Goal: Task Accomplishment & Management: Manage account settings

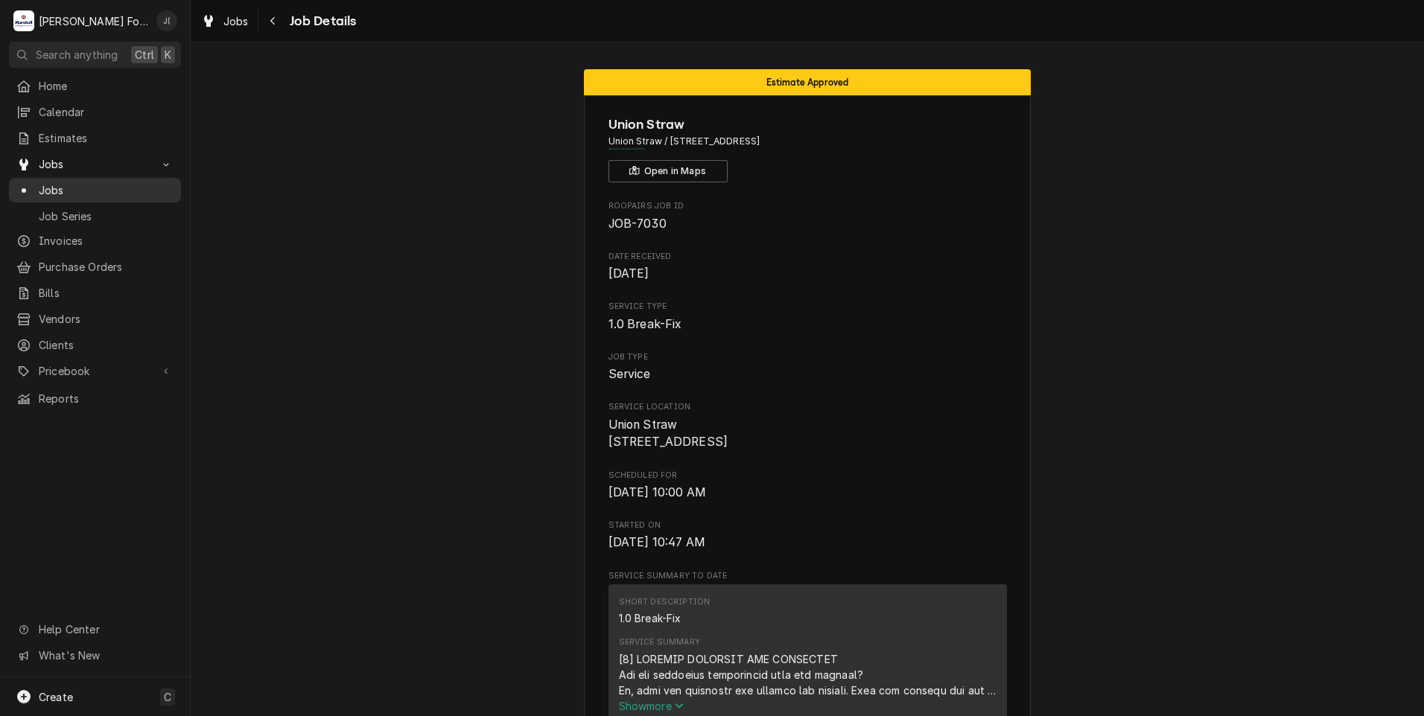
click at [60, 184] on span "Jobs" at bounding box center [106, 190] width 135 height 16
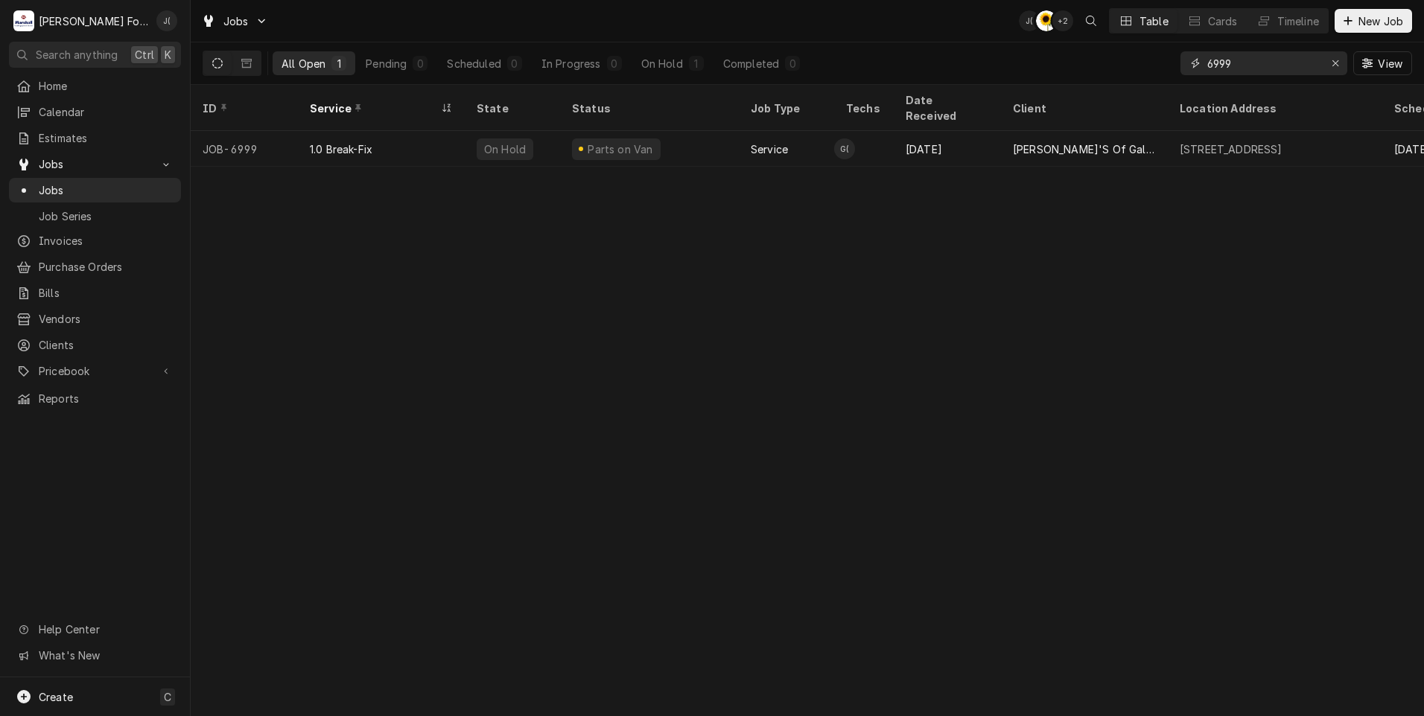
drag, startPoint x: 1185, startPoint y: 66, endPoint x: 983, endPoint y: 66, distance: 202.5
click at [1017, 66] on div "All Open 1 Pending 0 Scheduled 0 In Progress 0 On Hold 1 Completed 0 6999 View" at bounding box center [807, 63] width 1209 height 42
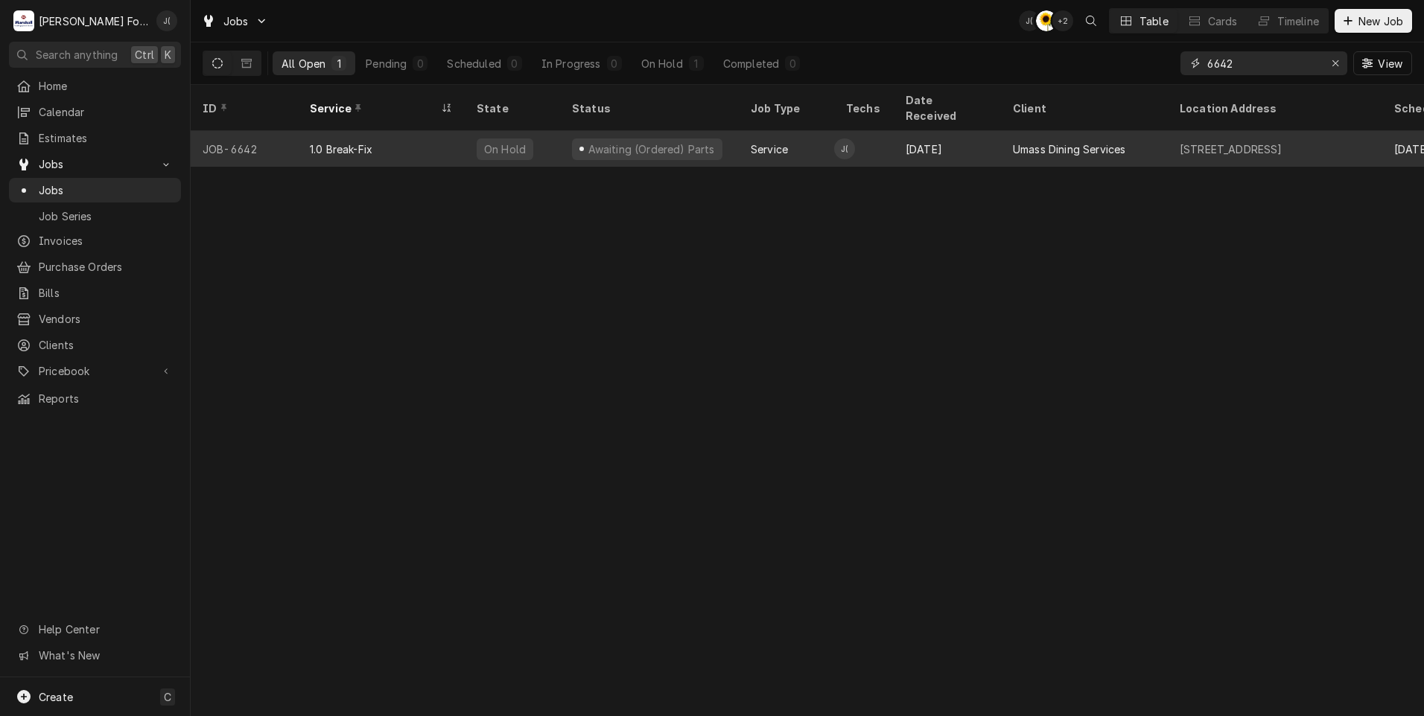
type input "6642"
click at [307, 131] on div "1.0 Break-Fix" at bounding box center [381, 149] width 167 height 36
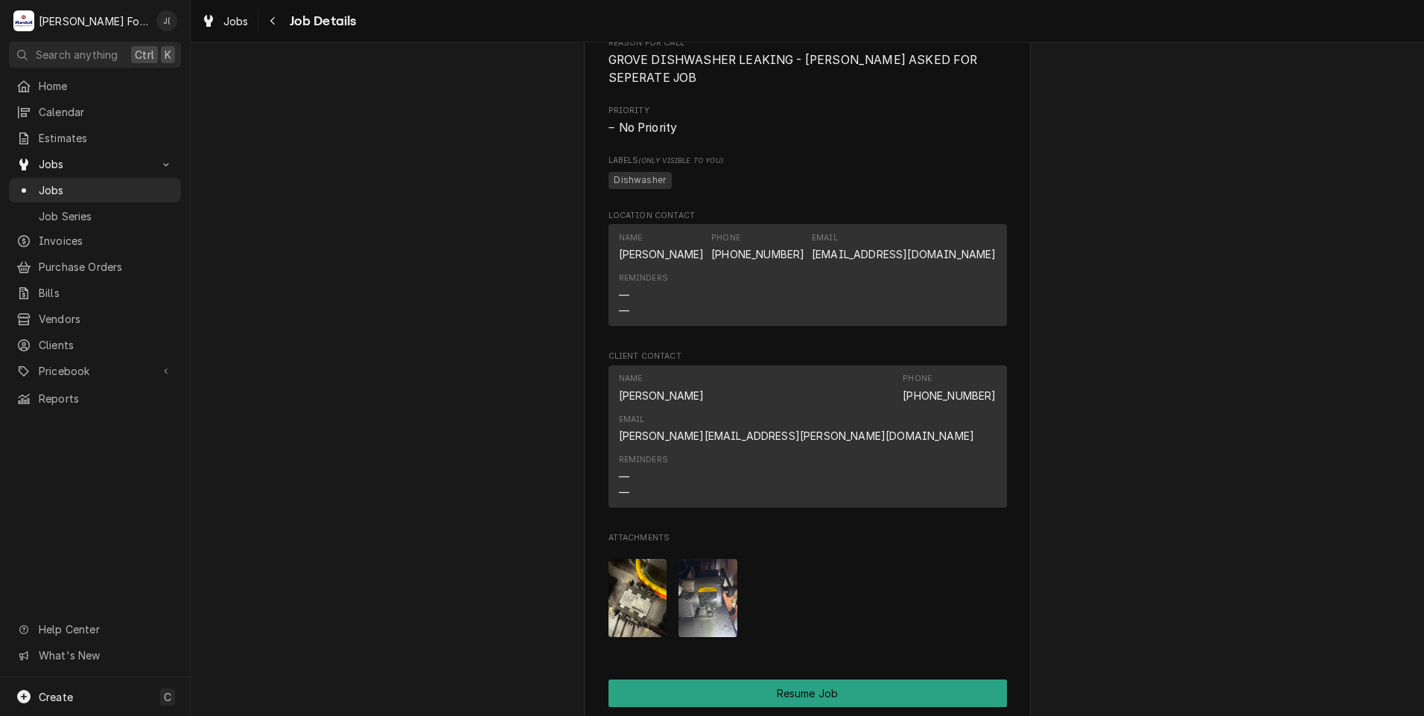
scroll to position [1638, 0]
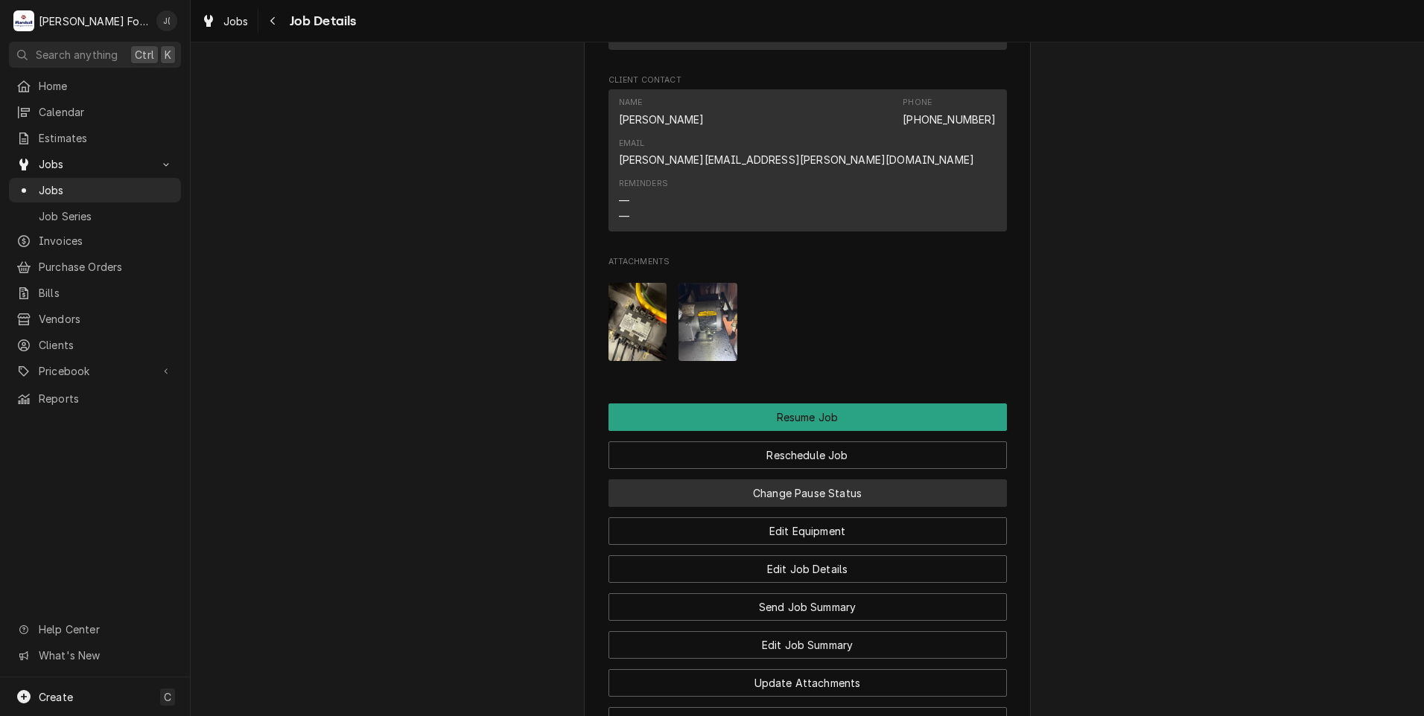
click at [754, 499] on button "Change Pause Status" at bounding box center [807, 493] width 398 height 28
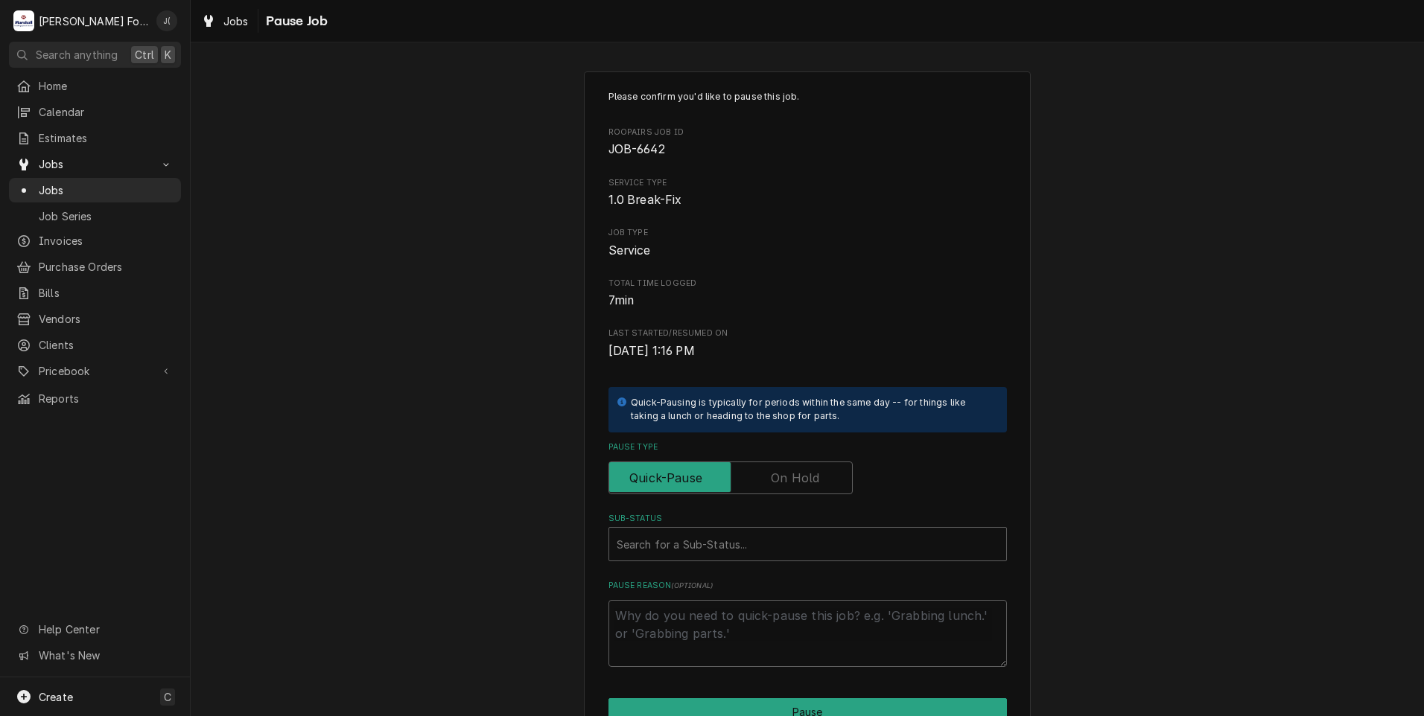
click at [769, 480] on label "Pause Type" at bounding box center [730, 478] width 244 height 33
click at [769, 480] on input "Pause Type" at bounding box center [730, 478] width 231 height 33
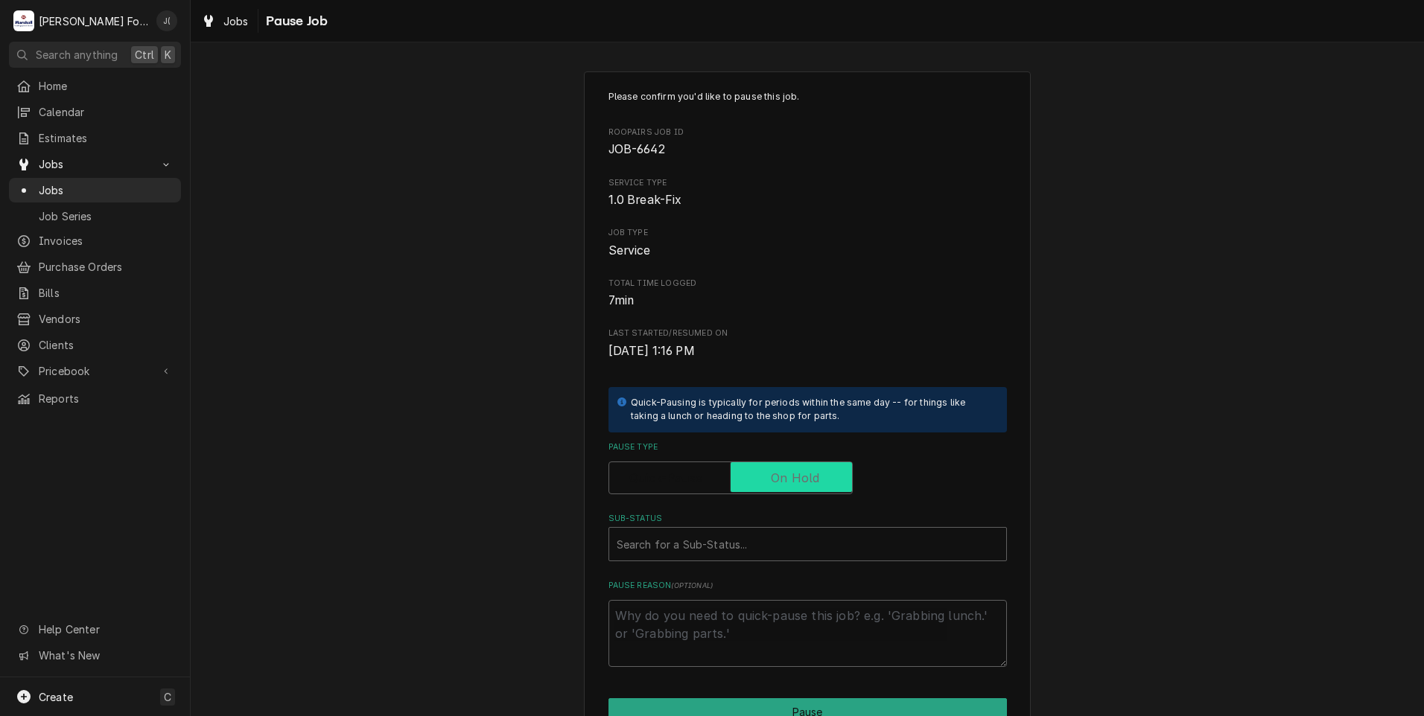
checkbox input "true"
click at [742, 535] on div "Sub-Status" at bounding box center [807, 544] width 382 height 27
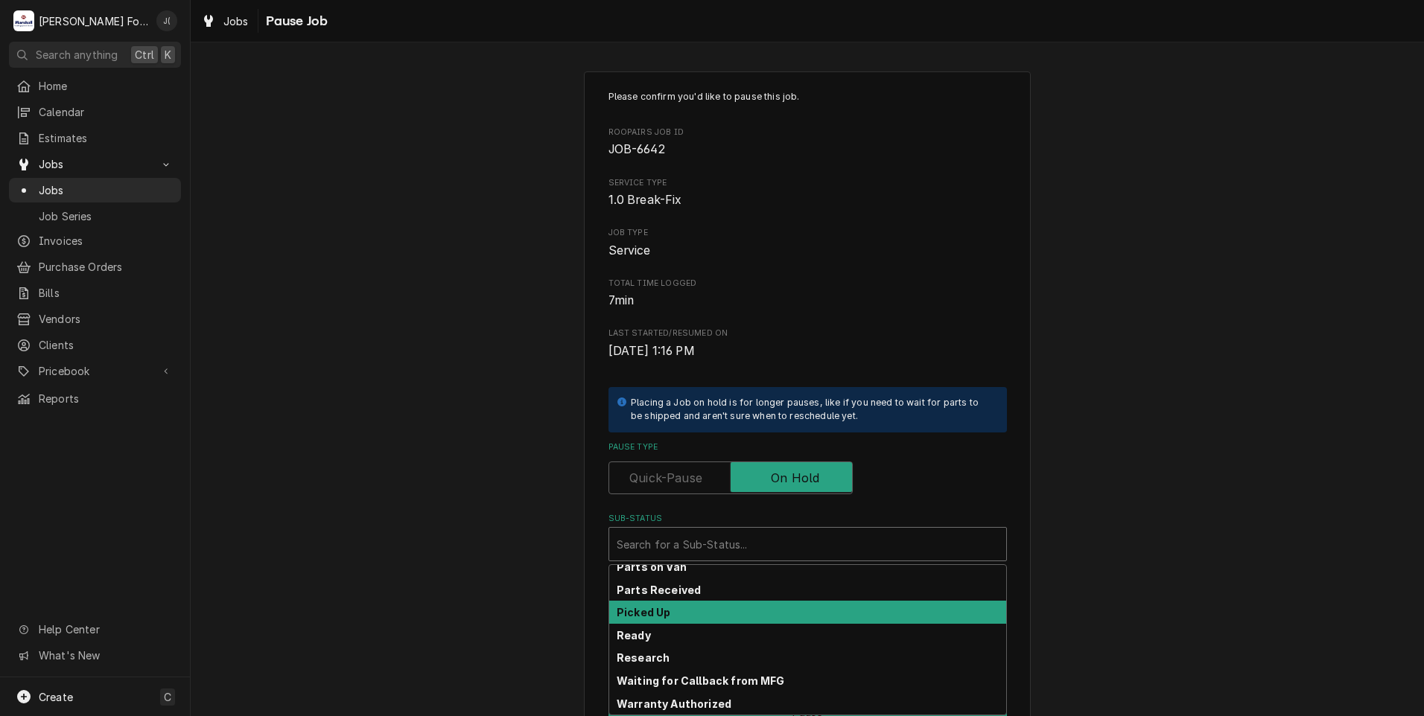
scroll to position [238, 0]
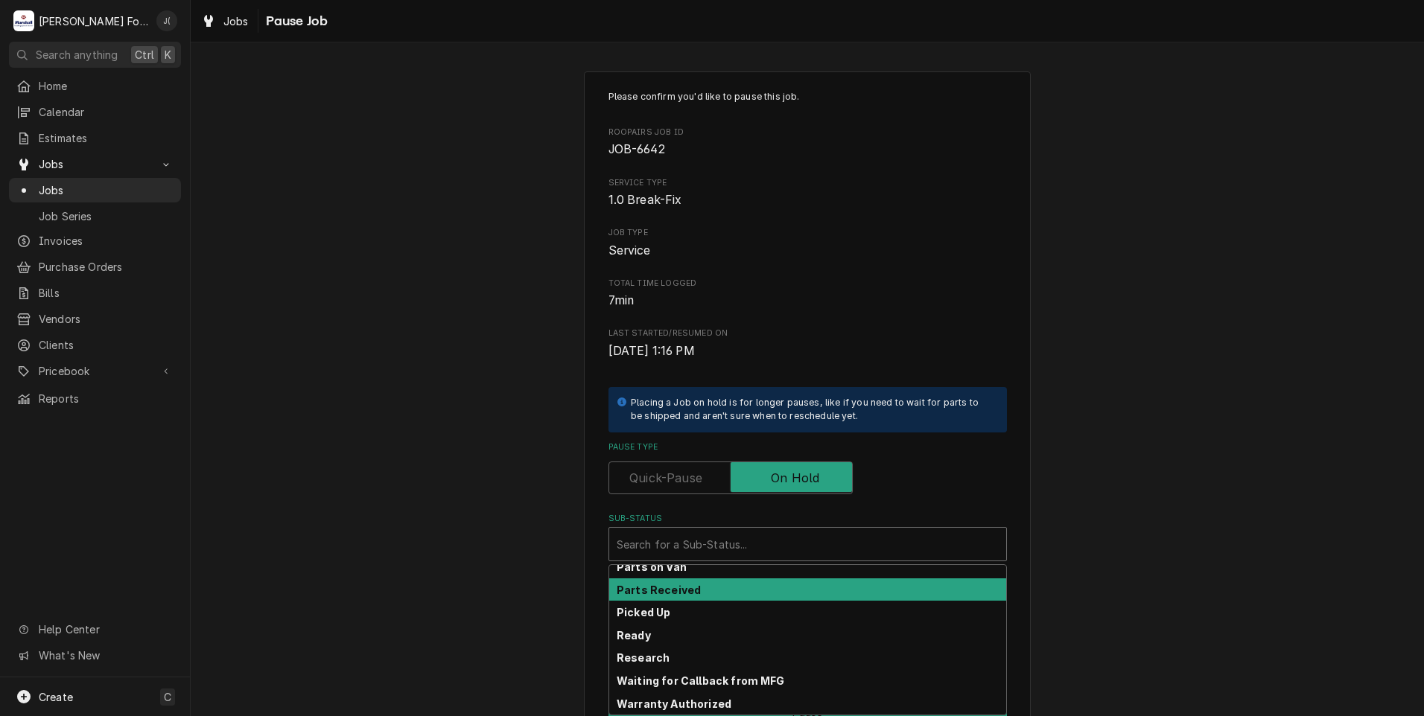
click at [699, 596] on div "Parts Received" at bounding box center [807, 589] width 397 height 23
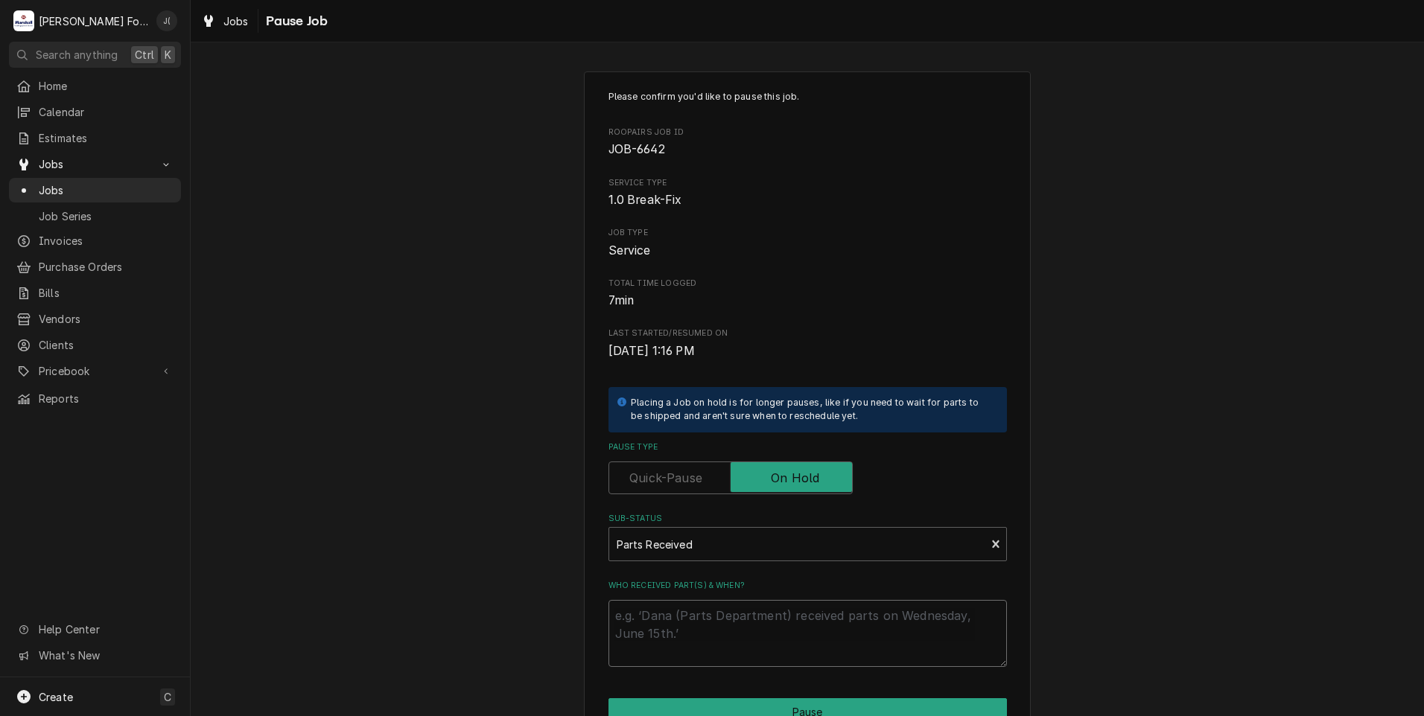
click at [699, 619] on textarea "Who received part(s) & when?" at bounding box center [807, 633] width 398 height 67
type textarea "x"
type textarea "0"
type textarea "x"
type textarea "08"
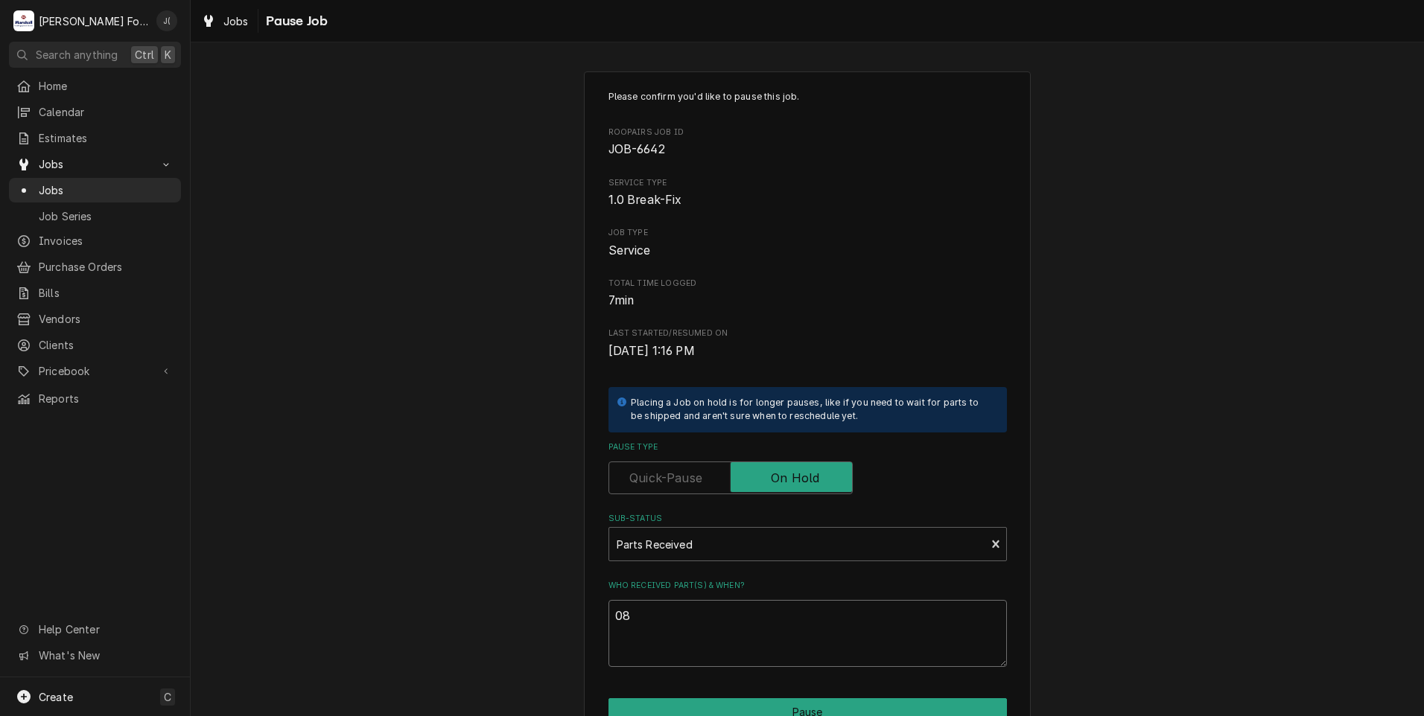
type textarea "x"
type textarea "08/"
type textarea "x"
type textarea "08/2"
type textarea "x"
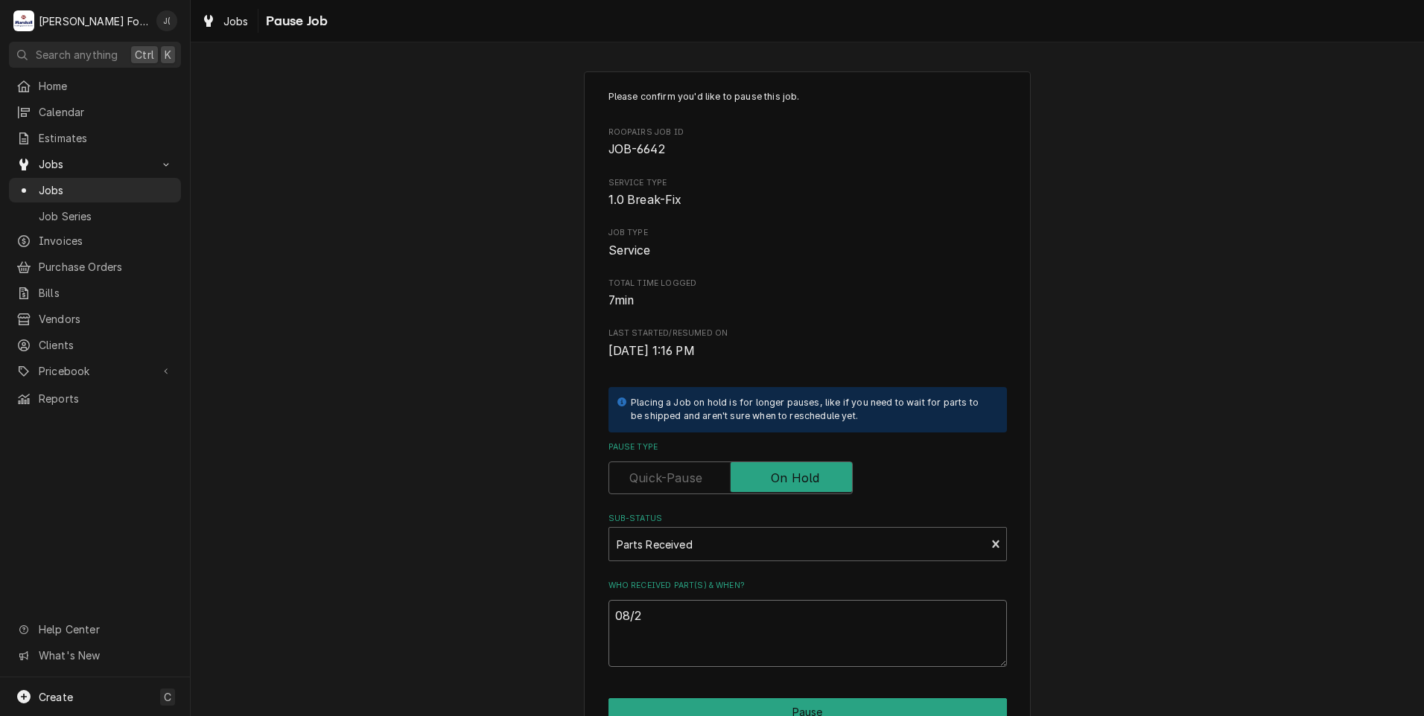
type textarea "08/27"
type textarea "x"
type textarea "08/27/"
type textarea "x"
type textarea "08/27/2"
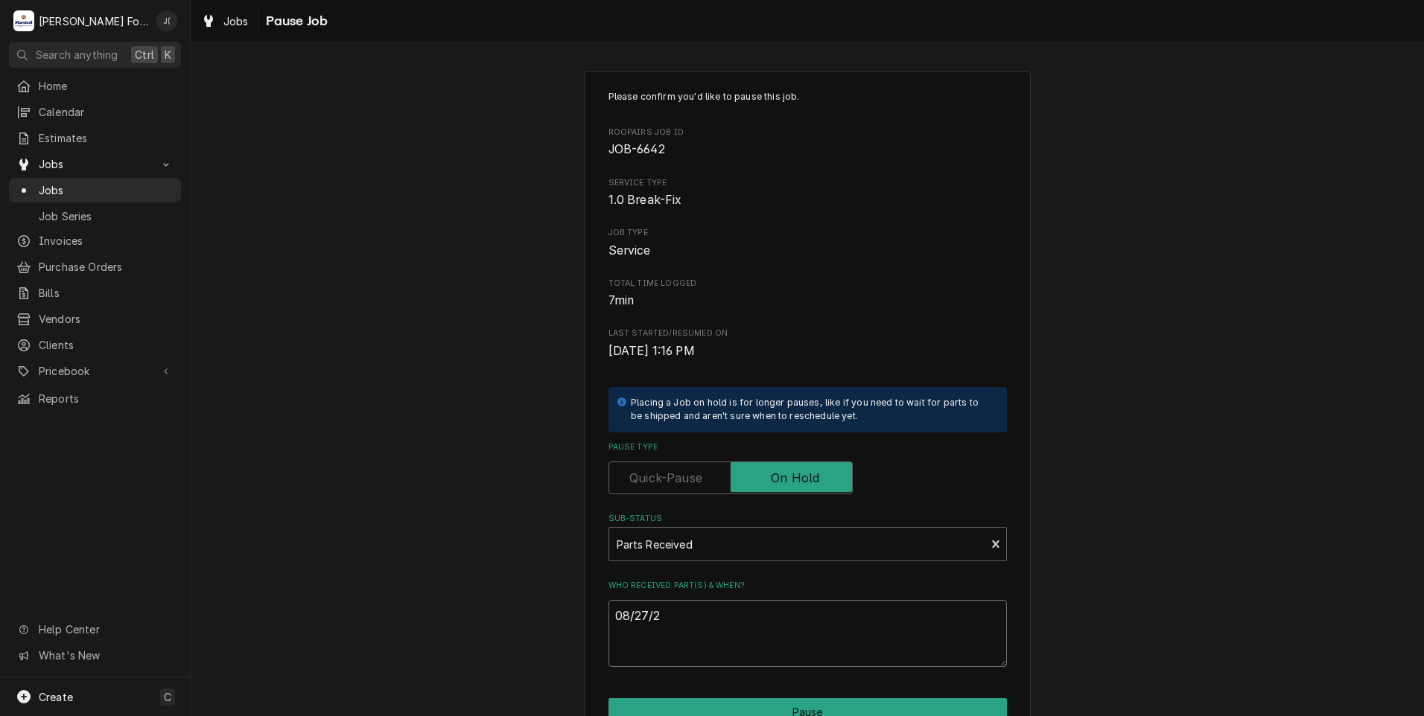
type textarea "x"
type textarea "[DATE]"
type textarea "x"
type textarea "08/27/202"
type textarea "x"
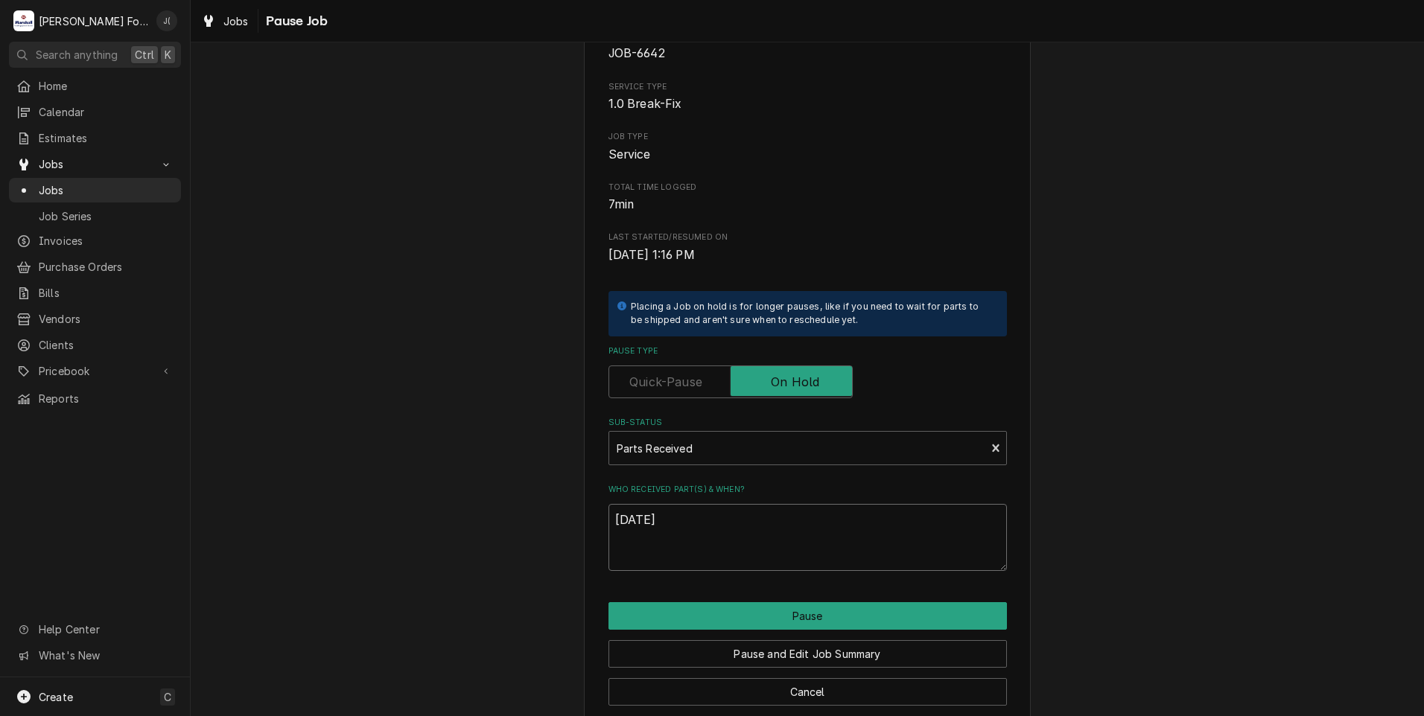
scroll to position [118, 0]
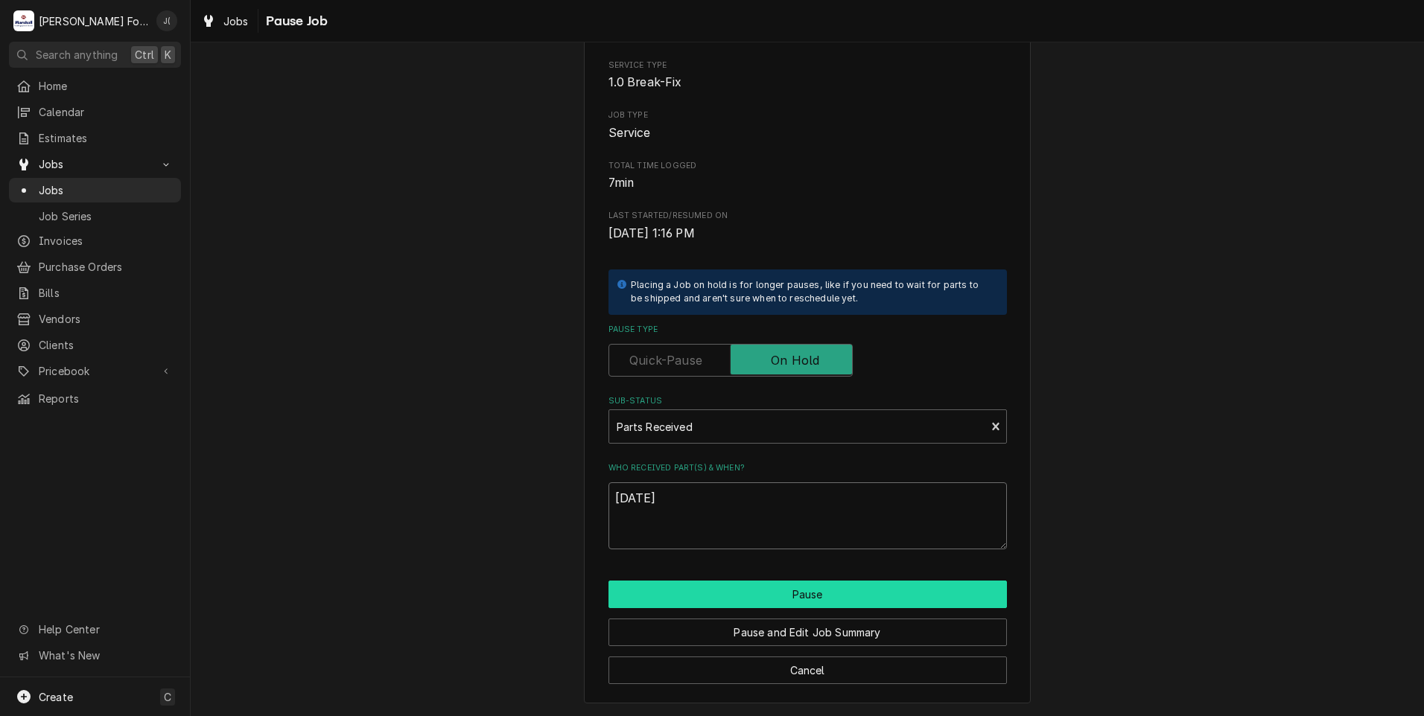
type textarea "[DATE]"
click at [795, 588] on button "Pause" at bounding box center [807, 595] width 398 height 28
type textarea "x"
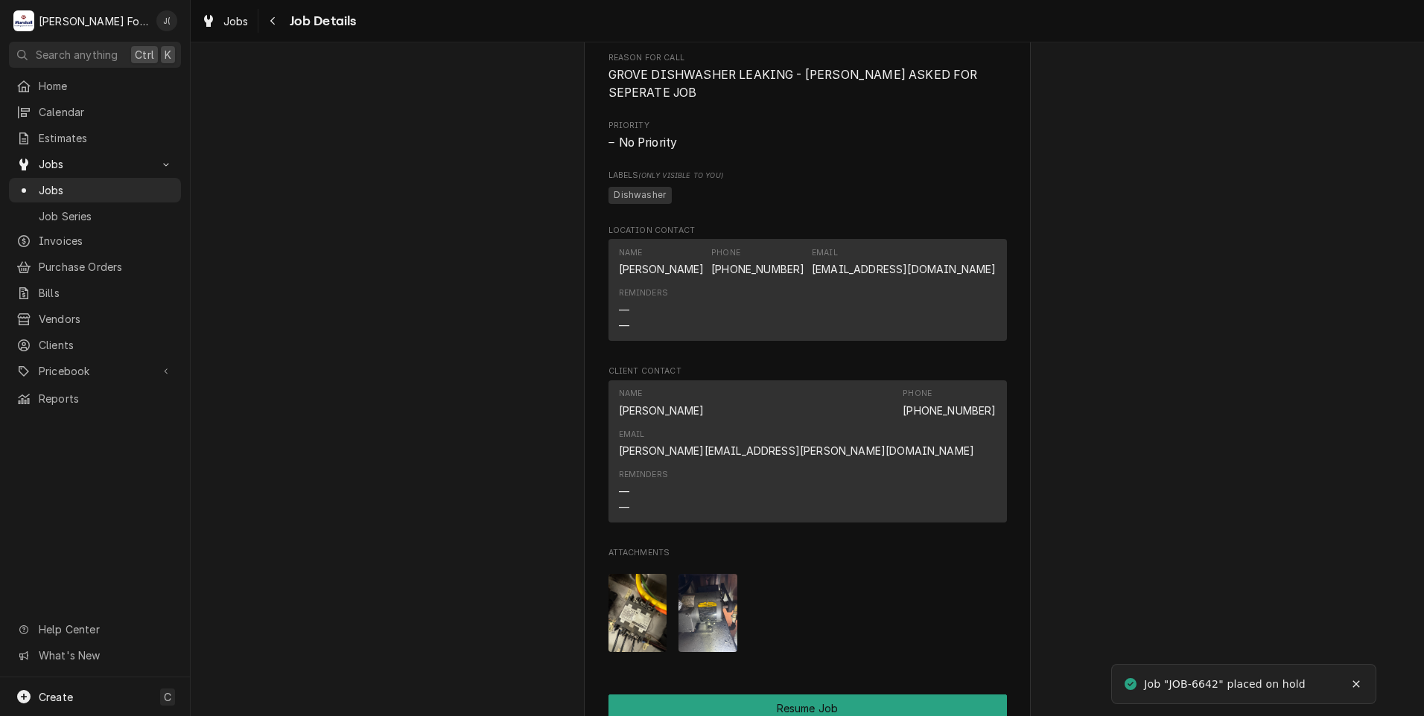
scroll to position [1787, 0]
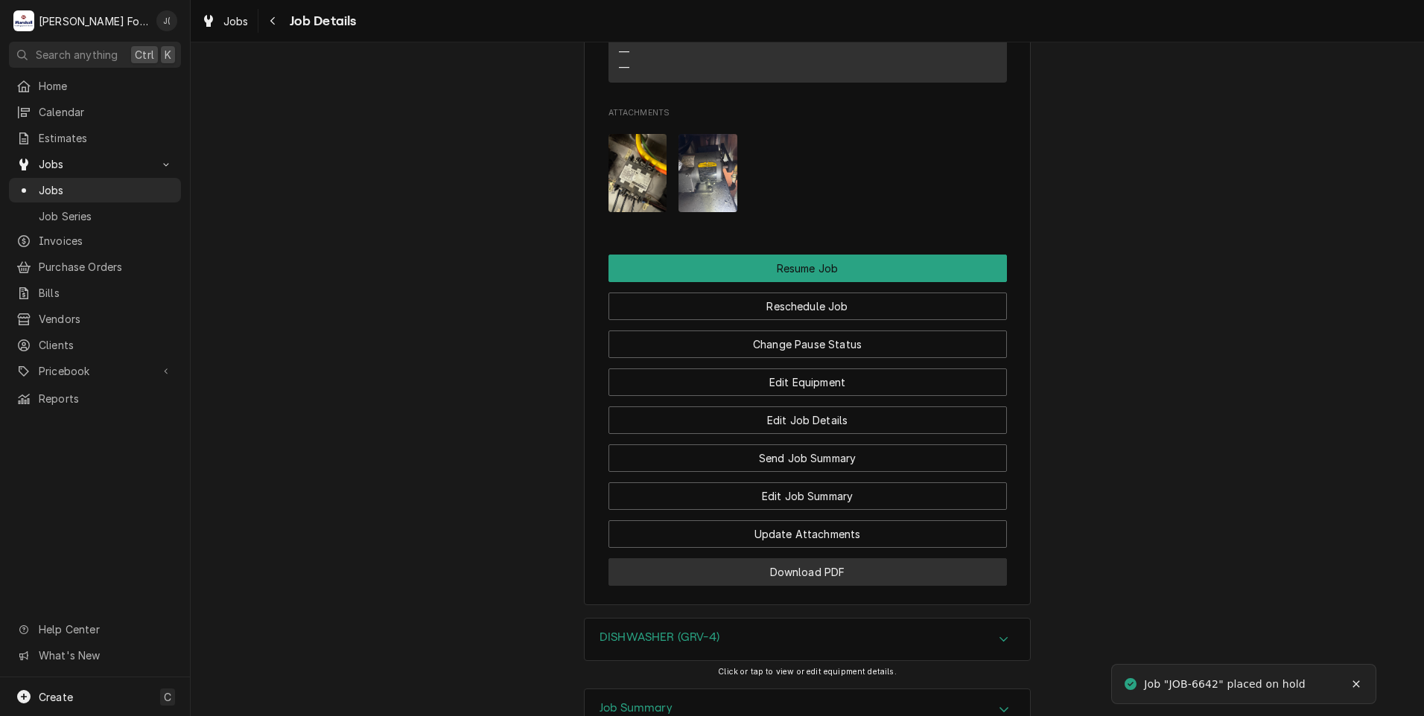
click at [660, 570] on button "Download PDF" at bounding box center [807, 572] width 398 height 28
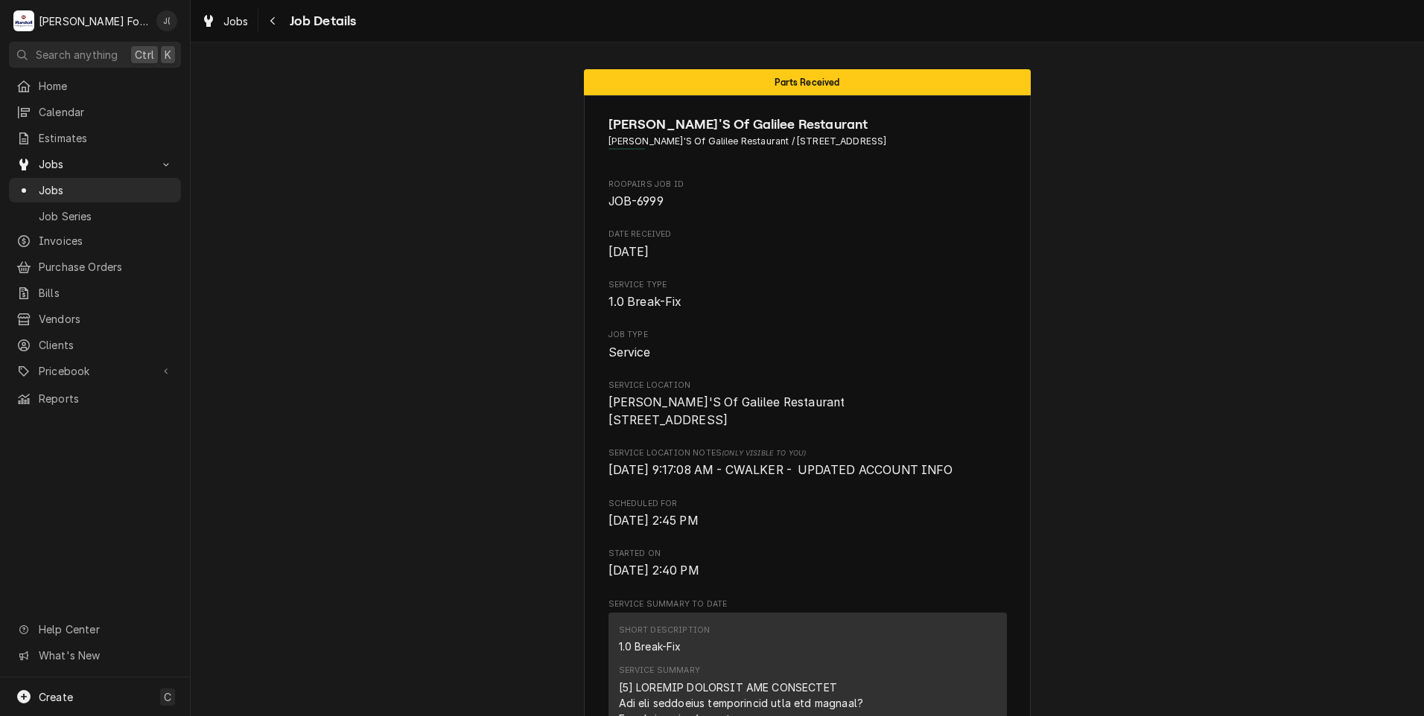
scroll to position [1922, 0]
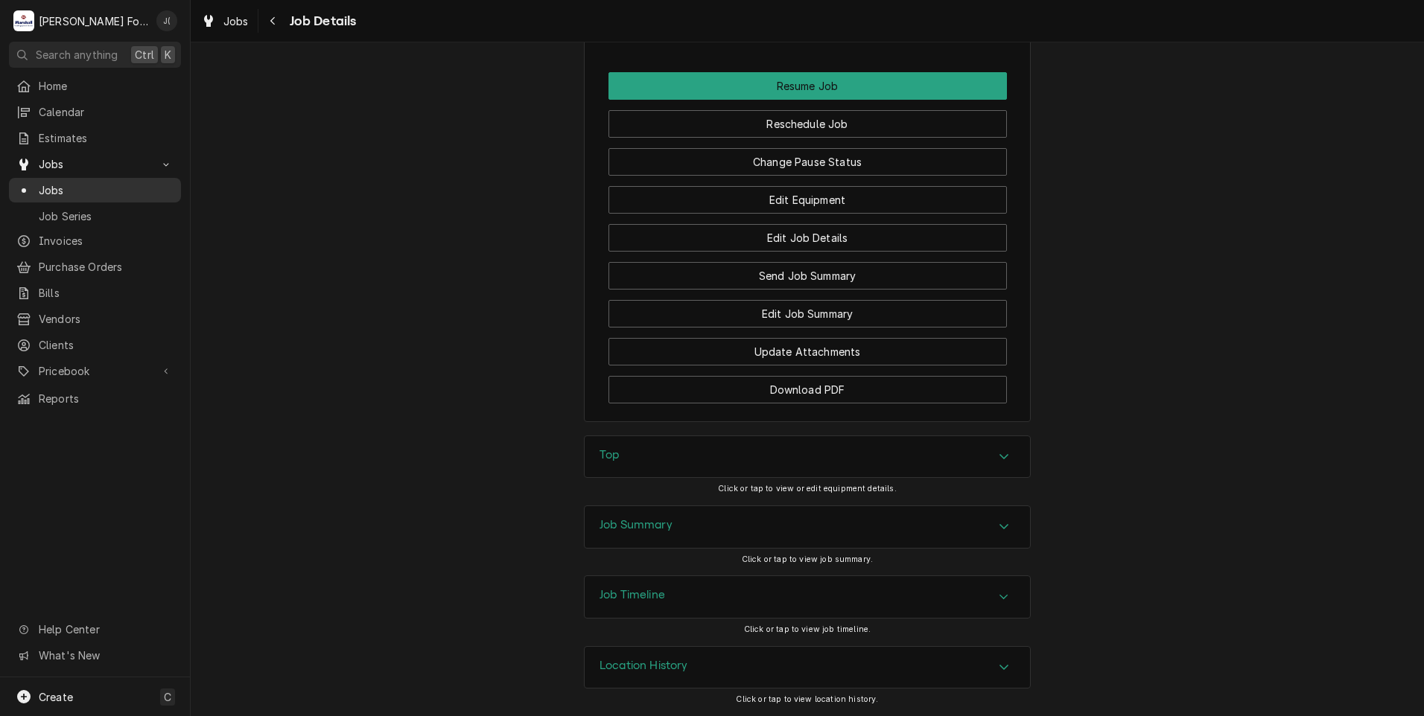
click at [92, 188] on span "Jobs" at bounding box center [106, 190] width 135 height 16
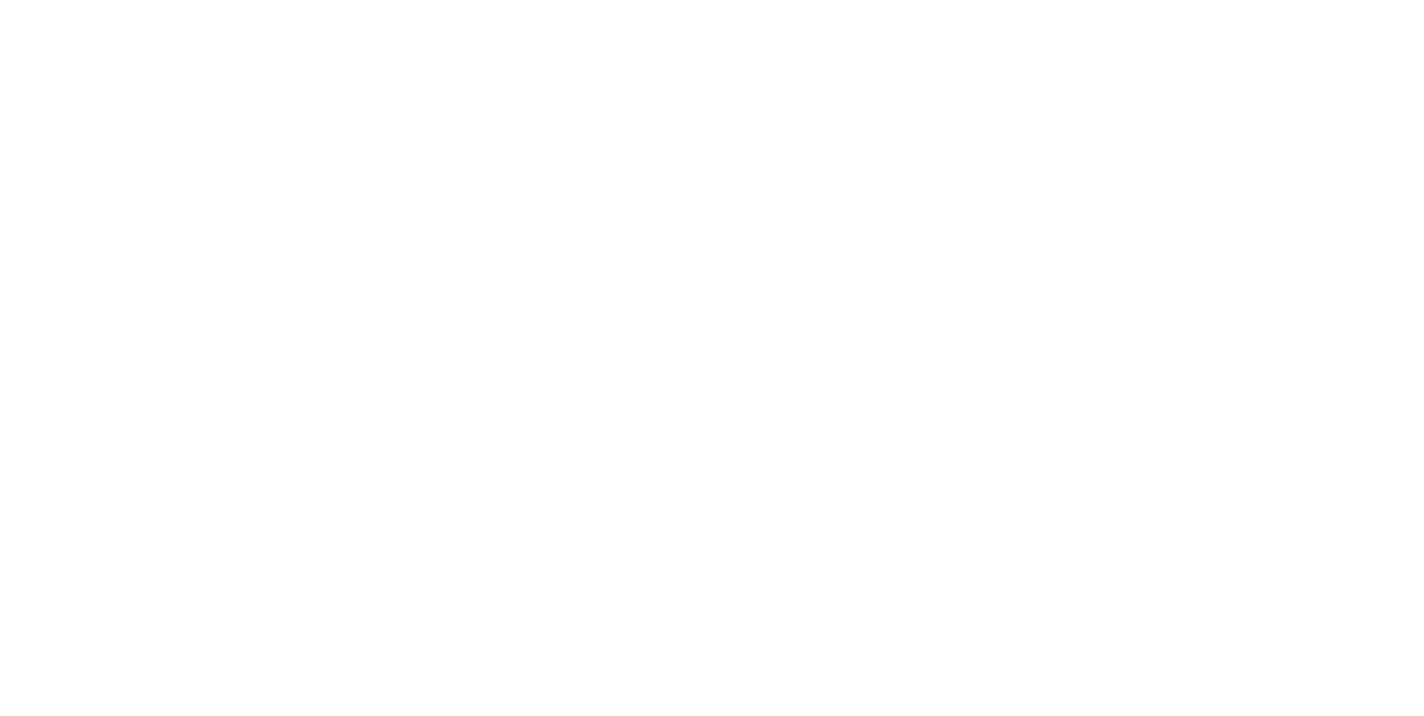
click at [119, 180] on div "Dynamic Content Wrapper" at bounding box center [712, 358] width 1424 height 716
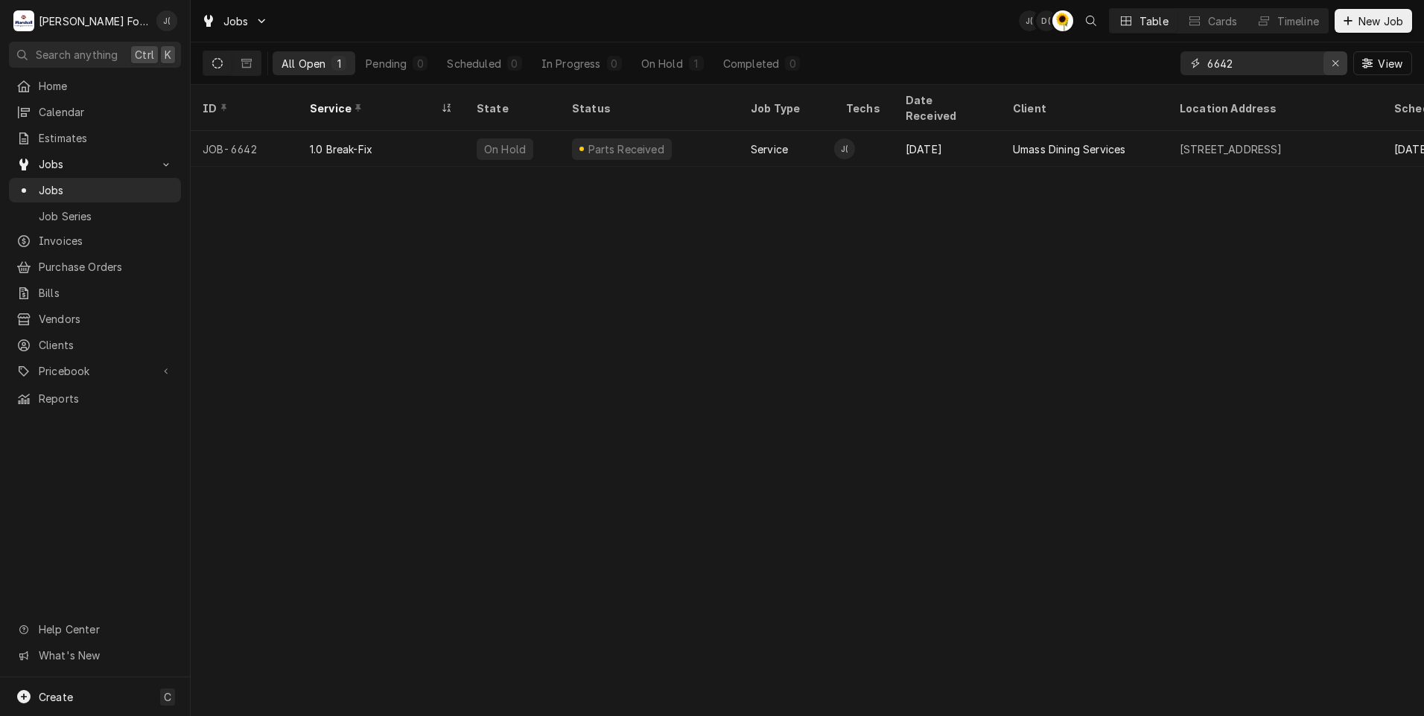
click at [1332, 65] on div "Erase input" at bounding box center [1334, 63] width 15 height 15
click at [1285, 65] on input "Dynamic Content Wrapper" at bounding box center [1277, 63] width 140 height 24
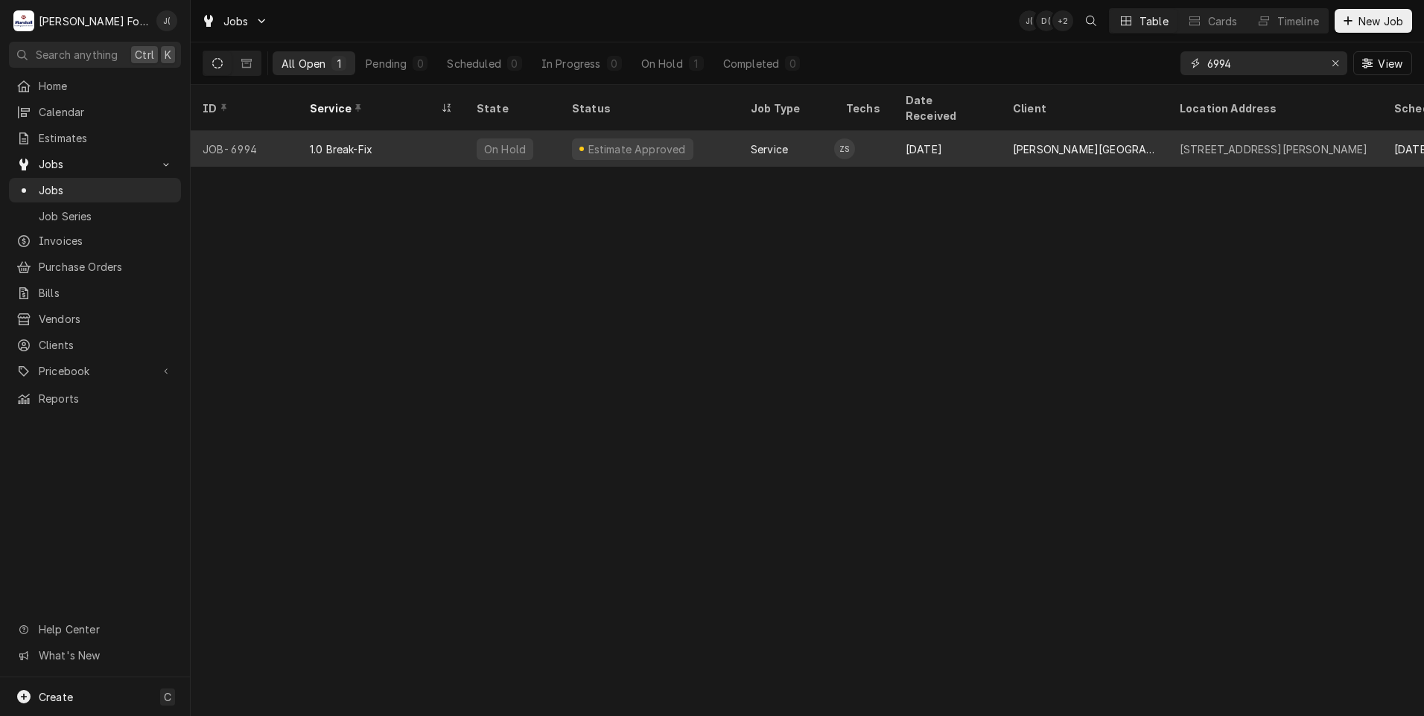
type input "6994"
click at [588, 141] on div "Estimate Approved" at bounding box center [636, 149] width 101 height 16
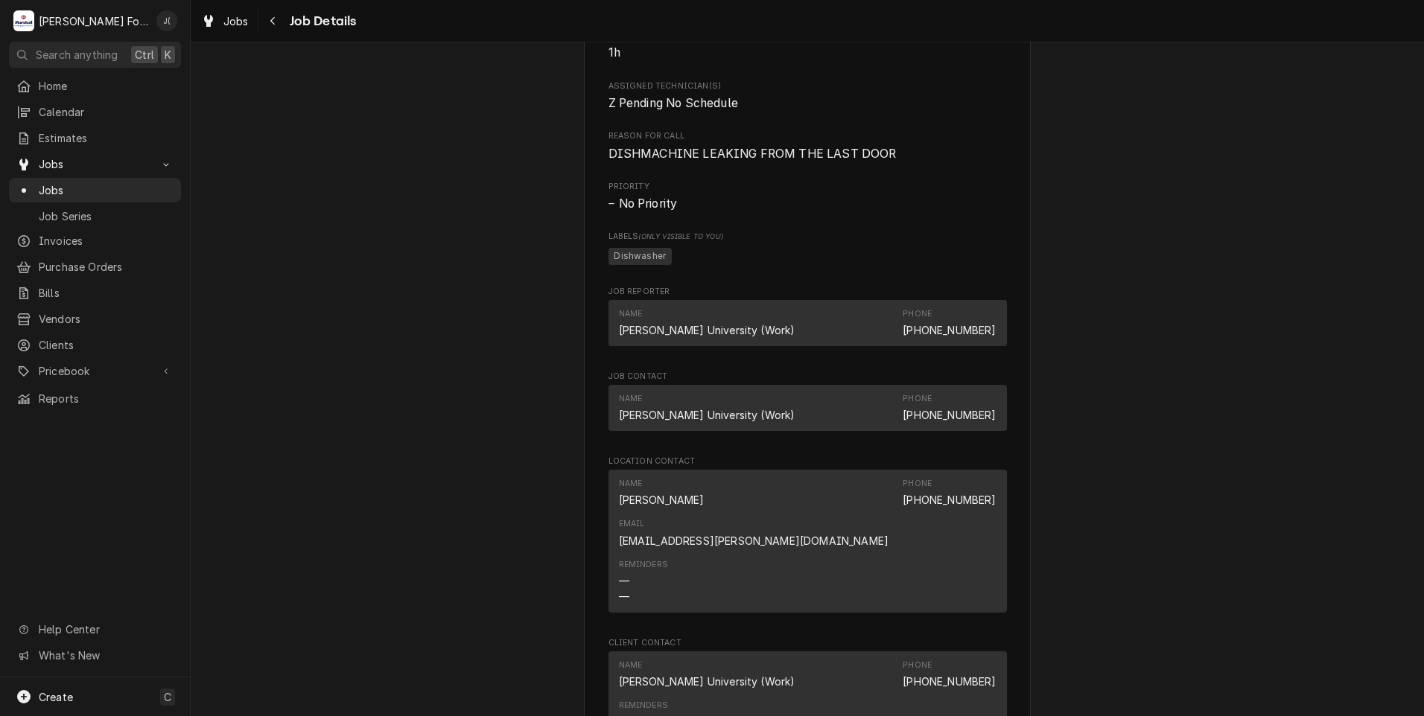
scroll to position [1340, 0]
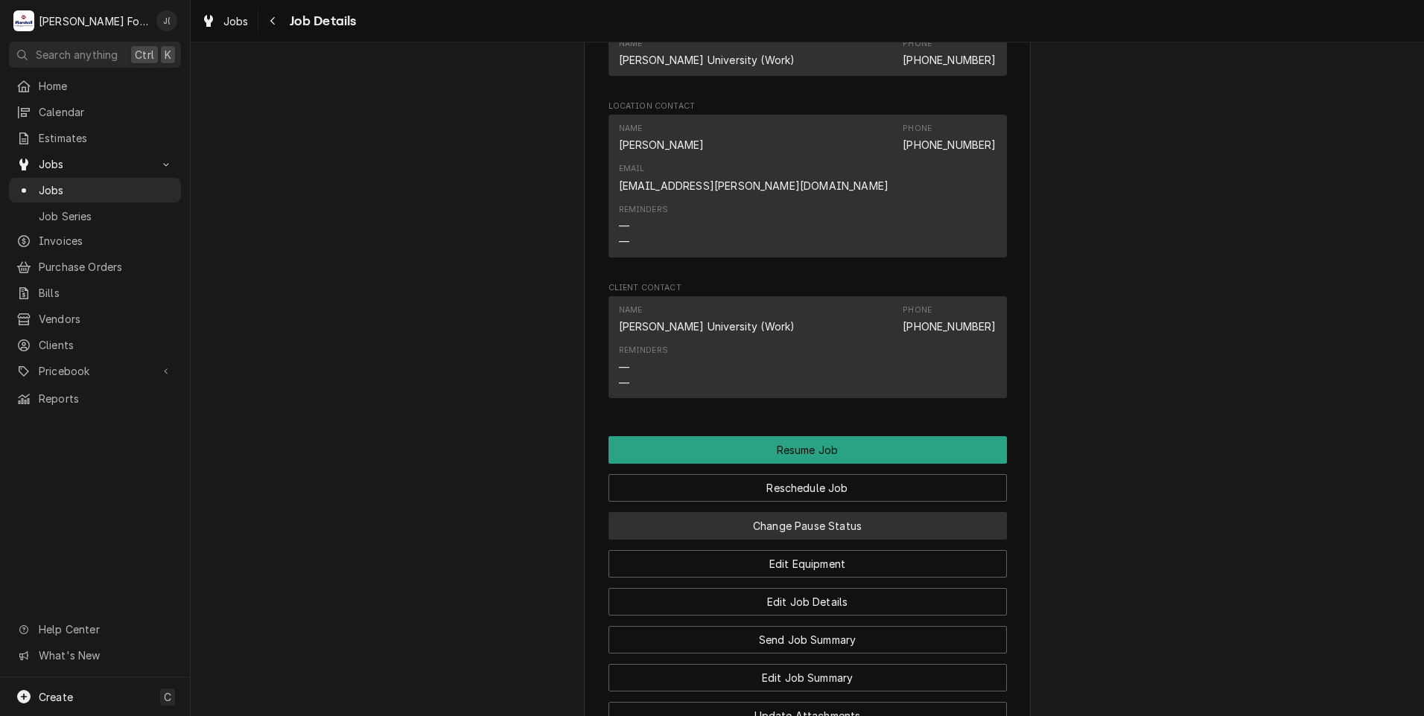
click at [765, 513] on button "Change Pause Status" at bounding box center [807, 526] width 398 height 28
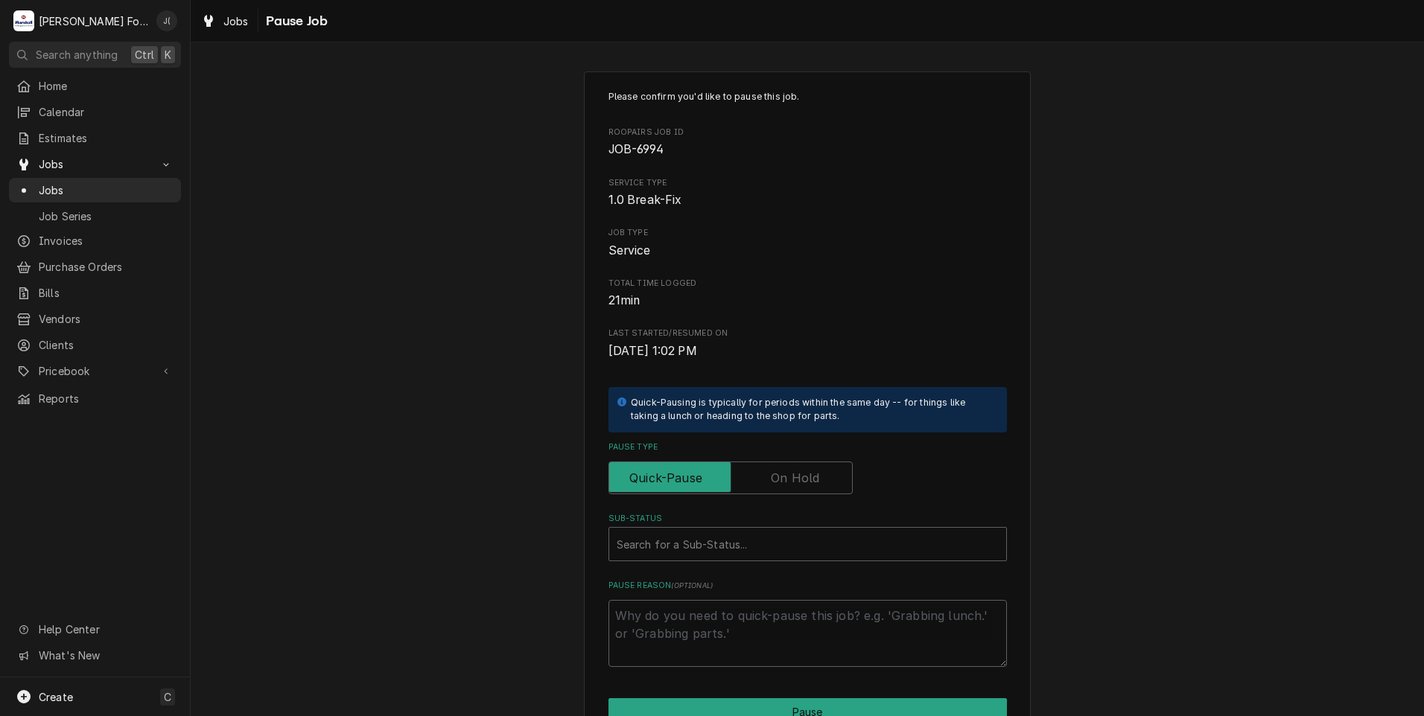
click at [785, 479] on label "Pause Type" at bounding box center [730, 478] width 244 height 33
click at [785, 479] on input "Pause Type" at bounding box center [730, 478] width 231 height 33
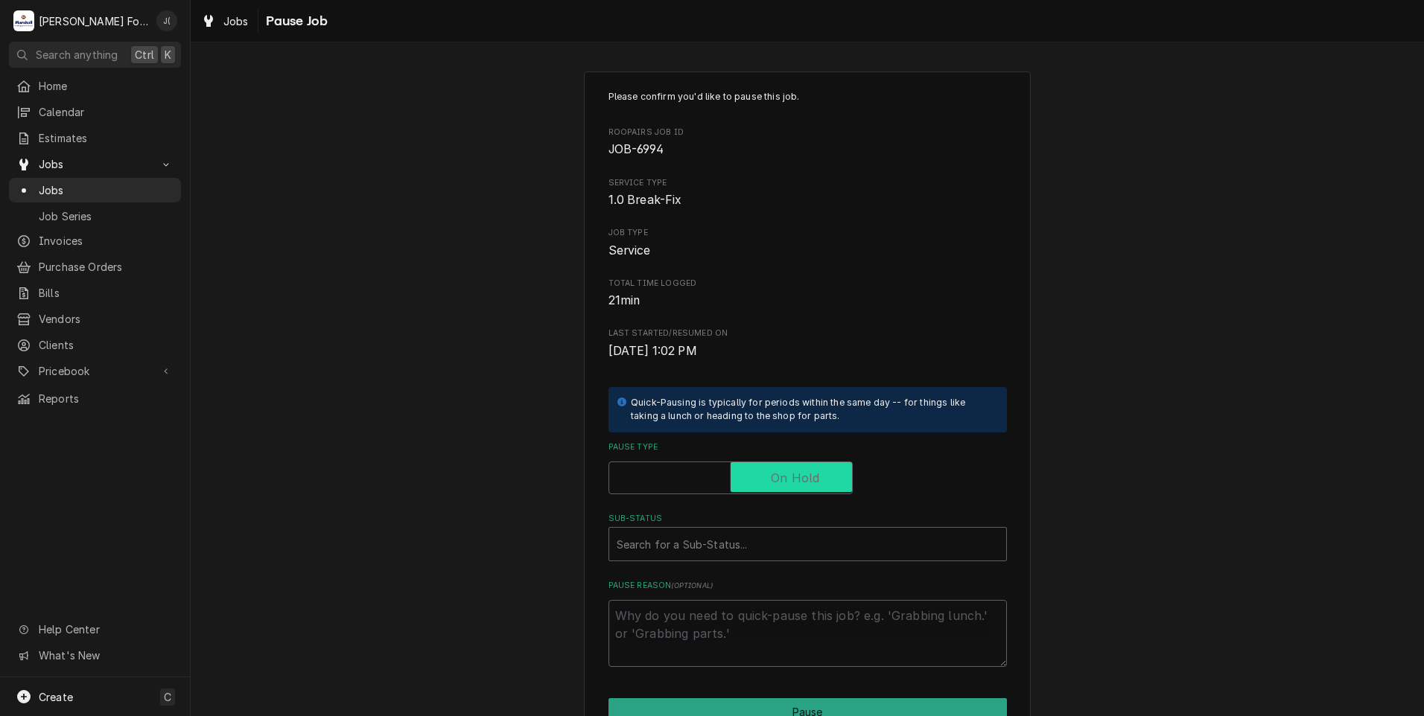
checkbox input "true"
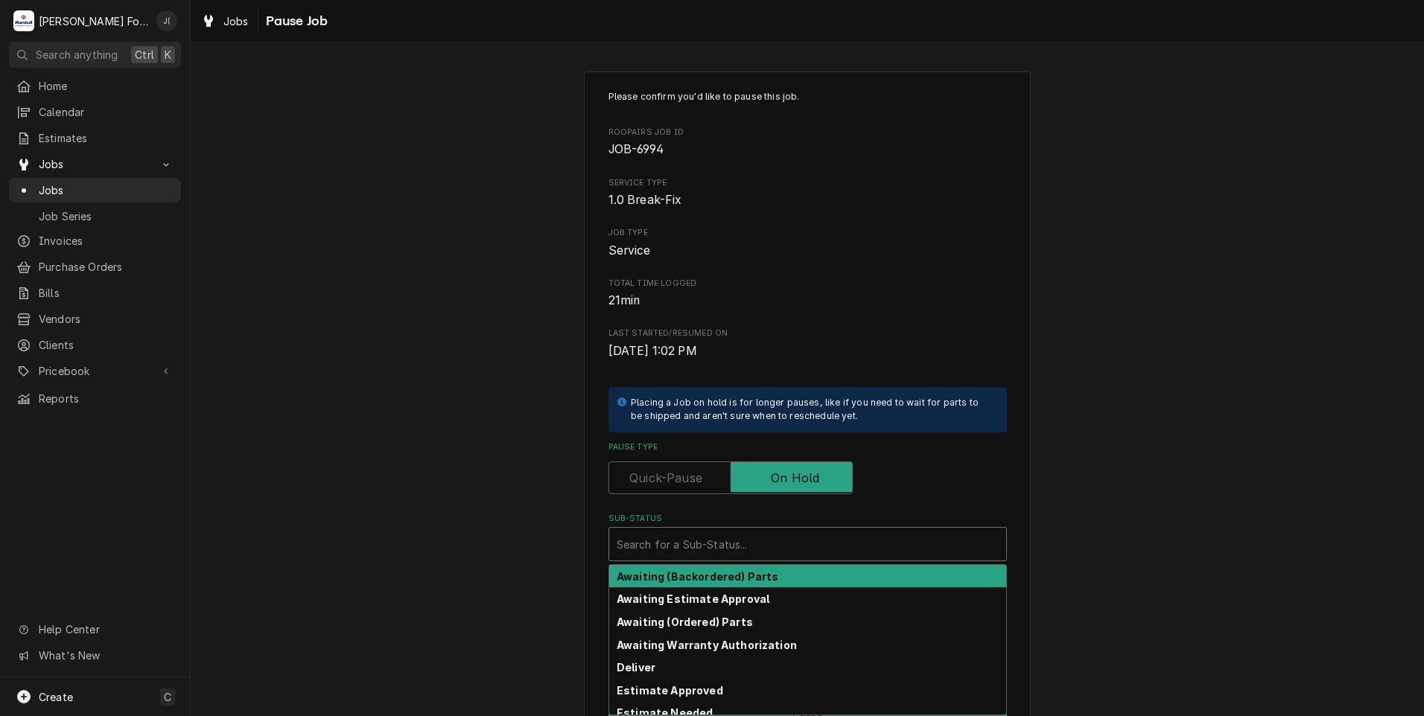
click at [750, 545] on div "Sub-Status" at bounding box center [807, 544] width 382 height 27
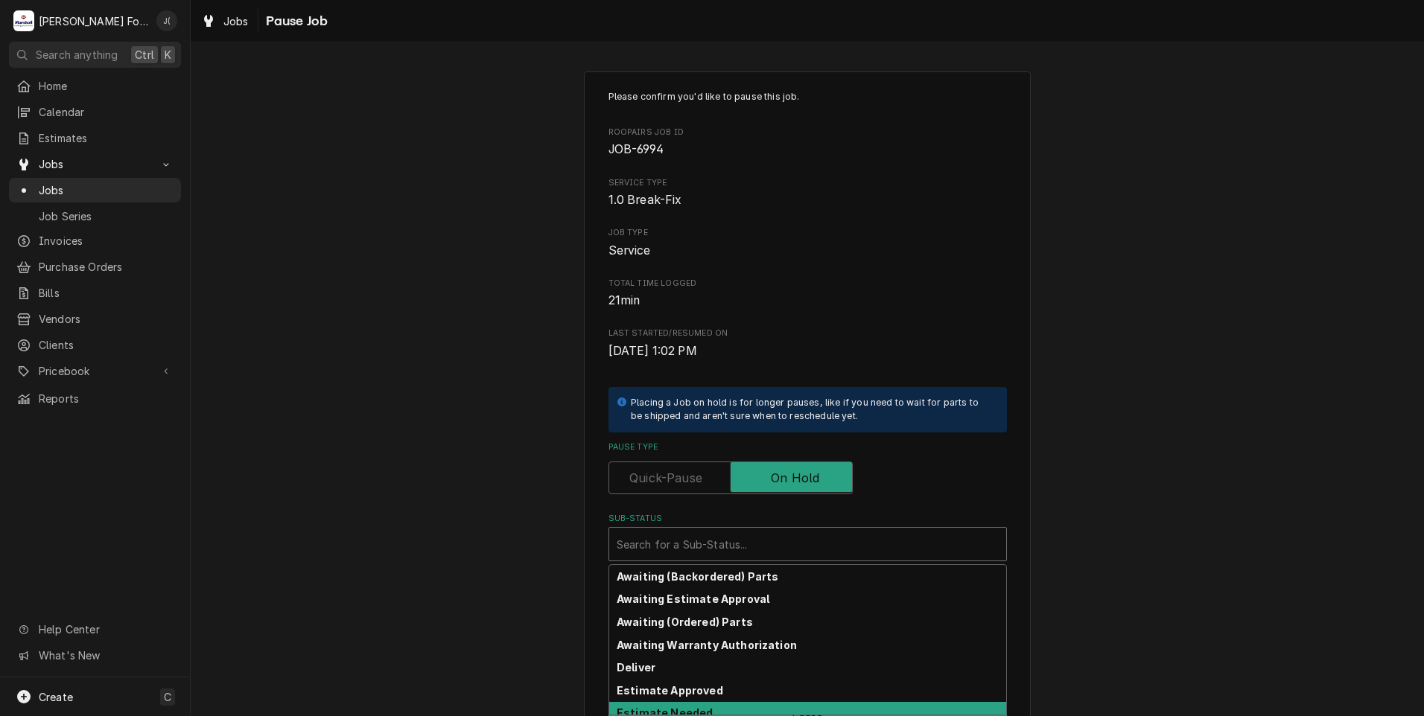
scroll to position [238, 0]
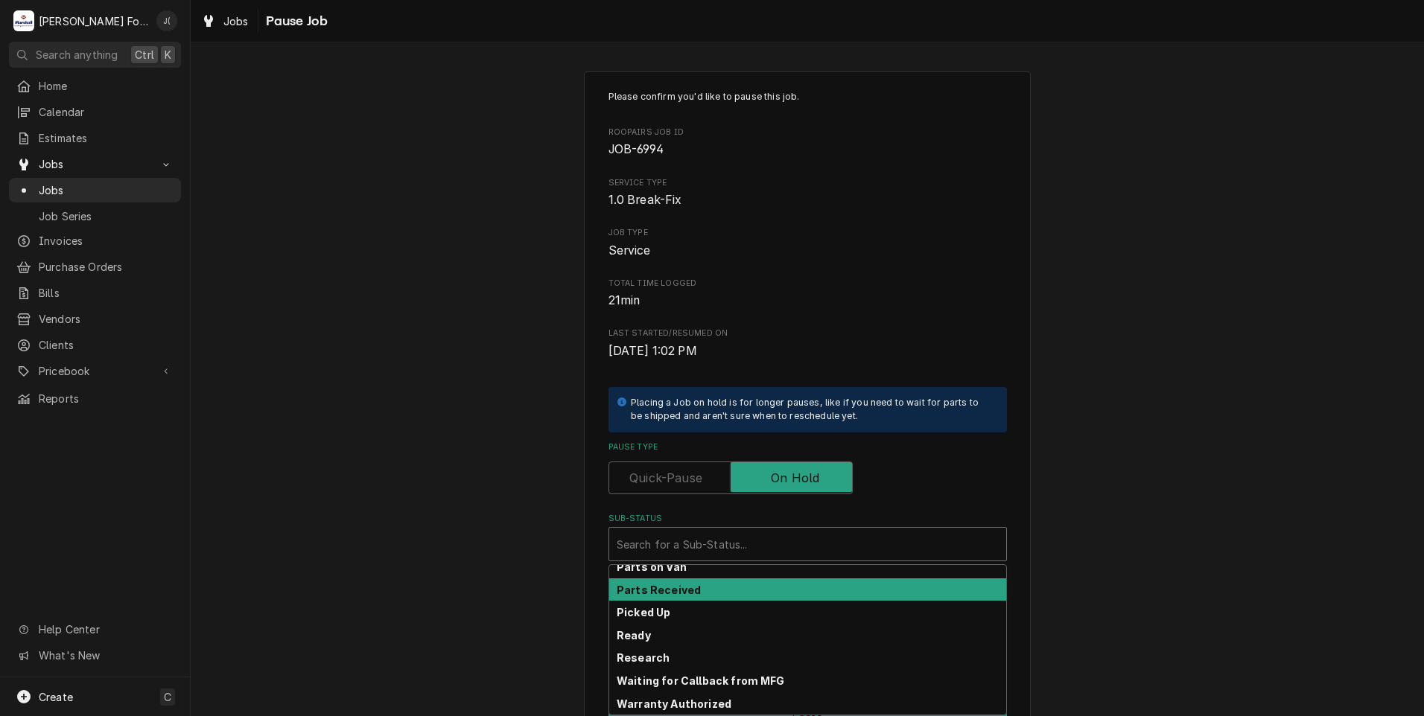
click at [733, 589] on div "Parts Received" at bounding box center [807, 589] width 397 height 23
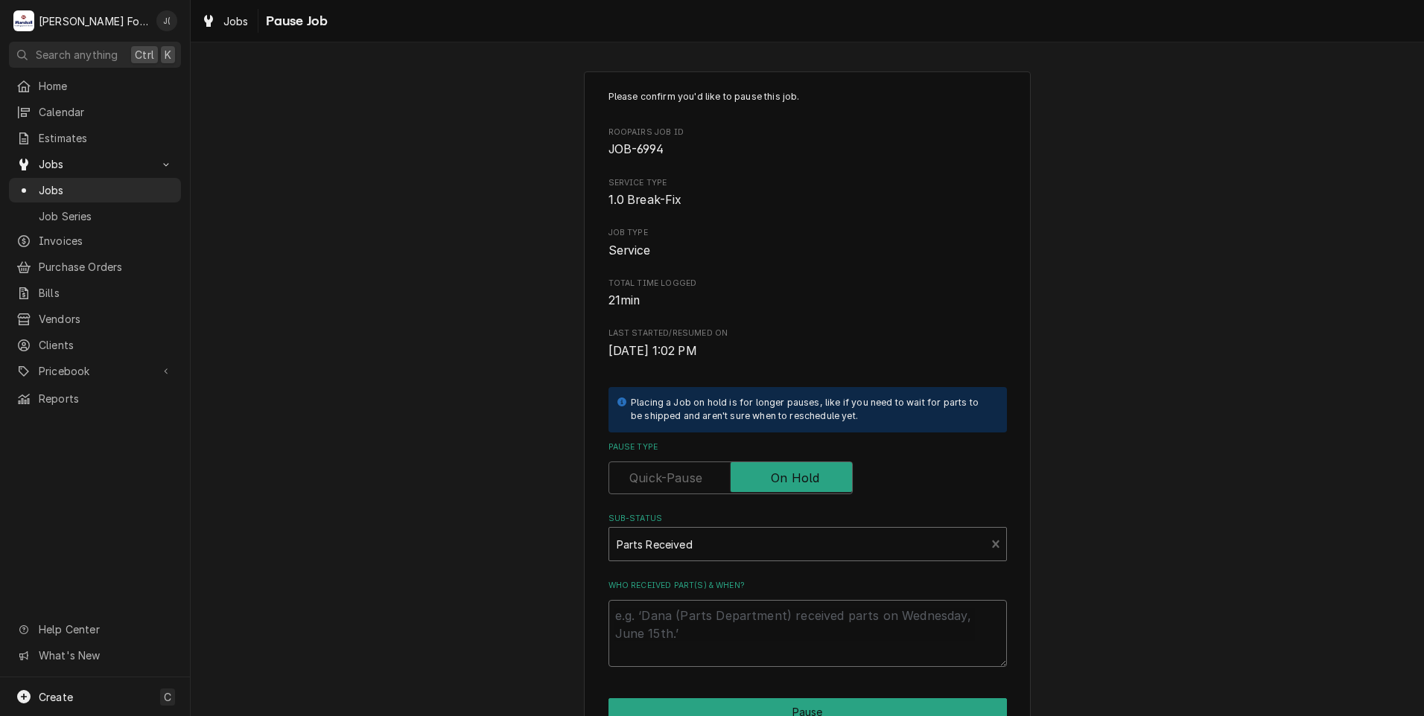
click at [727, 631] on textarea "Who received part(s) & when?" at bounding box center [807, 633] width 398 height 67
type textarea "x"
type textarea "0"
type textarea "x"
type textarea "08"
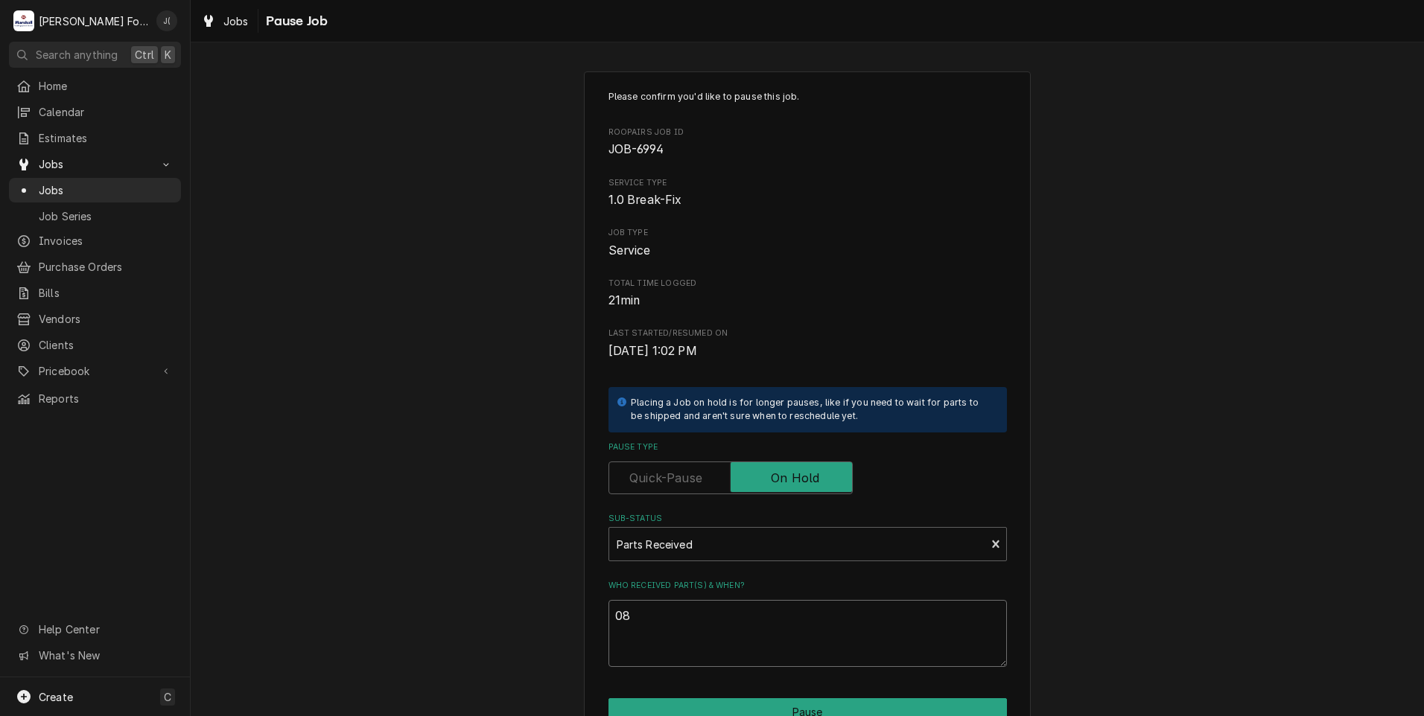
type textarea "x"
type textarea "08/"
type textarea "x"
type textarea "08/2"
type textarea "x"
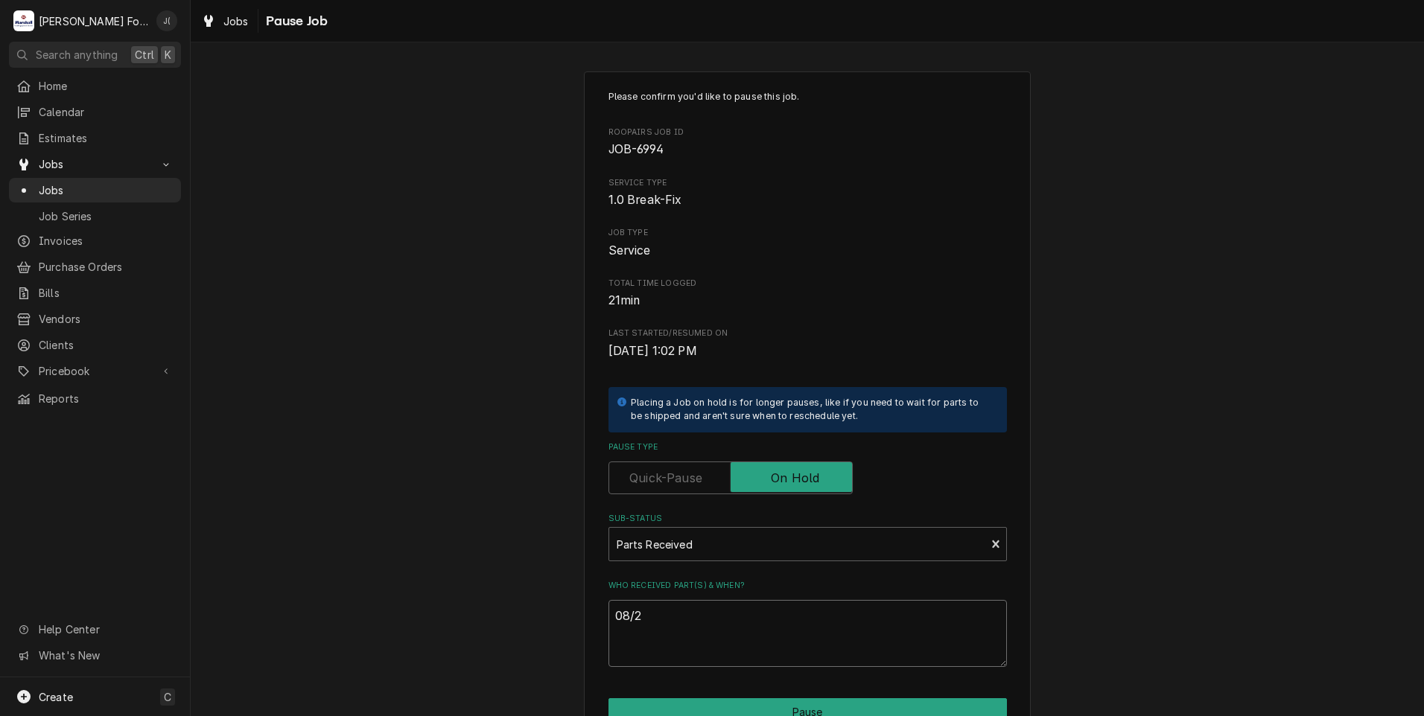
type textarea "08/27"
type textarea "x"
type textarea "08/27/"
type textarea "x"
type textarea "08/27/2"
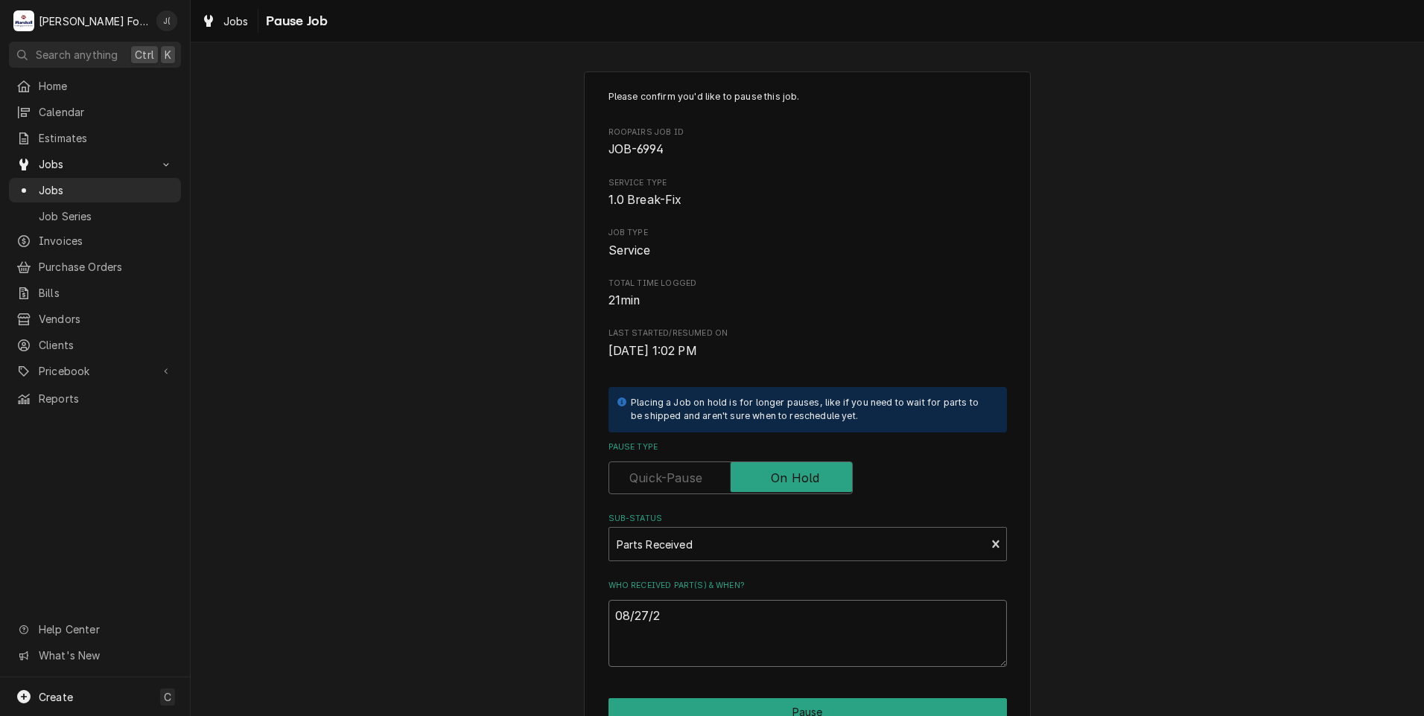
type textarea "x"
type textarea "08/27/20"
type textarea "x"
type textarea "08/27/202"
type textarea "x"
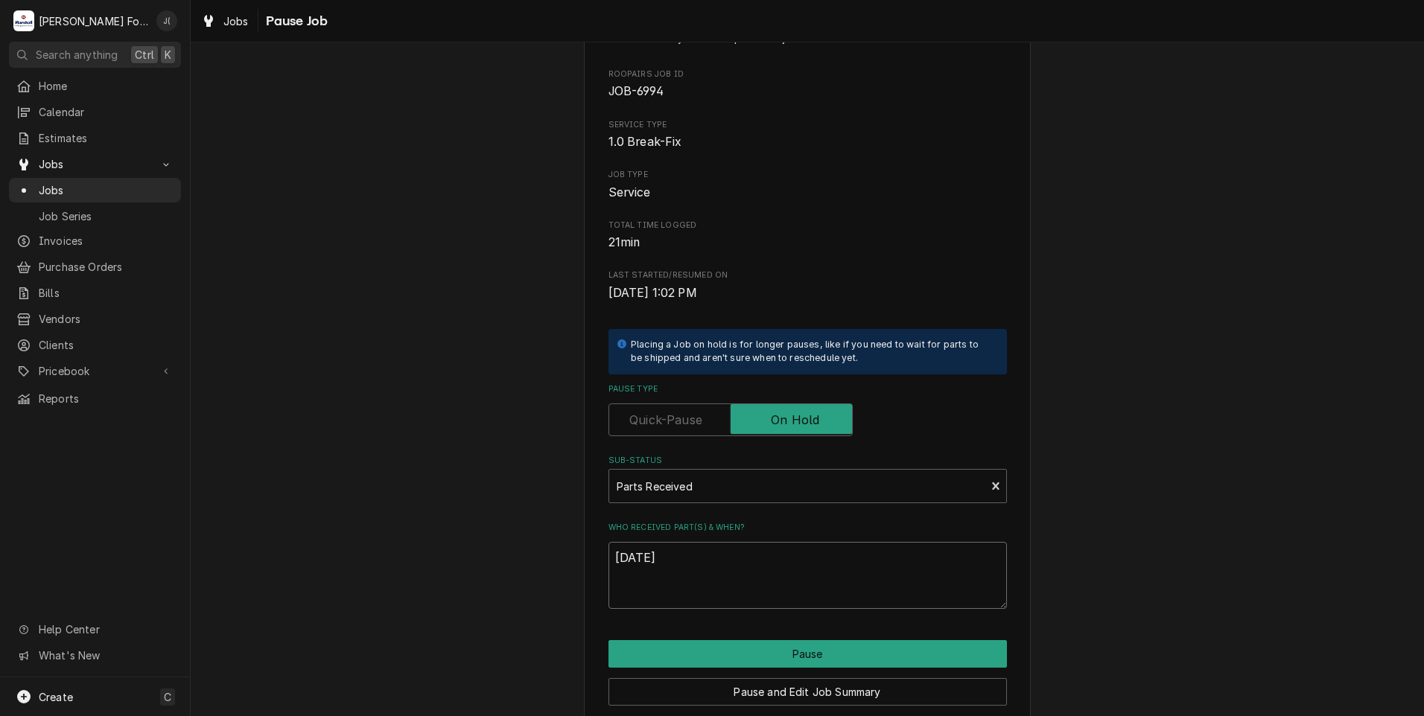
scroll to position [118, 0]
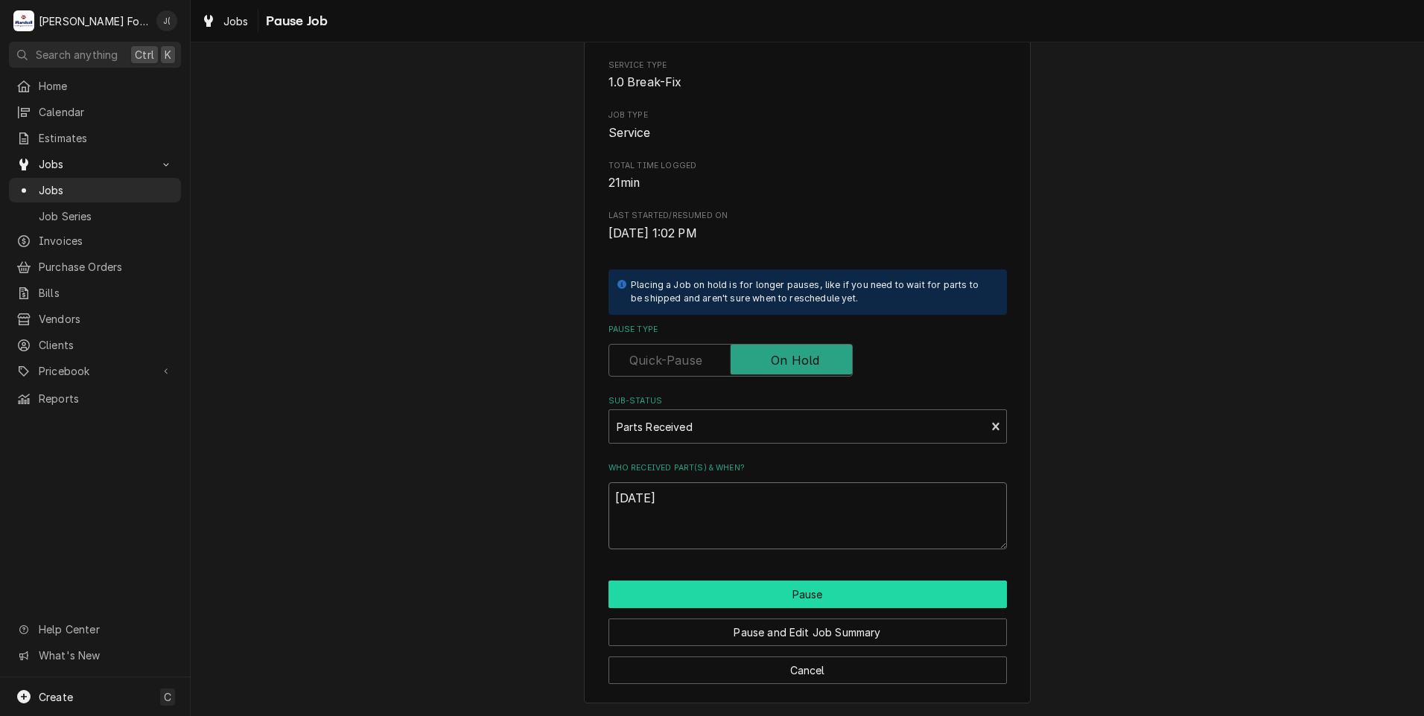
type textarea "08/27/2025"
click at [700, 594] on button "Pause" at bounding box center [807, 595] width 398 height 28
type textarea "x"
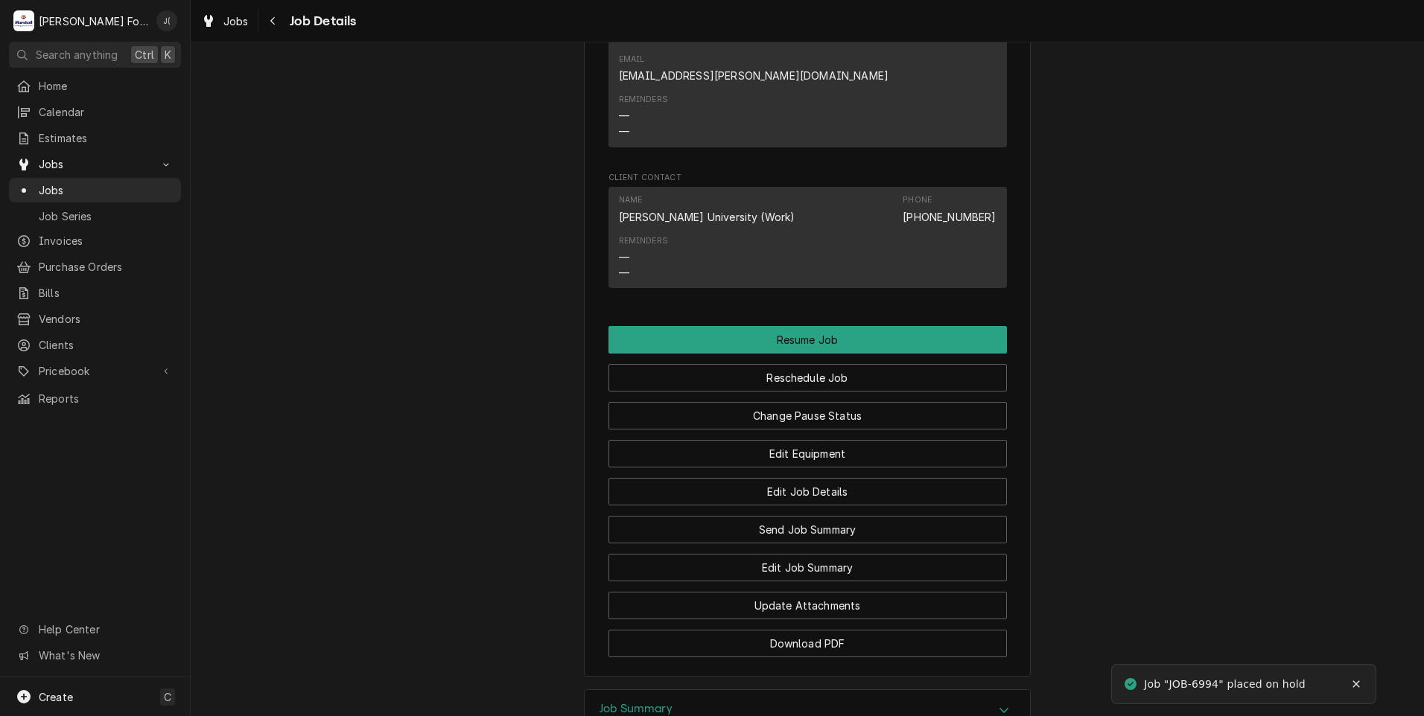
scroll to position [1594, 0]
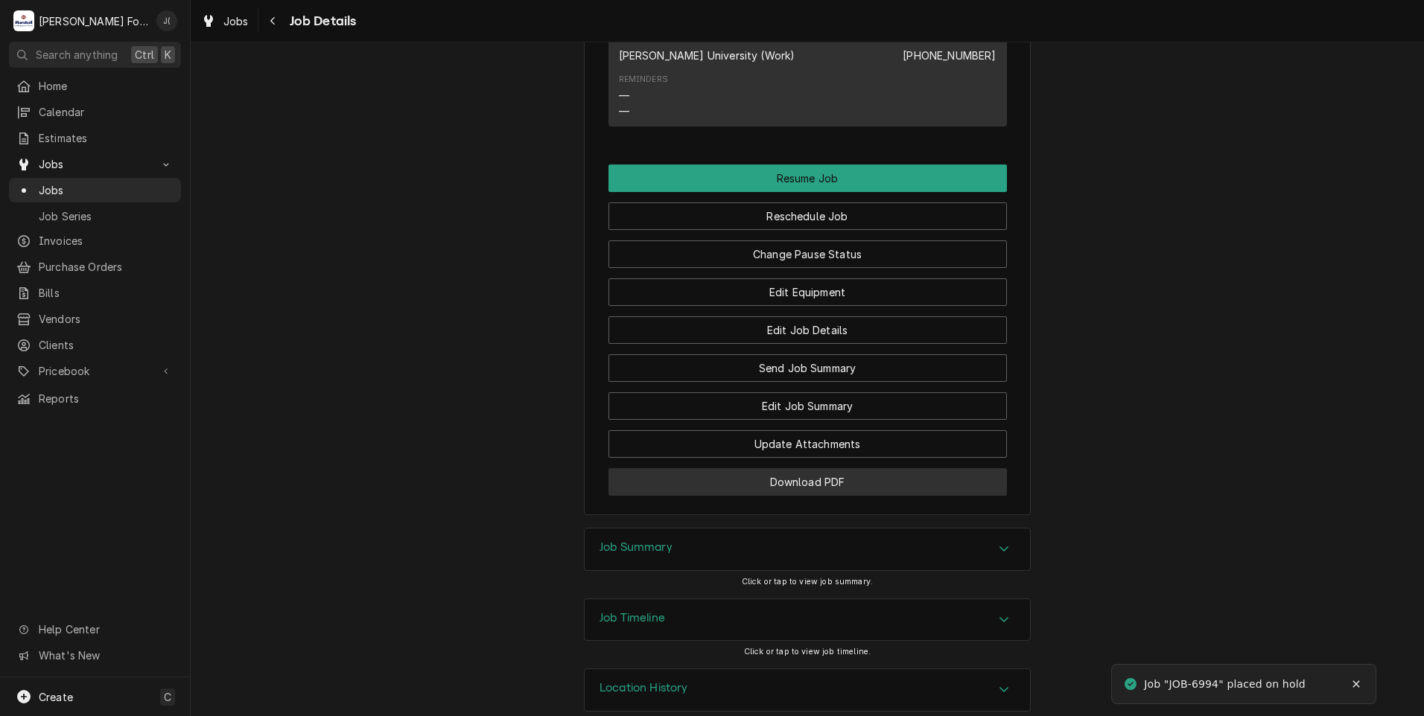
click at [666, 468] on button "Download PDF" at bounding box center [807, 482] width 398 height 28
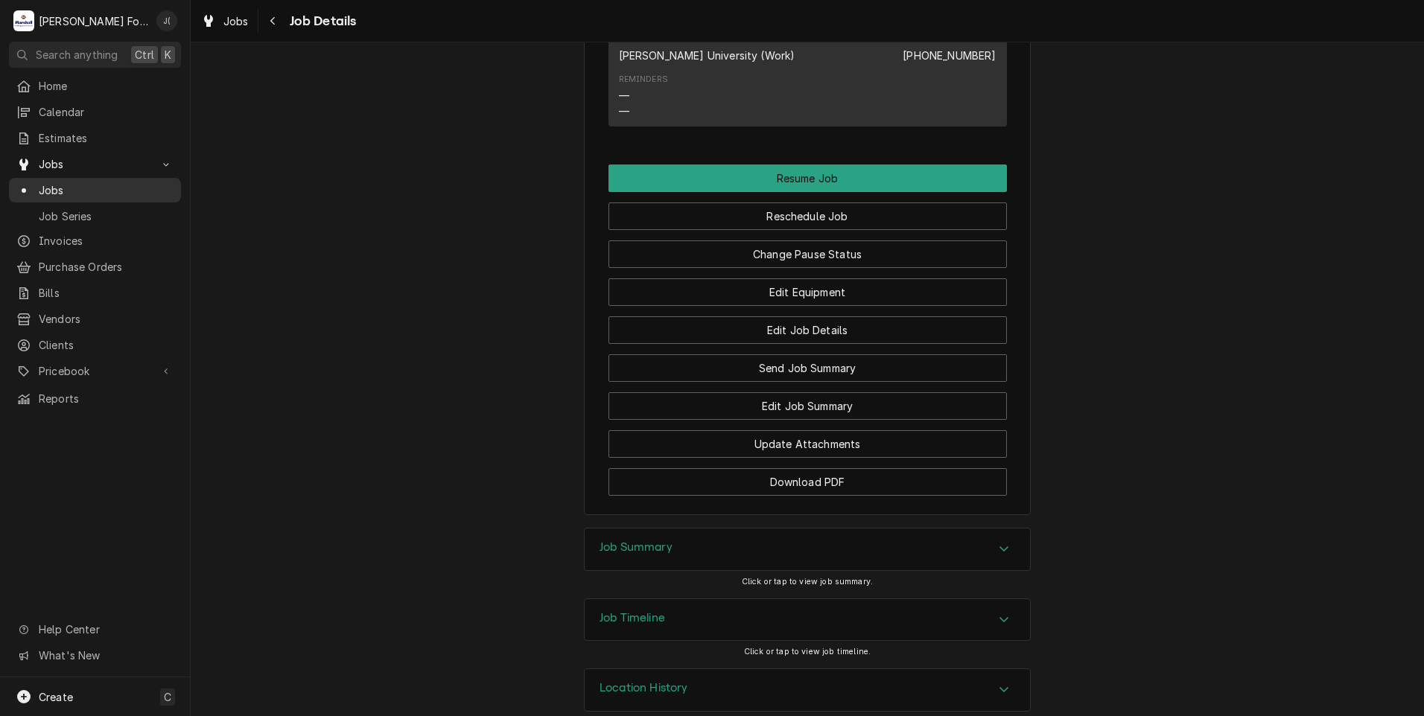
click at [54, 182] on span "Jobs" at bounding box center [106, 190] width 135 height 16
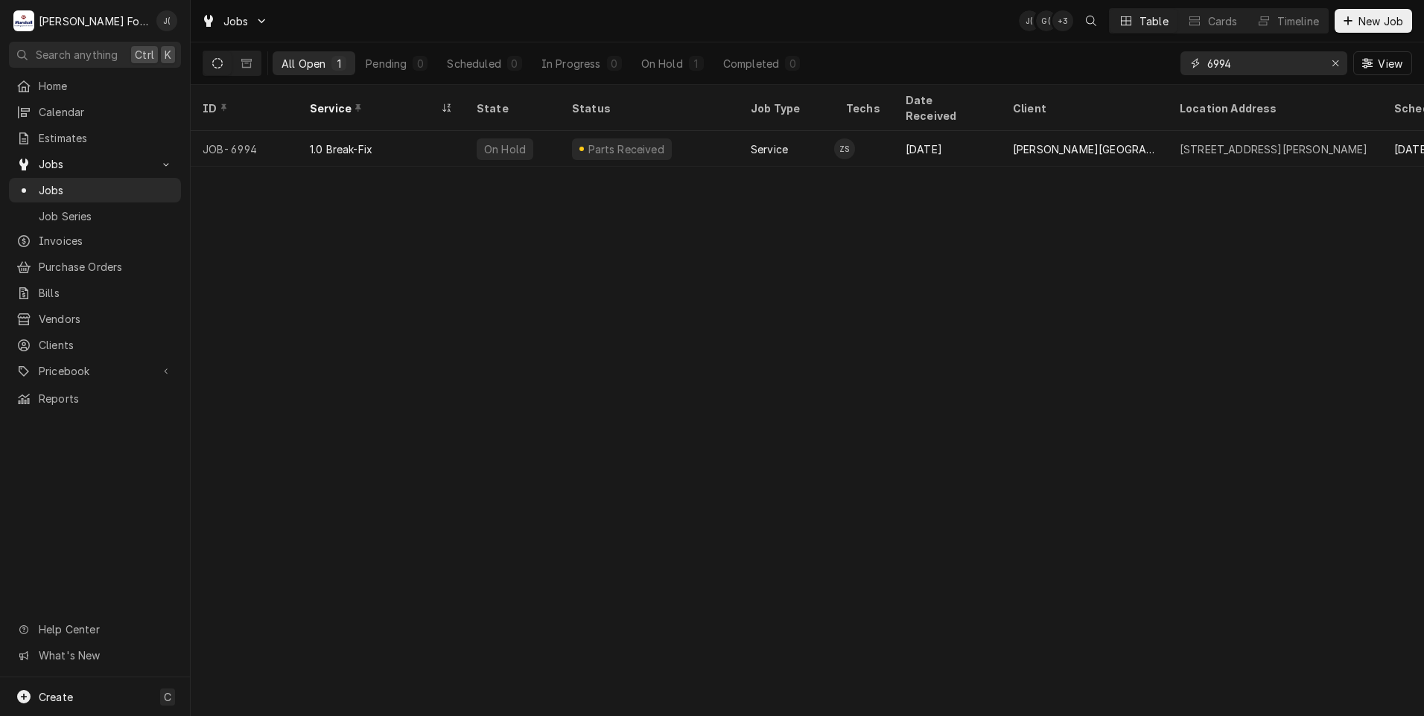
drag, startPoint x: 1199, startPoint y: 69, endPoint x: 904, endPoint y: 75, distance: 295.6
click at [929, 71] on div "All Open 1 Pending 0 Scheduled 0 In Progress 0 On Hold 1 Completed 0 6994 View" at bounding box center [807, 63] width 1209 height 42
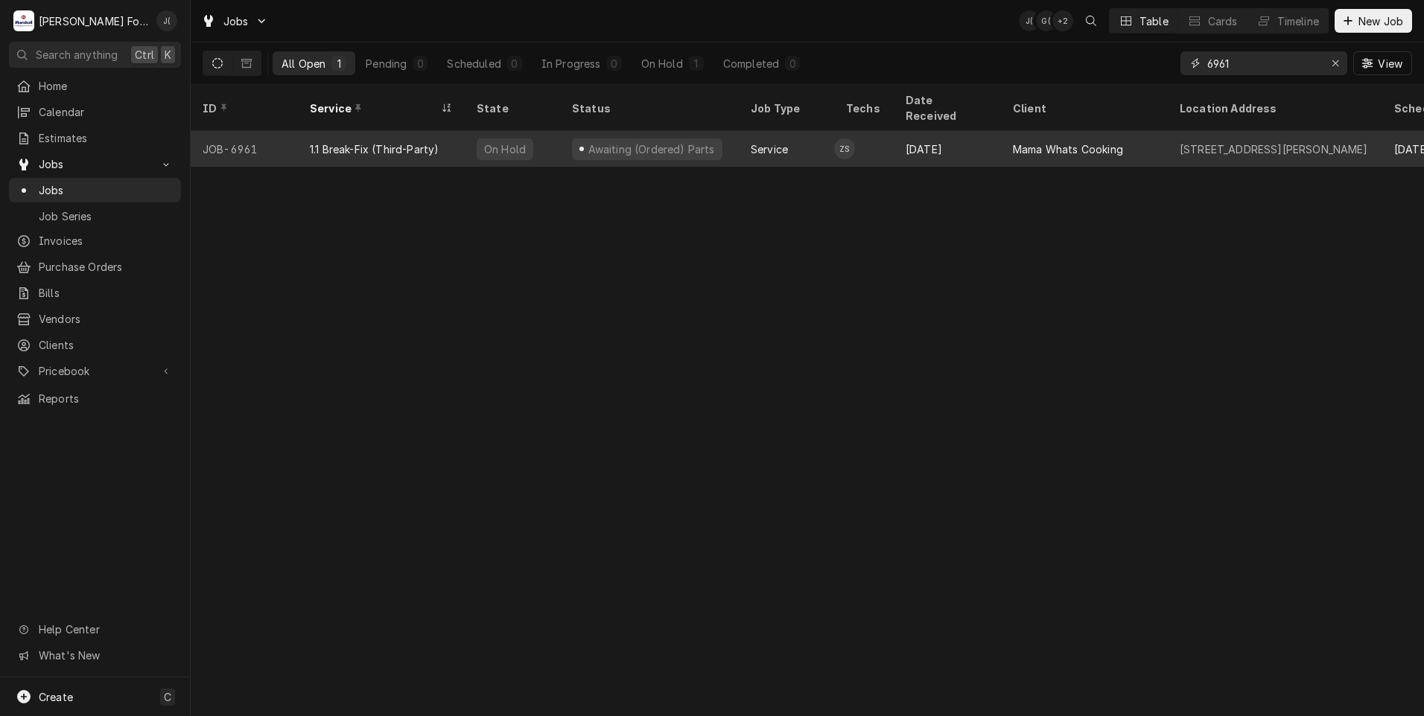
type input "6961"
click at [857, 131] on td "ZS" at bounding box center [864, 149] width 60 height 36
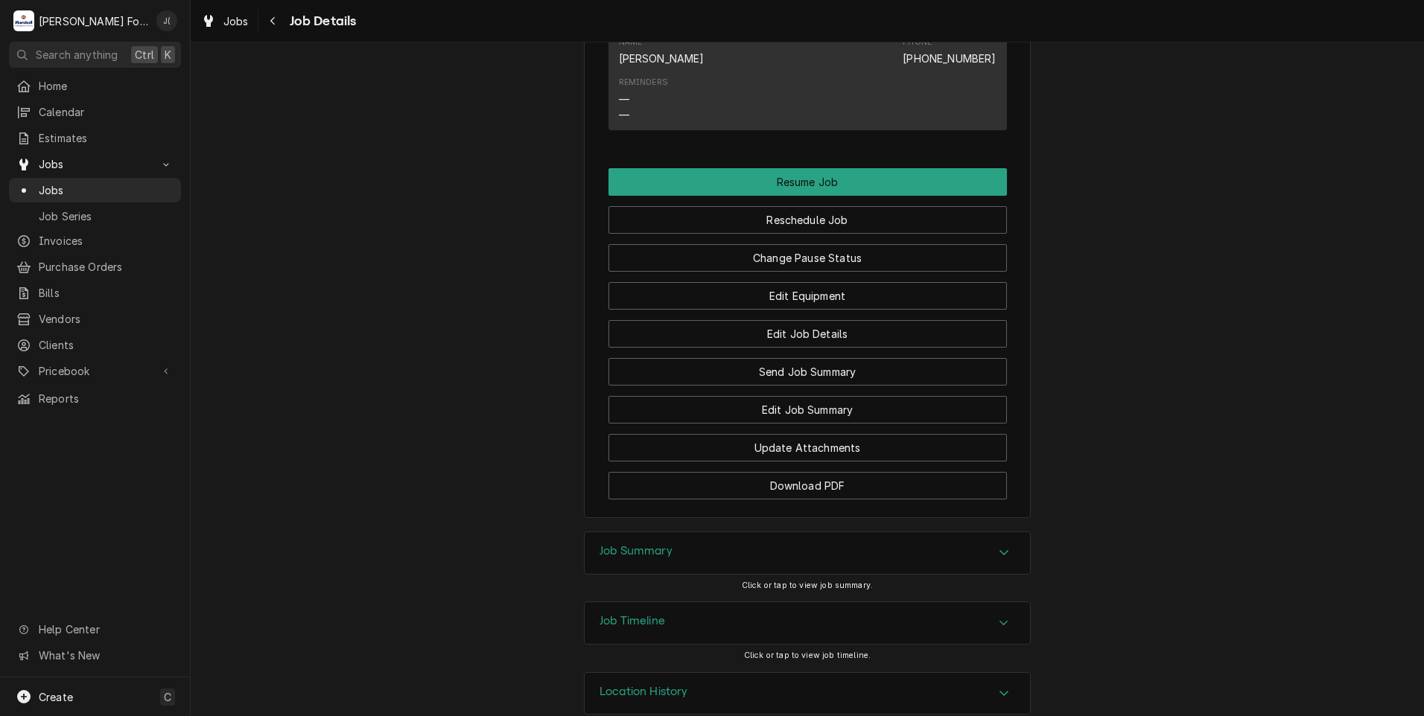
scroll to position [1278, 0]
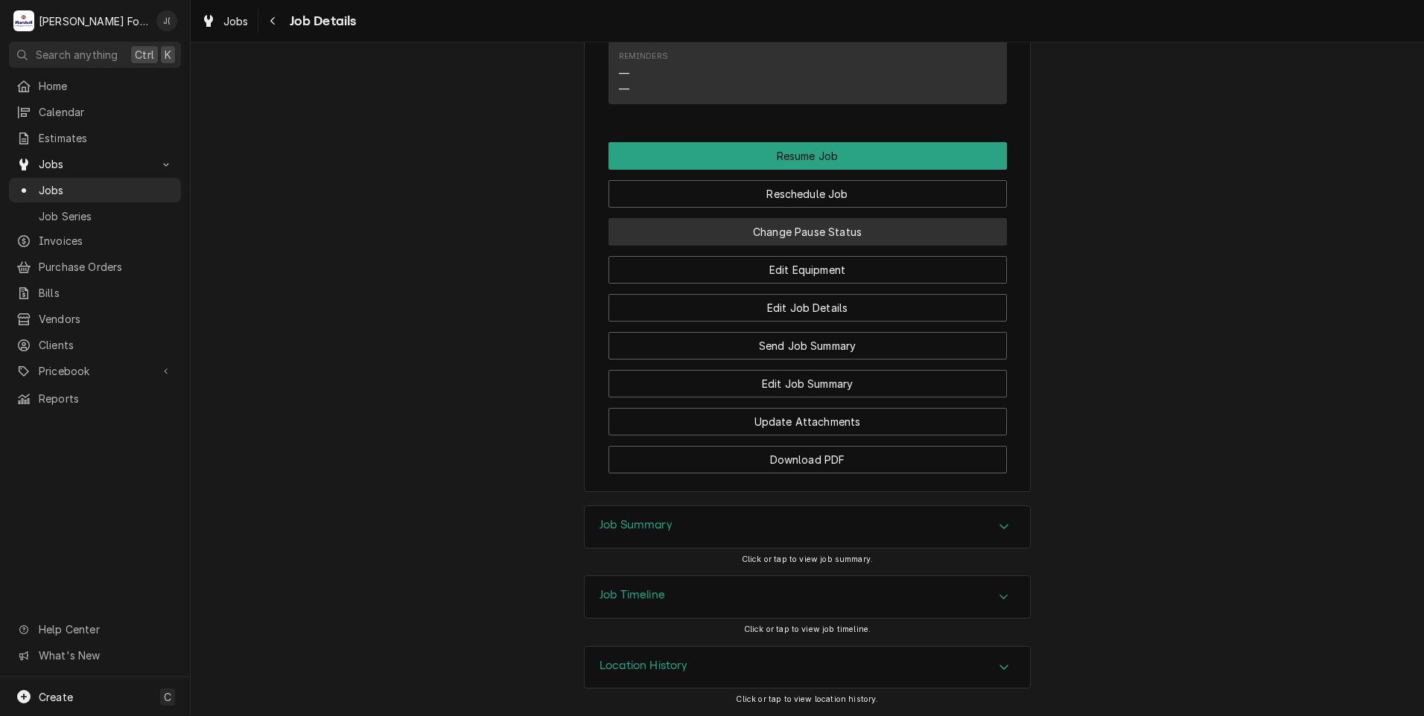
click at [743, 238] on button "Change Pause Status" at bounding box center [807, 232] width 398 height 28
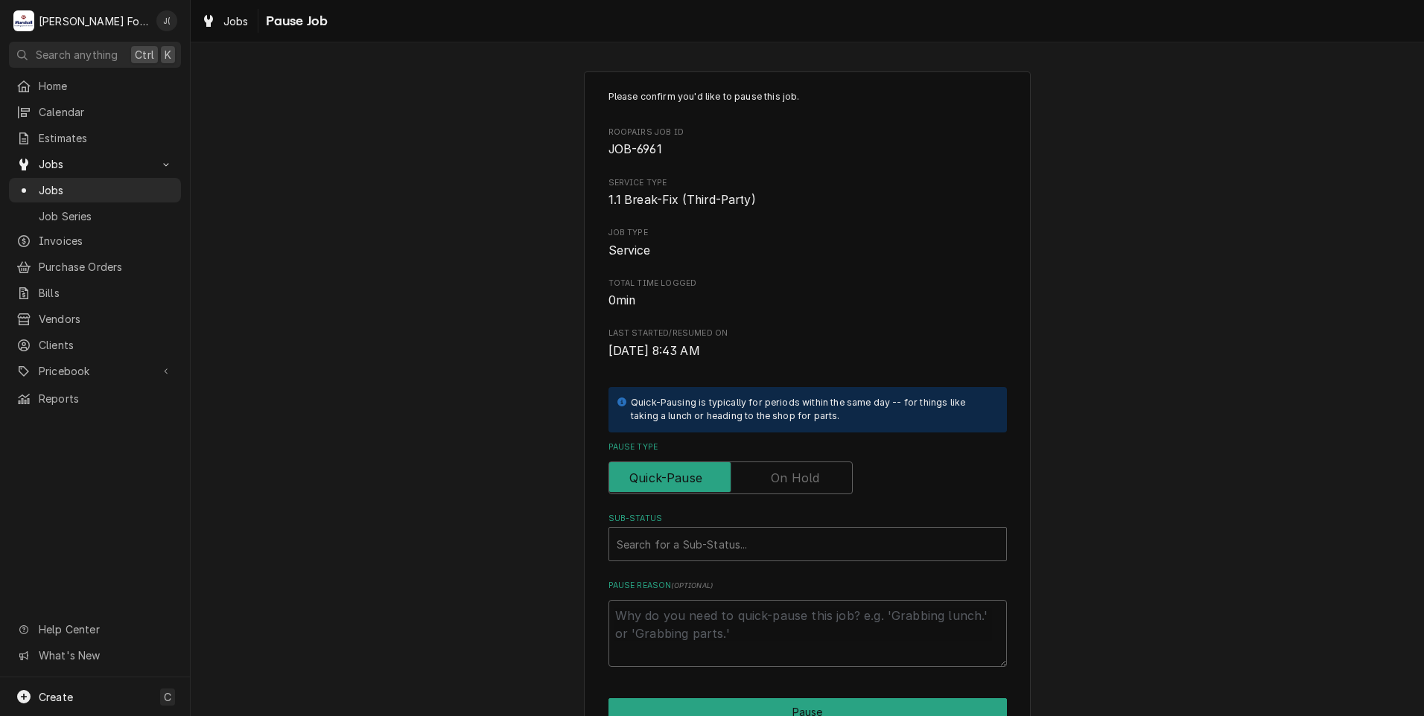
click at [791, 474] on label "Pause Type" at bounding box center [730, 478] width 244 height 33
click at [791, 474] on input "Pause Type" at bounding box center [730, 478] width 231 height 33
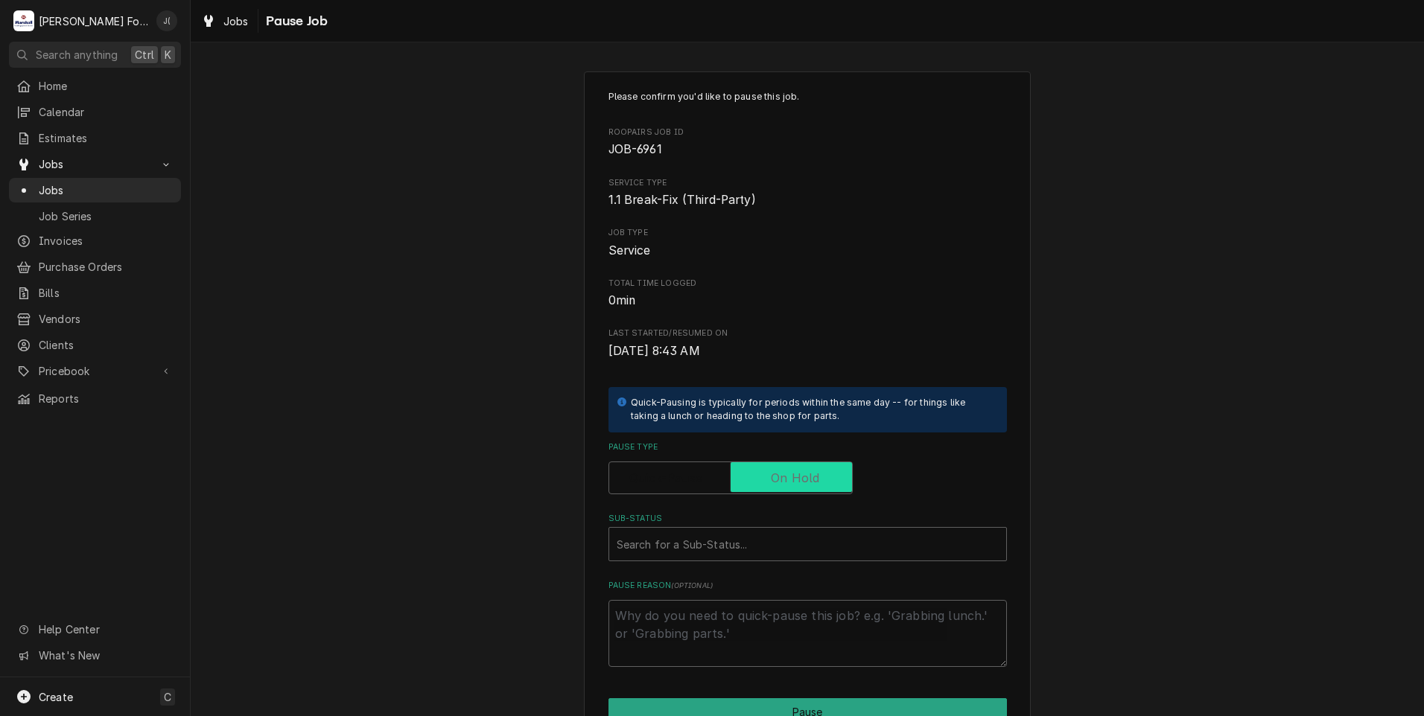
checkbox input "true"
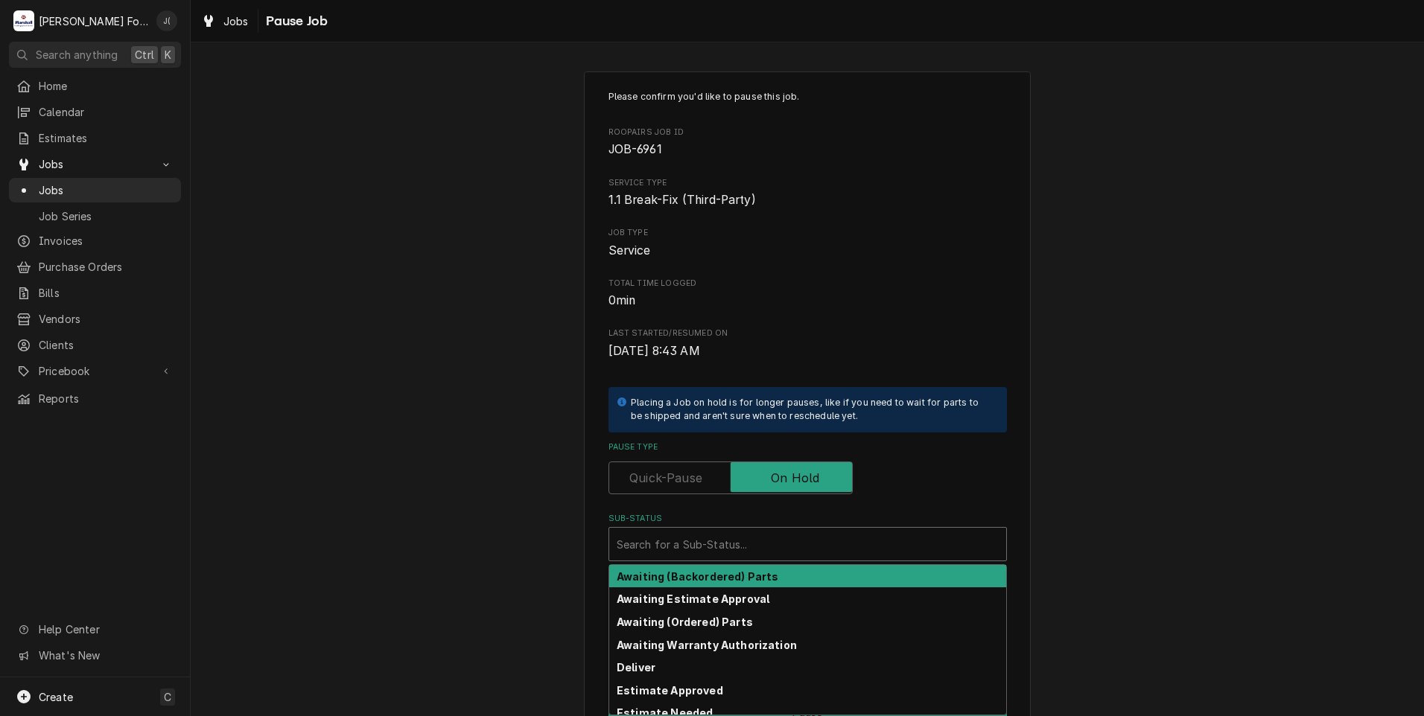
click at [734, 554] on div "Sub-Status" at bounding box center [807, 544] width 382 height 27
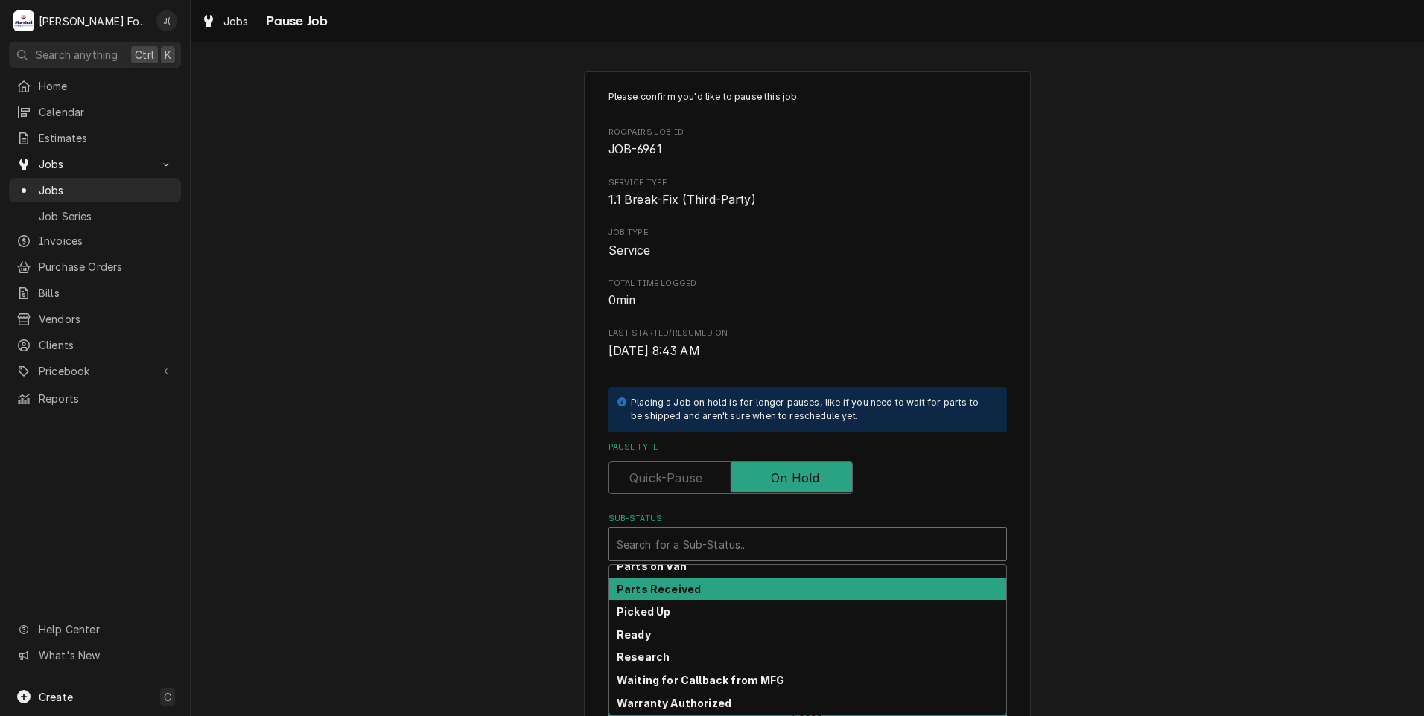
scroll to position [238, 0]
click at [727, 581] on div "Parts Received" at bounding box center [807, 589] width 397 height 23
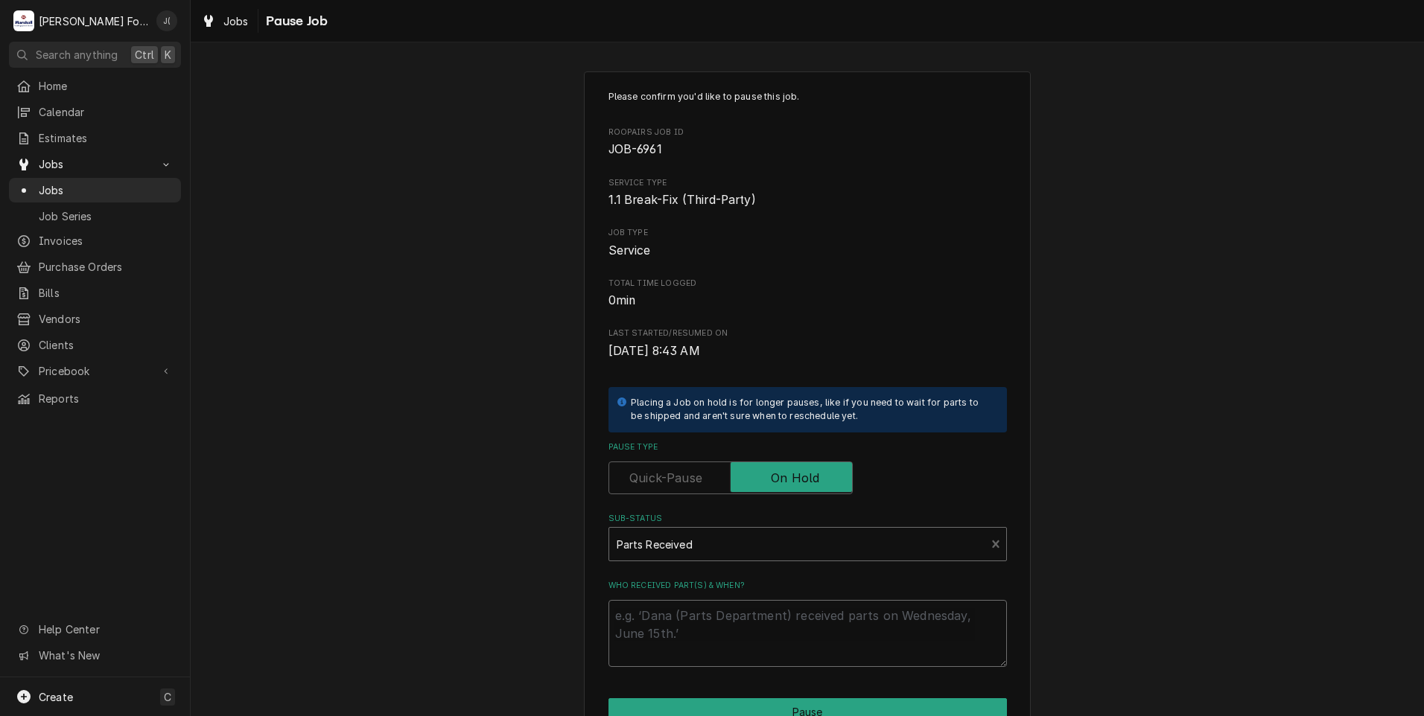
click at [716, 622] on textarea "Who received part(s) & when?" at bounding box center [807, 633] width 398 height 67
type textarea "x"
type textarea "0"
type textarea "x"
type textarea "08"
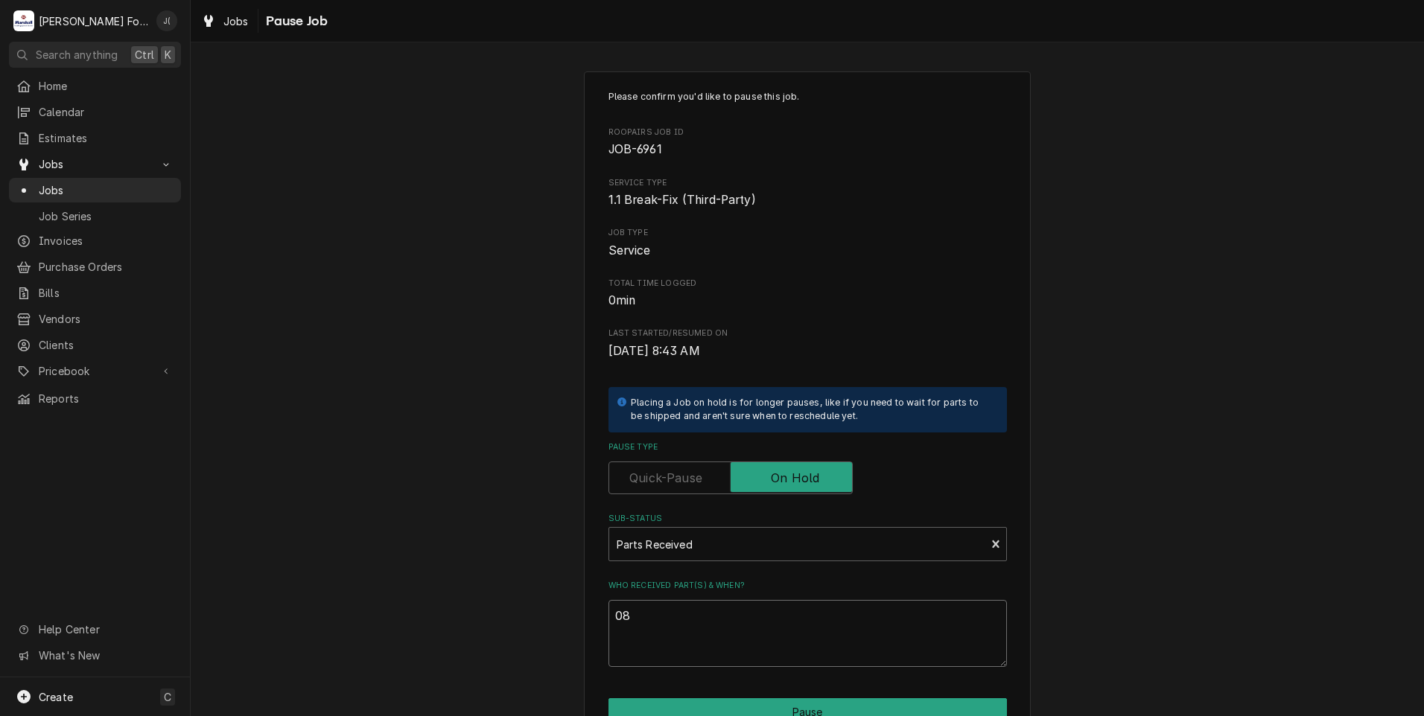
type textarea "x"
type textarea "082"
type textarea "x"
type textarea "0827"
type textarea "x"
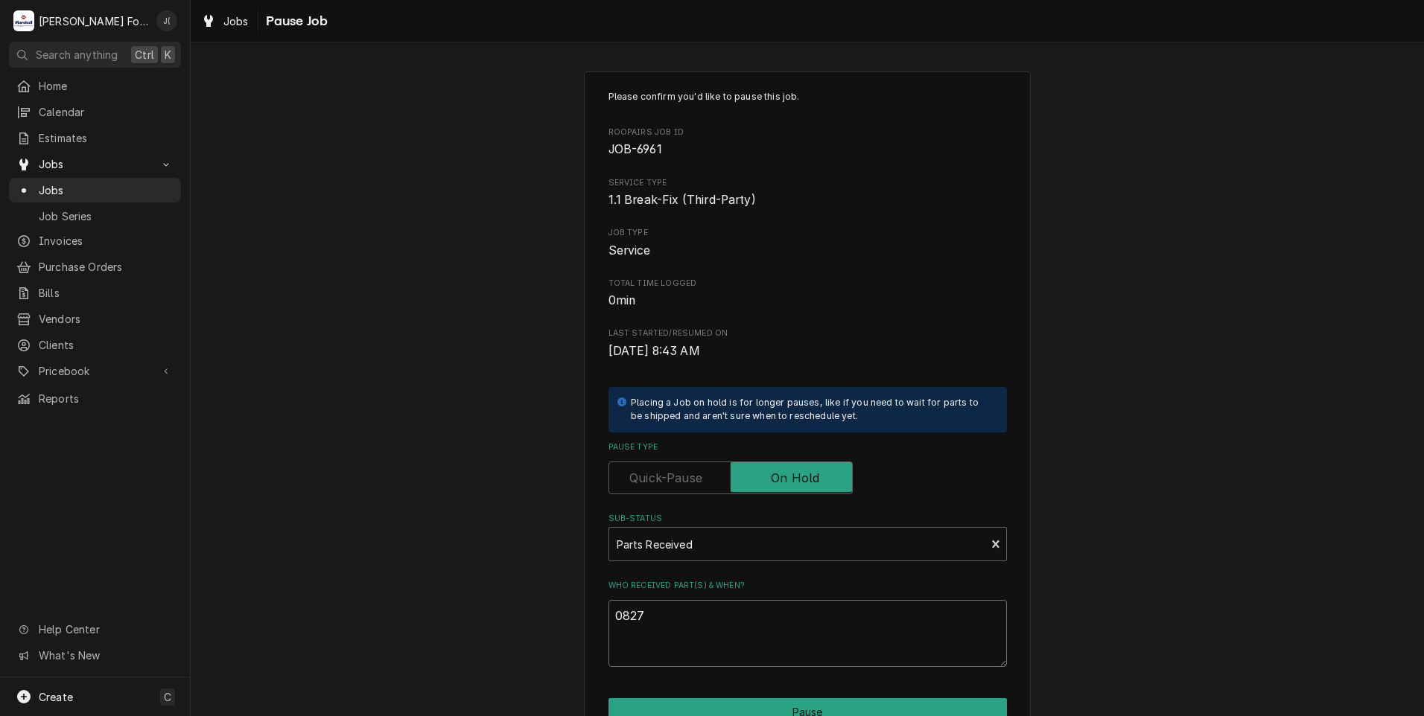
type textarea "0827/"
type textarea "x"
type textarea "0827/2"
type textarea "x"
type textarea "0827/20"
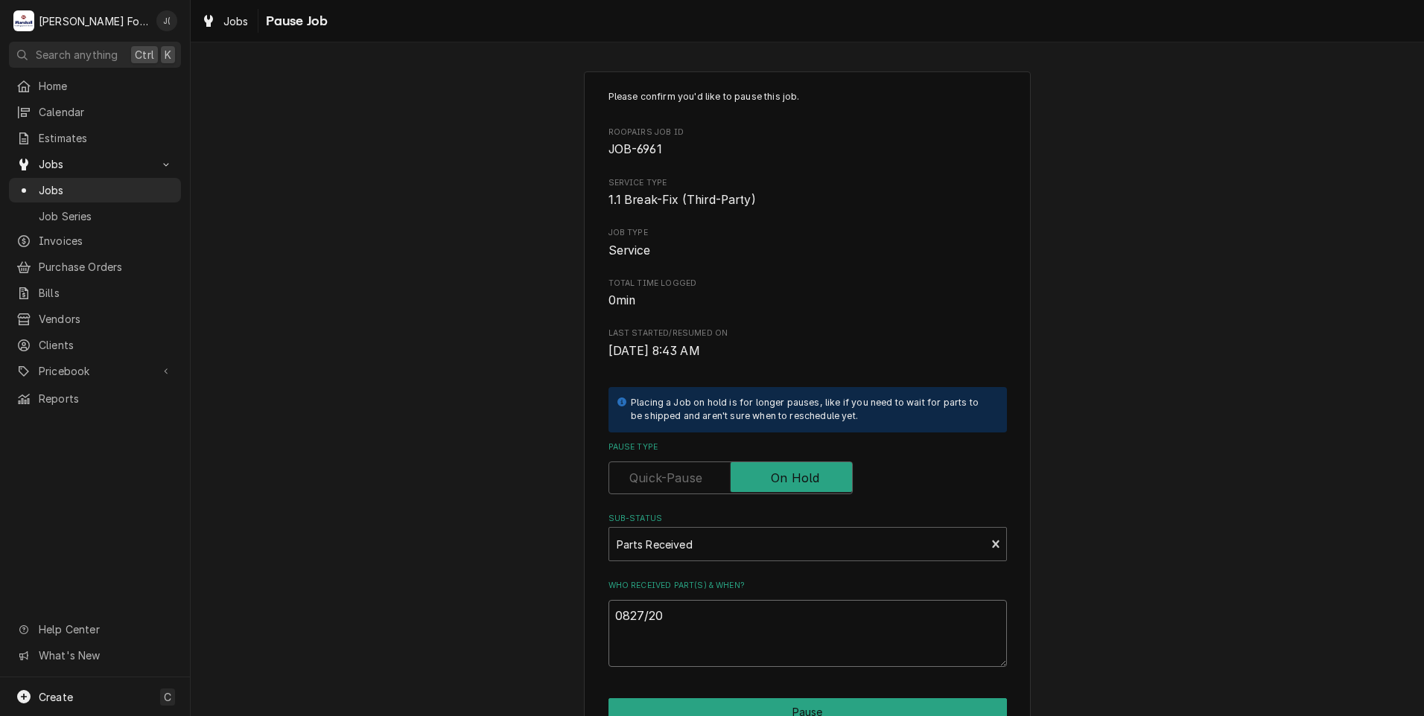
type textarea "x"
type textarea "0827/202"
type textarea "x"
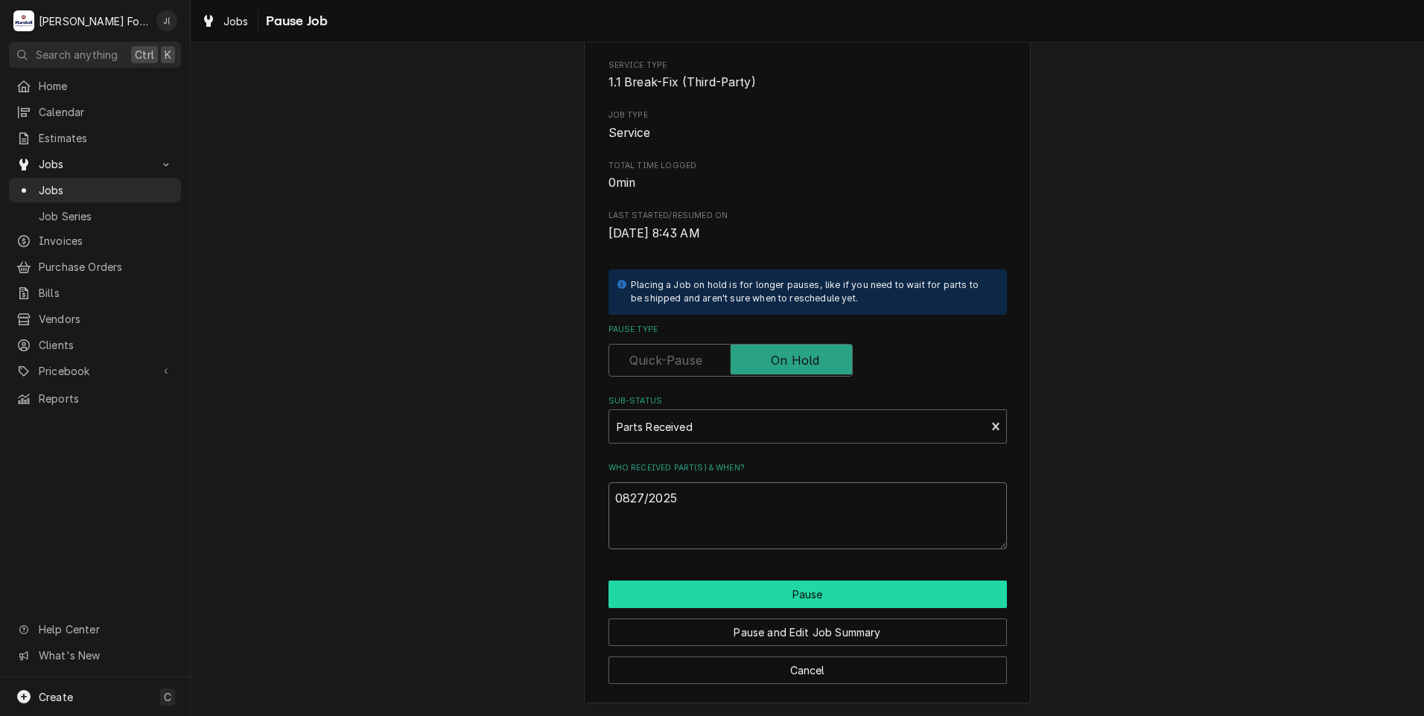
type textarea "0827/2025"
click at [771, 593] on button "Pause" at bounding box center [807, 595] width 398 height 28
type textarea "x"
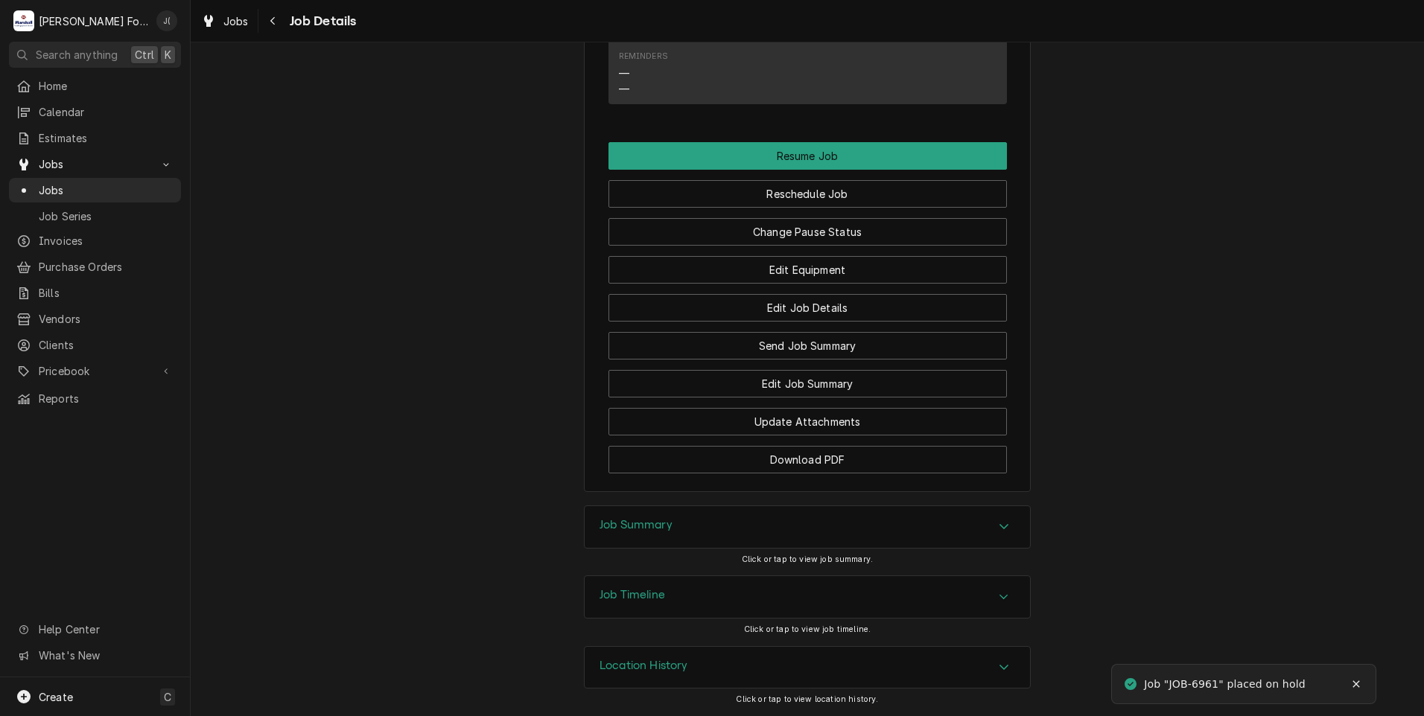
scroll to position [1278, 0]
click at [622, 462] on button "Download PDF" at bounding box center [807, 460] width 398 height 28
click at [79, 183] on span "Jobs" at bounding box center [106, 190] width 135 height 16
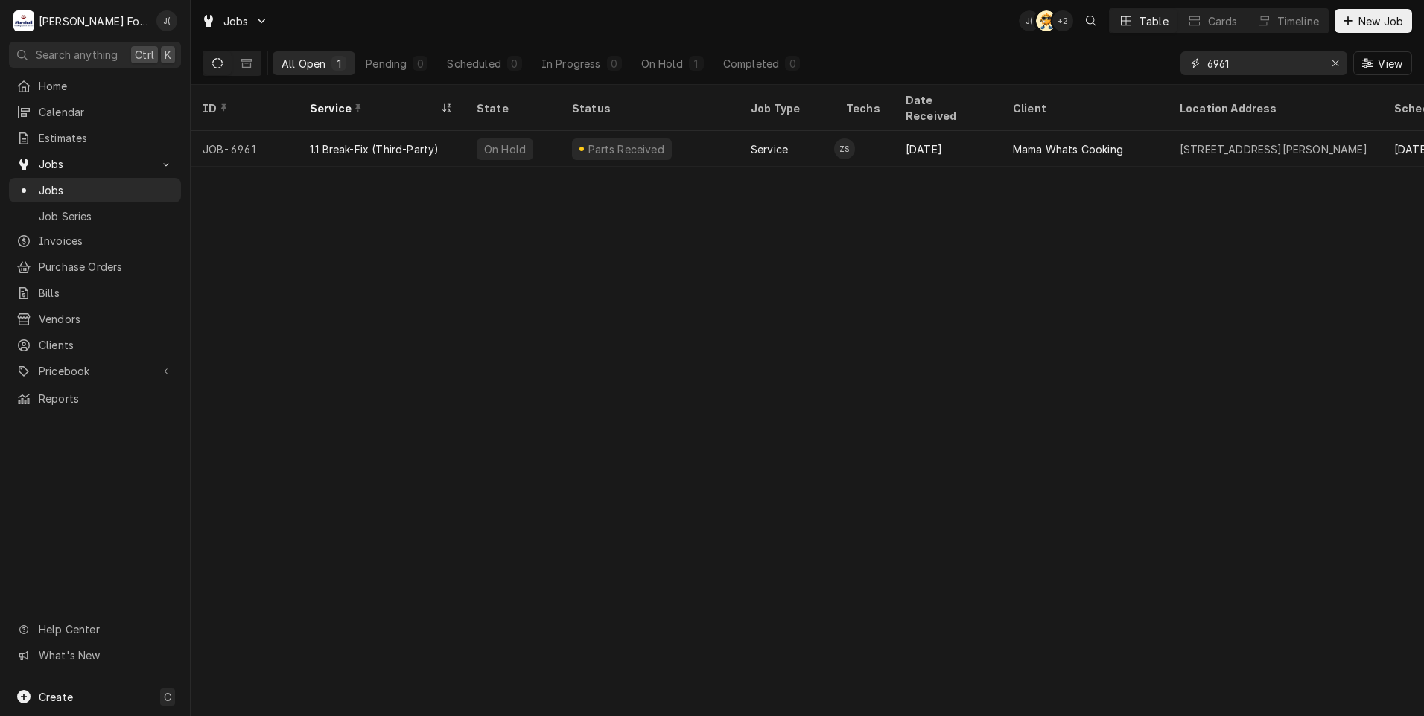
drag, startPoint x: 1338, startPoint y: 64, endPoint x: 1322, endPoint y: 65, distance: 16.4
click at [1339, 64] on icon "Erase input" at bounding box center [1335, 63] width 8 height 10
click at [1300, 60] on input "Dynamic Content Wrapper" at bounding box center [1277, 63] width 140 height 24
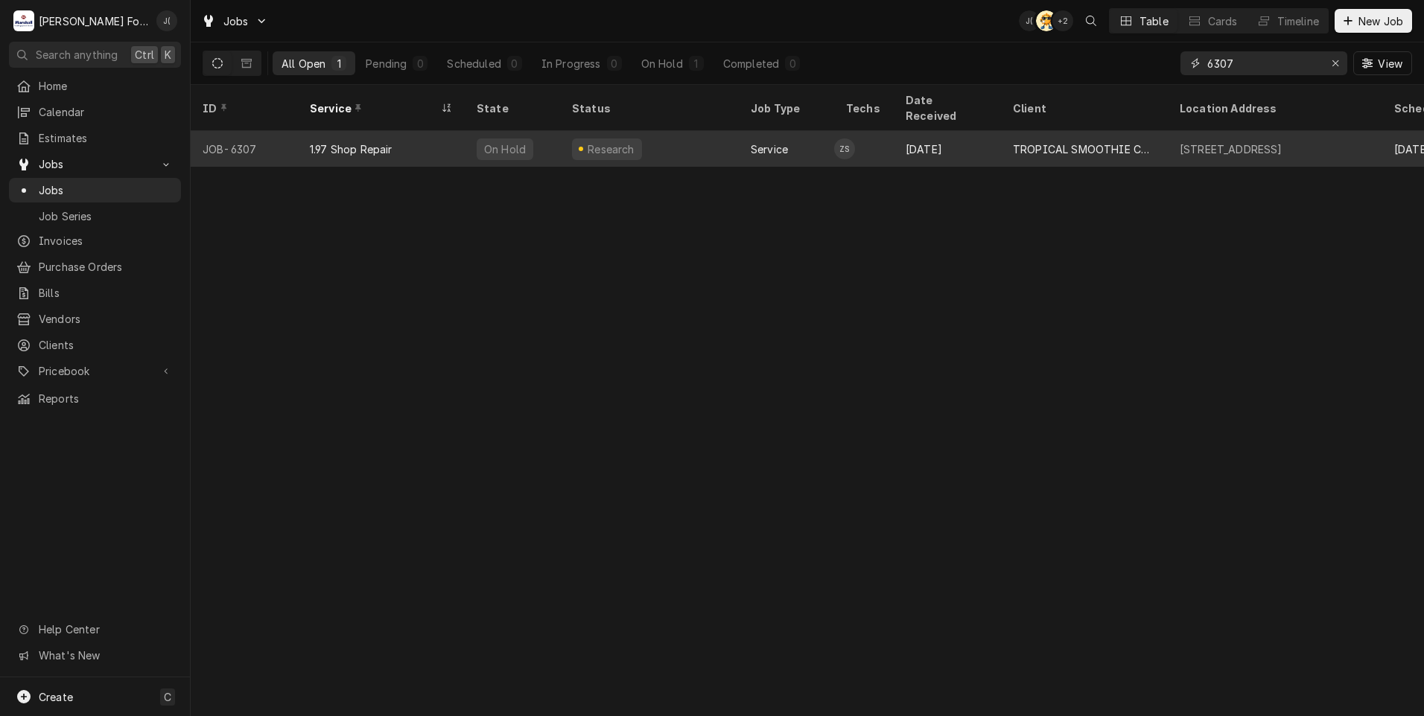
type input "6307"
click at [609, 138] on div "Research" at bounding box center [607, 149] width 70 height 22
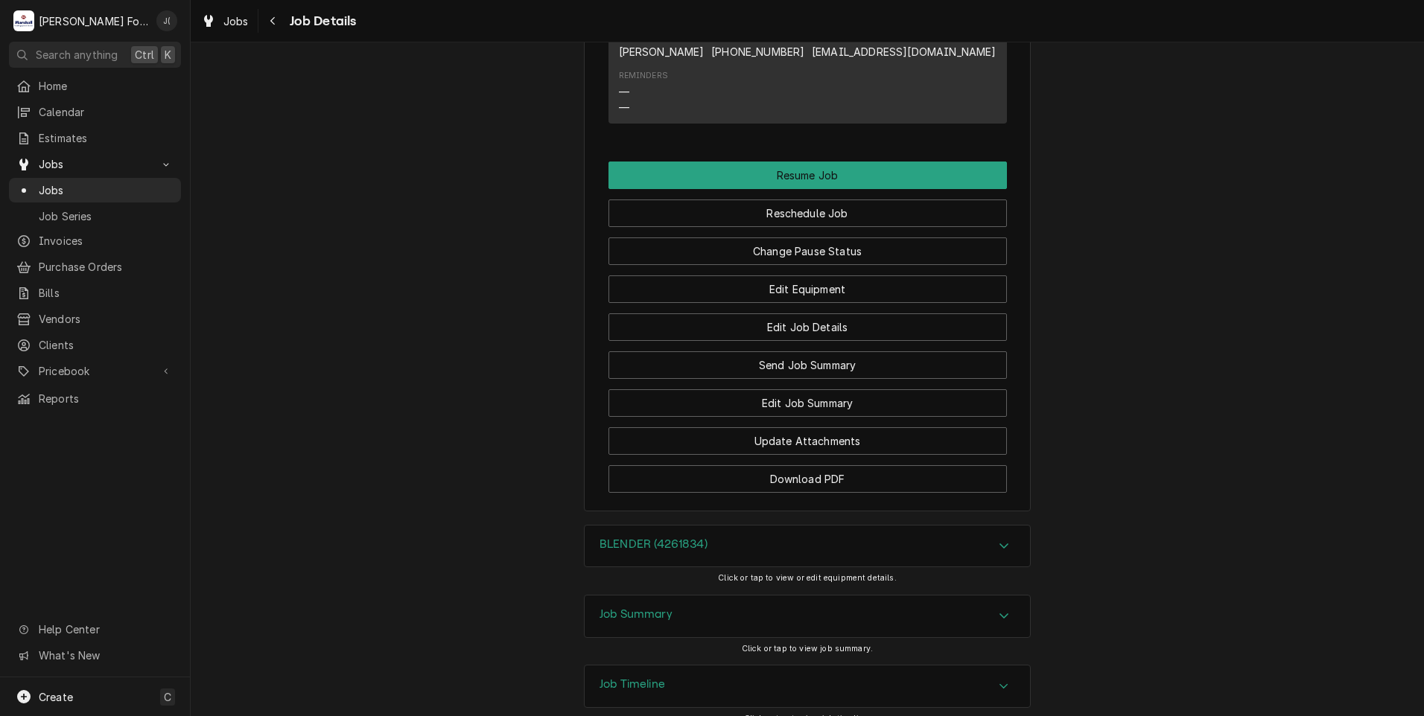
scroll to position [1395, 0]
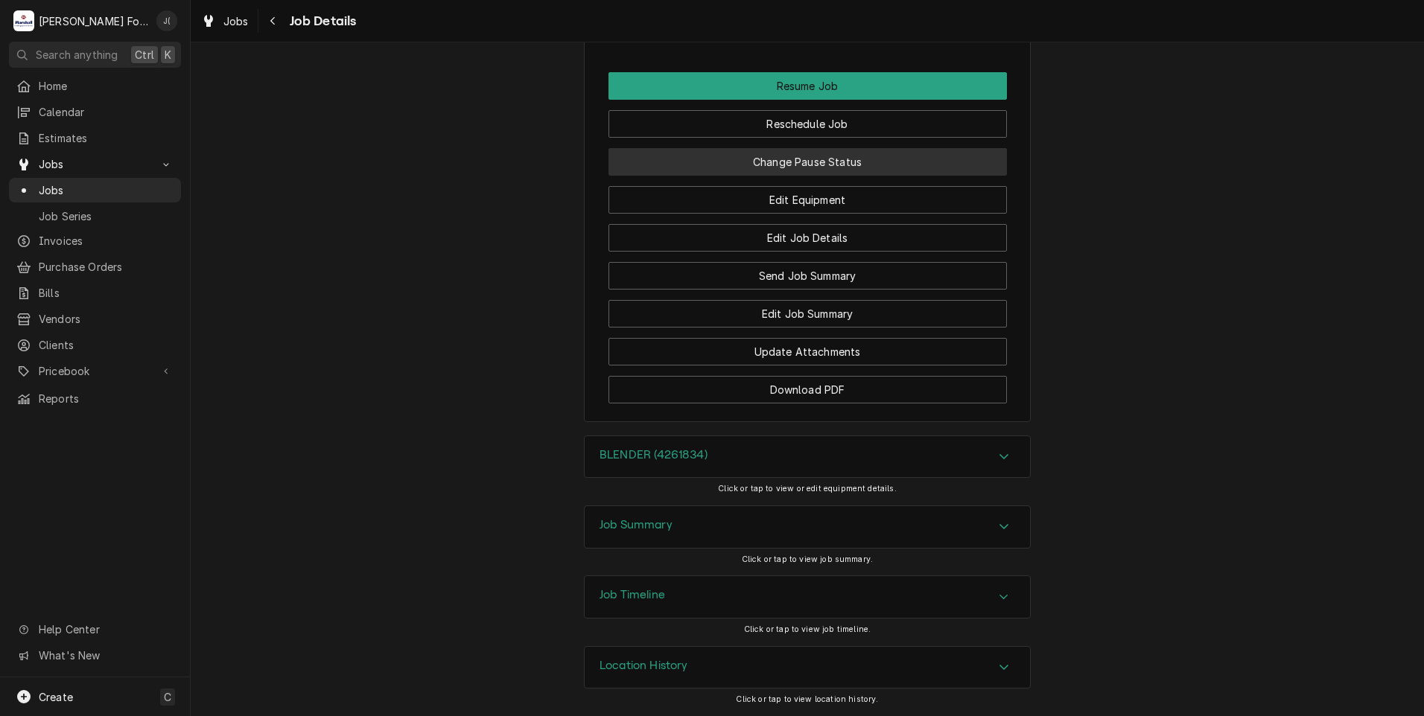
click at [763, 164] on button "Change Pause Status" at bounding box center [807, 162] width 398 height 28
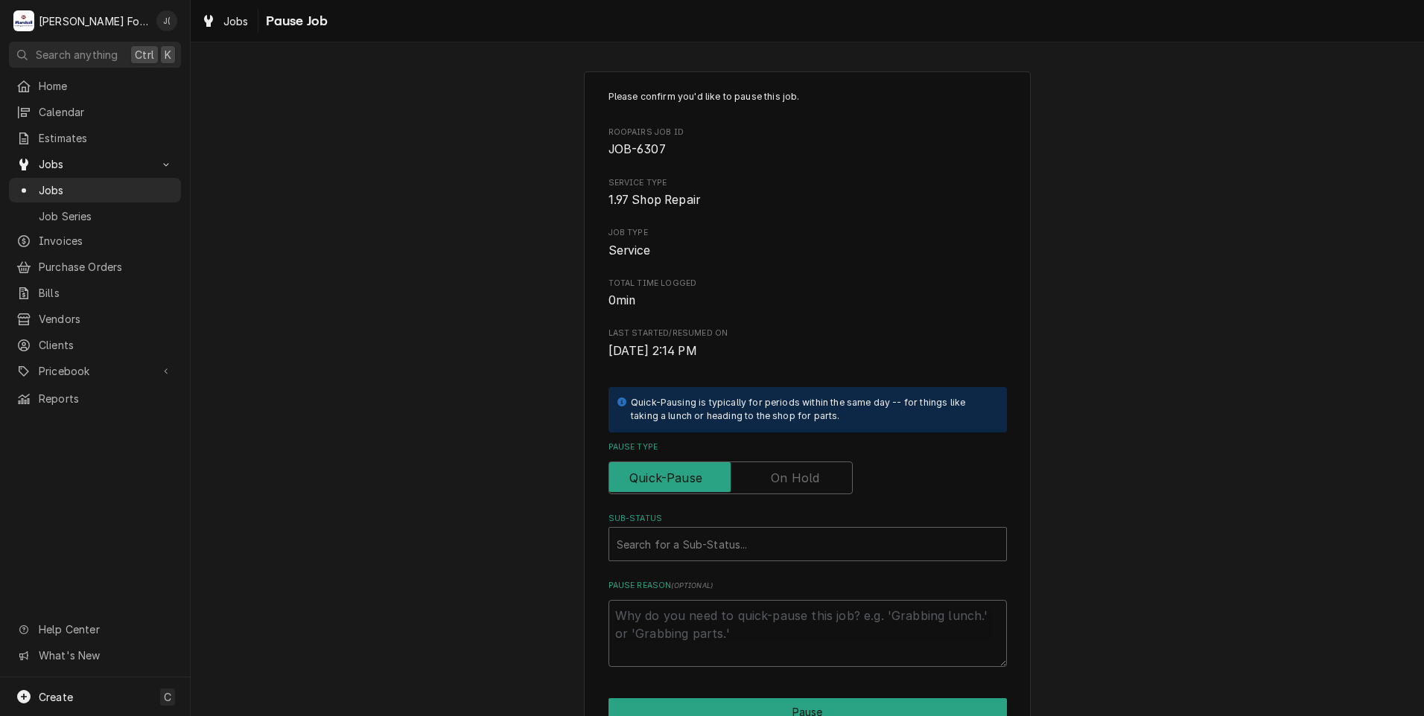
click at [787, 479] on label "Pause Type" at bounding box center [730, 478] width 244 height 33
click at [787, 479] on input "Pause Type" at bounding box center [730, 478] width 231 height 33
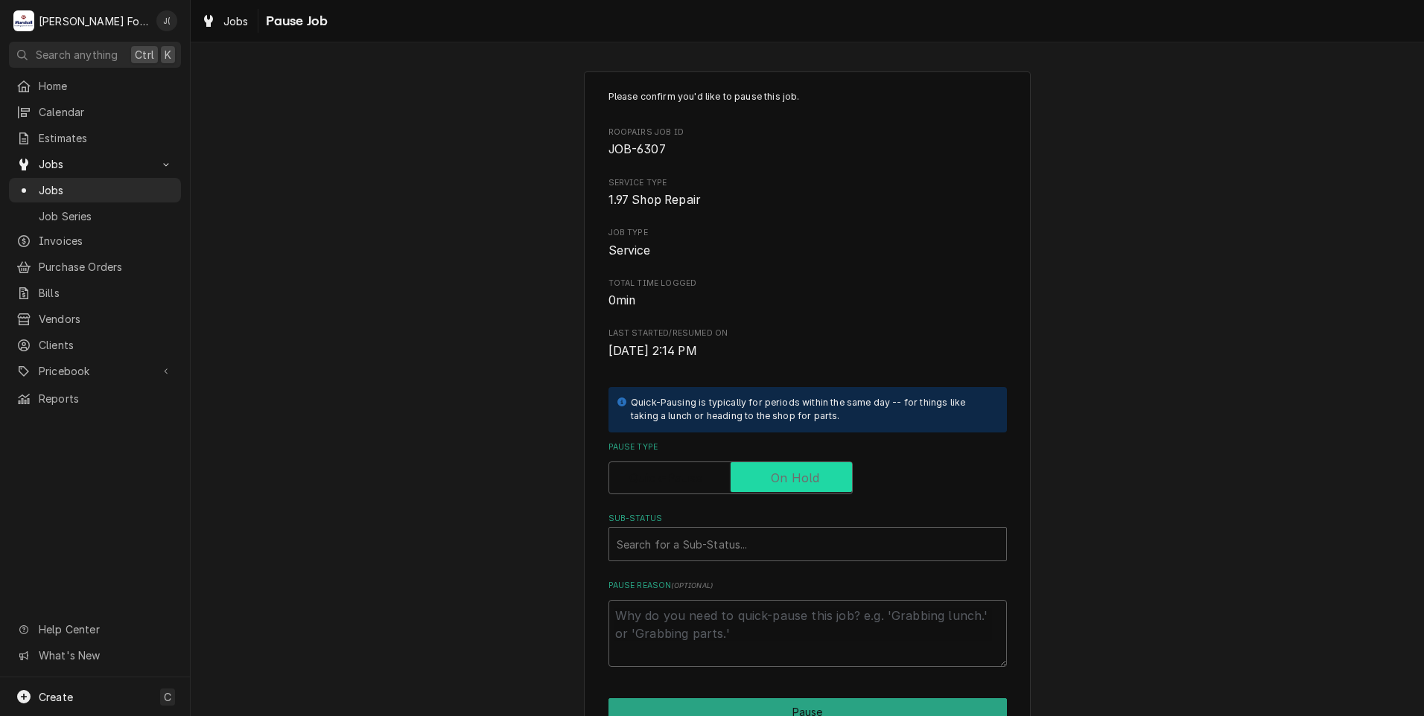
checkbox input "true"
click at [742, 542] on div "Sub-Status" at bounding box center [807, 544] width 382 height 27
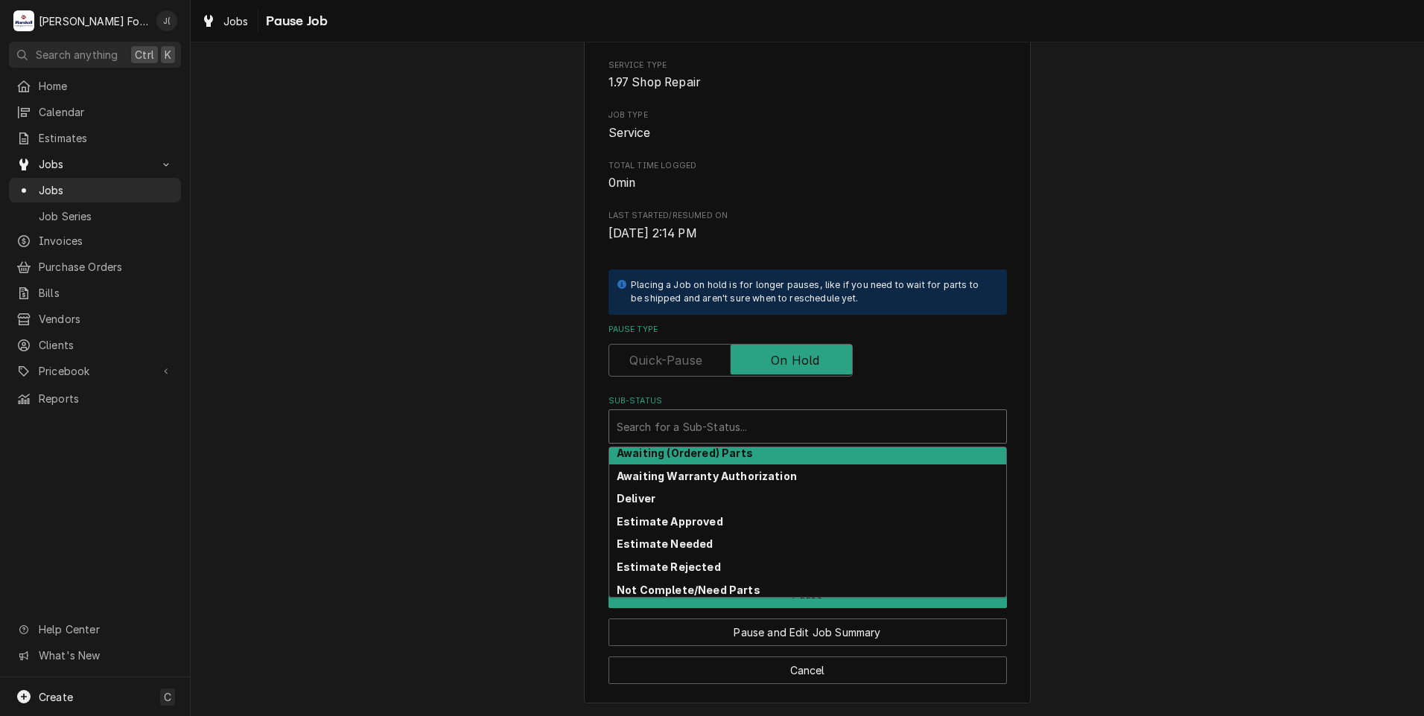
scroll to position [74, 0]
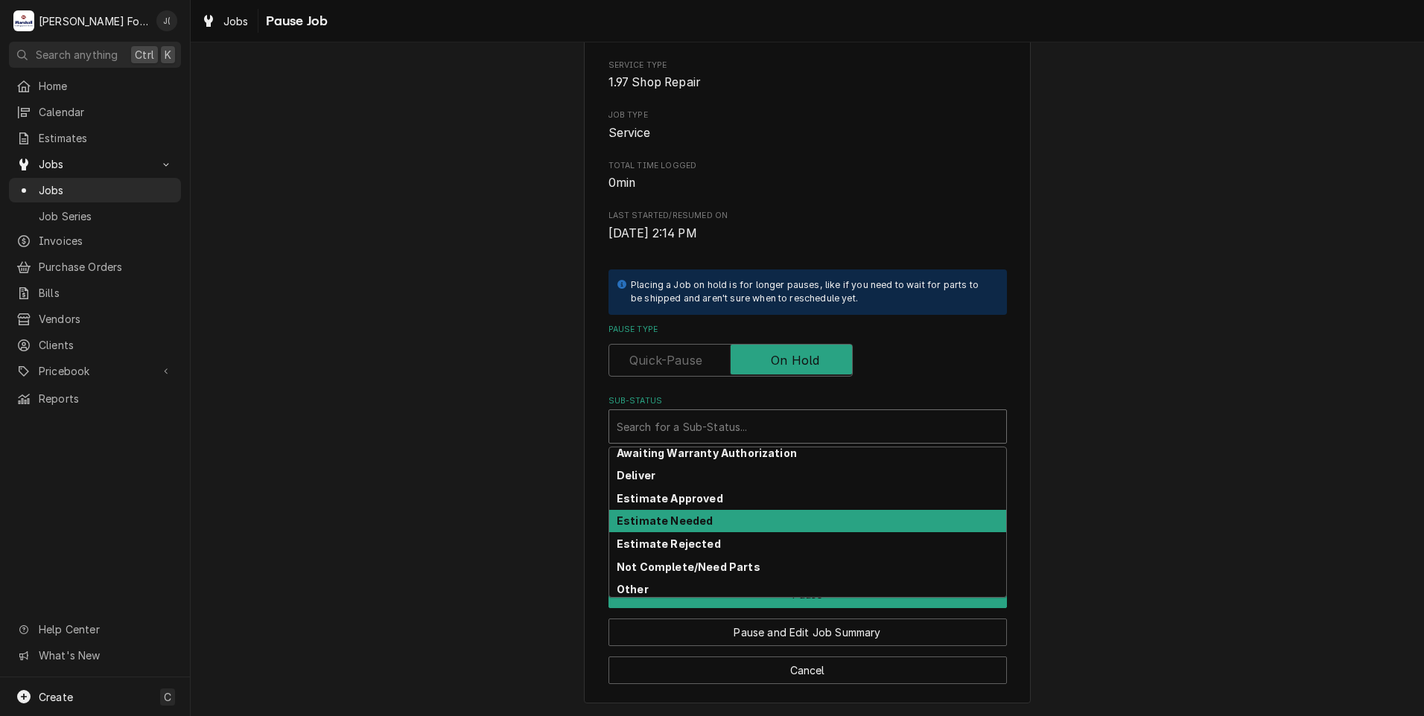
click at [672, 526] on strong "Estimate Needed" at bounding box center [664, 520] width 96 height 13
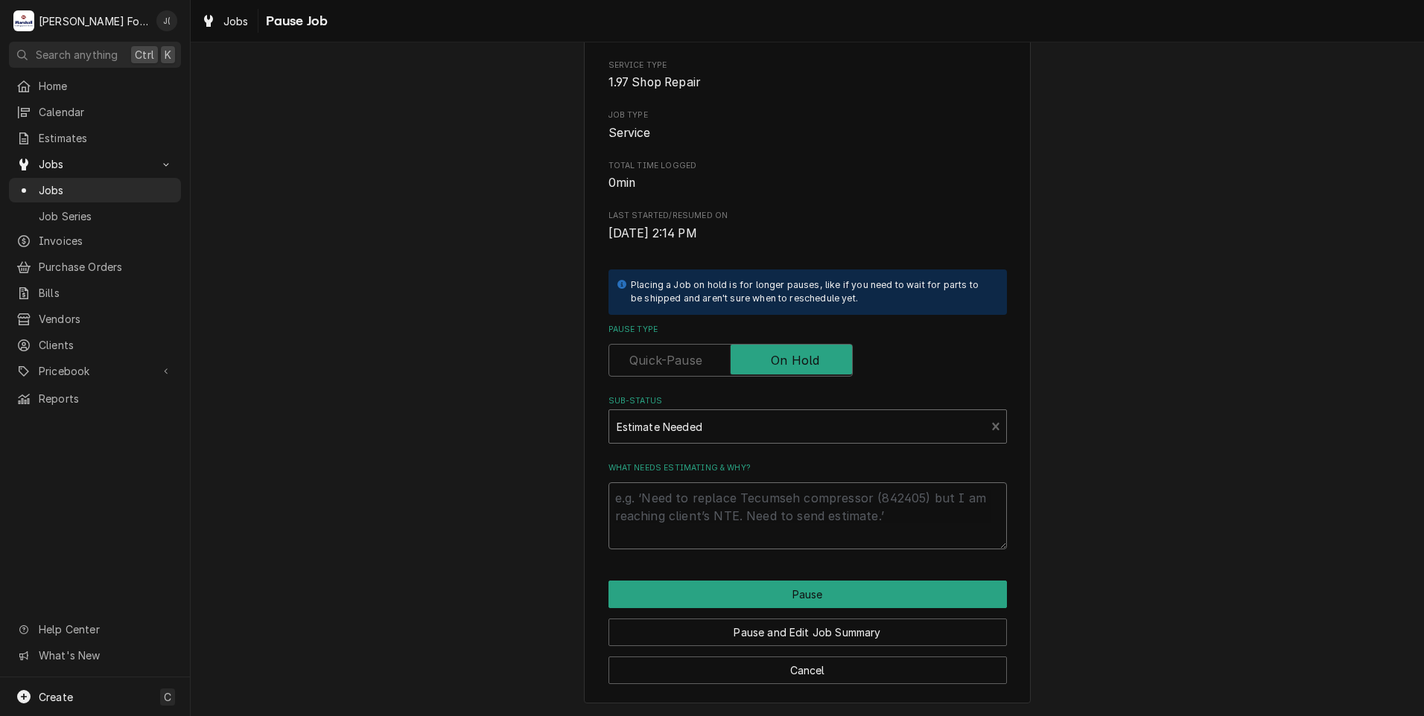
click at [675, 525] on textarea "What needs estimating & why?" at bounding box center [807, 515] width 398 height 67
type textarea "x"
type textarea "p"
type textarea "x"
type textarea "pr"
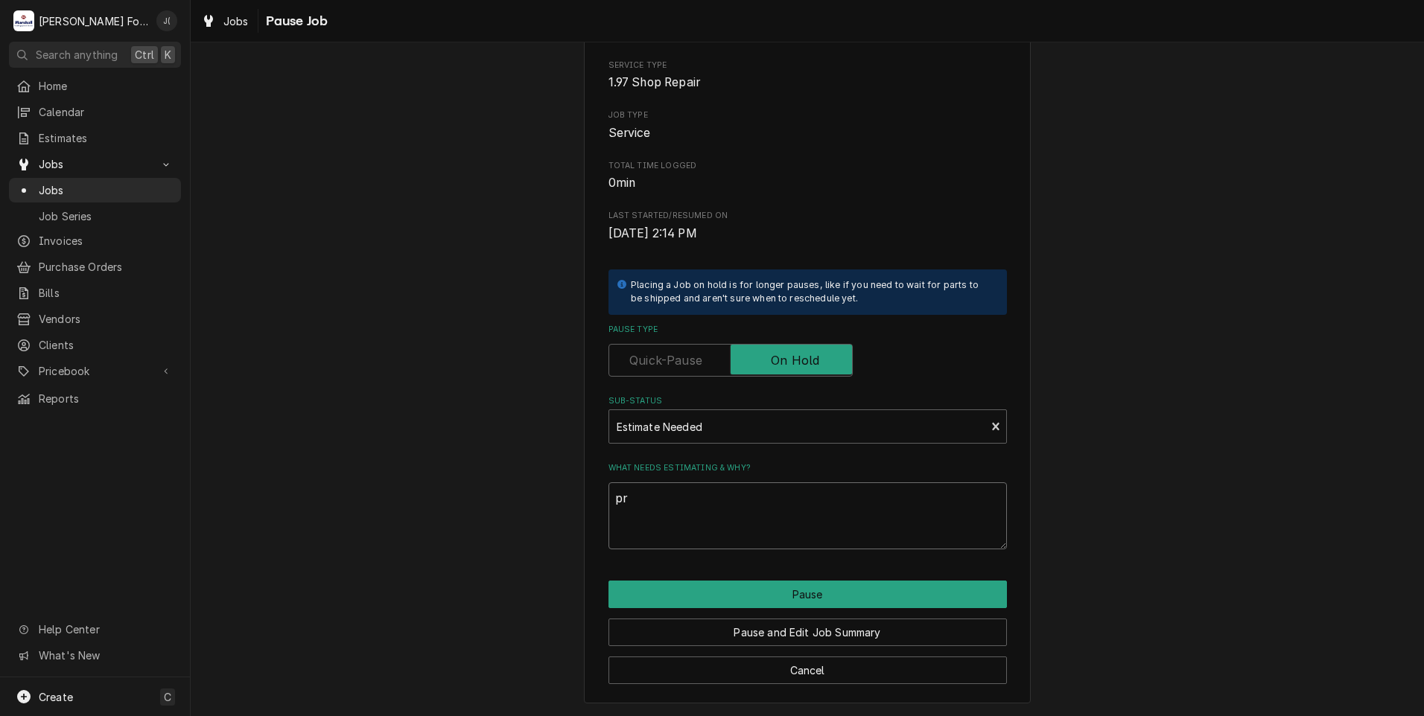
type textarea "x"
type textarea "pri"
type textarea "x"
type textarea "pric"
type textarea "x"
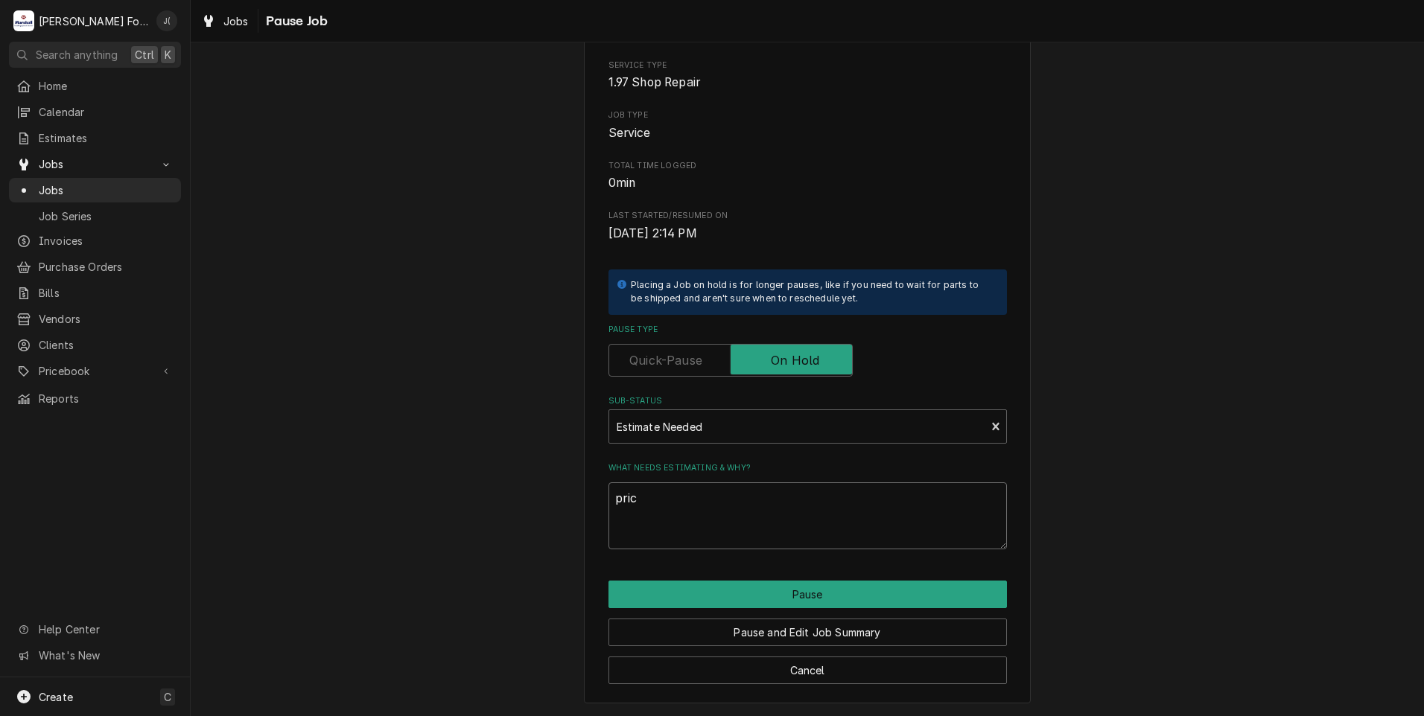
type textarea "price"
type textarea "x"
type textarea "prices"
type textarea "x"
type textarea "price"
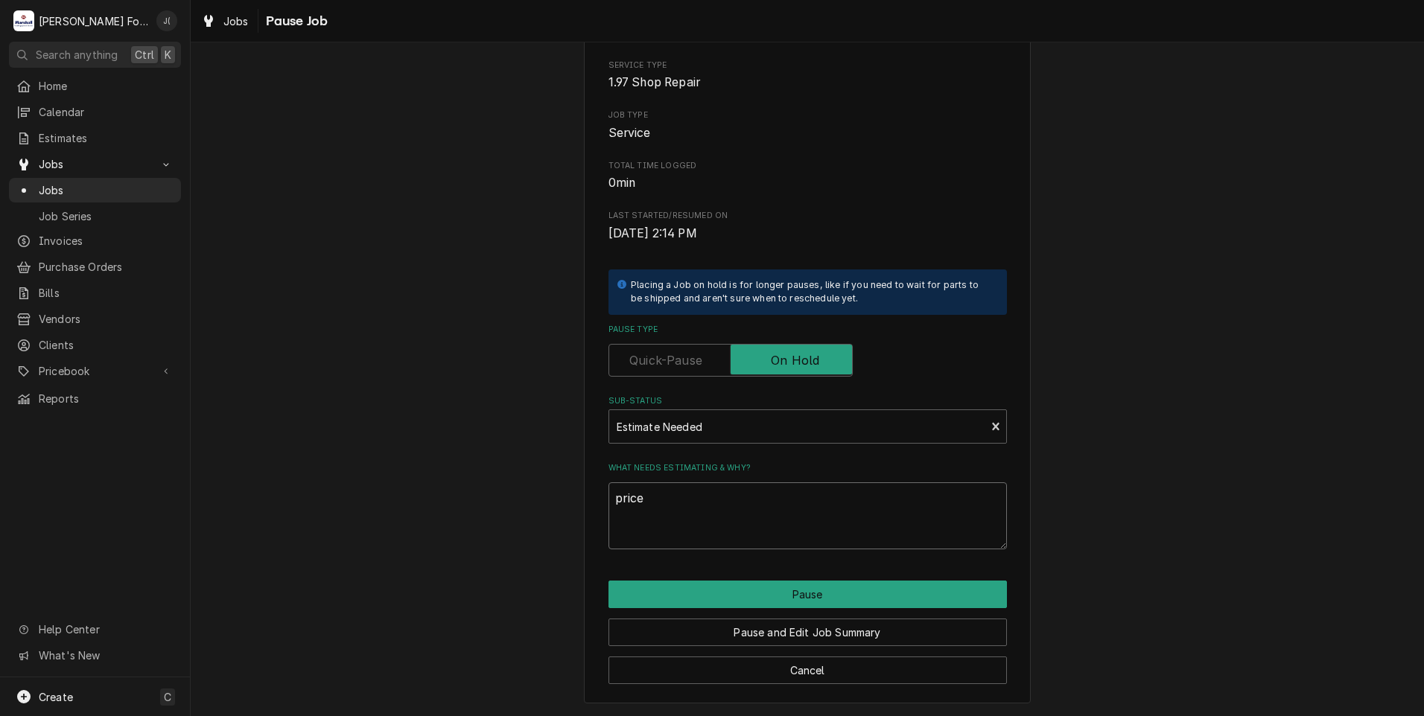
type textarea "x"
type textarea "pric"
type textarea "x"
type textarea "pri"
type textarea "x"
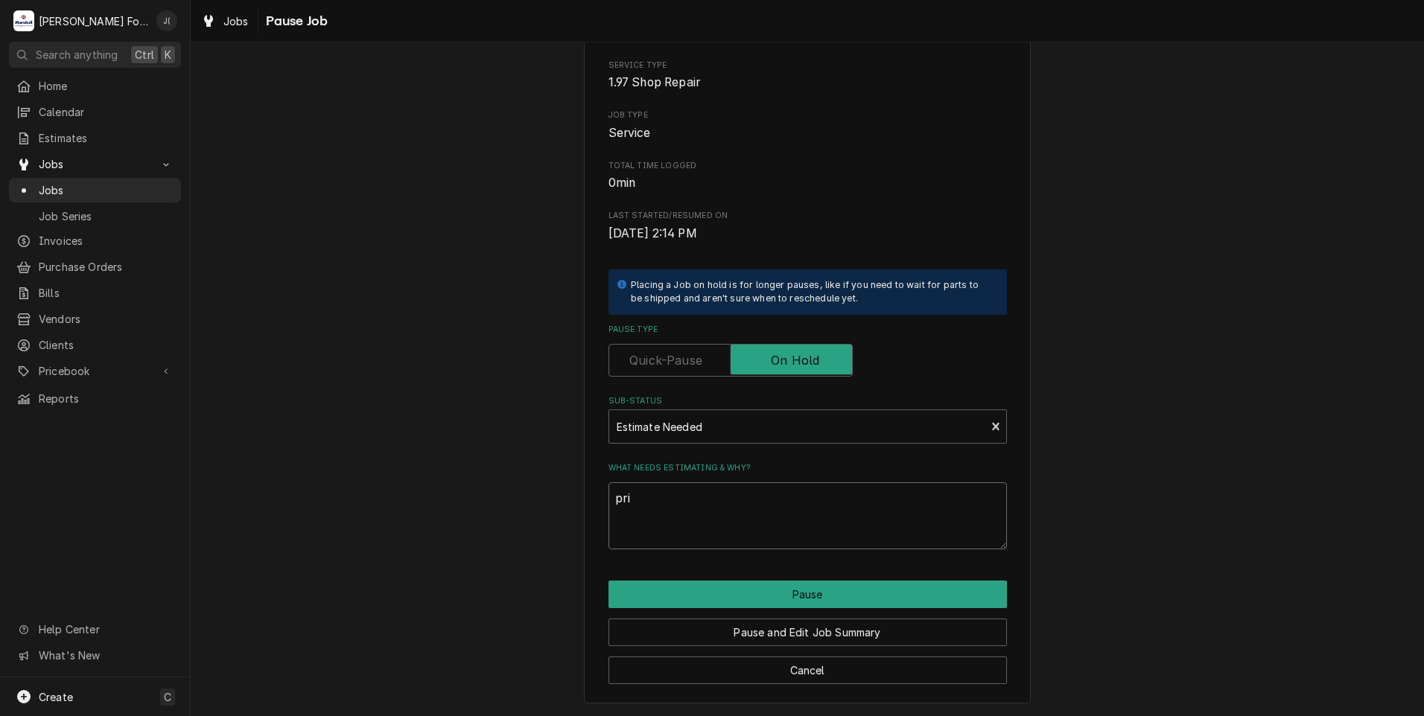
type textarea "pr"
type textarea "x"
type textarea "p"
type textarea "x"
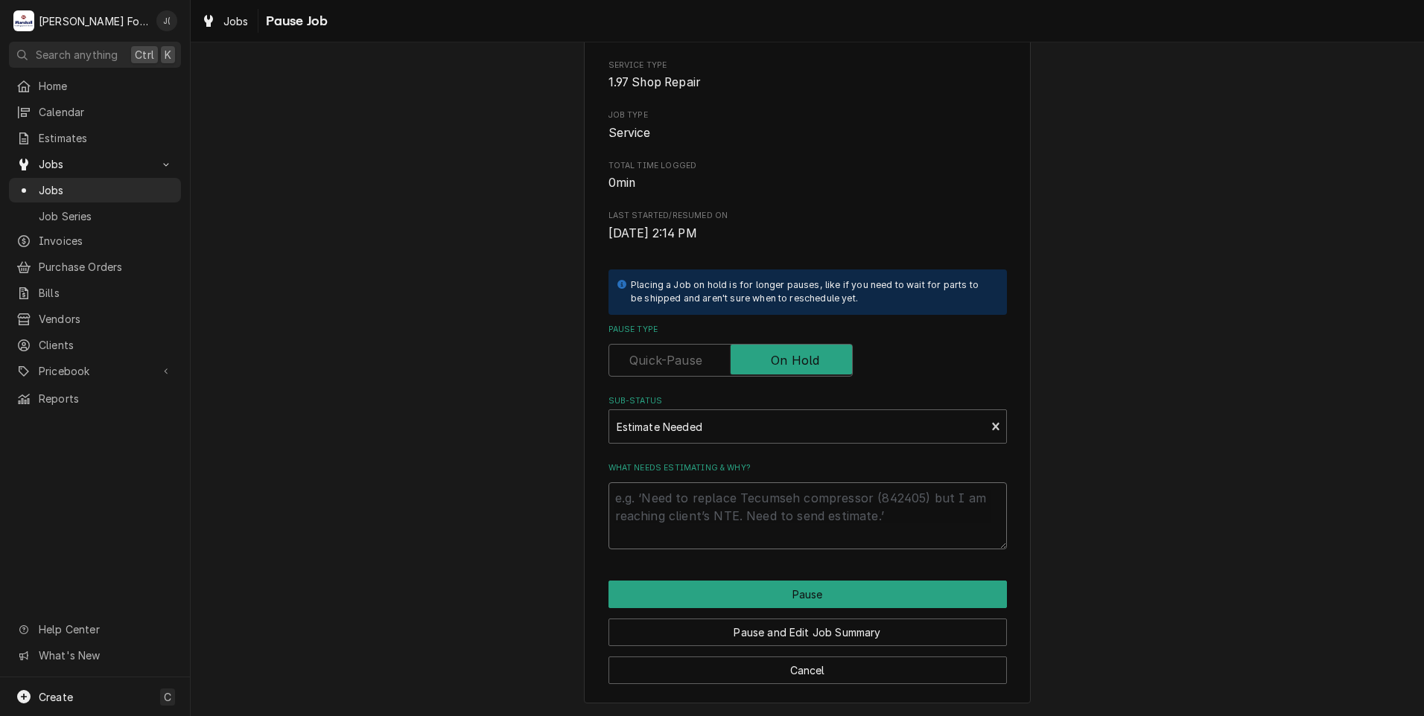
type textarea "P"
type textarea "x"
type textarea "PR"
type textarea "x"
type textarea "PRI"
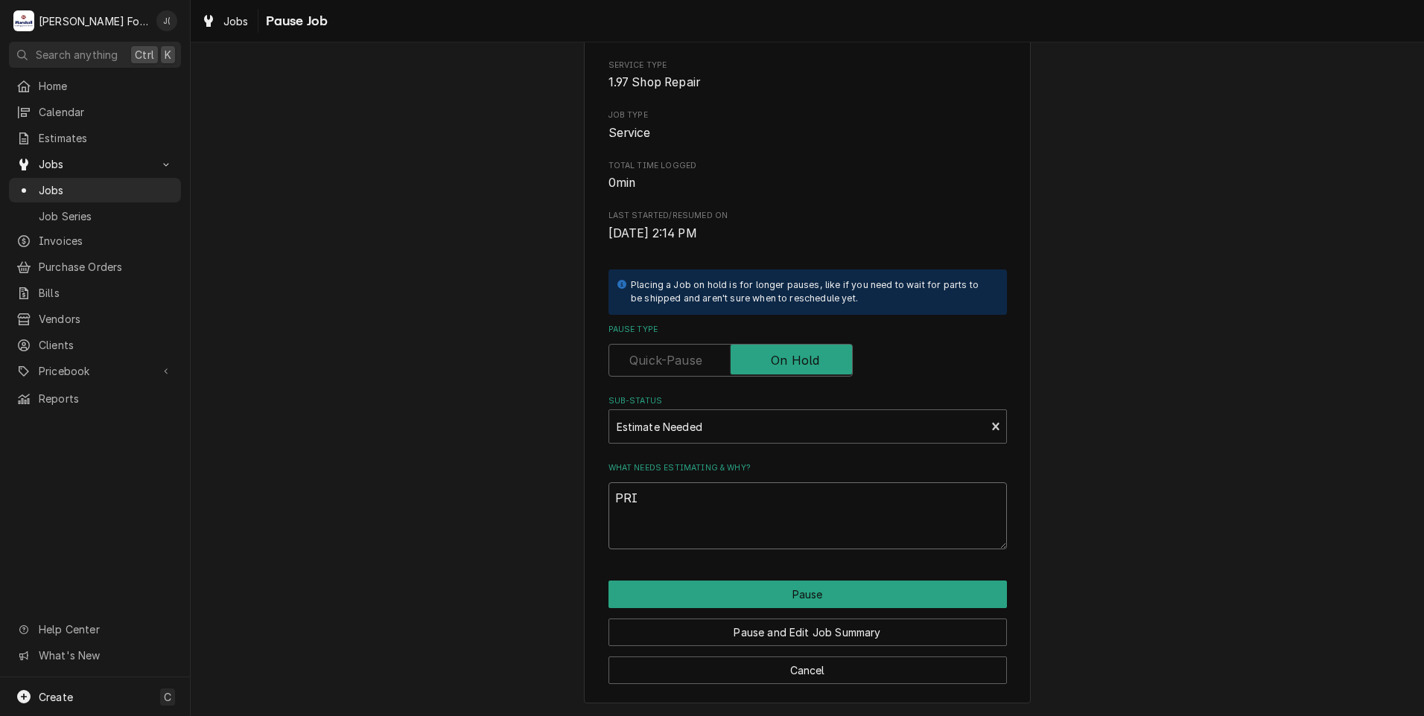
type textarea "x"
type textarea "PRIC"
type textarea "x"
type textarea "PRICE"
type textarea "x"
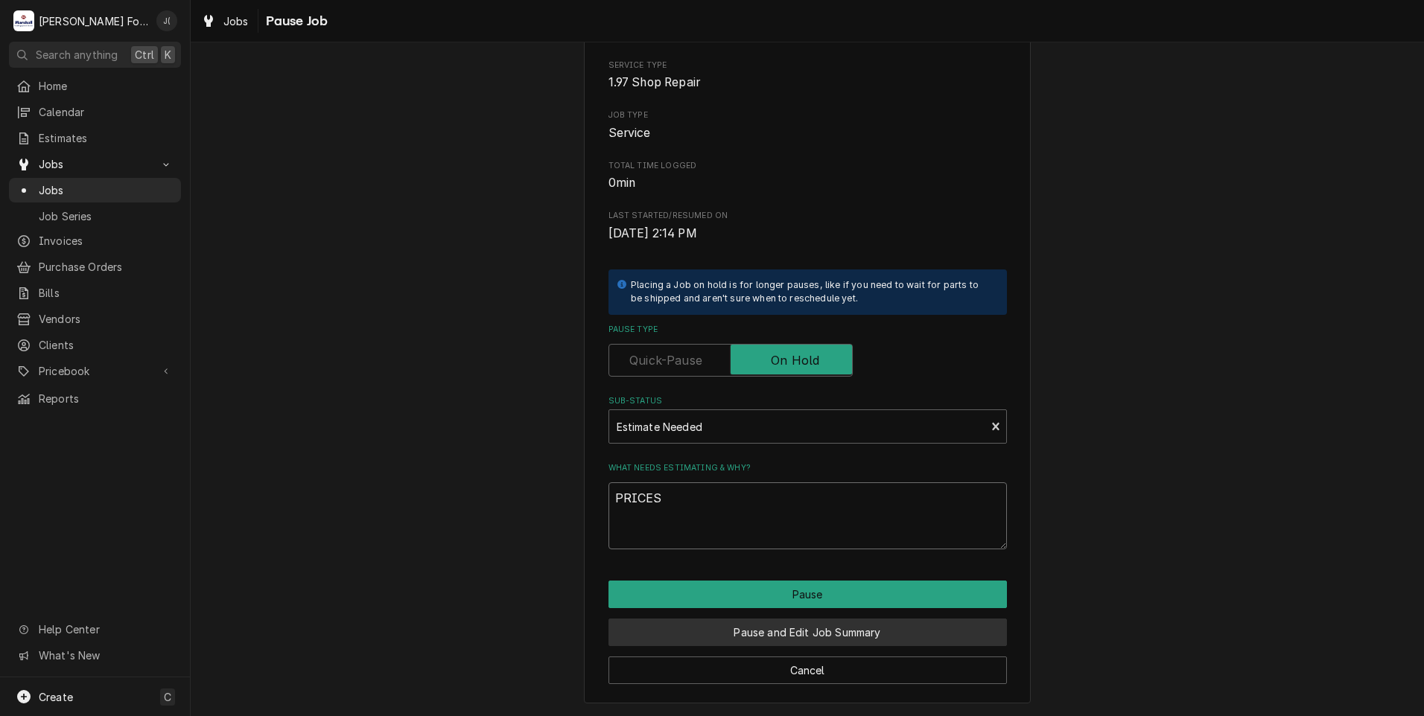
type textarea "PRICES"
click at [780, 632] on button "Pause and Edit Job Summary" at bounding box center [807, 633] width 398 height 28
type textarea "x"
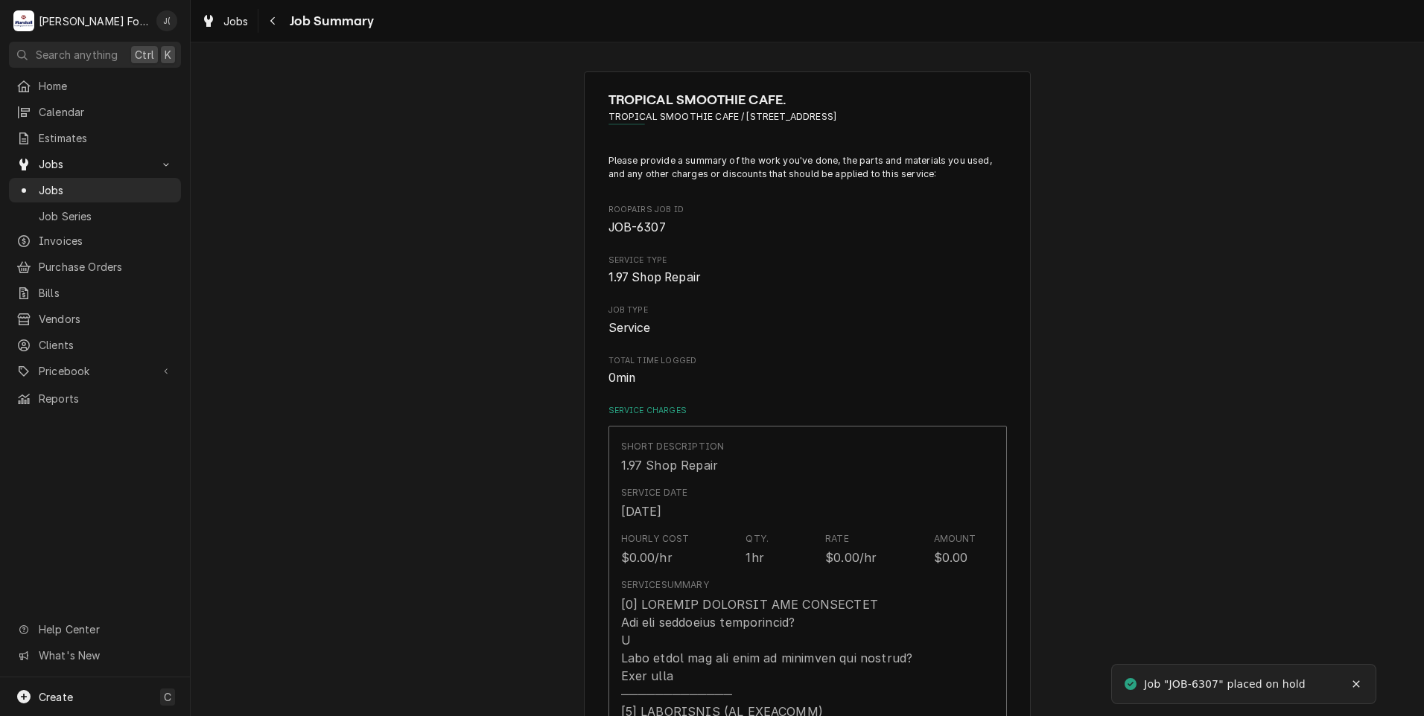
type textarea "x"
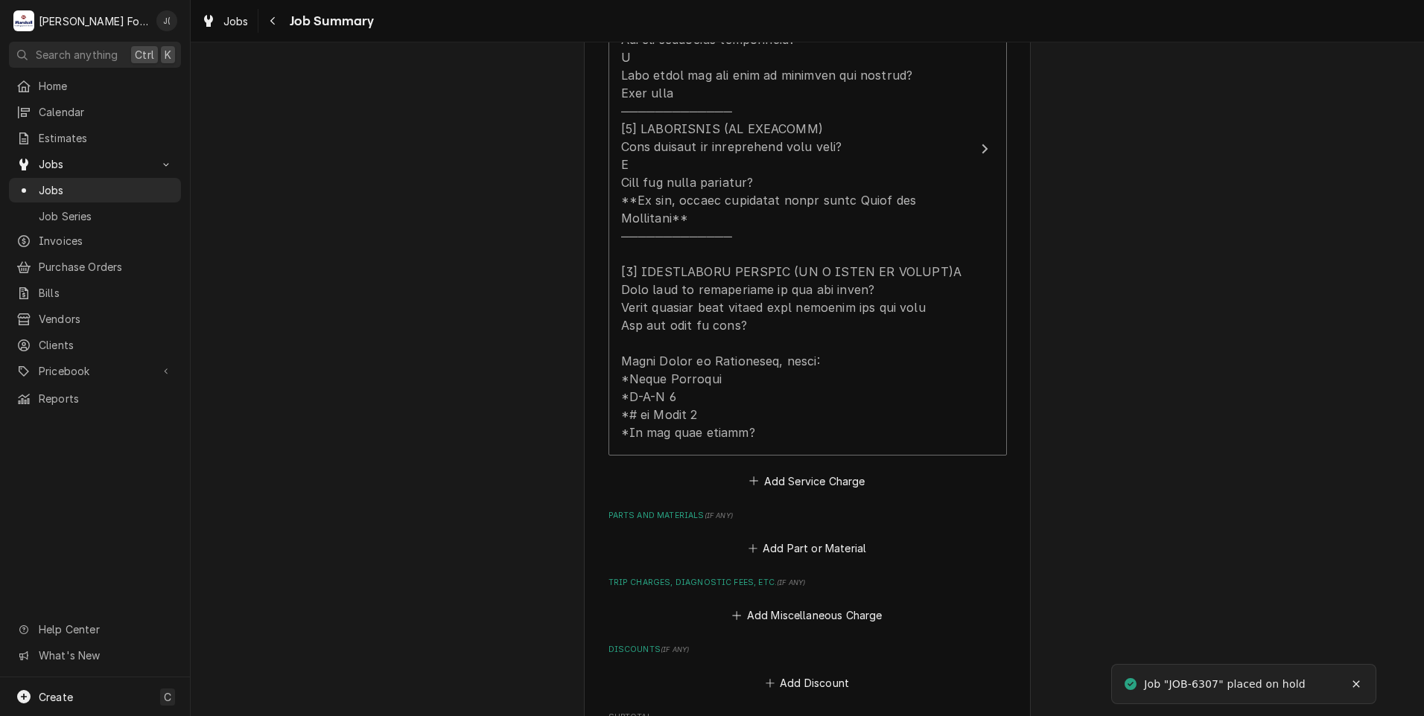
scroll to position [596, 0]
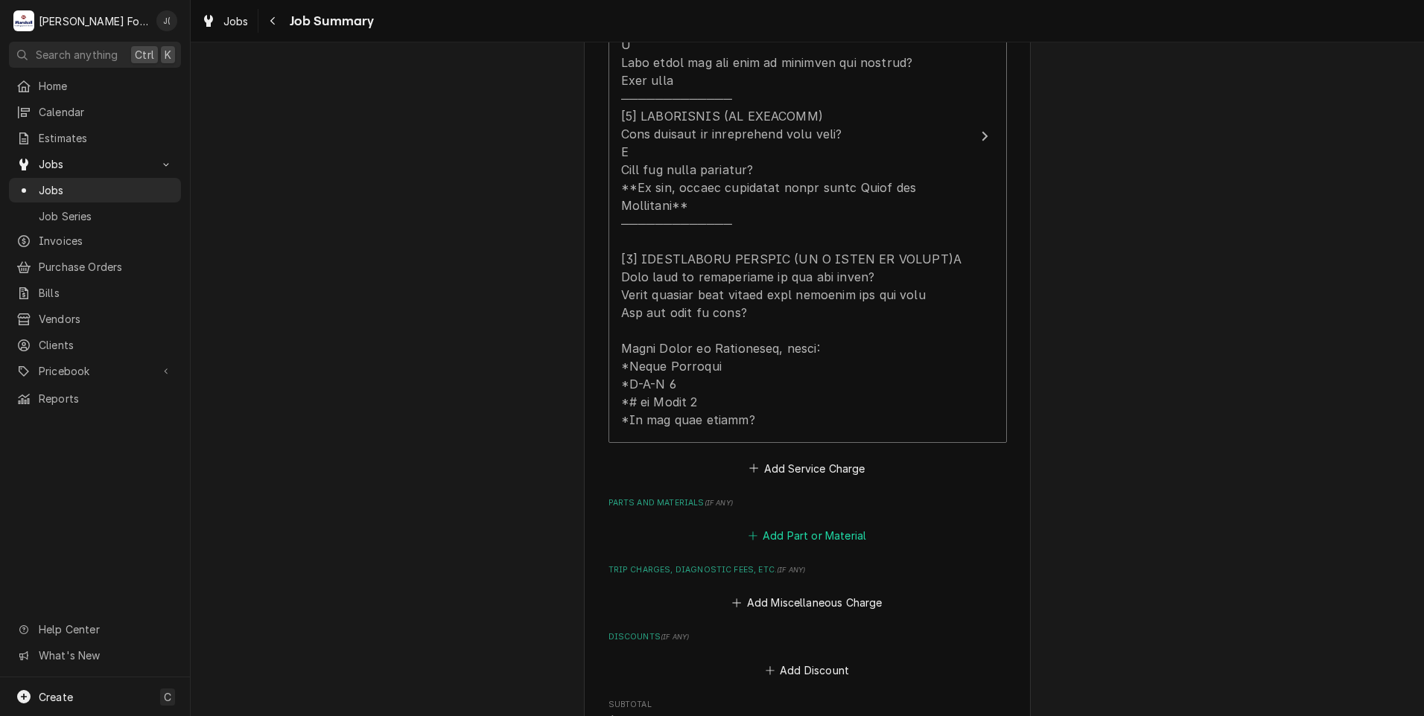
click at [792, 526] on button "Add Part or Material" at bounding box center [806, 536] width 123 height 21
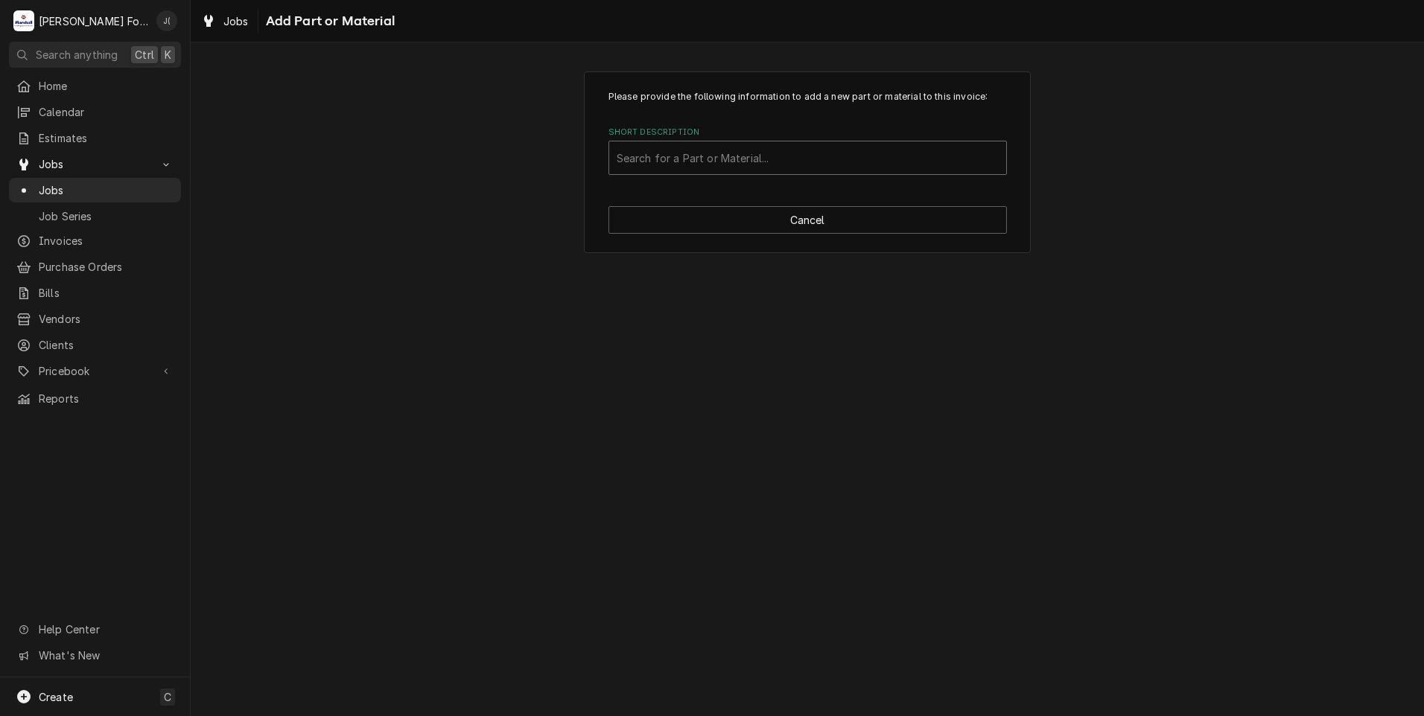
click at [634, 159] on div "Short Description" at bounding box center [807, 157] width 382 height 27
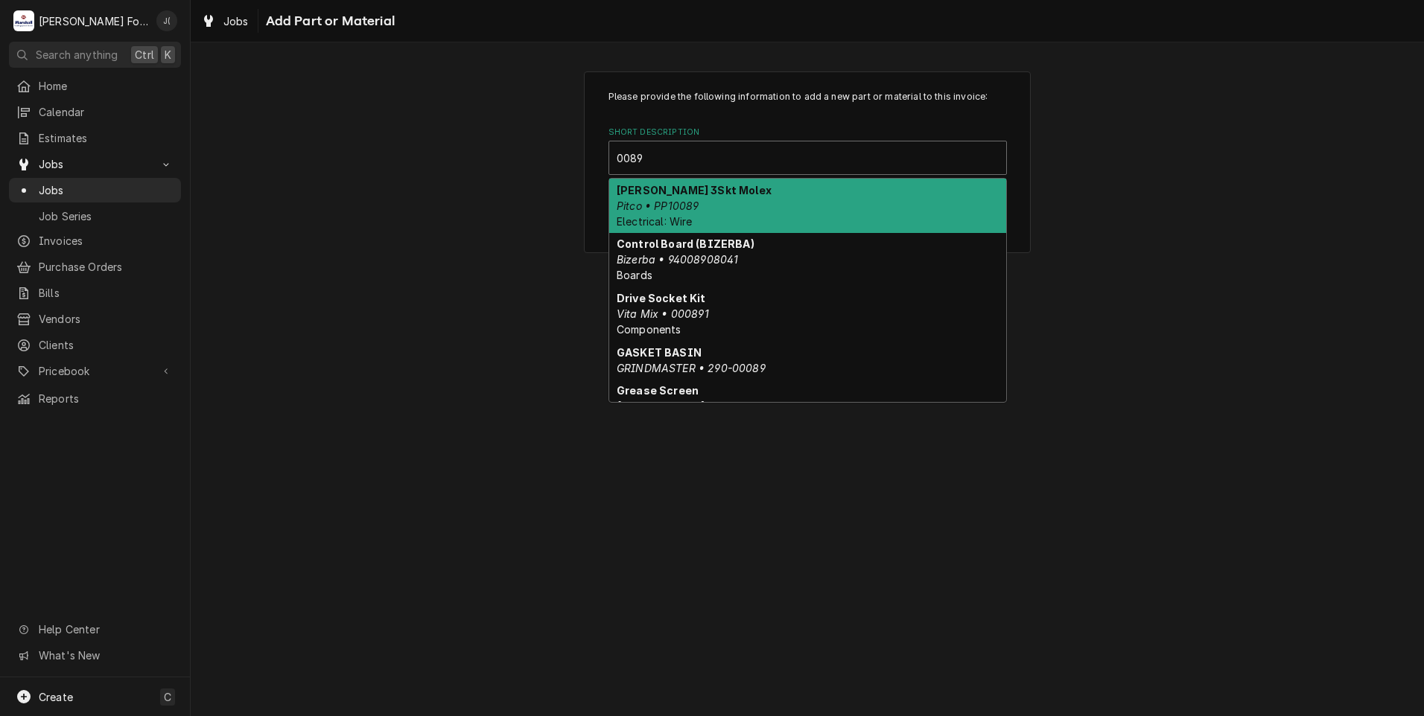
type input "00891"
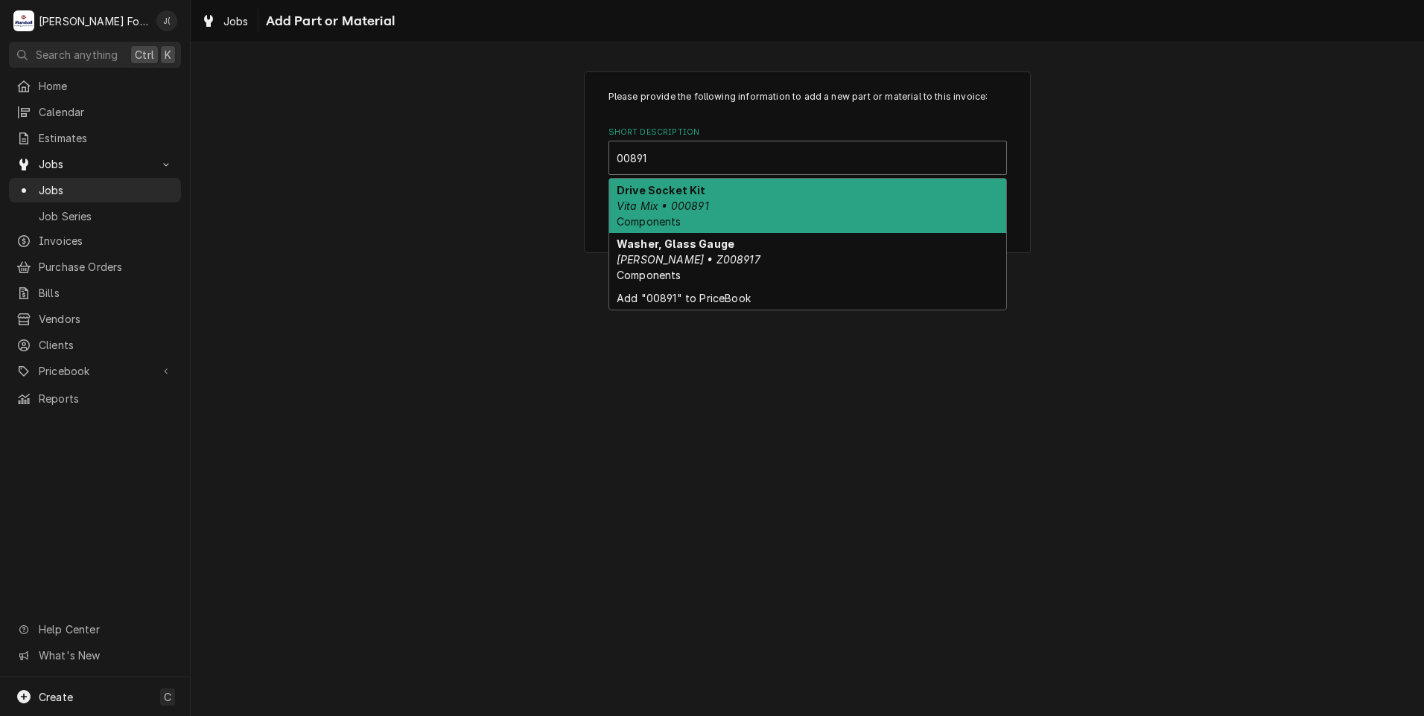
click at [696, 201] on em "Vita Mix • 000891" at bounding box center [662, 206] width 92 height 13
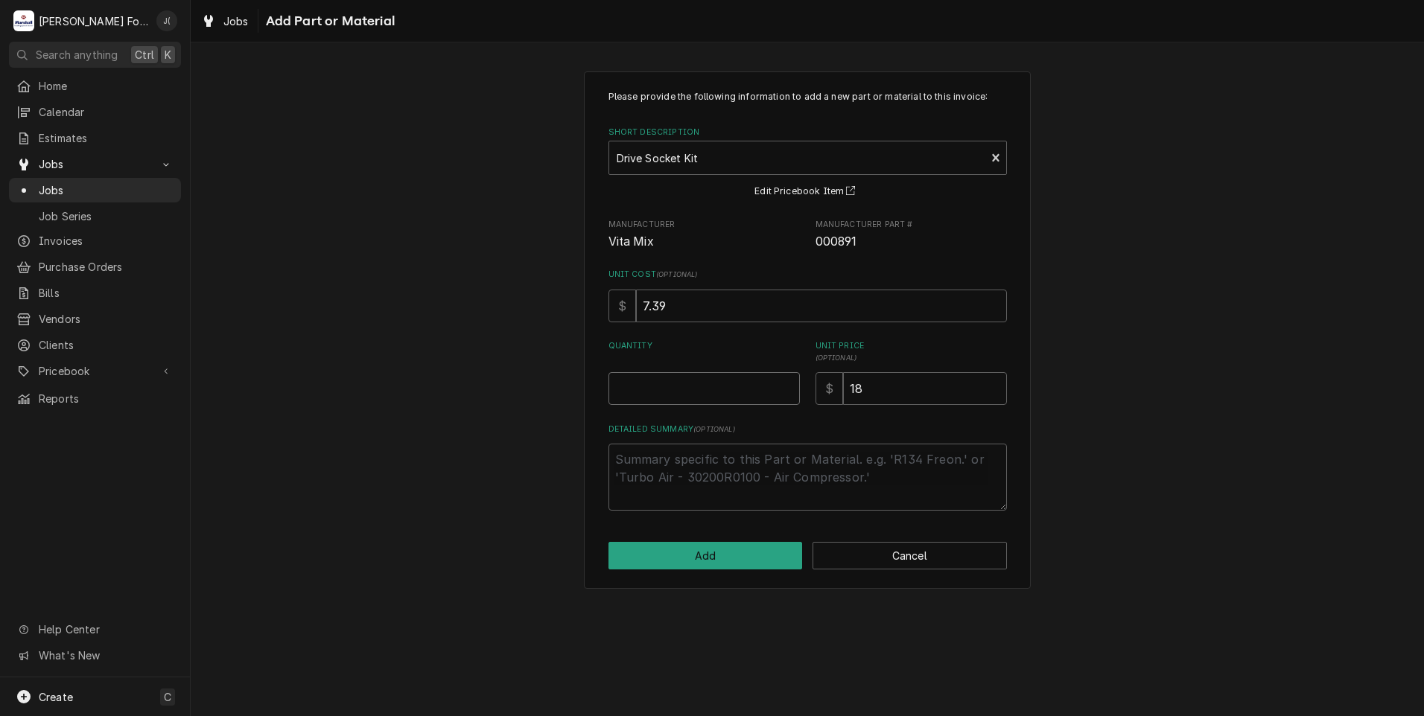
click at [742, 396] on input "Quantity" at bounding box center [703, 388] width 191 height 33
type textarea "x"
type input "1"
click at [767, 552] on button "Add" at bounding box center [705, 556] width 194 height 28
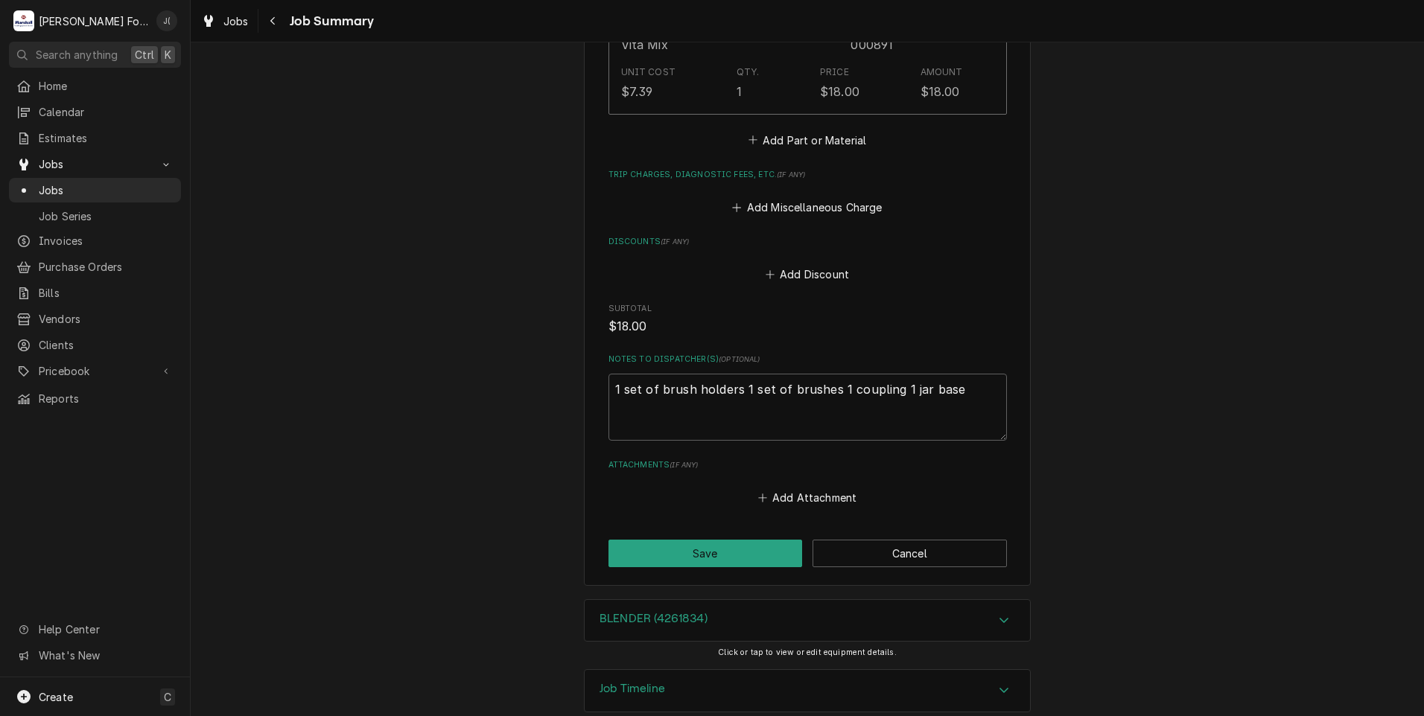
scroll to position [1160, 0]
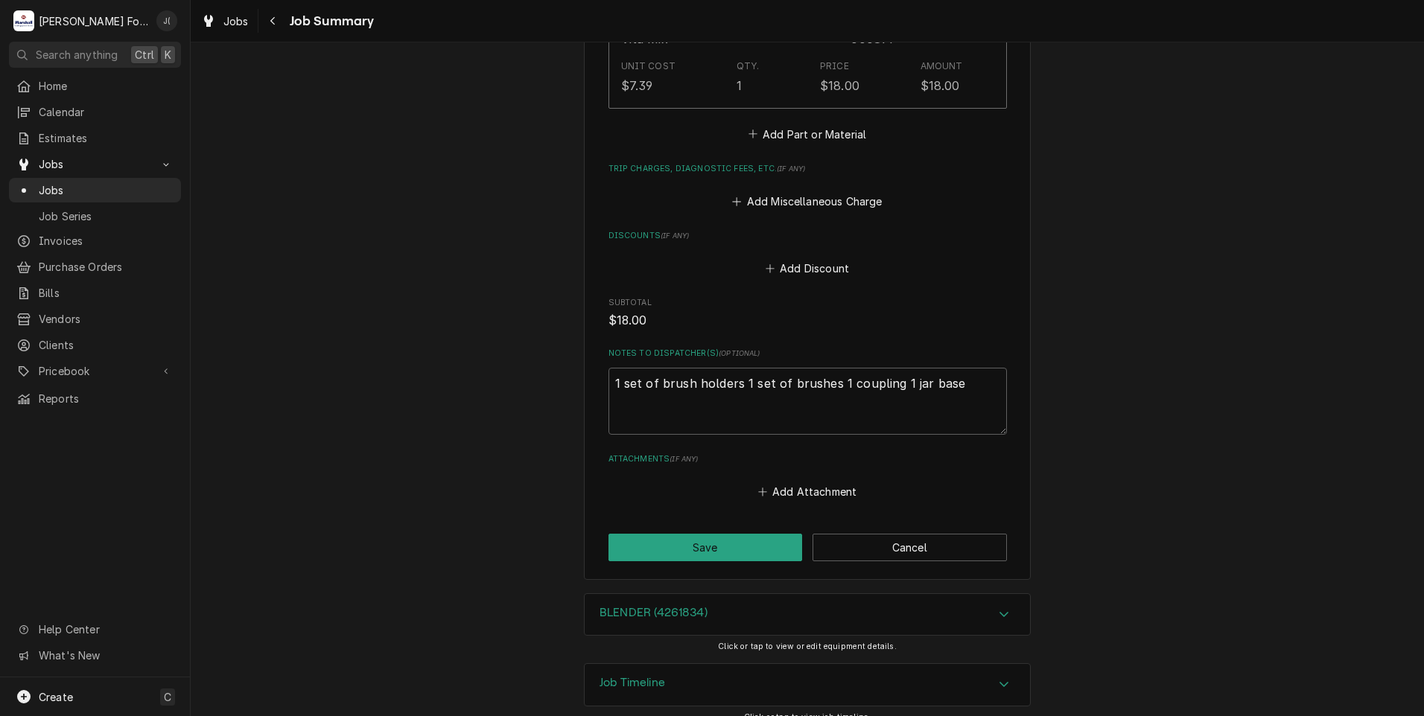
click at [662, 665] on div "Job Timeline" at bounding box center [806, 685] width 445 height 42
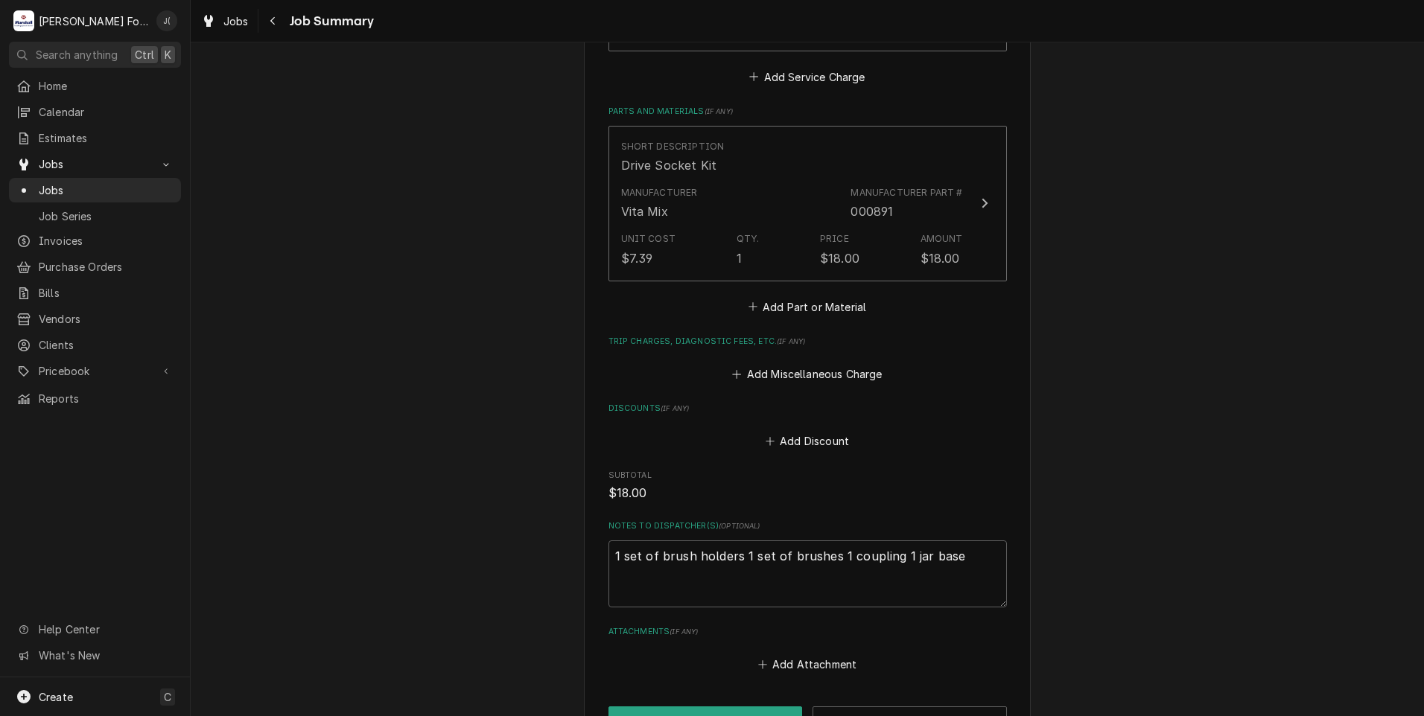
scroll to position [937, 0]
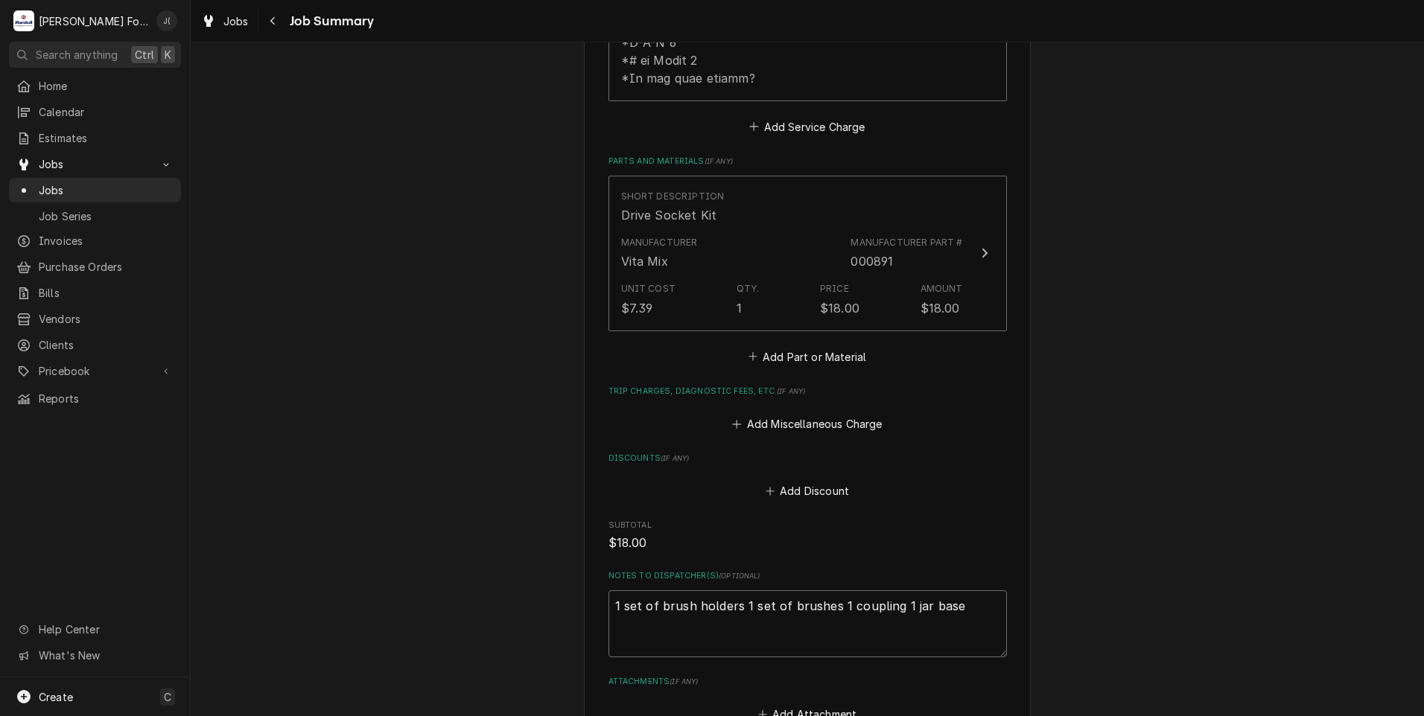
click at [946, 590] on textarea "1 set of brush holders 1 set of brushes 1 coupling 1 jar base" at bounding box center [807, 623] width 398 height 67
drag, startPoint x: 946, startPoint y: 589, endPoint x: 493, endPoint y: 535, distance: 456.6
type textarea "x"
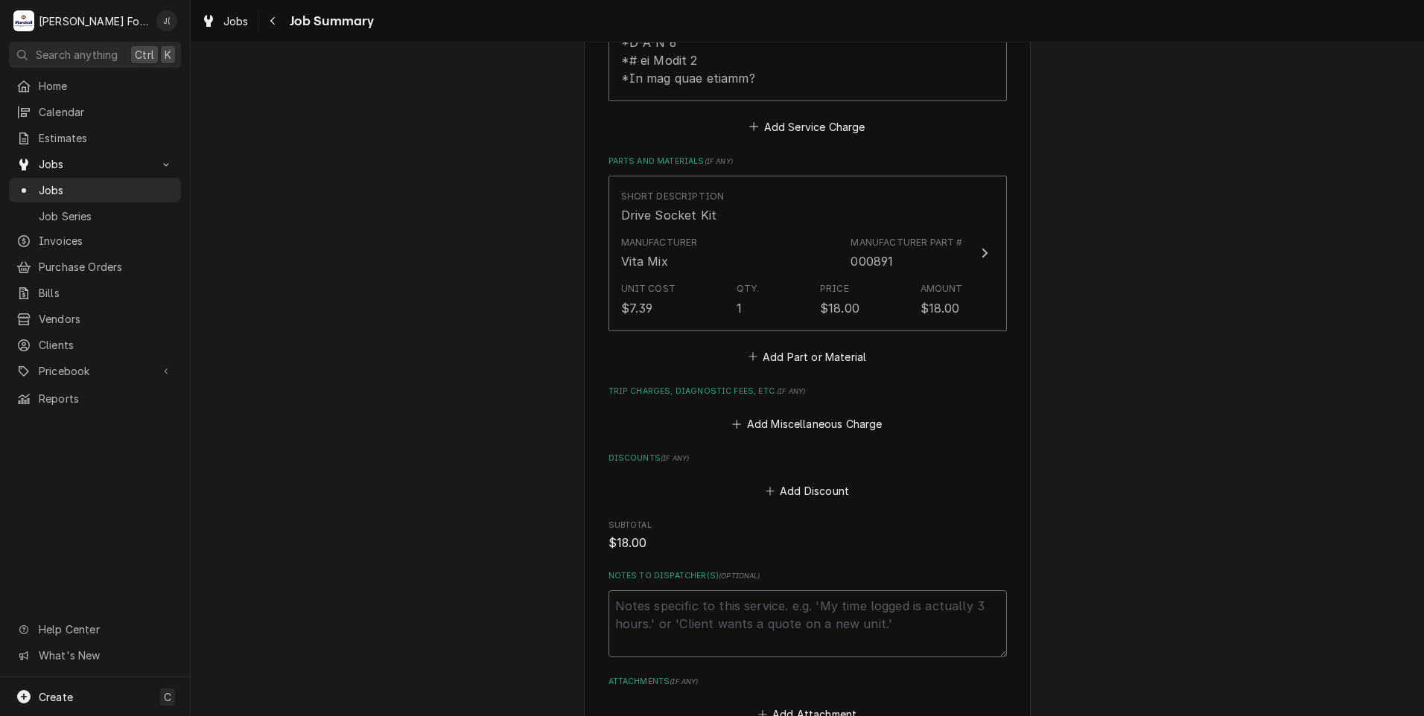
type textarea "N"
type textarea "x"
type textarea "NE"
type textarea "x"
type textarea "NEE"
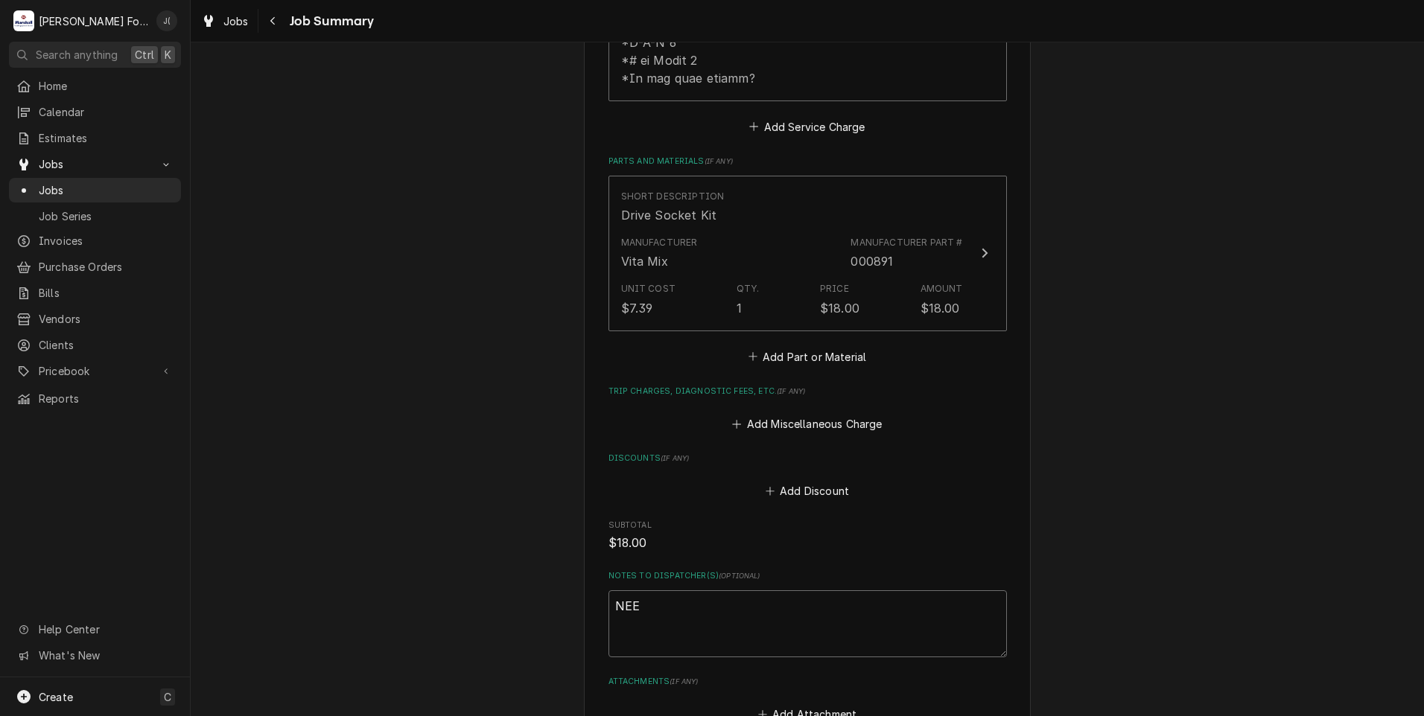
type textarea "x"
type textarea "NEED"
type textarea "x"
type textarea "NEEDS"
type textarea "x"
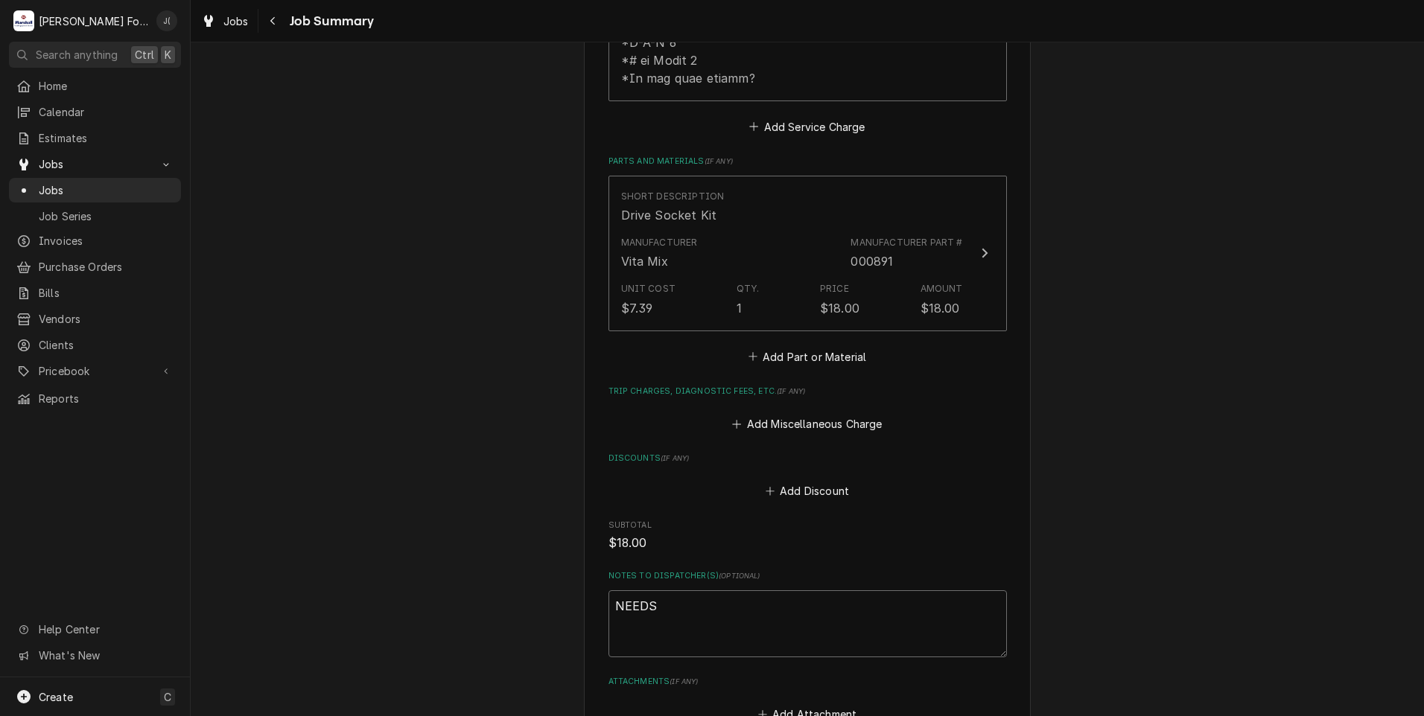
type textarea "NEEDS"
type textarea "x"
type textarea "NEEDS C"
type textarea "x"
type textarea "NEEDS CO"
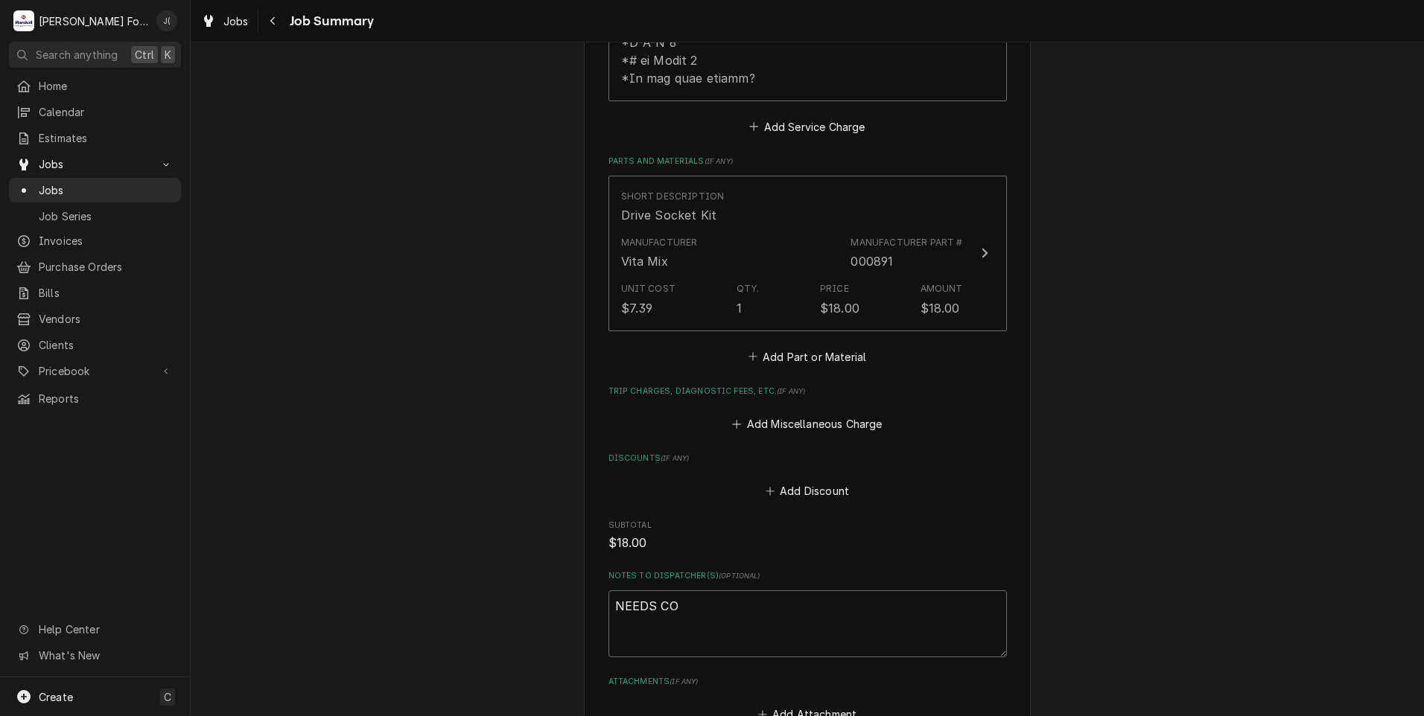
type textarea "x"
type textarea "NEEDS COU"
type textarea "x"
type textarea "NEEDS COUP"
type textarea "x"
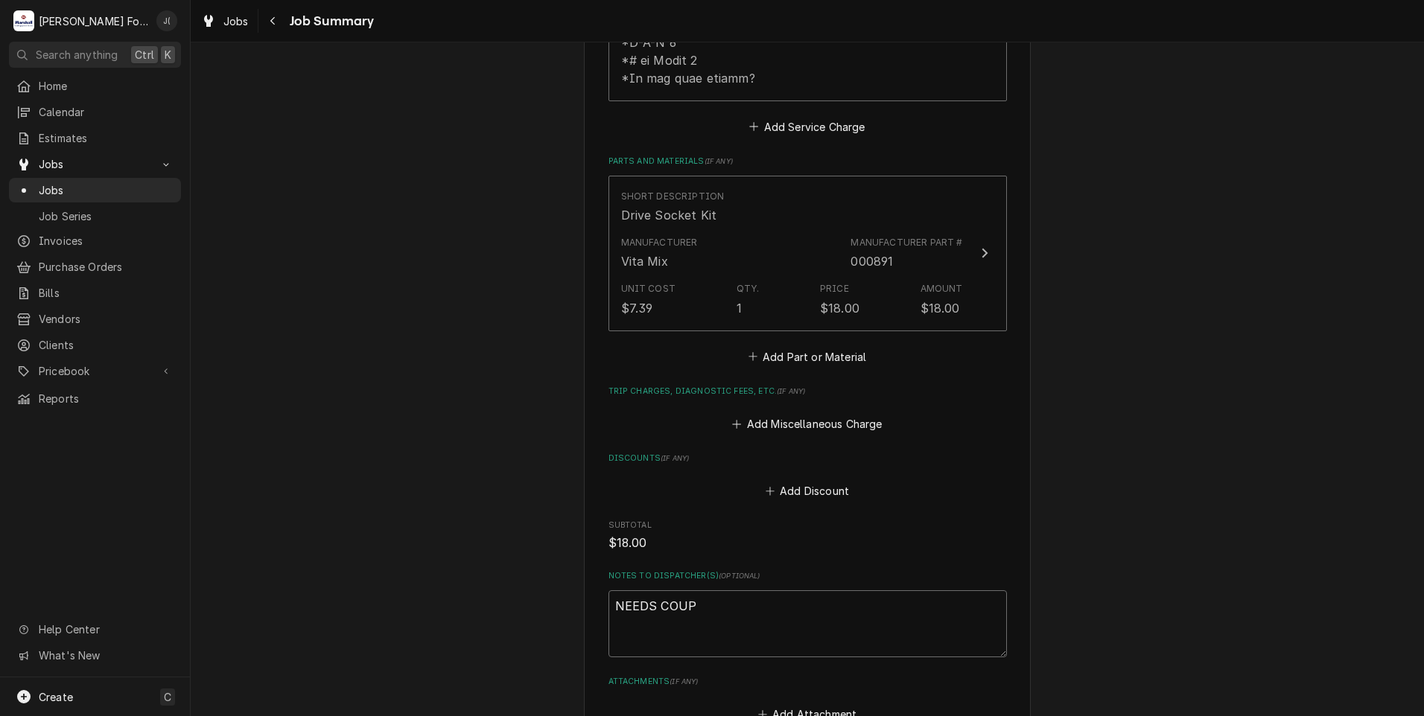
type textarea "NEEDS COUPL"
type textarea "x"
type textarea "NEEDS COUPLI"
type textarea "x"
type textarea "NEEDS COUPLIN"
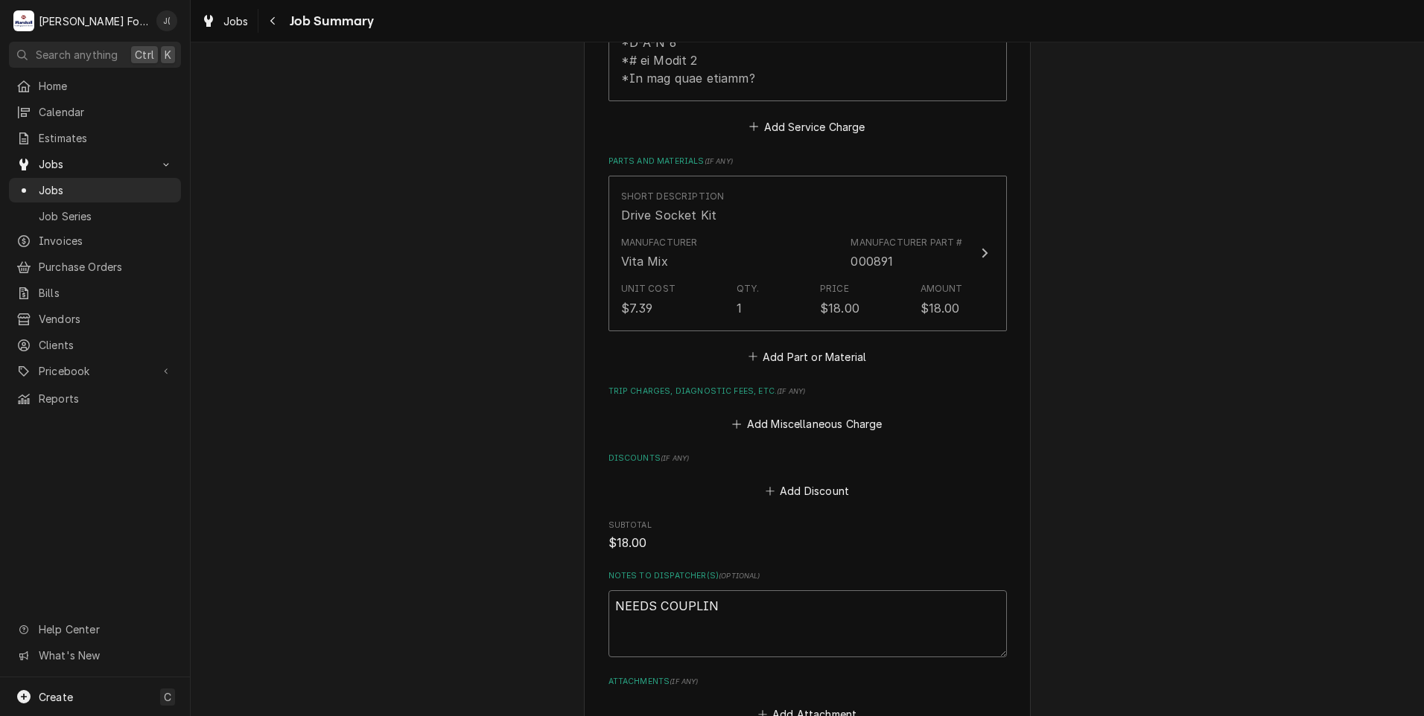
type textarea "x"
type textarea "NEEDS COUPLING"
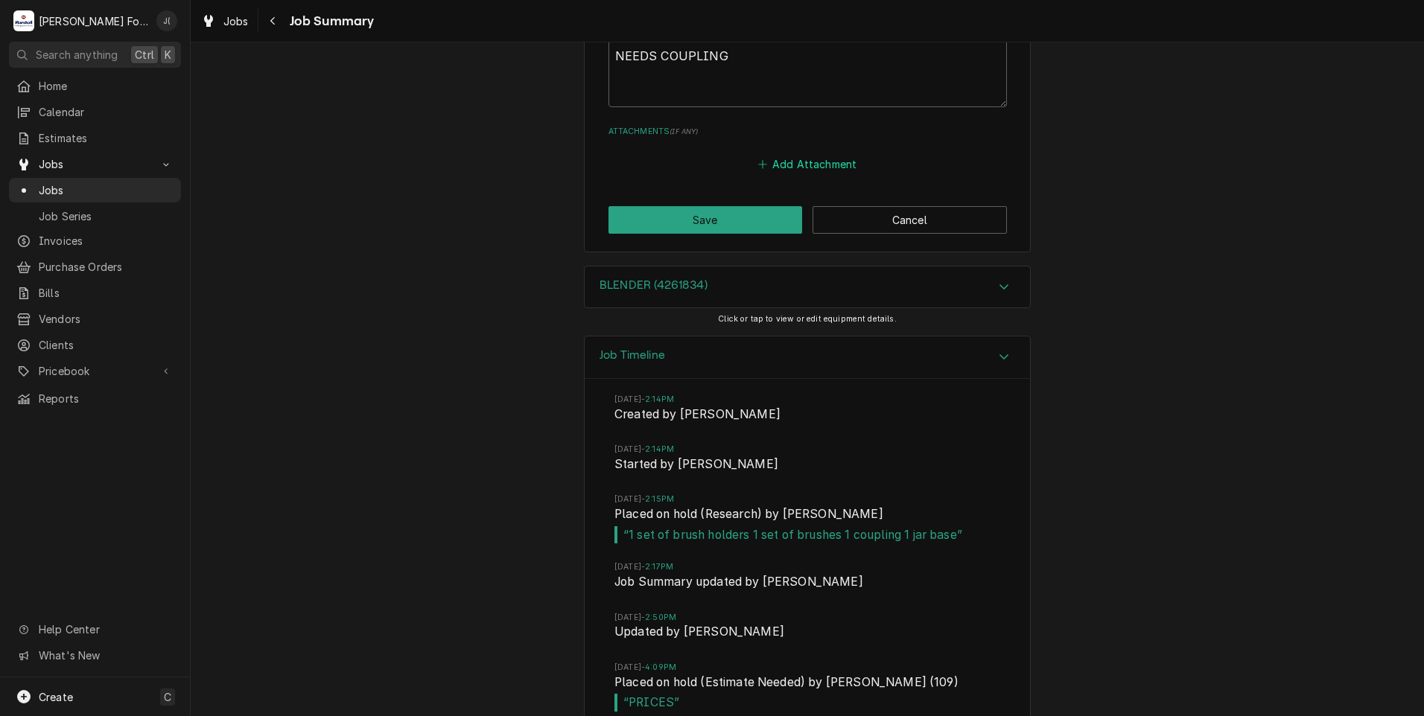
scroll to position [1533, 0]
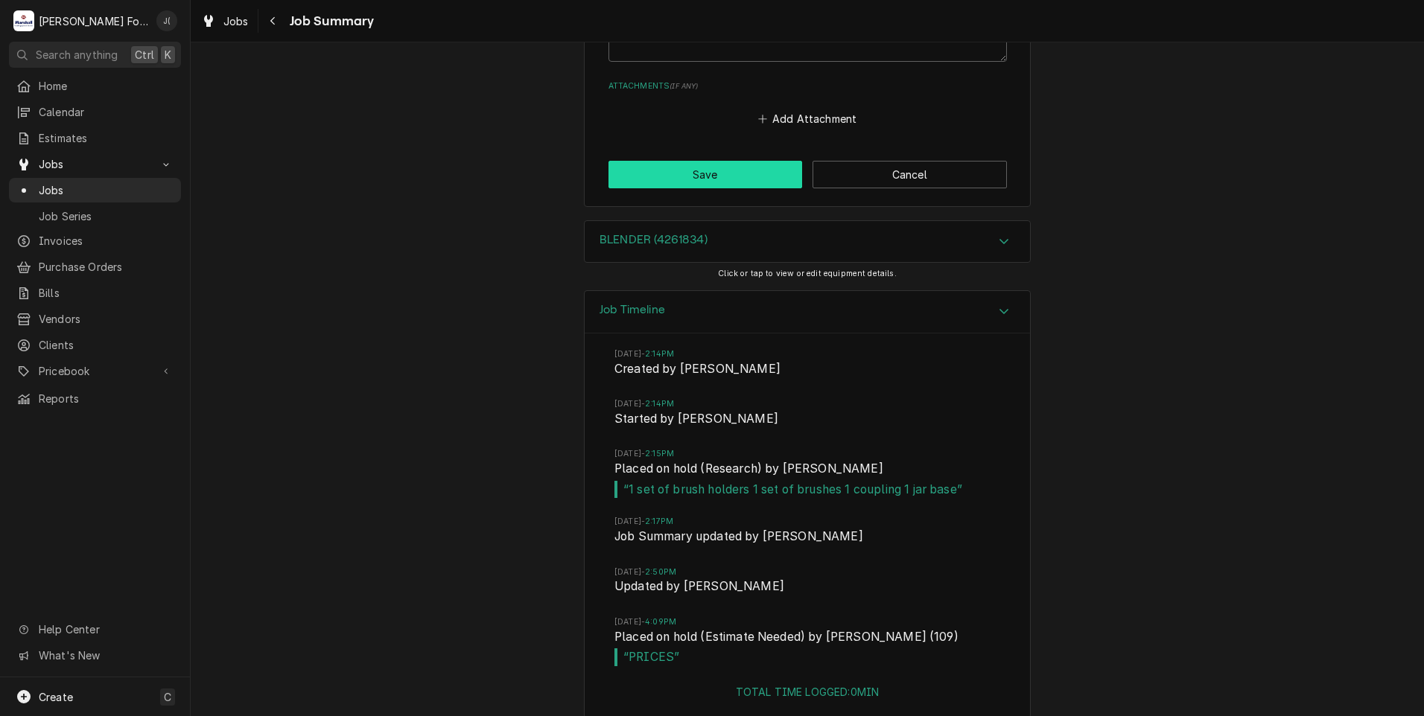
click at [631, 161] on button "Save" at bounding box center [705, 175] width 194 height 28
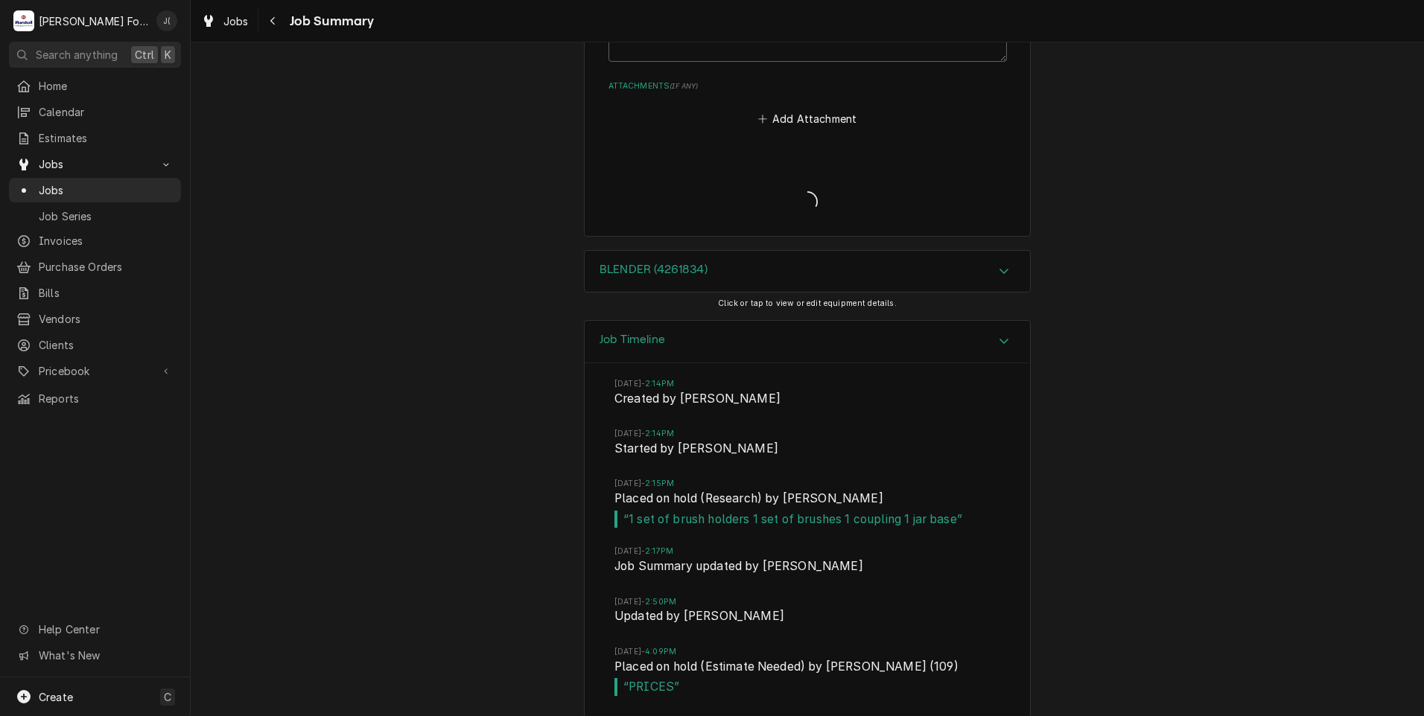
type textarea "x"
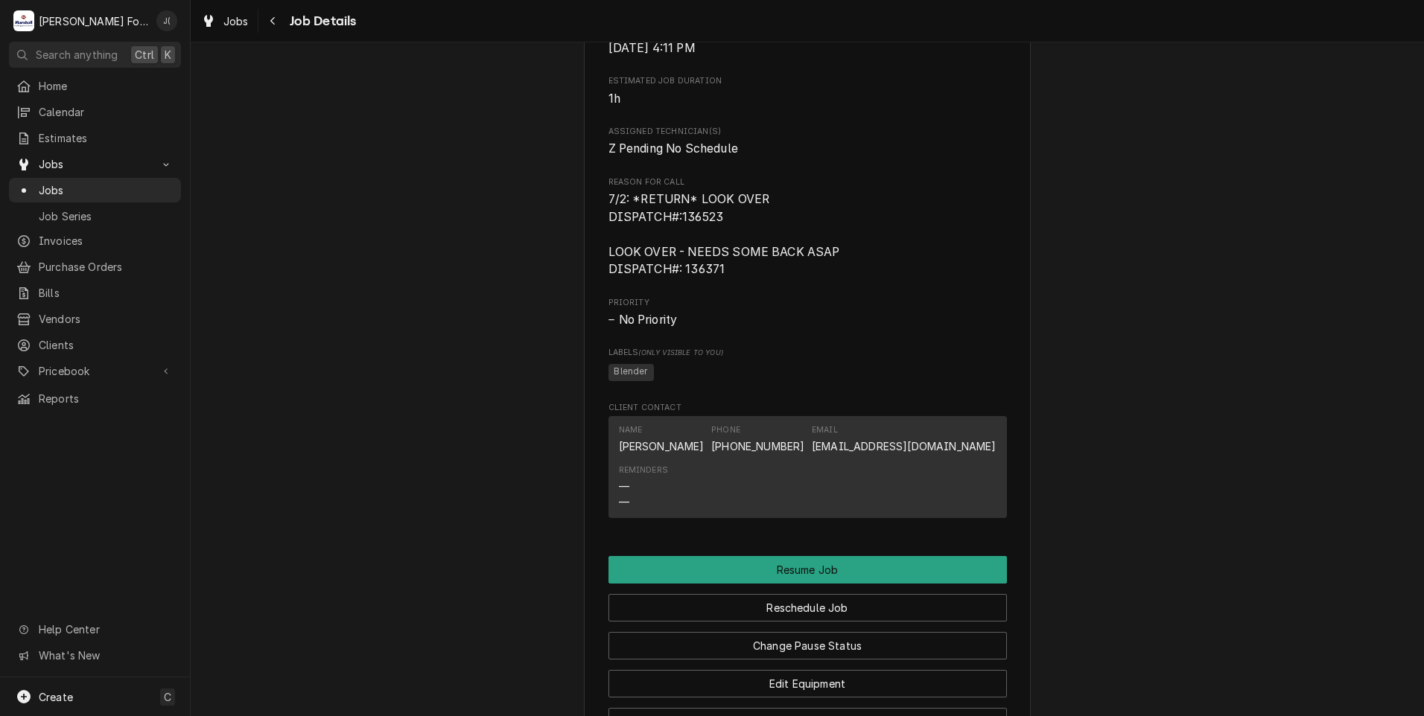
scroll to position [1395, 0]
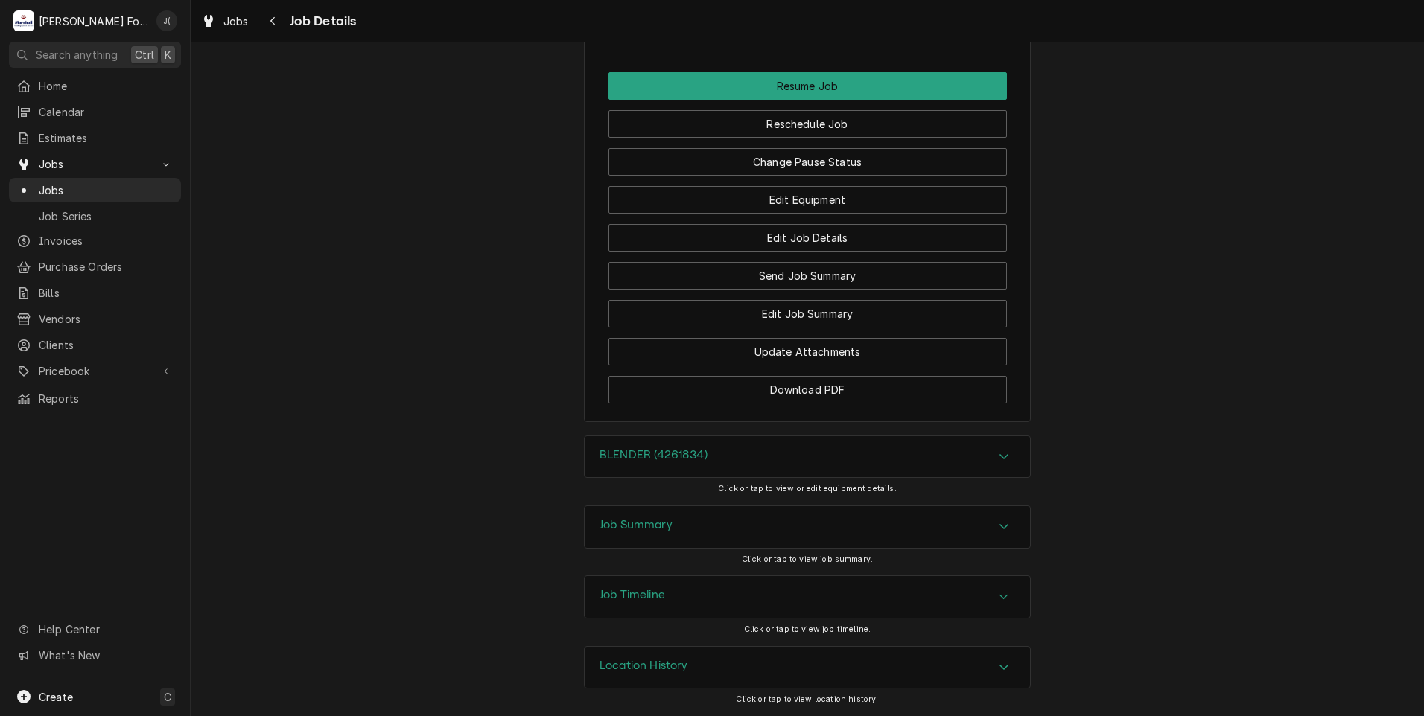
click at [638, 530] on h3 "Job Summary" at bounding box center [635, 525] width 73 height 14
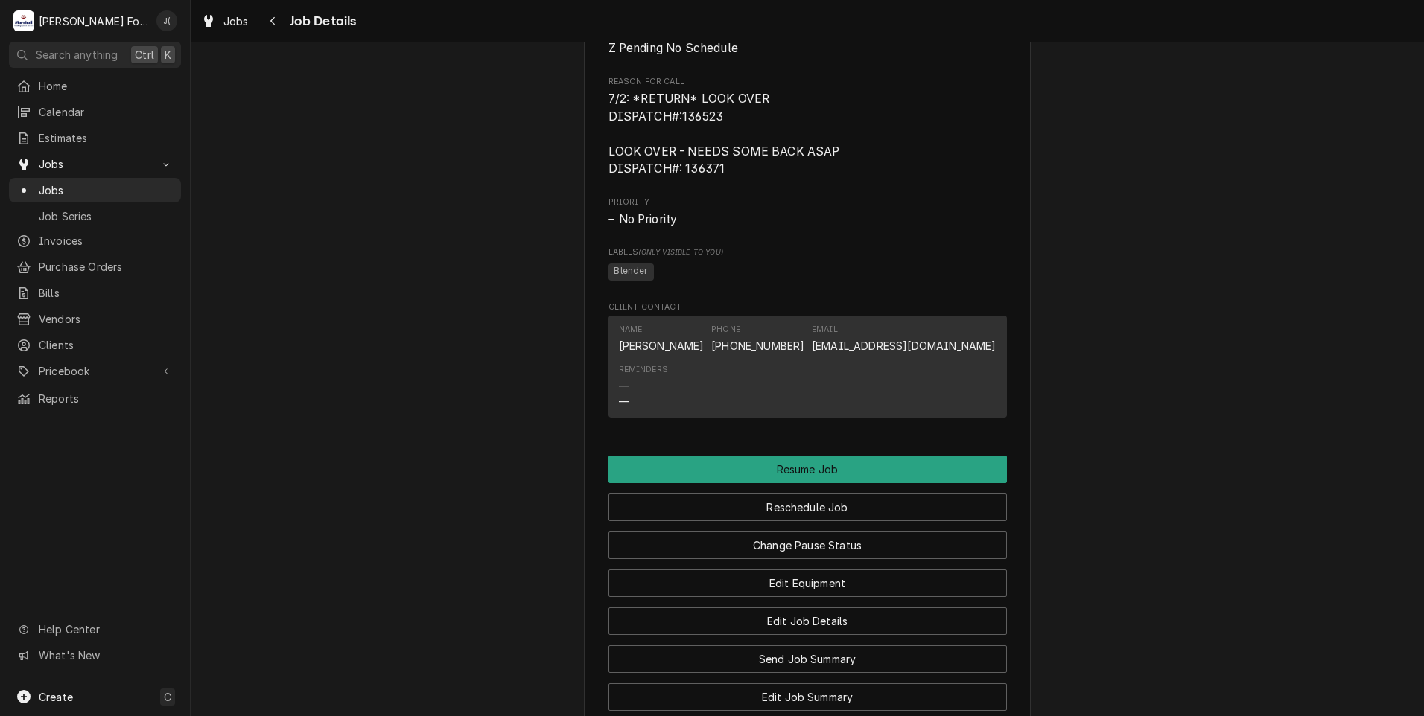
scroll to position [1180, 0]
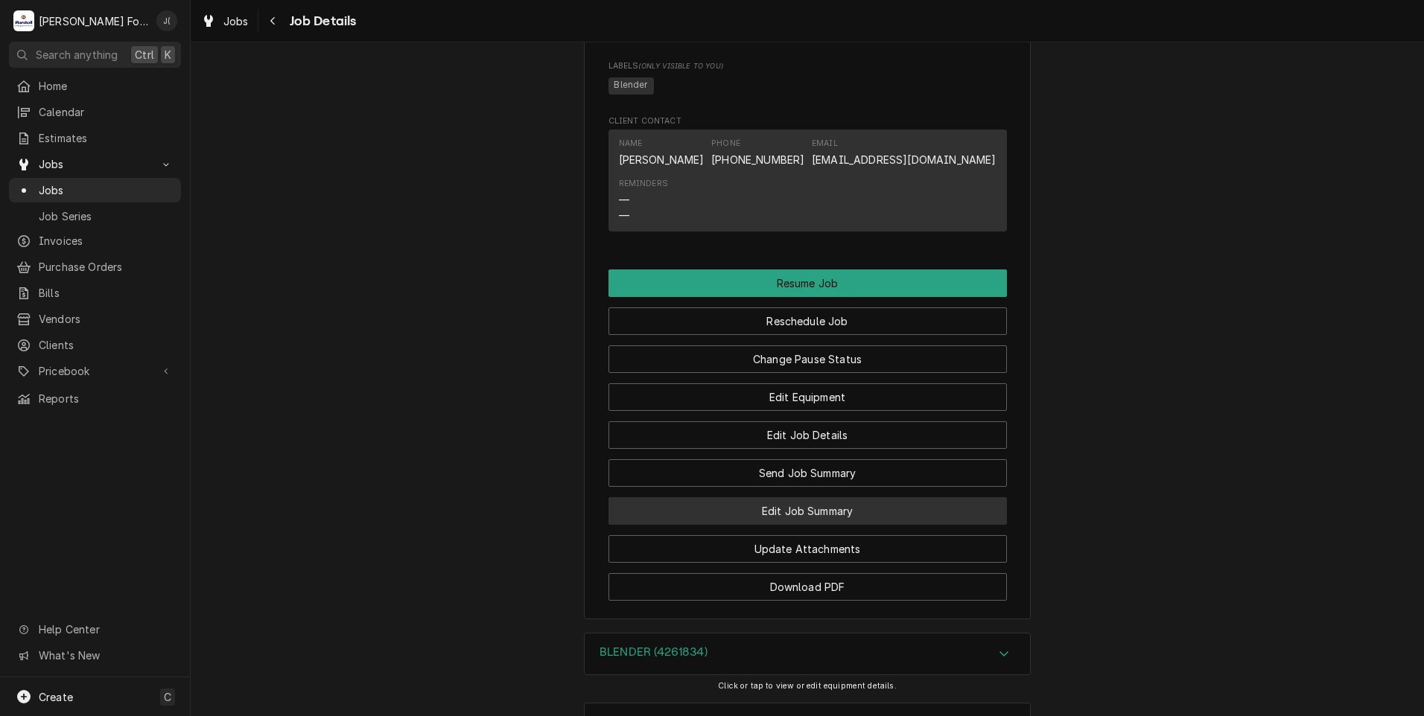
click at [798, 525] on button "Edit Job Summary" at bounding box center [807, 511] width 398 height 28
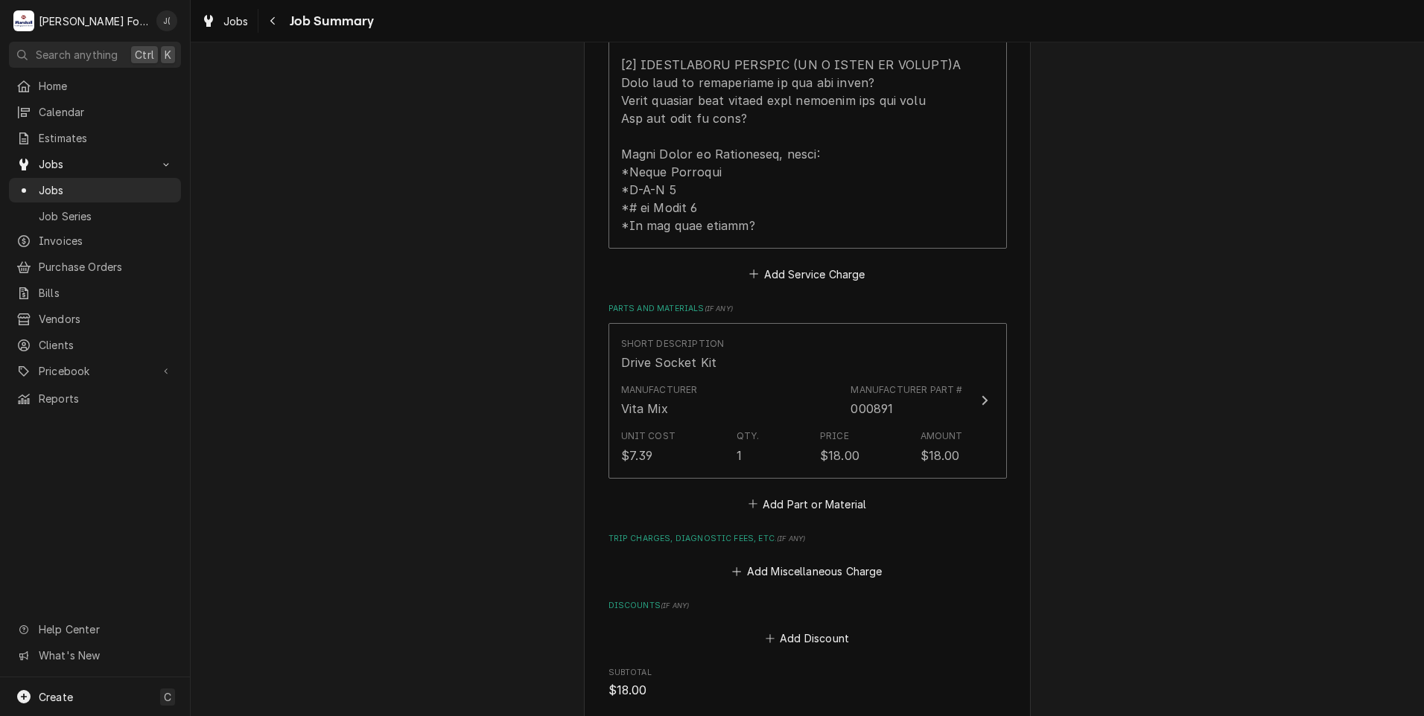
scroll to position [819, 0]
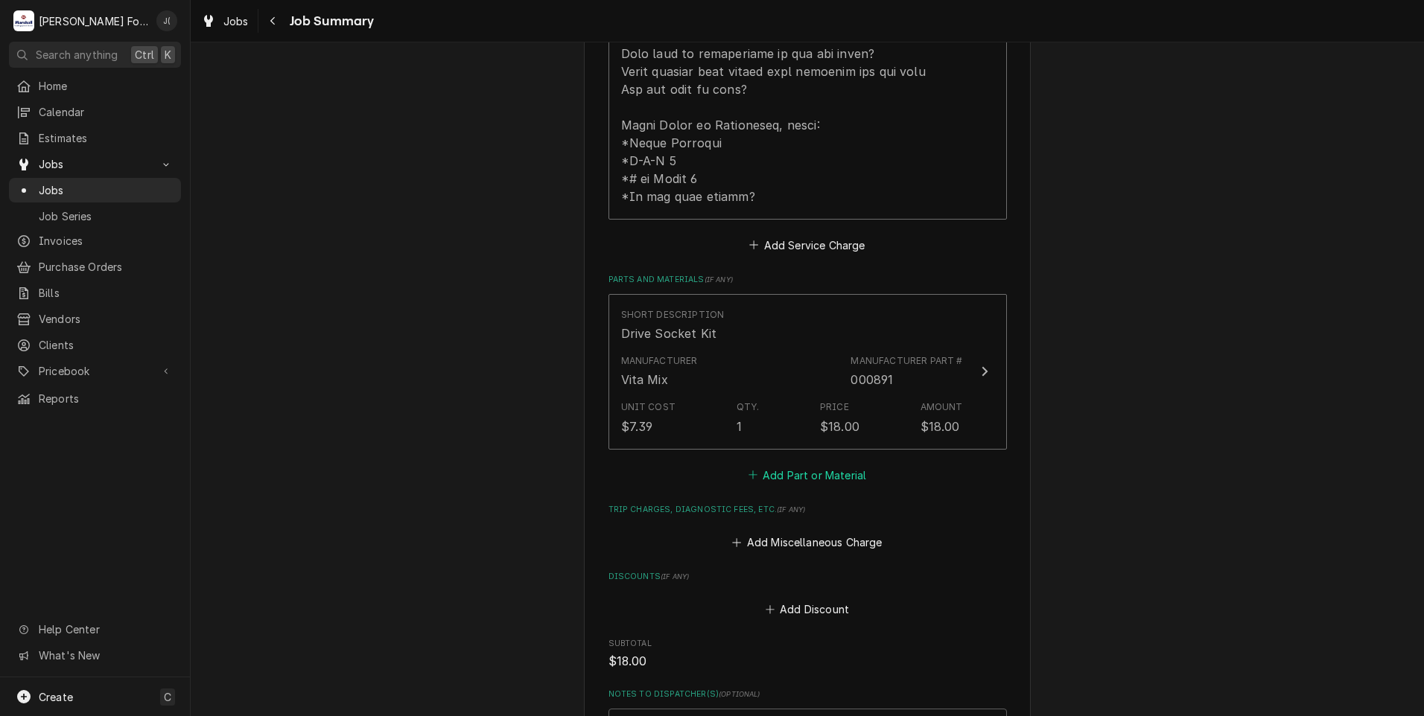
click at [765, 465] on button "Add Part or Material" at bounding box center [806, 475] width 123 height 21
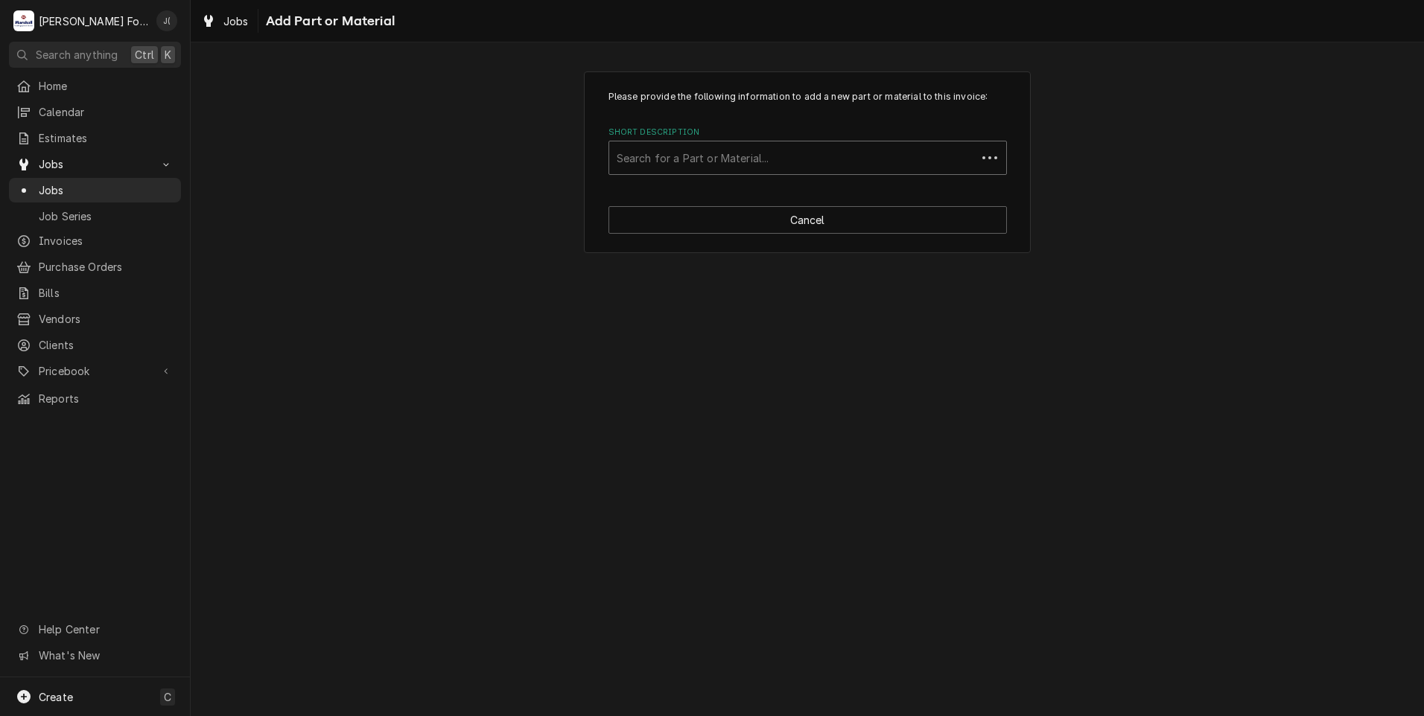
click at [664, 156] on div "Short Description" at bounding box center [792, 157] width 352 height 27
type input "SSDT"
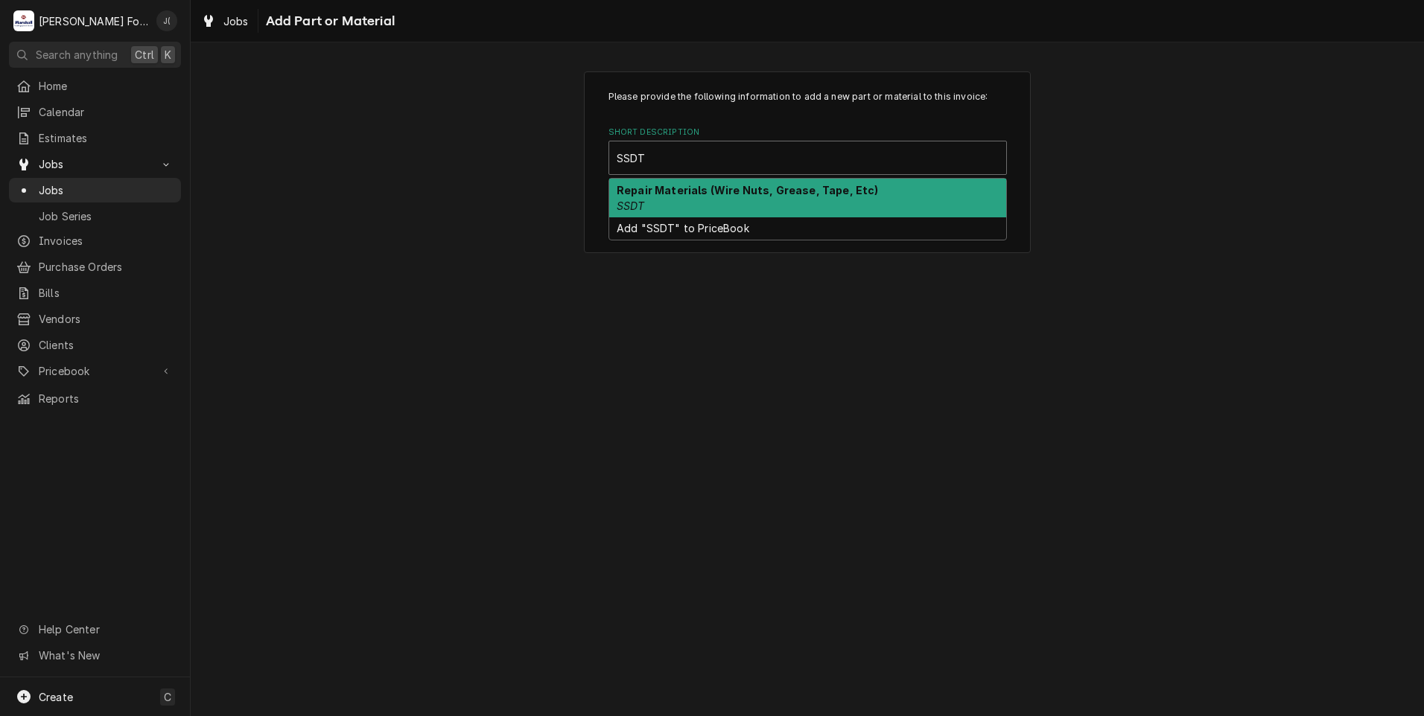
click at [666, 206] on div "Repair Materials (Wire Nuts, Grease, Tape, Etc) SSDT" at bounding box center [807, 198] width 397 height 39
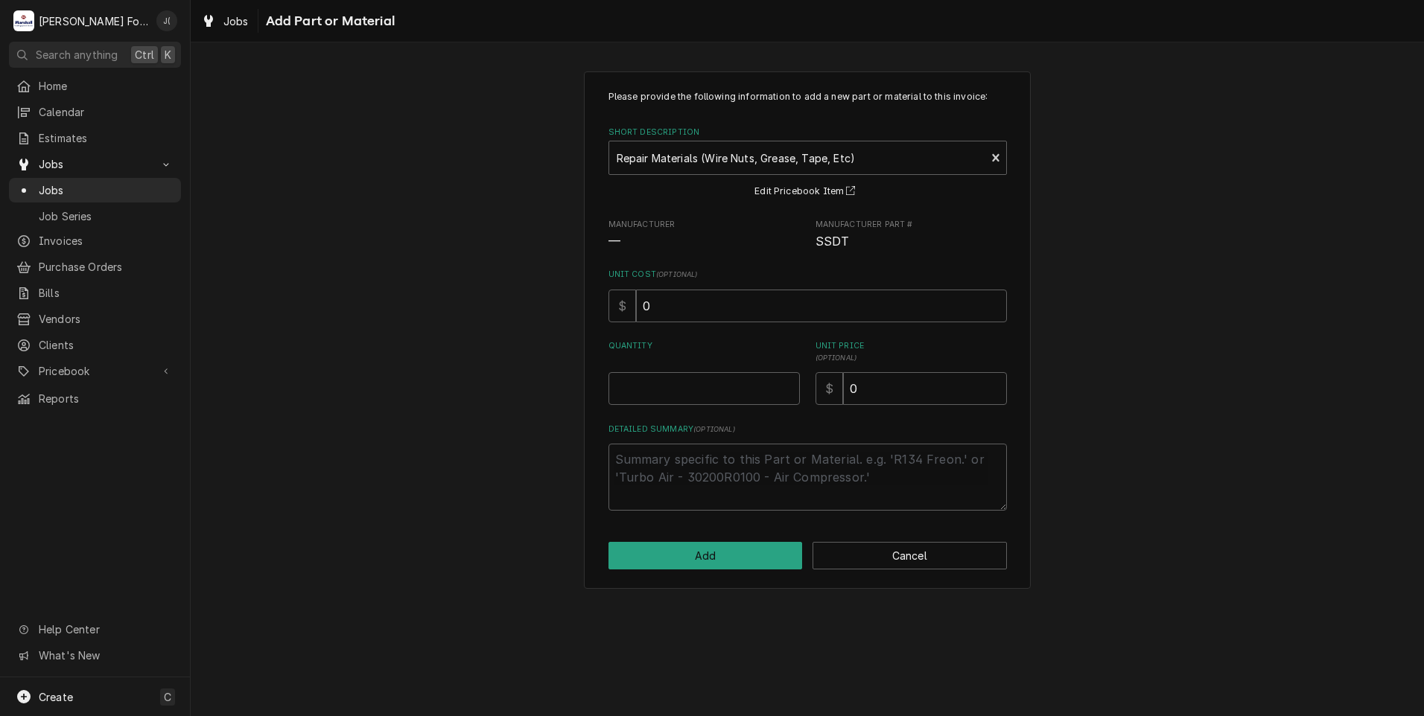
click at [707, 369] on div "Quantity" at bounding box center [703, 372] width 191 height 65
click at [703, 380] on input "Quantity" at bounding box center [703, 388] width 191 height 33
type textarea "x"
type input "1"
type textarea "x"
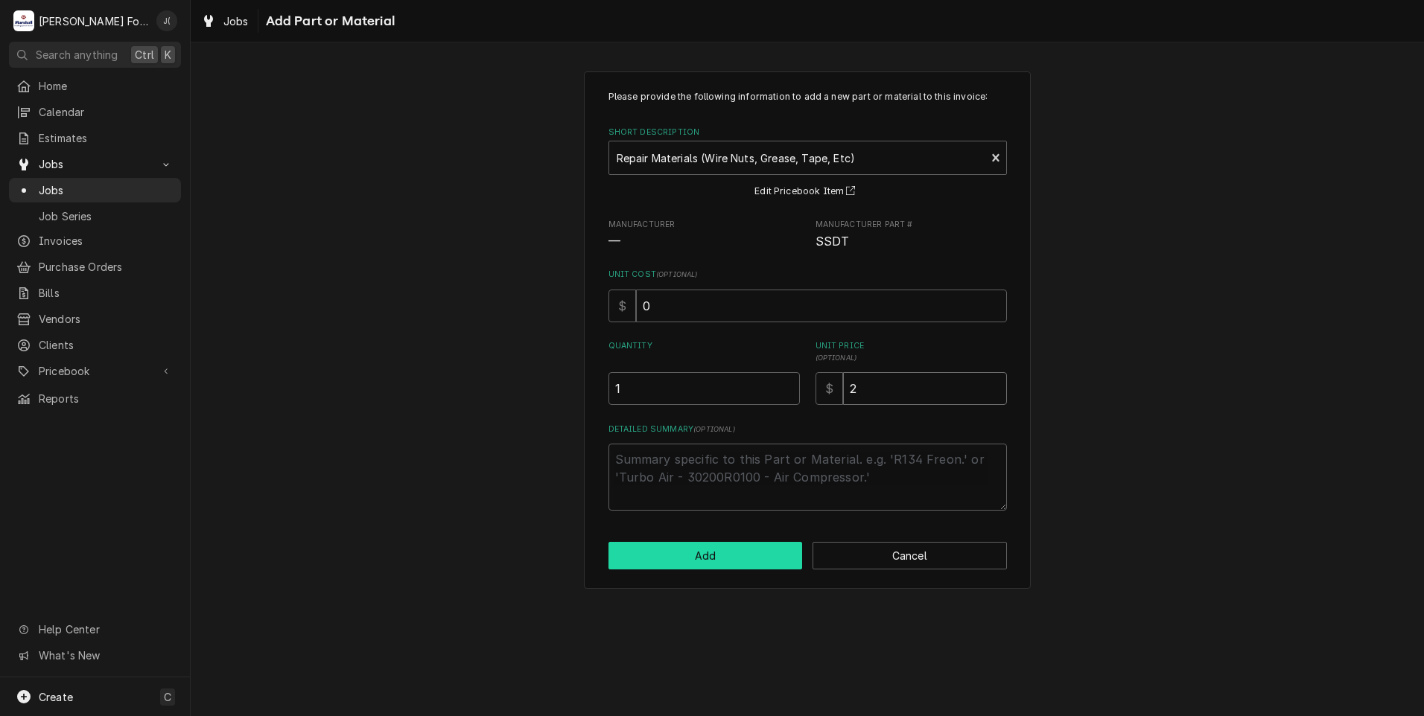
type input "2"
click at [759, 555] on button "Add" at bounding box center [705, 556] width 194 height 28
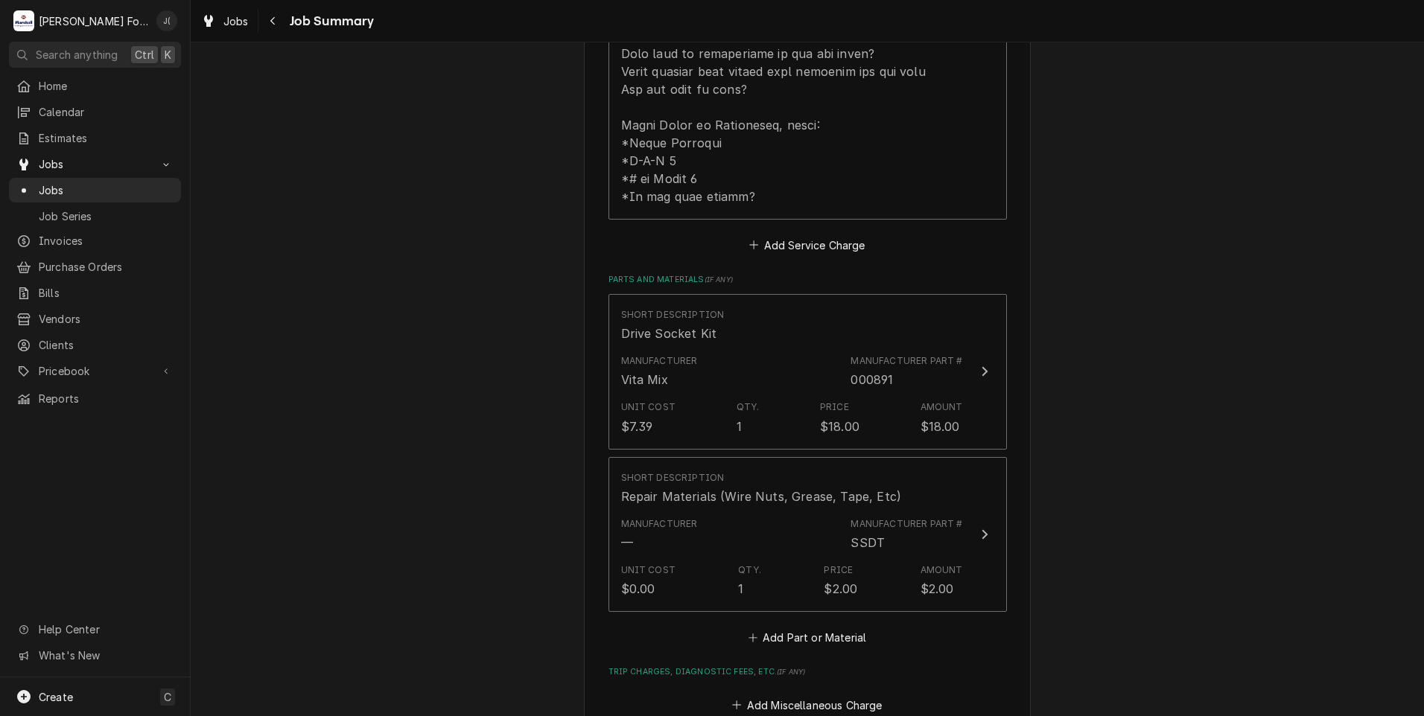
scroll to position [1322, 0]
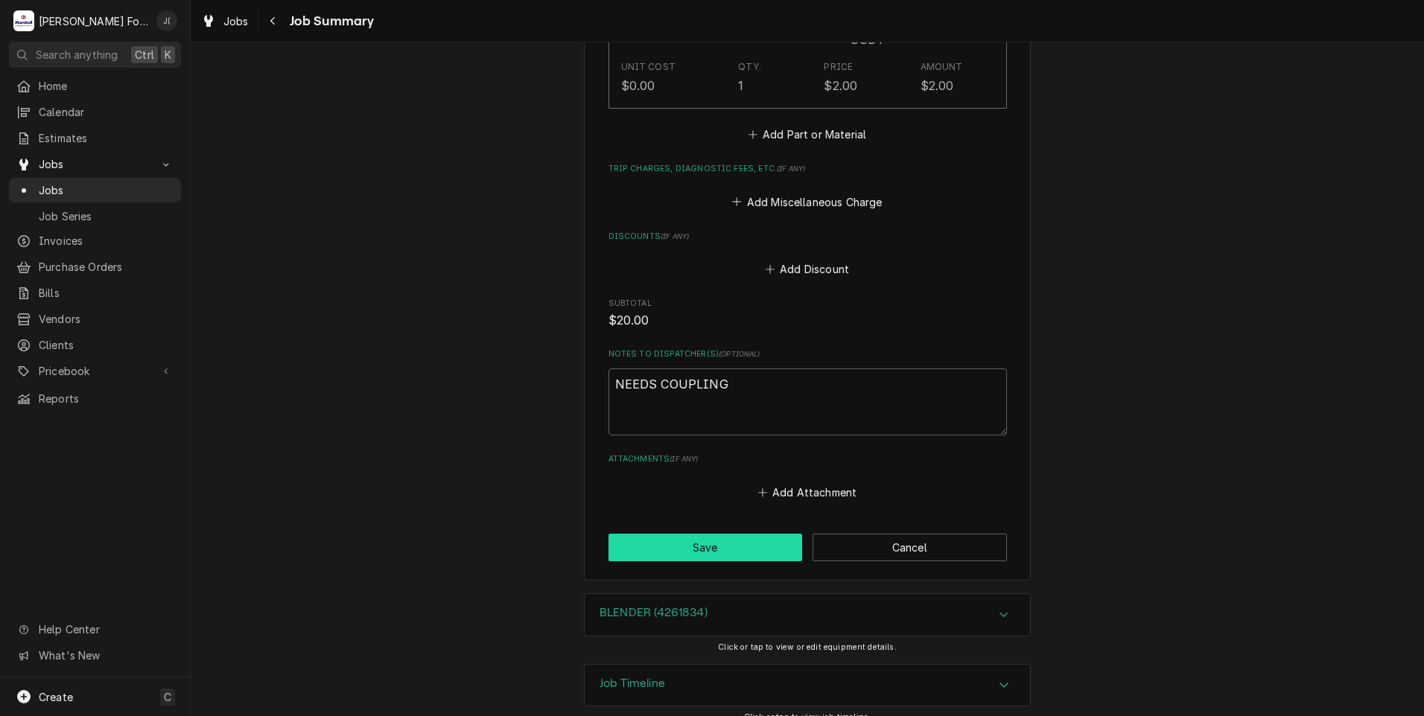
click at [683, 534] on button "Save" at bounding box center [705, 548] width 194 height 28
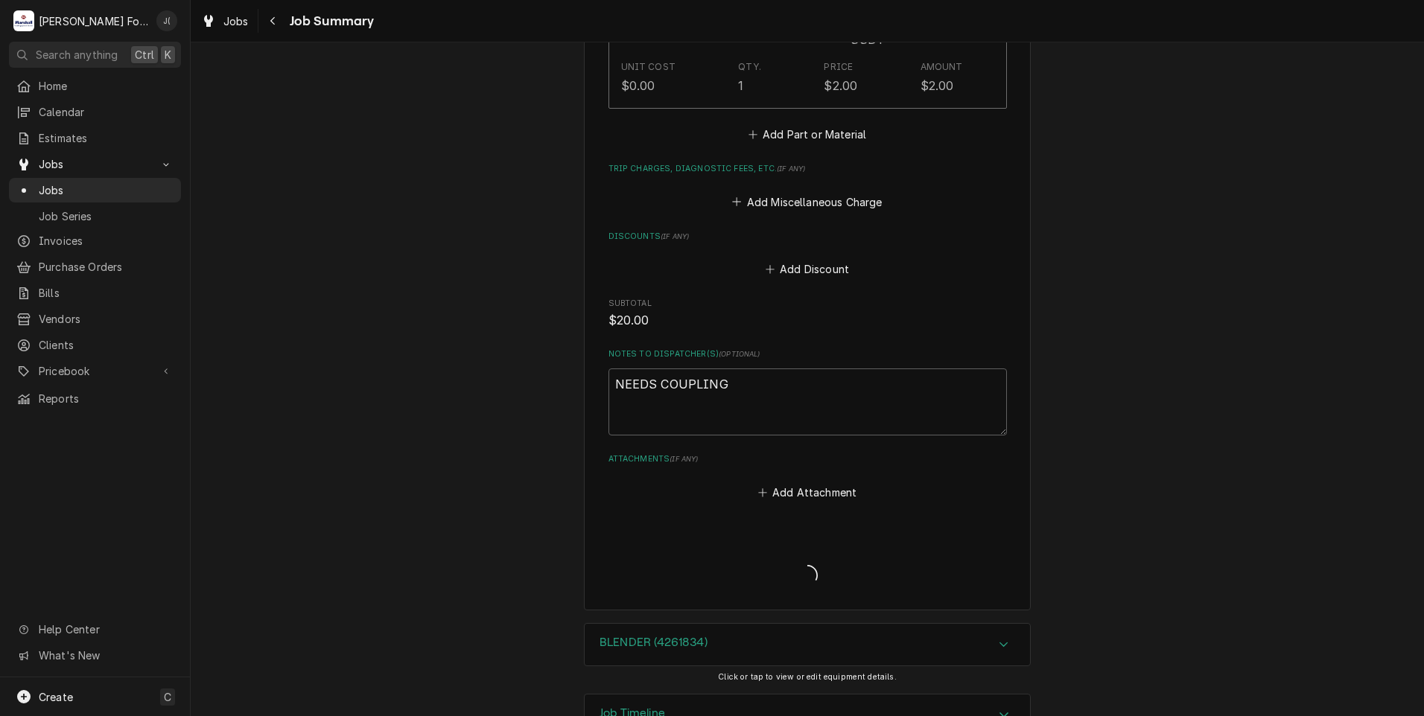
type textarea "x"
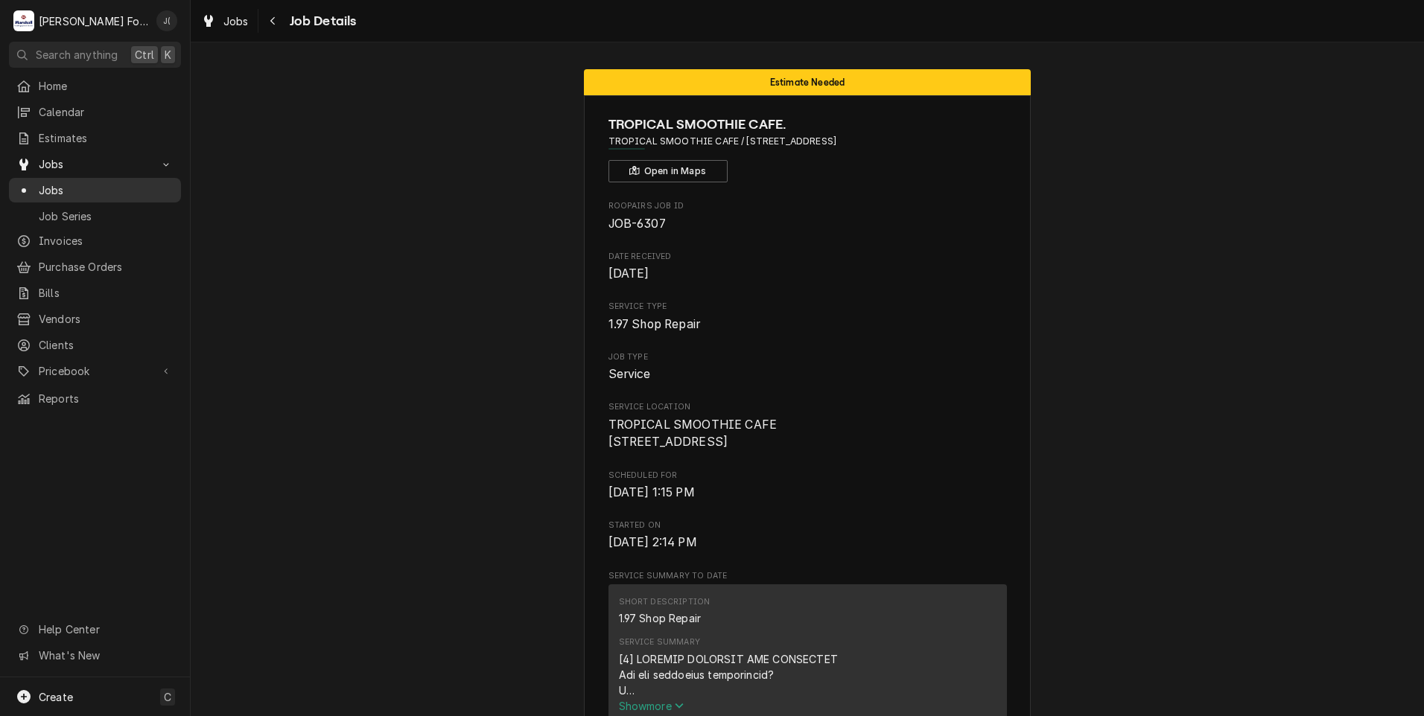
click at [101, 188] on span "Jobs" at bounding box center [106, 190] width 135 height 16
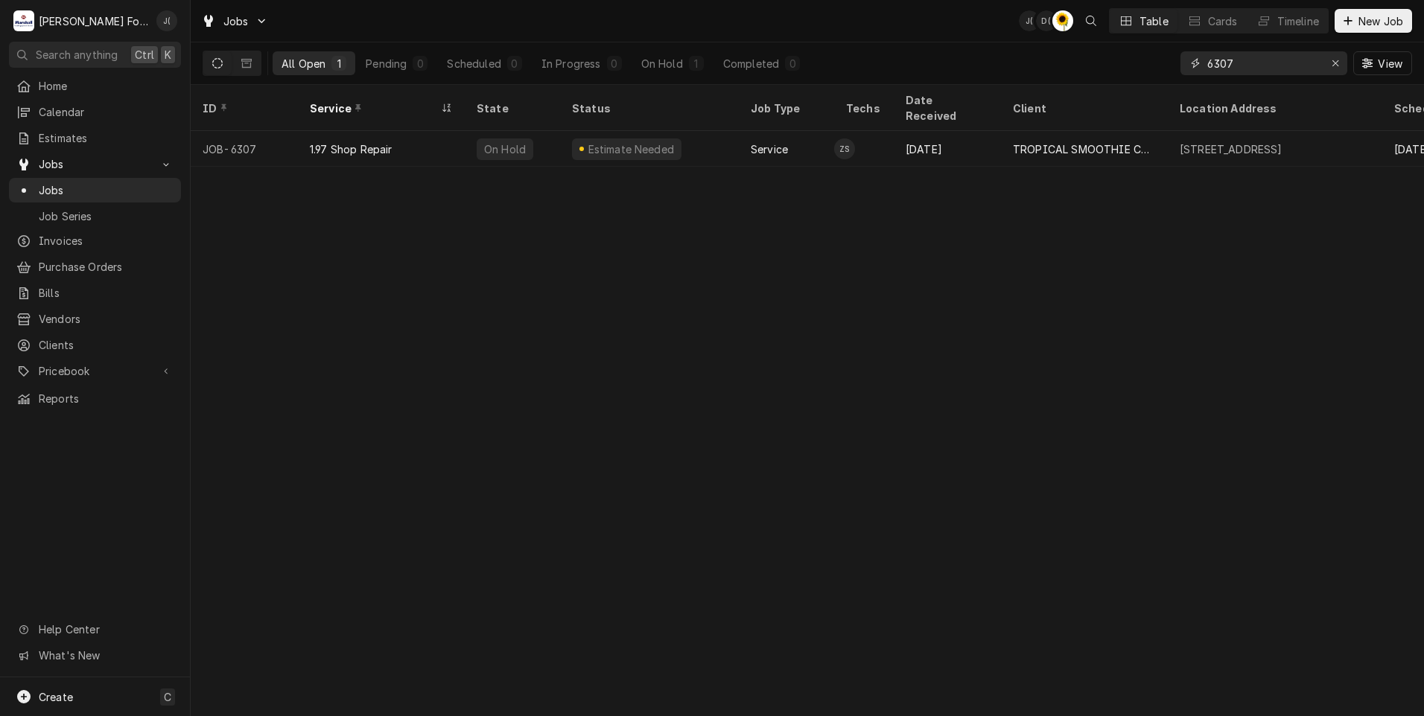
click at [1323, 63] on div "6307" at bounding box center [1263, 63] width 167 height 24
click at [1285, 51] on input "6307" at bounding box center [1263, 63] width 112 height 24
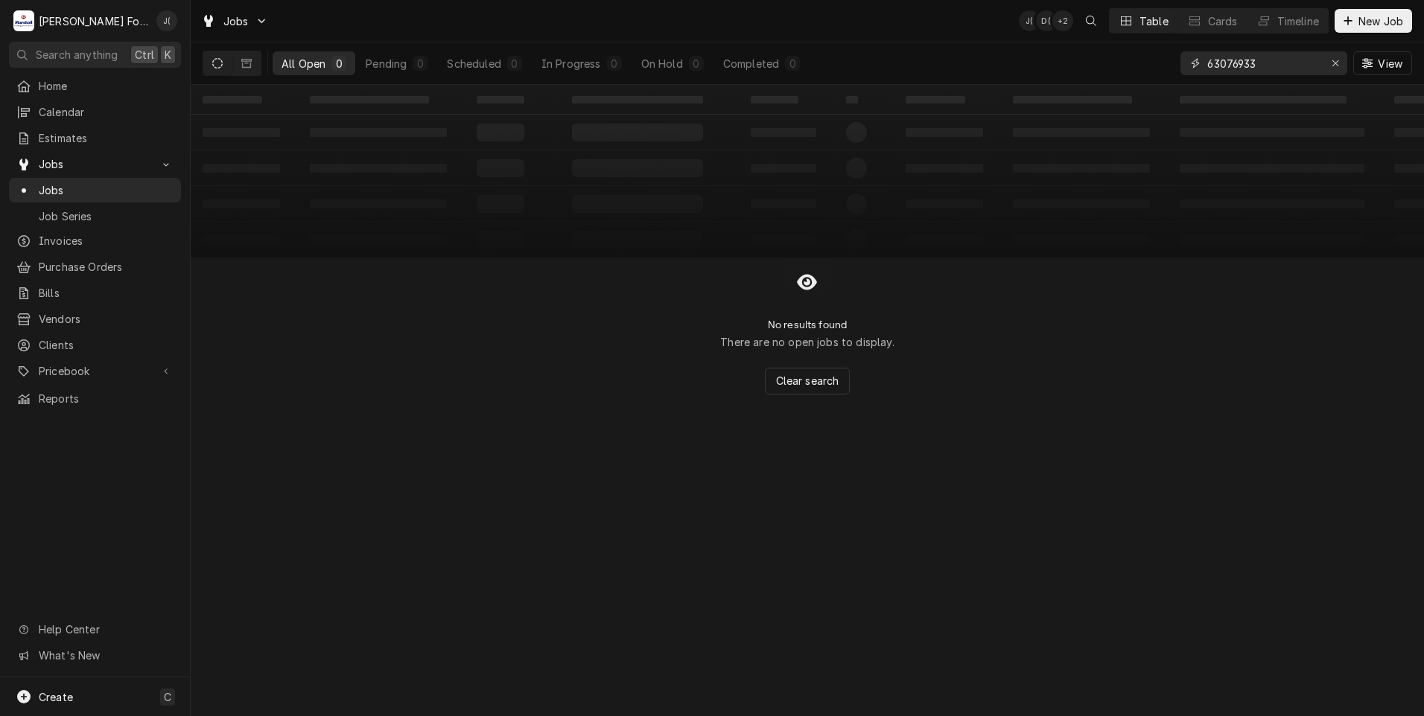
drag, startPoint x: 1231, startPoint y: 63, endPoint x: 1172, endPoint y: 62, distance: 59.6
click at [1173, 61] on div "All Open 0 Pending 0 Scheduled 0 In Progress 0 On Hold 0 Completed 0 63076933 V…" at bounding box center [807, 63] width 1209 height 42
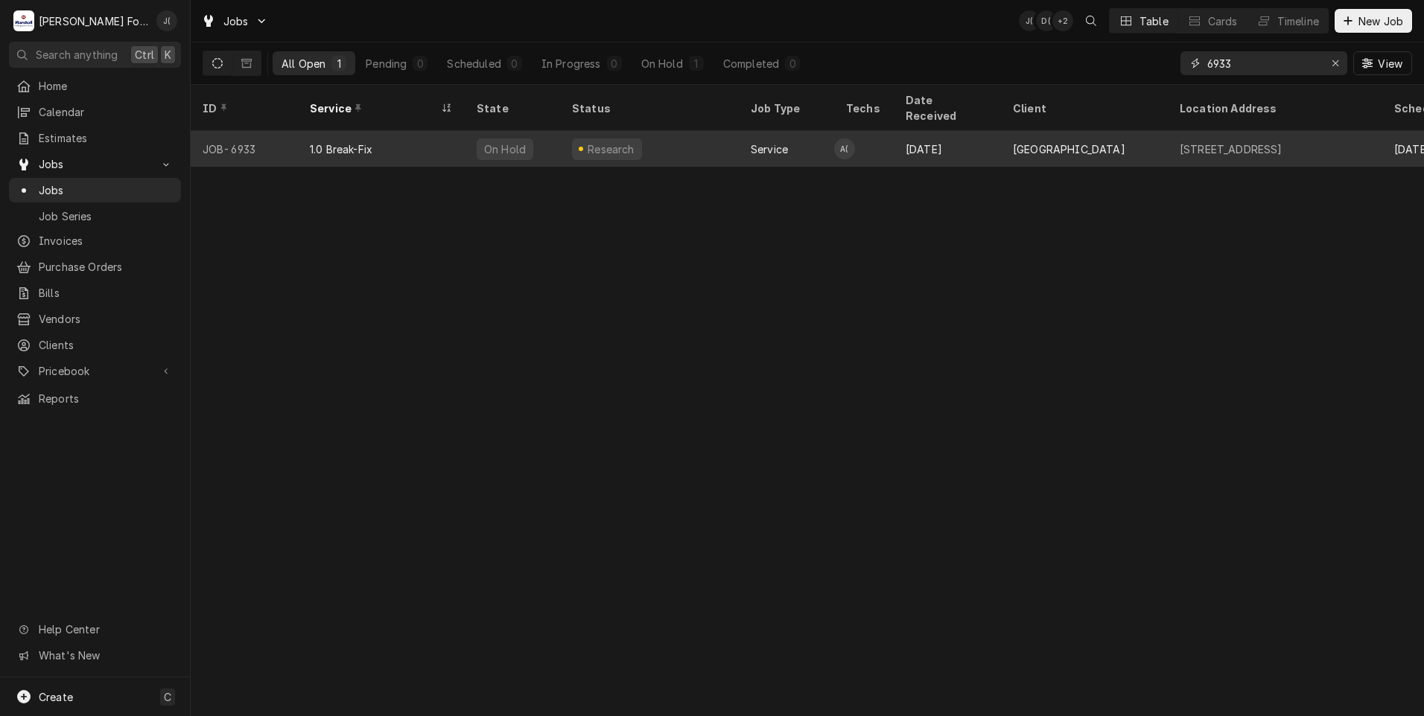
type input "6933"
click at [678, 143] on div "Research" at bounding box center [649, 149] width 179 height 36
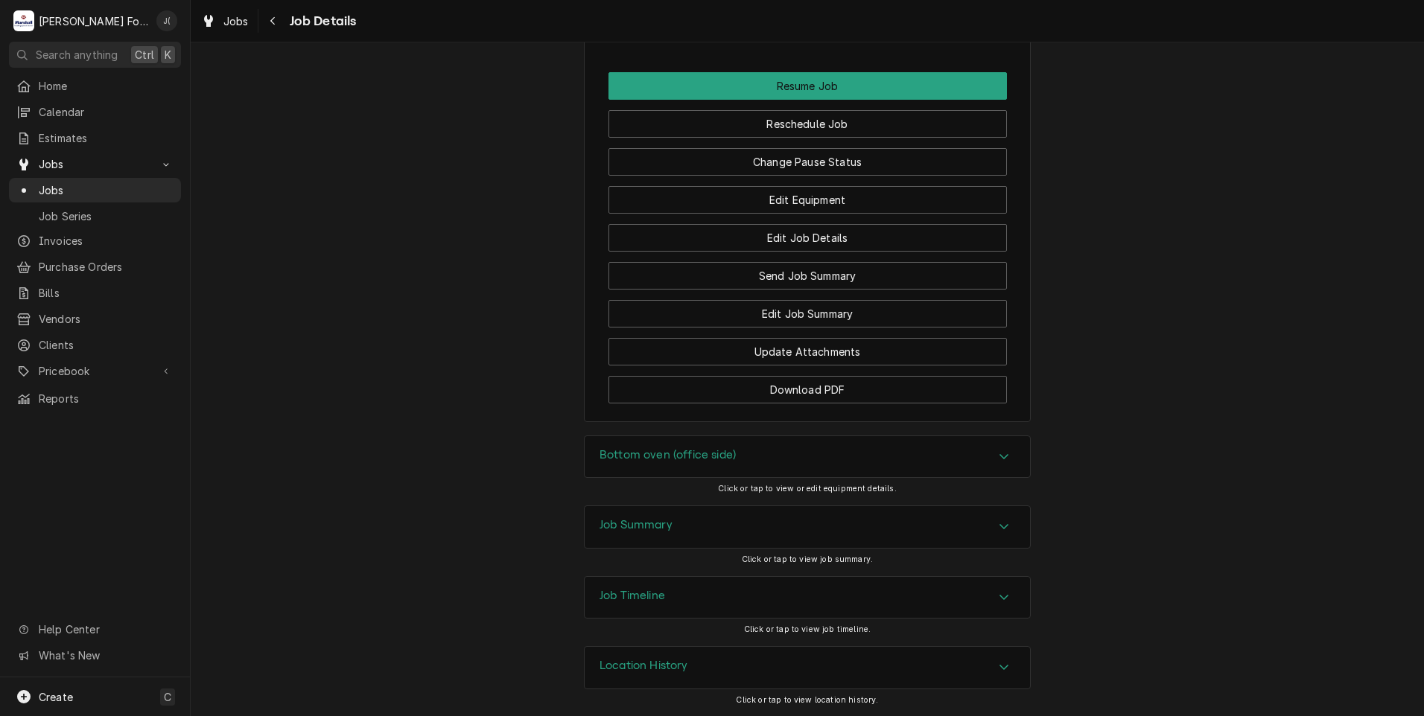
scroll to position [1677, 0]
click at [616, 461] on h3 "Bottom oven (office side)" at bounding box center [667, 455] width 136 height 14
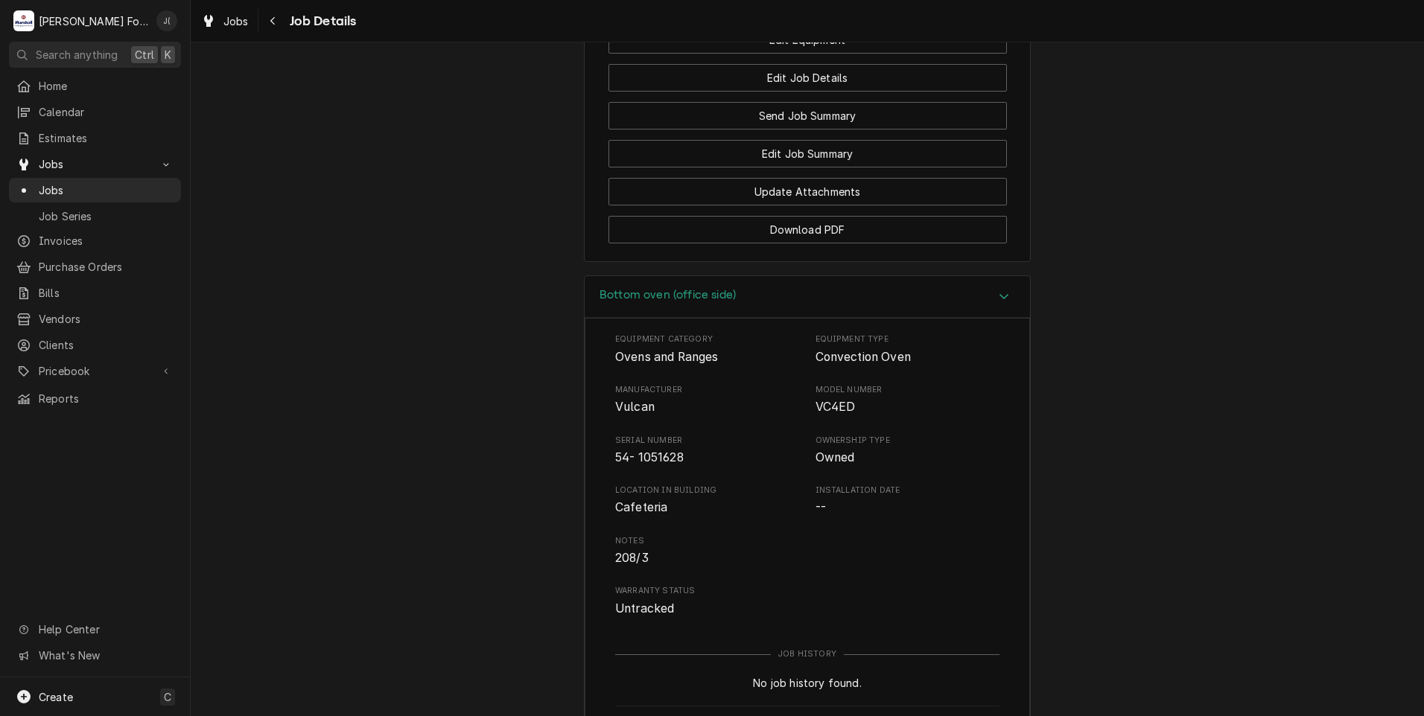
scroll to position [1826, 0]
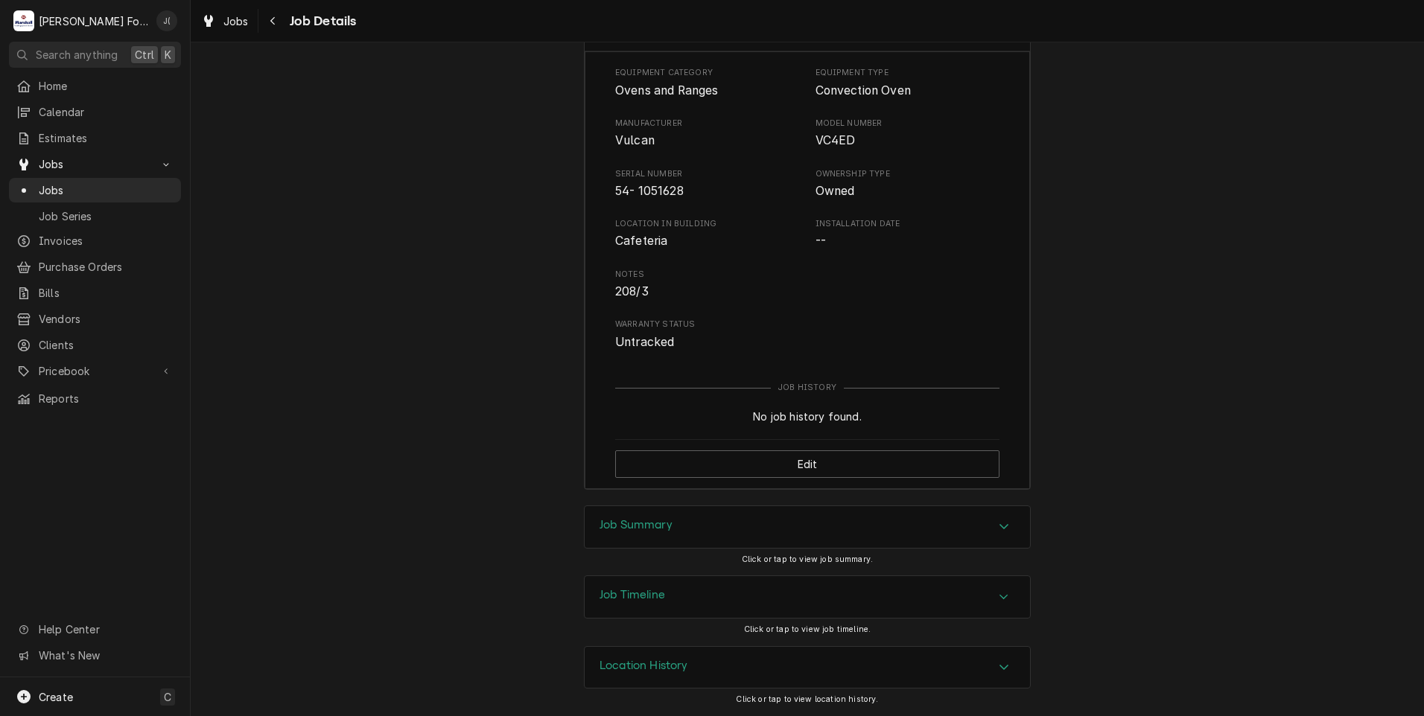
click at [622, 529] on h3 "Job Summary" at bounding box center [635, 525] width 73 height 14
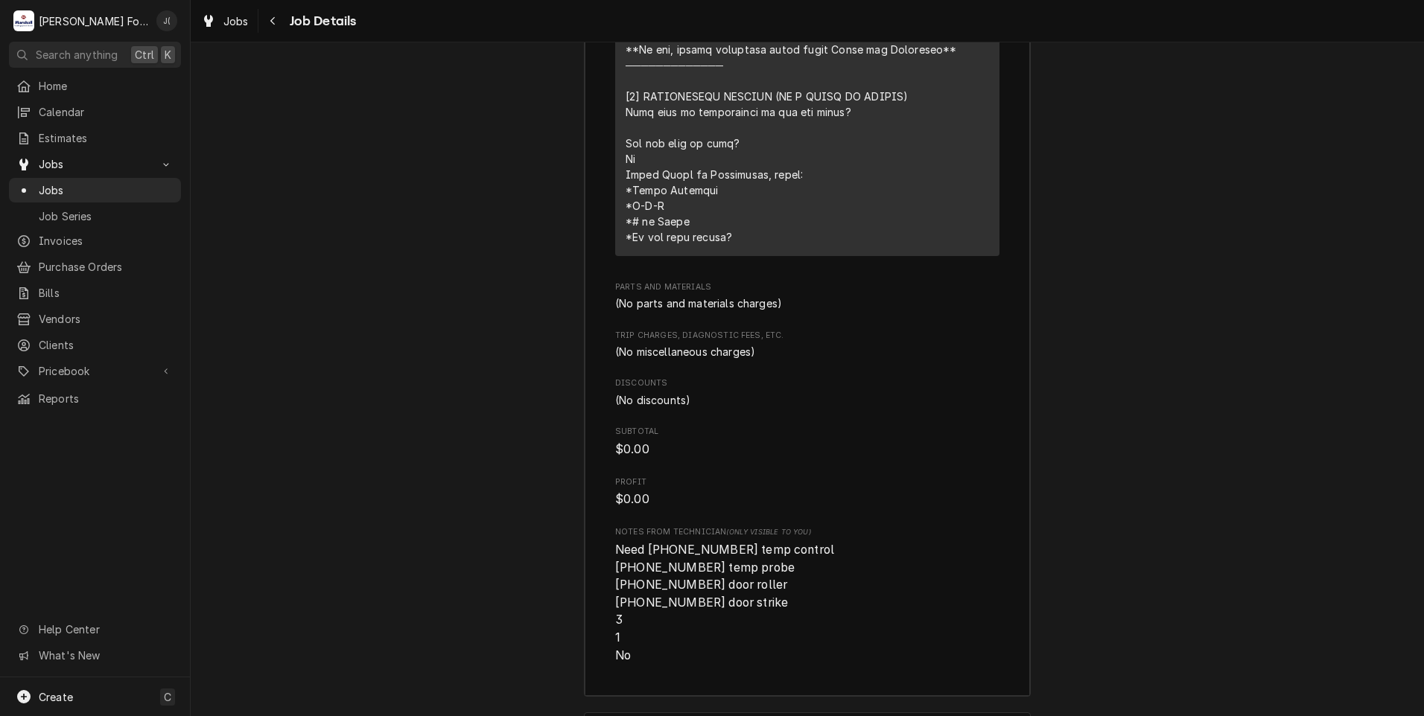
scroll to position [3295, 0]
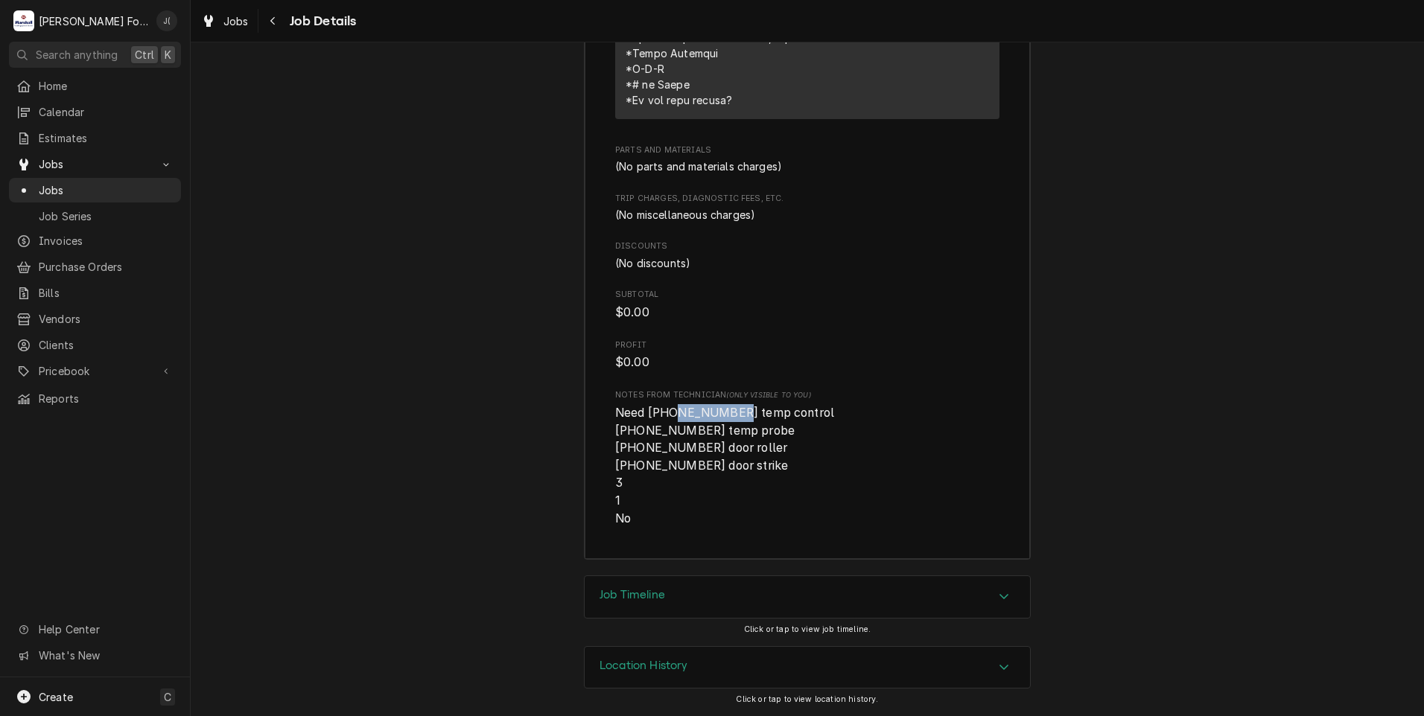
drag, startPoint x: 717, startPoint y: 430, endPoint x: 659, endPoint y: 433, distance: 58.1
click at [659, 433] on span "Need (1) 00-913149 temp control (1) 00-353589-00001 temp probe (2) 00-497586-00…" at bounding box center [726, 466] width 222 height 120
copy span "00-913149"
drag, startPoint x: 720, startPoint y: 449, endPoint x: 628, endPoint y: 448, distance: 91.6
click at [628, 448] on span "Need (1) 00-913149 temp control (1) 00-353589-00001 temp probe (2) 00-497586-00…" at bounding box center [726, 466] width 222 height 120
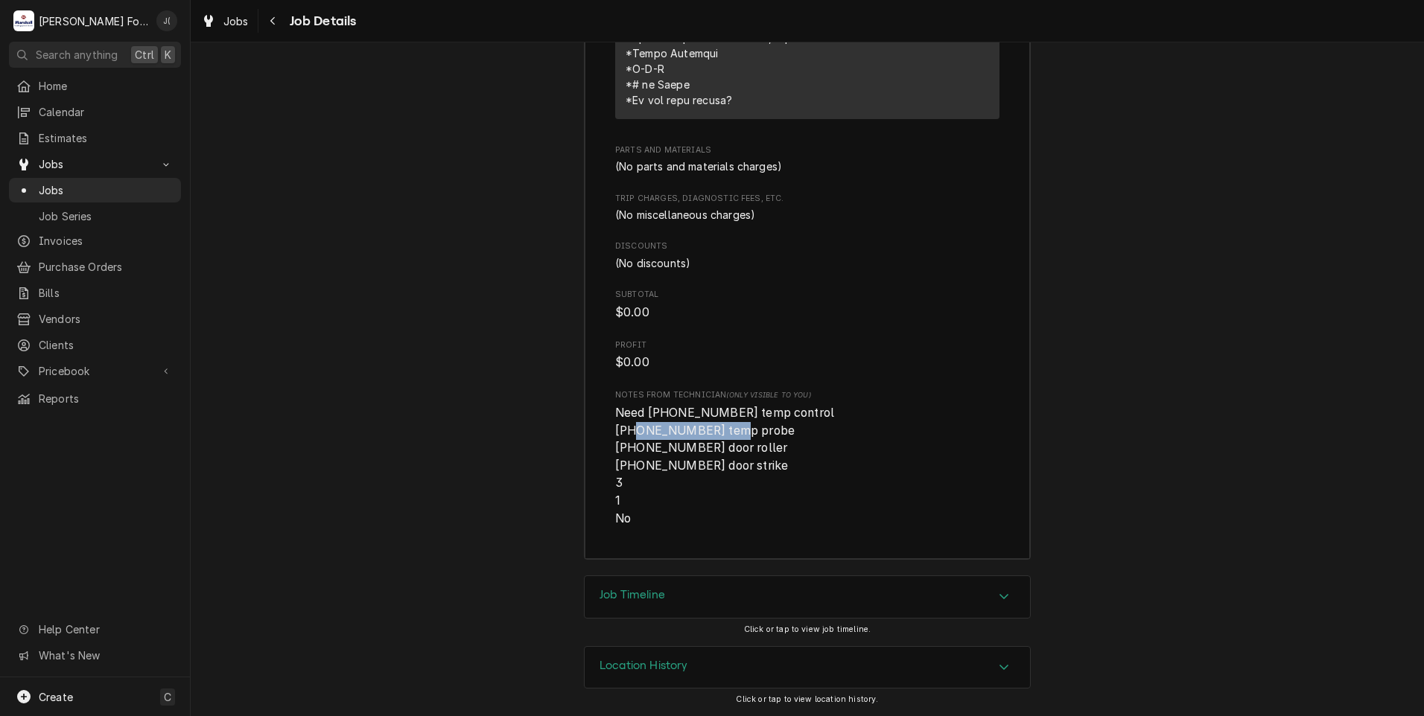
copy span "00-353589-00001"
drag, startPoint x: 721, startPoint y: 466, endPoint x: 631, endPoint y: 464, distance: 90.1
click at [631, 464] on span "Need (1) 00-913149 temp control (1) 00-353589-00001 temp probe (2) 00-497586-00…" at bounding box center [726, 466] width 222 height 120
copy span "00-497586-00001"
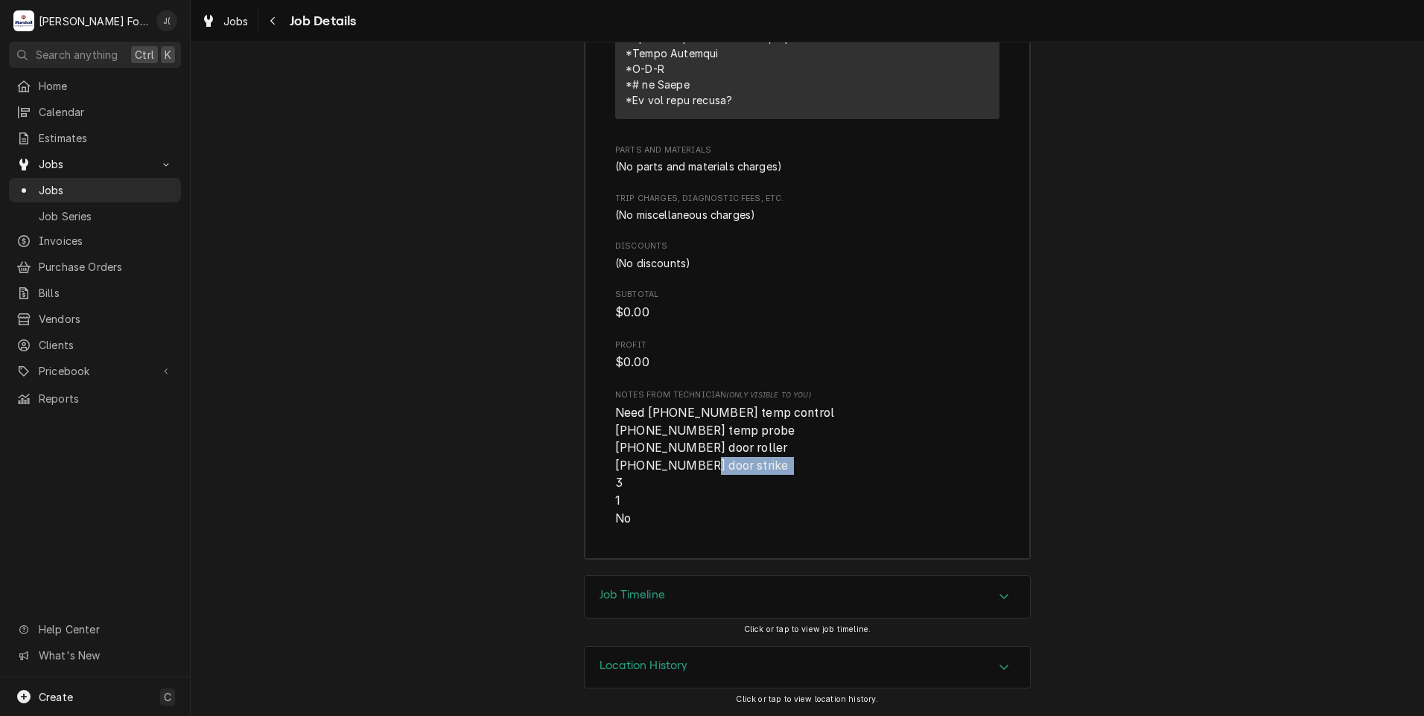
drag, startPoint x: 719, startPoint y: 486, endPoint x: 630, endPoint y: 486, distance: 89.3
click at [630, 486] on span "Need (1) 00-913149 temp control (1) 00-353589-00001 temp probe (2) 00-497586-00…" at bounding box center [726, 466] width 222 height 120
copy span "00-497585-00001"
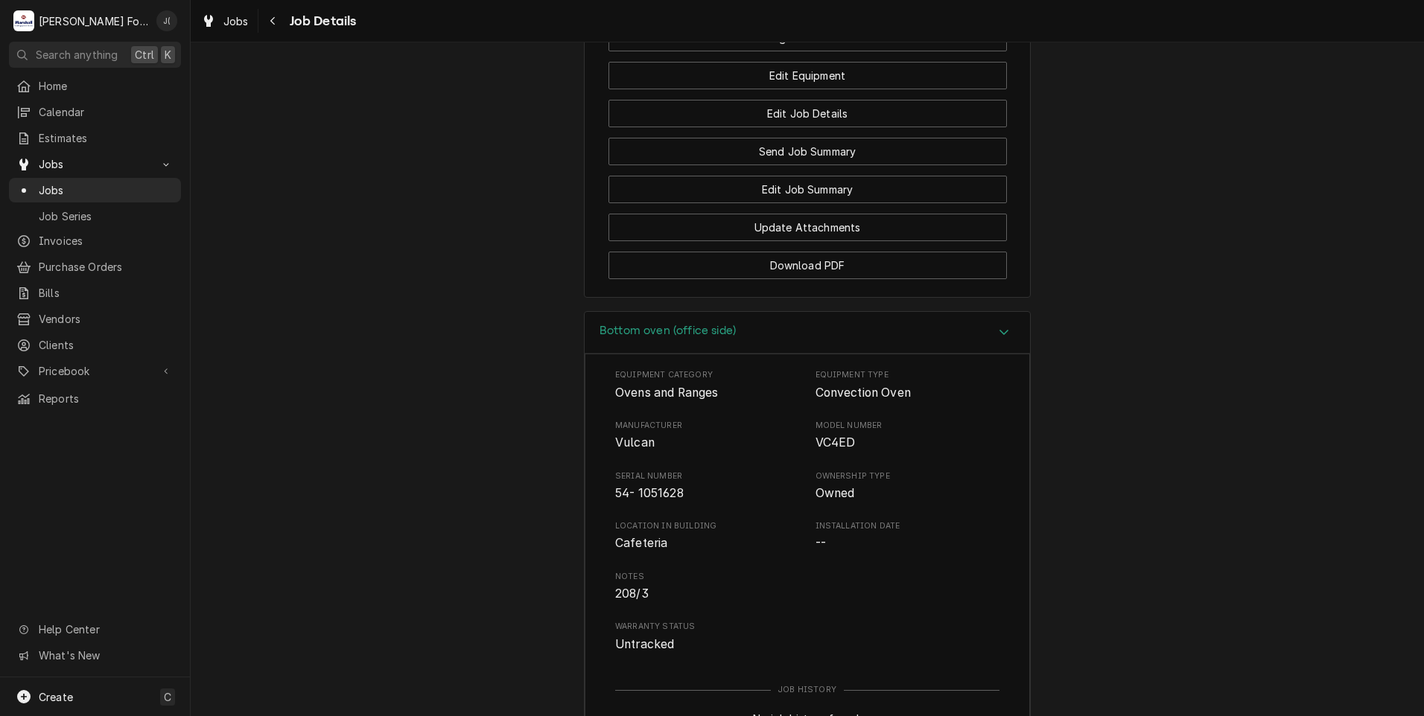
scroll to position [1583, 0]
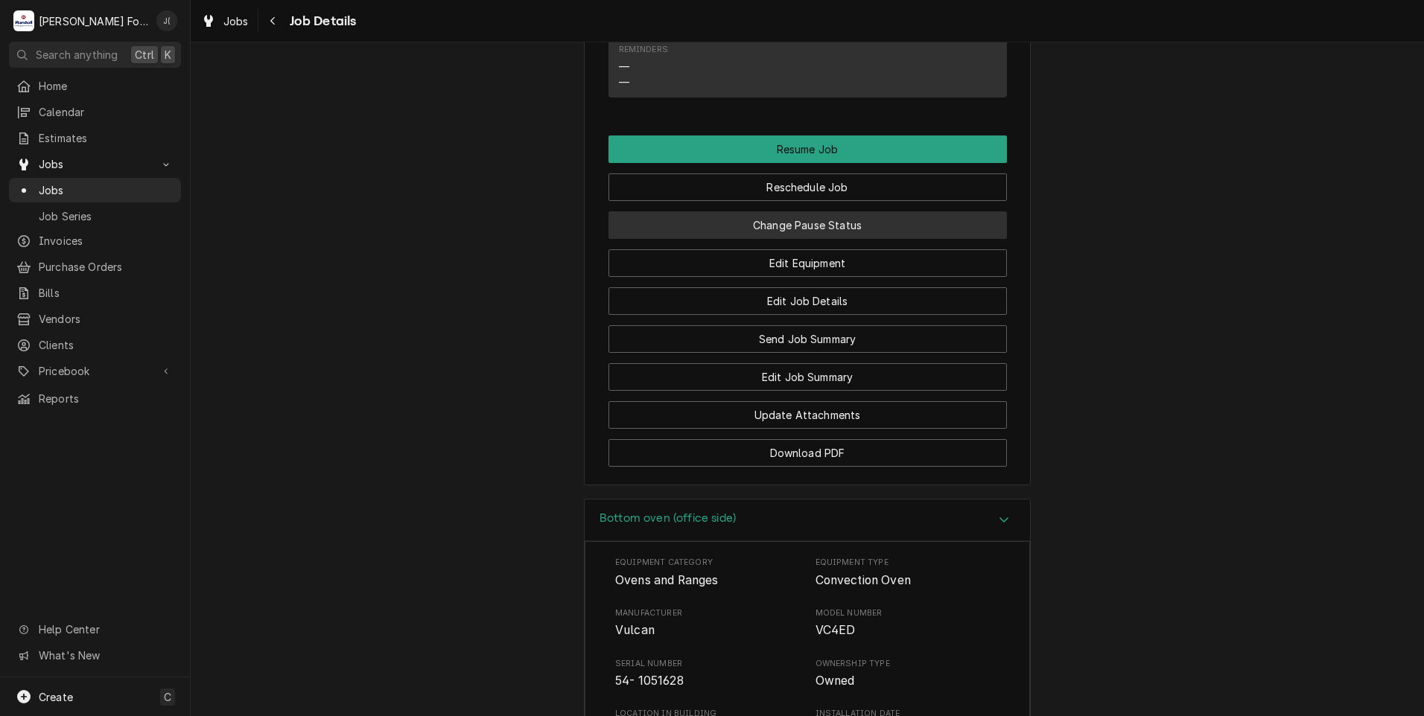
click at [788, 239] on button "Change Pause Status" at bounding box center [807, 225] width 398 height 28
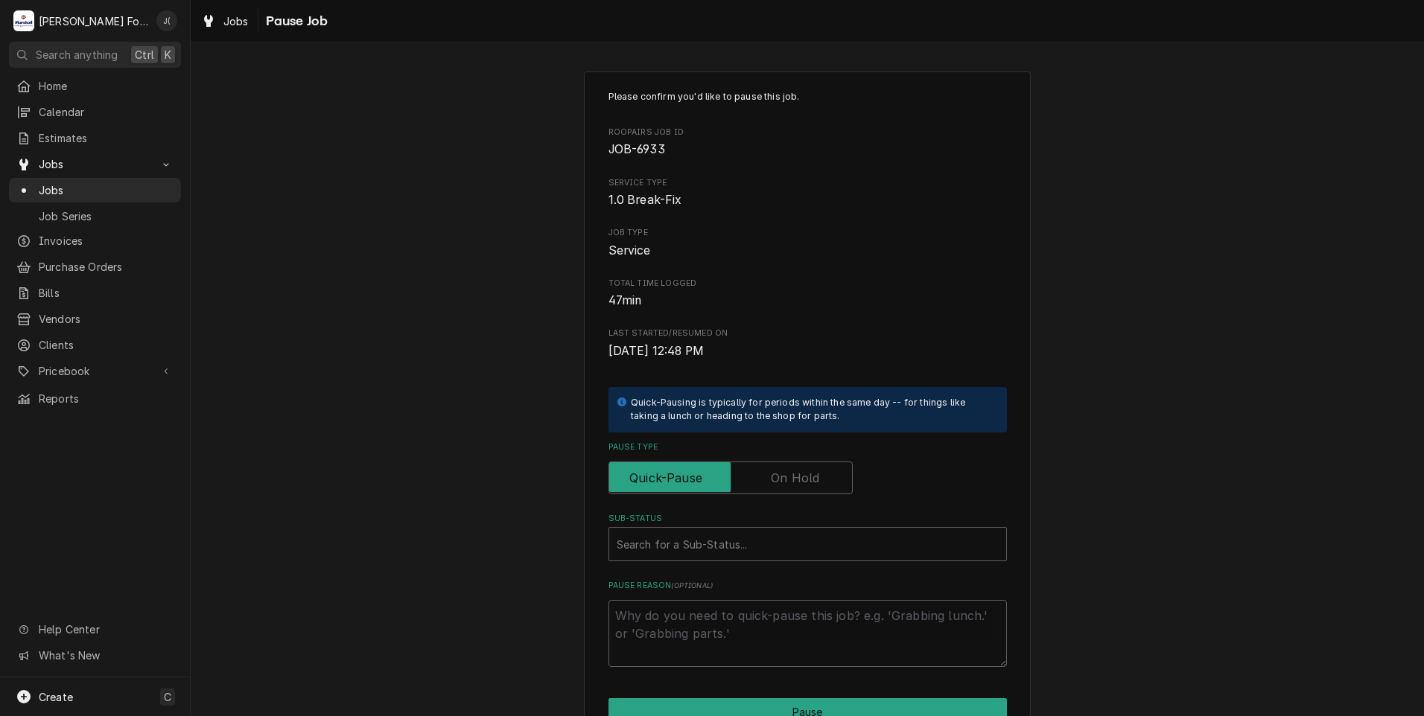
drag, startPoint x: 786, startPoint y: 480, endPoint x: 784, endPoint y: 473, distance: 7.8
click at [784, 474] on label "Pause Type" at bounding box center [730, 478] width 244 height 33
click at [784, 474] on input "Pause Type" at bounding box center [730, 478] width 231 height 33
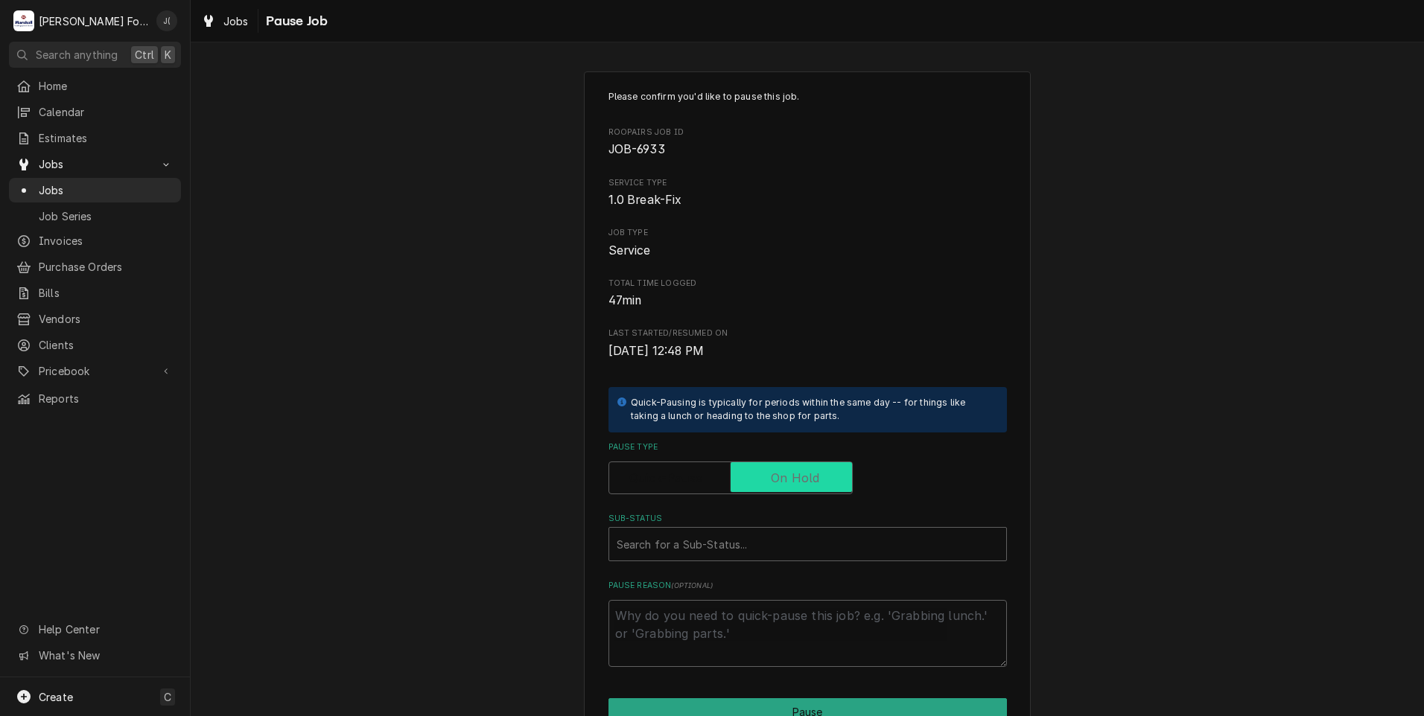
checkbox input "true"
drag, startPoint x: 721, startPoint y: 536, endPoint x: 710, endPoint y: 560, distance: 26.0
click at [721, 537] on div "Sub-Status" at bounding box center [807, 544] width 382 height 27
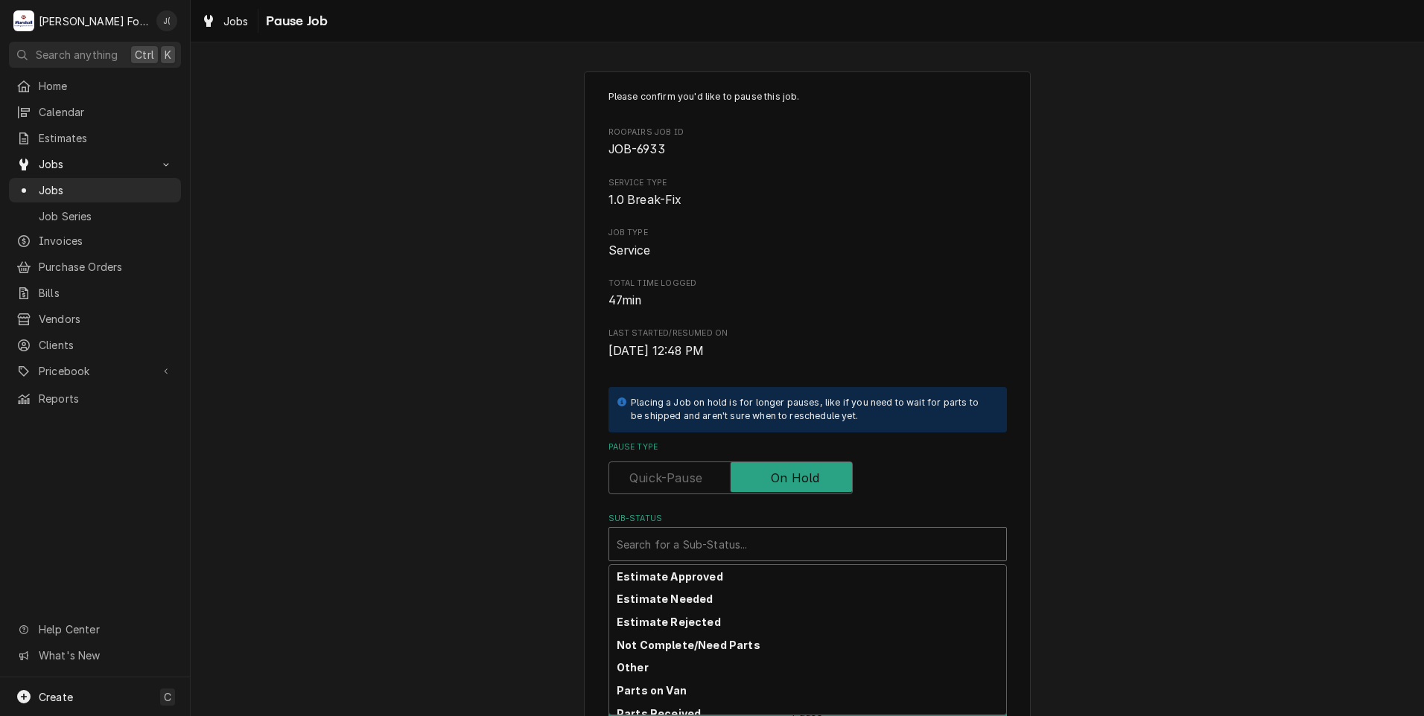
scroll to position [89, 0]
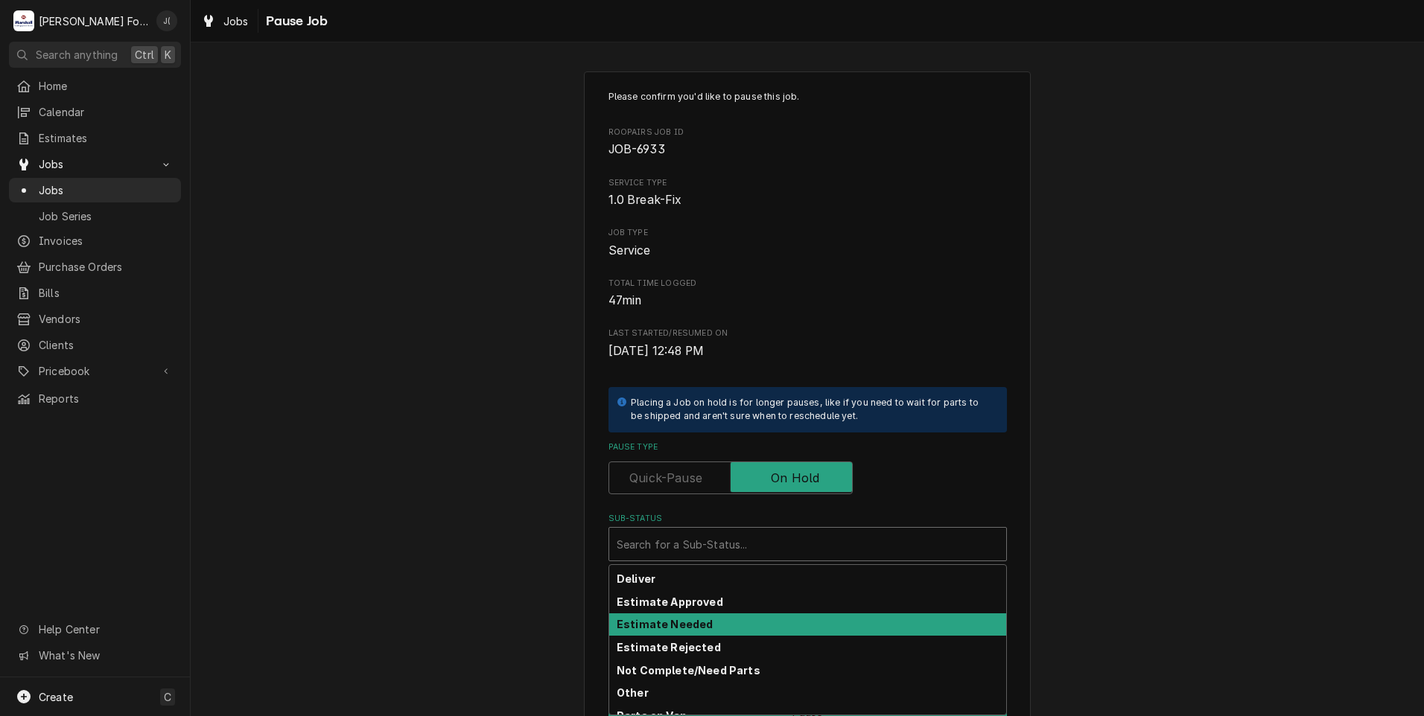
click at [692, 628] on strong "Estimate Needed" at bounding box center [664, 624] width 96 height 13
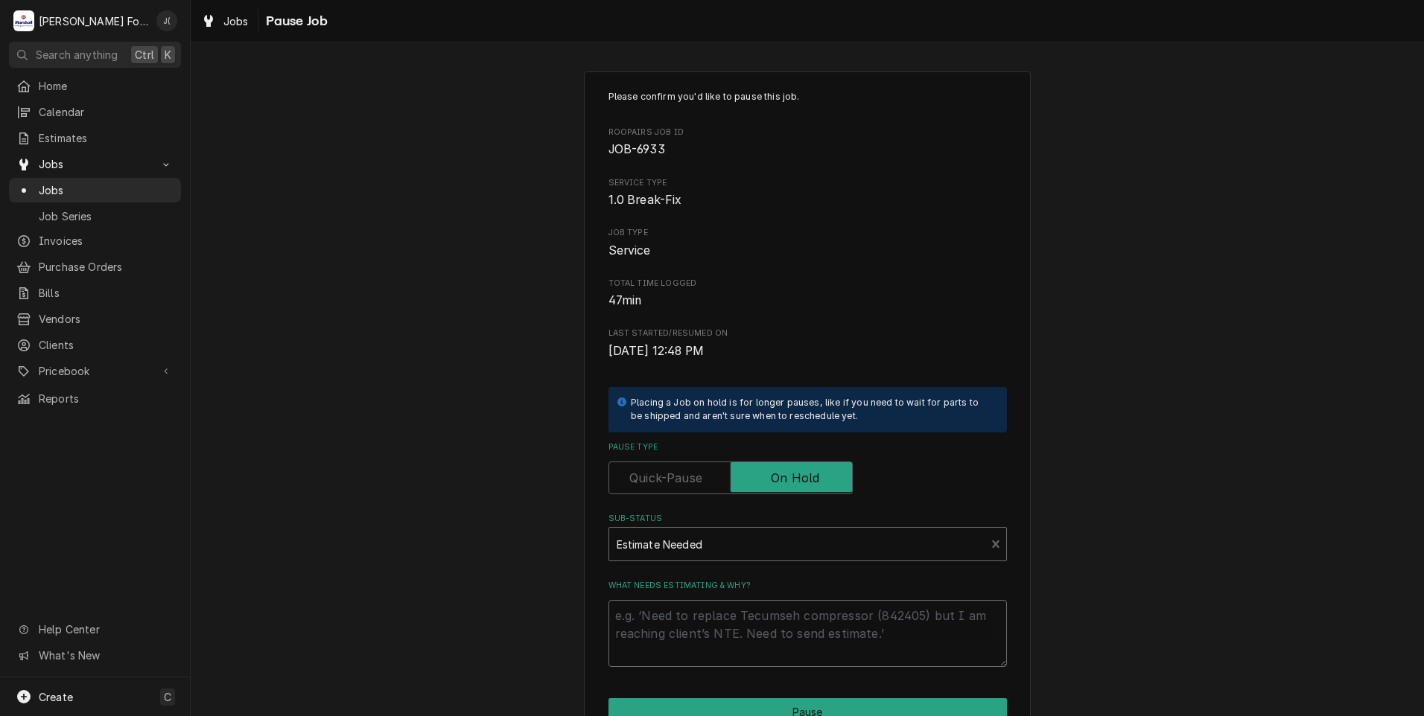
click at [689, 642] on textarea "What needs estimating & why?" at bounding box center [807, 633] width 398 height 67
type textarea "x"
type textarea "P"
type textarea "x"
type textarea "PR"
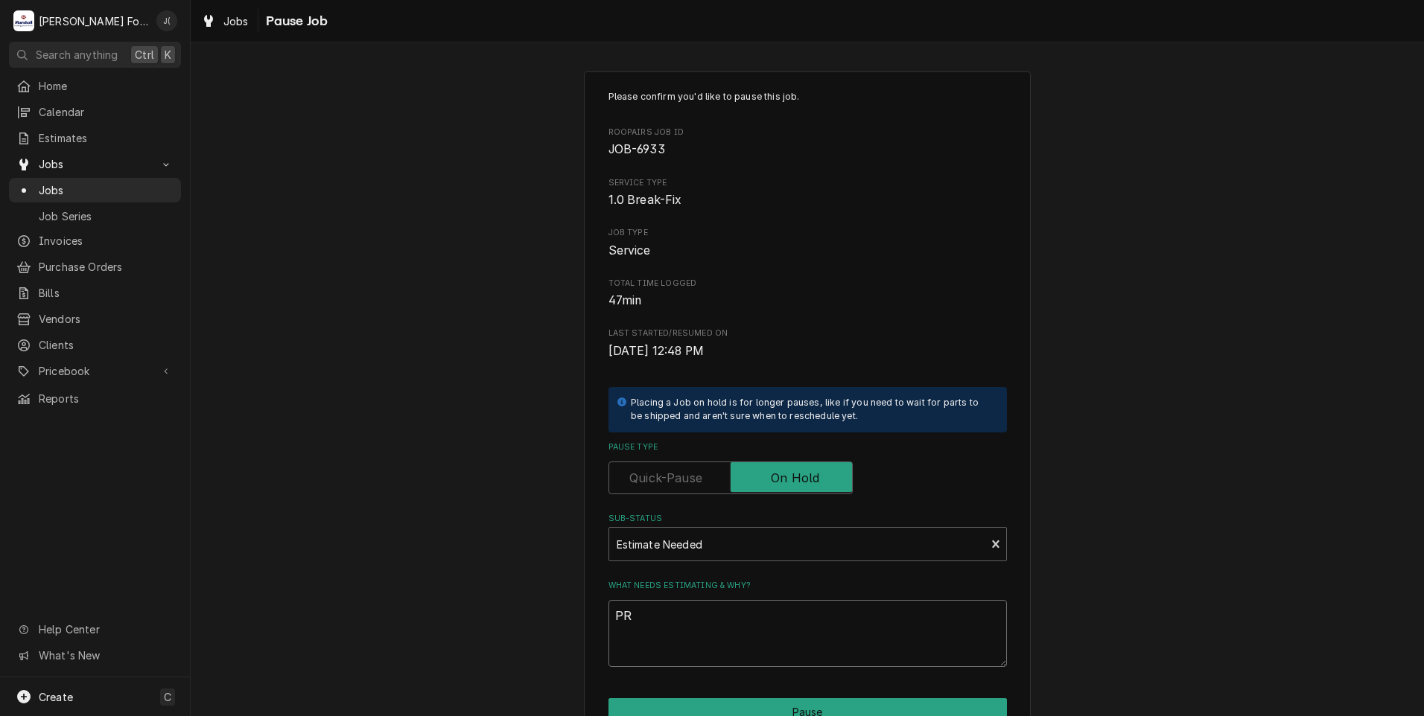
type textarea "x"
type textarea "PRI"
type textarea "x"
type textarea "PRIC"
type textarea "x"
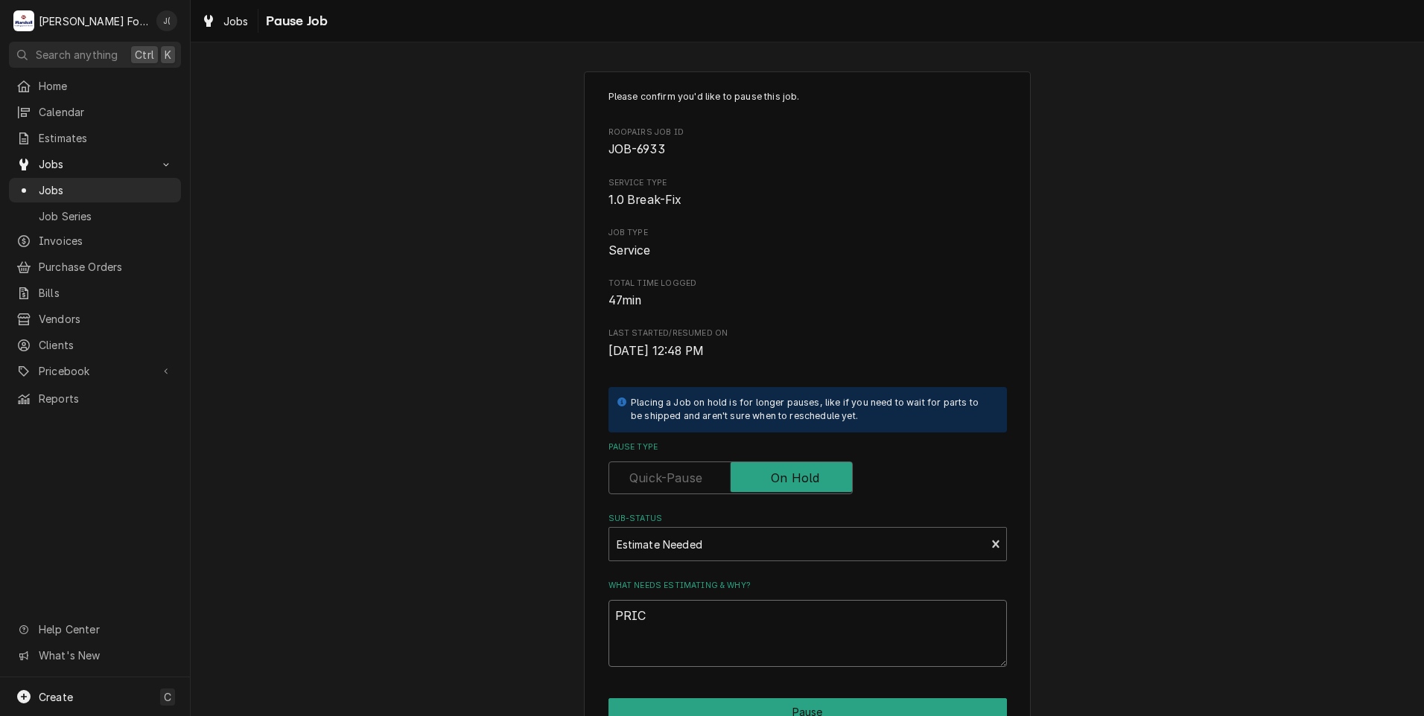
type textarea "PRICE"
type textarea "x"
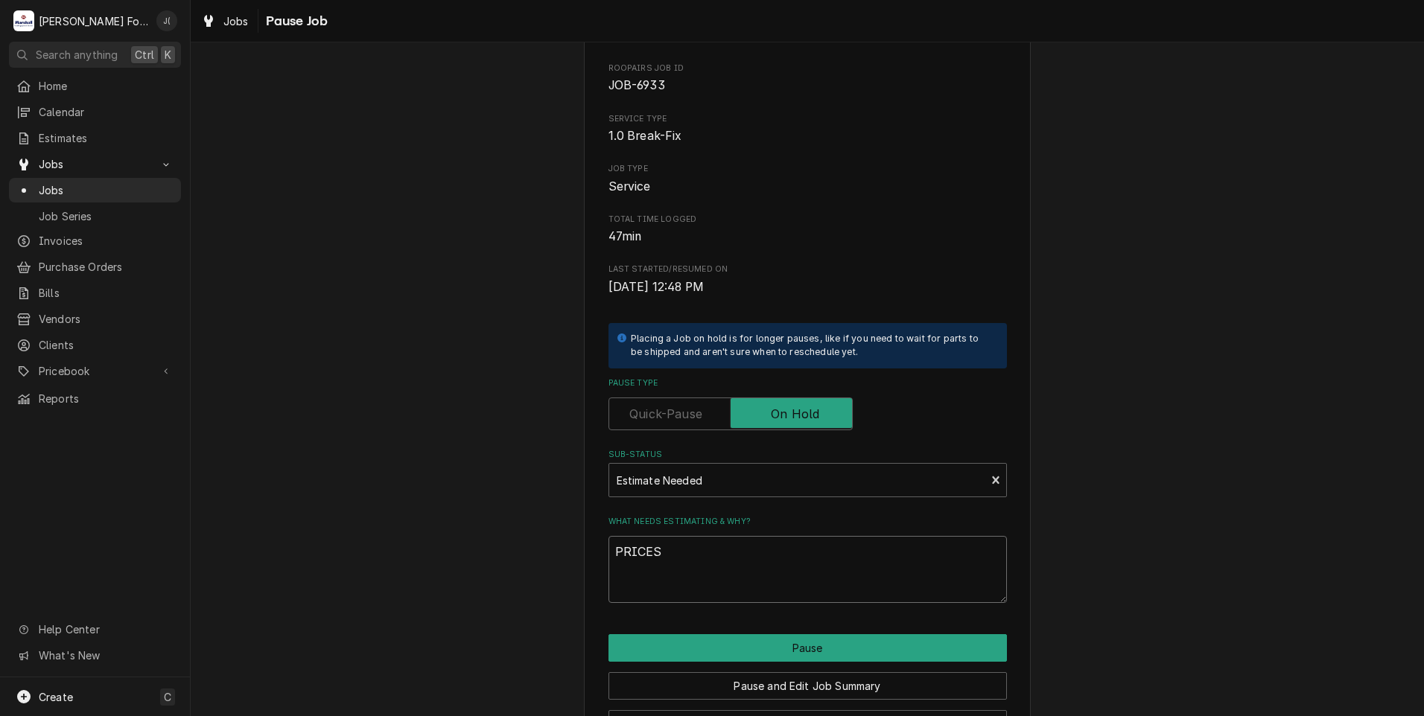
scroll to position [118, 0]
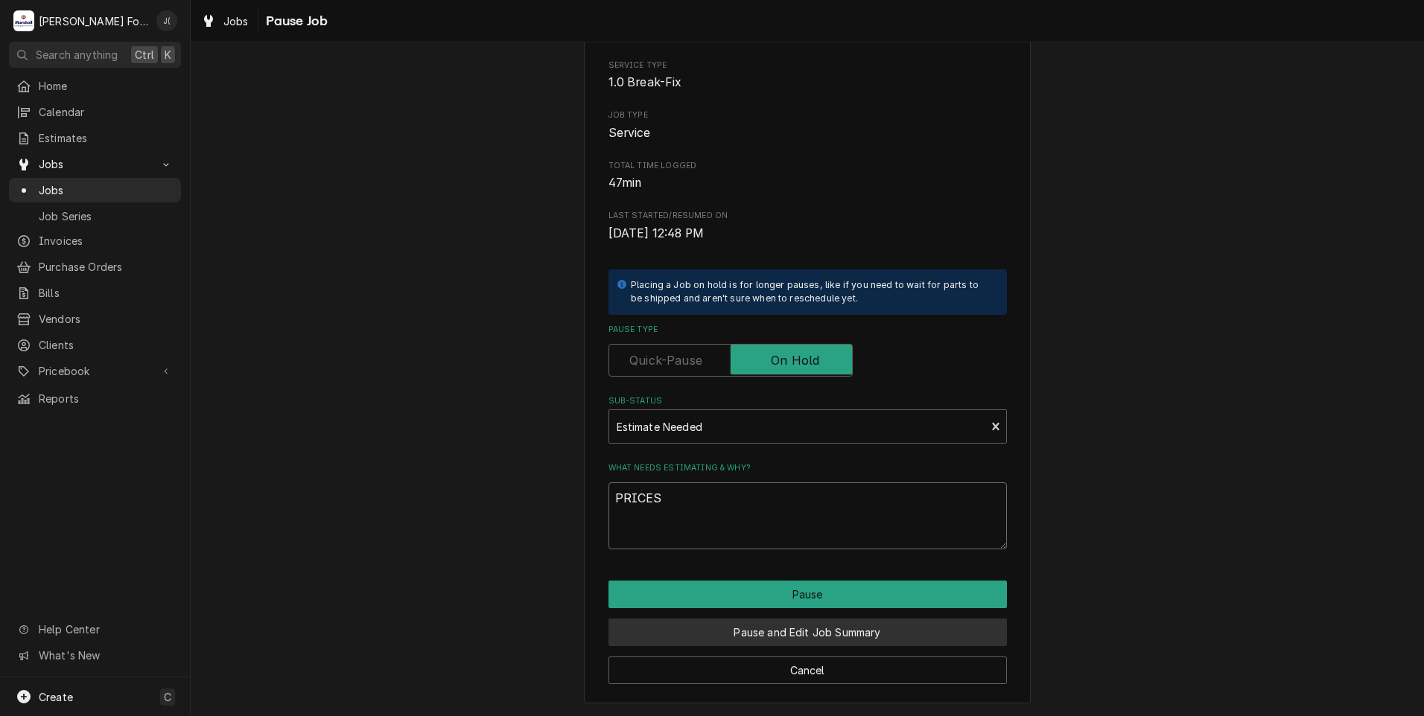
type textarea "PRICES"
click at [779, 631] on button "Pause and Edit Job Summary" at bounding box center [807, 633] width 398 height 28
type textarea "x"
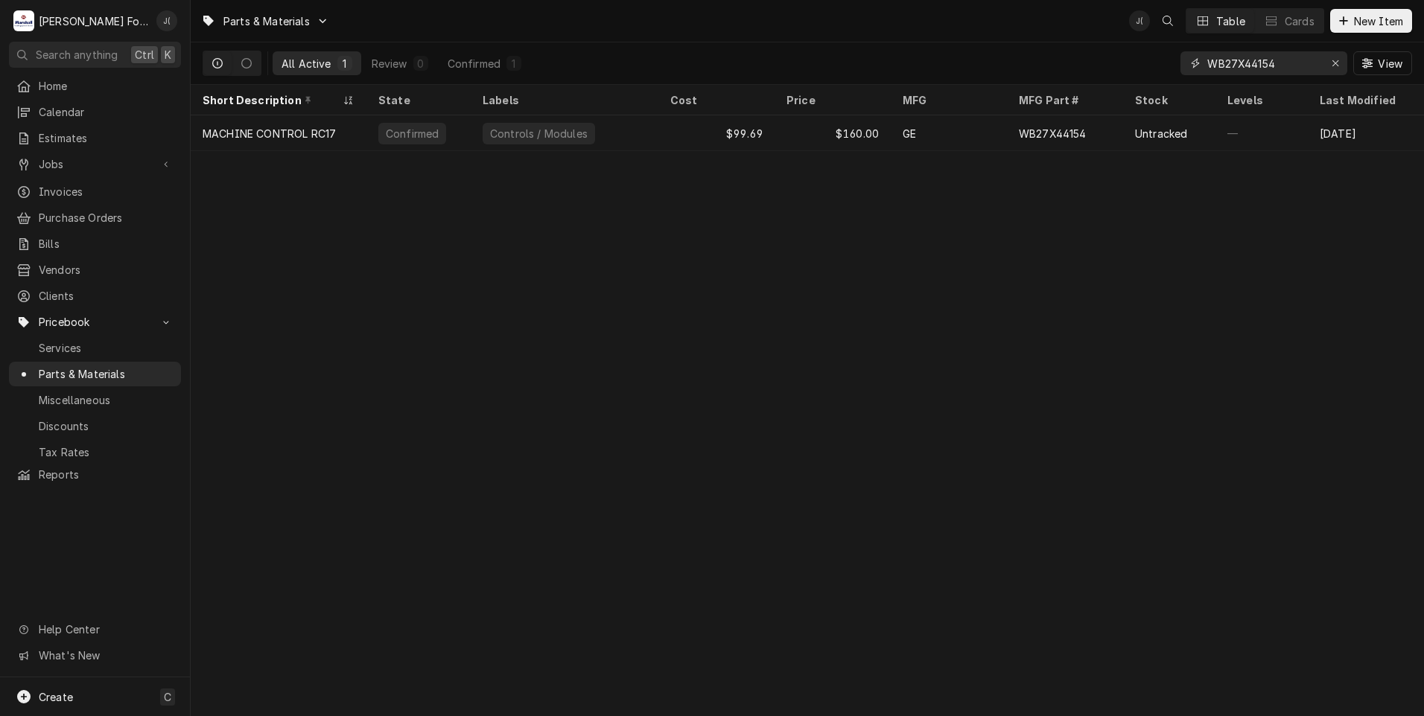
drag, startPoint x: 1338, startPoint y: 66, endPoint x: 1319, endPoint y: 64, distance: 18.7
click at [1336, 66] on icon "Erase input" at bounding box center [1335, 63] width 8 height 10
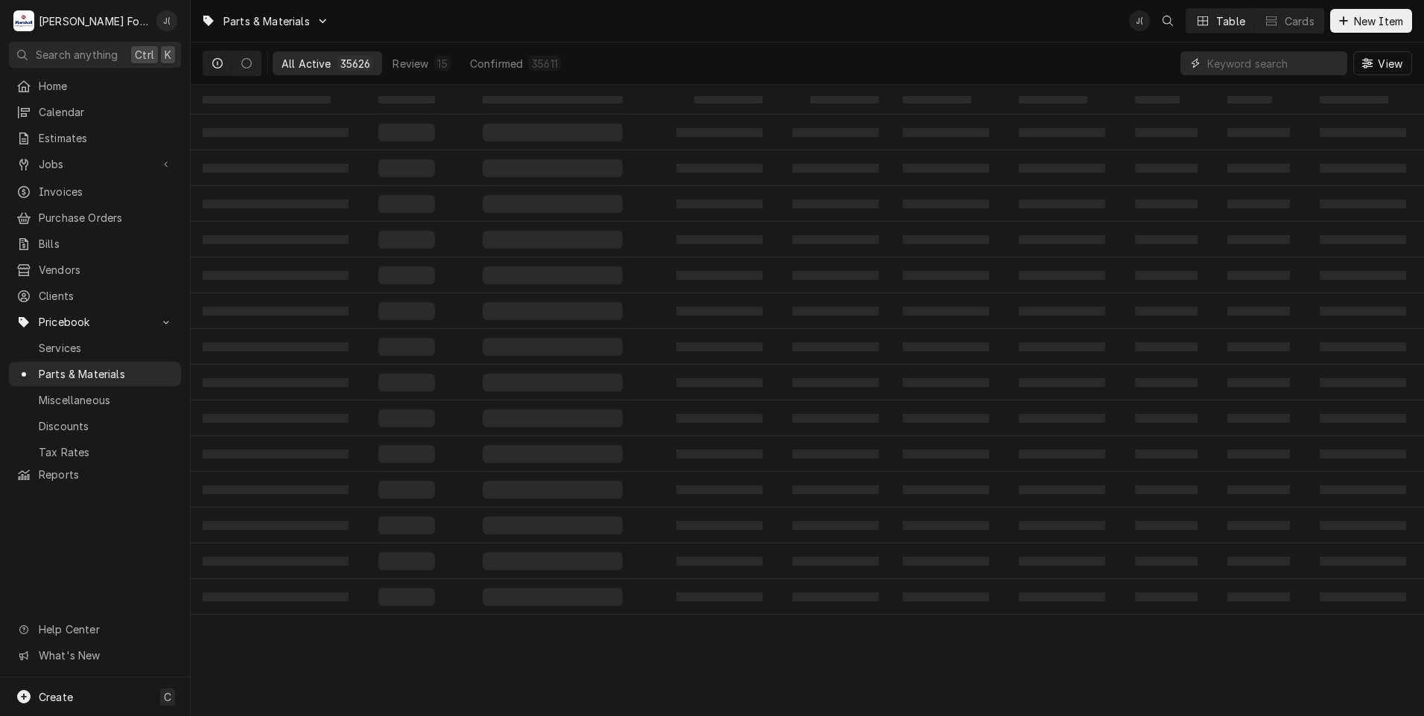
paste input "00-913149"
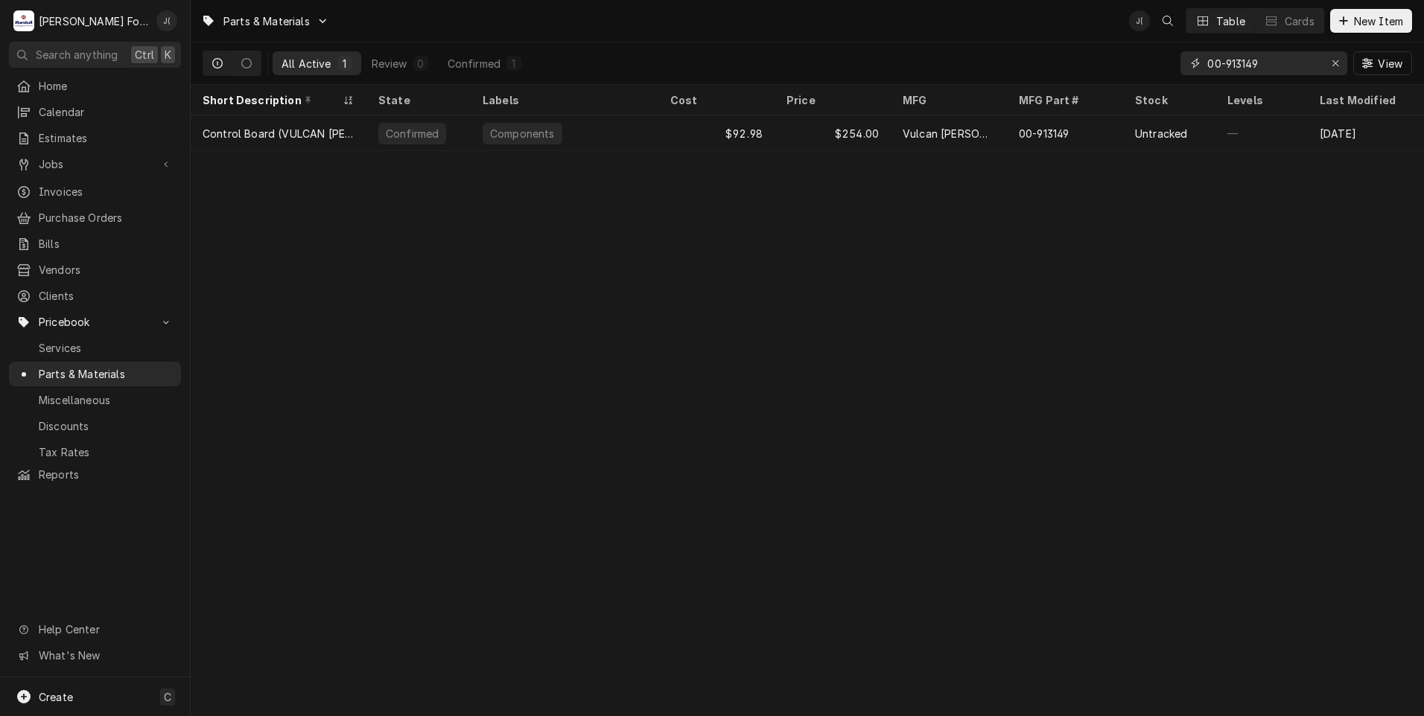
type input "00-913149"
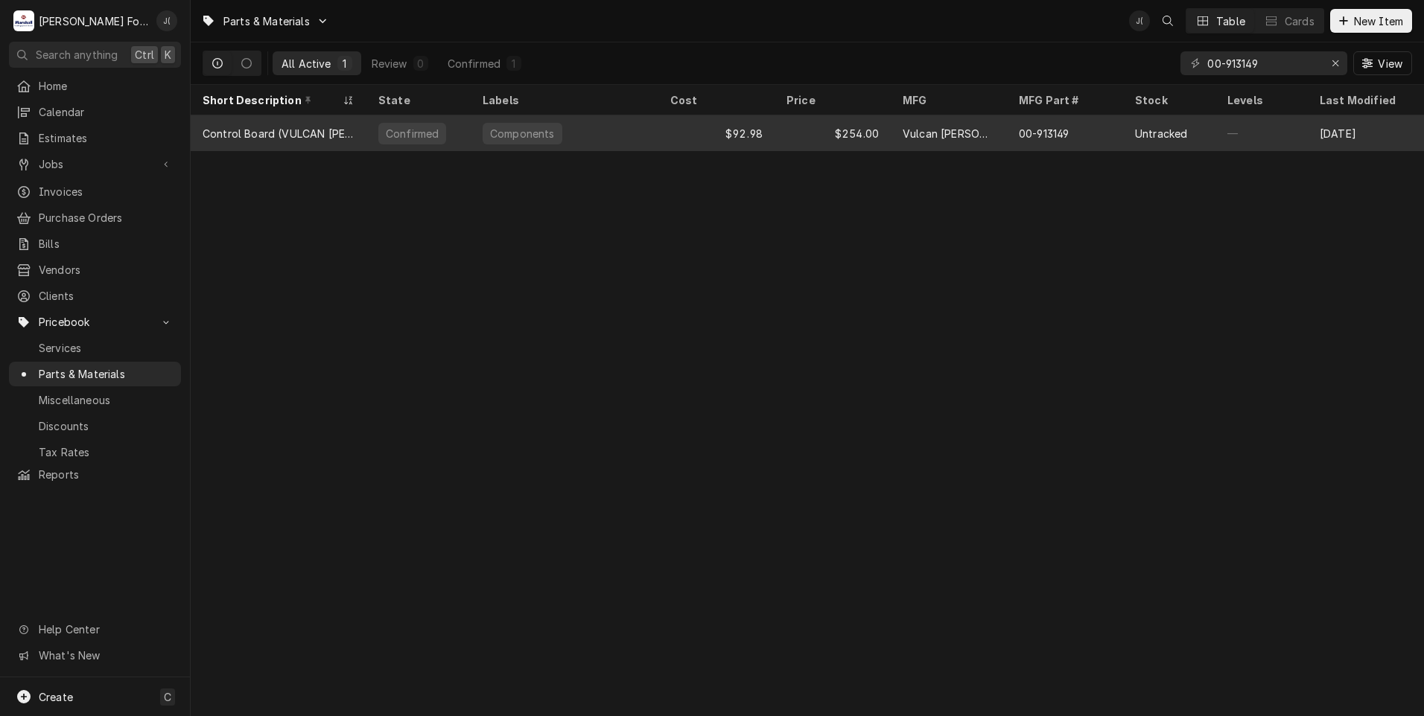
click at [800, 132] on div "$254.00" at bounding box center [832, 133] width 116 height 36
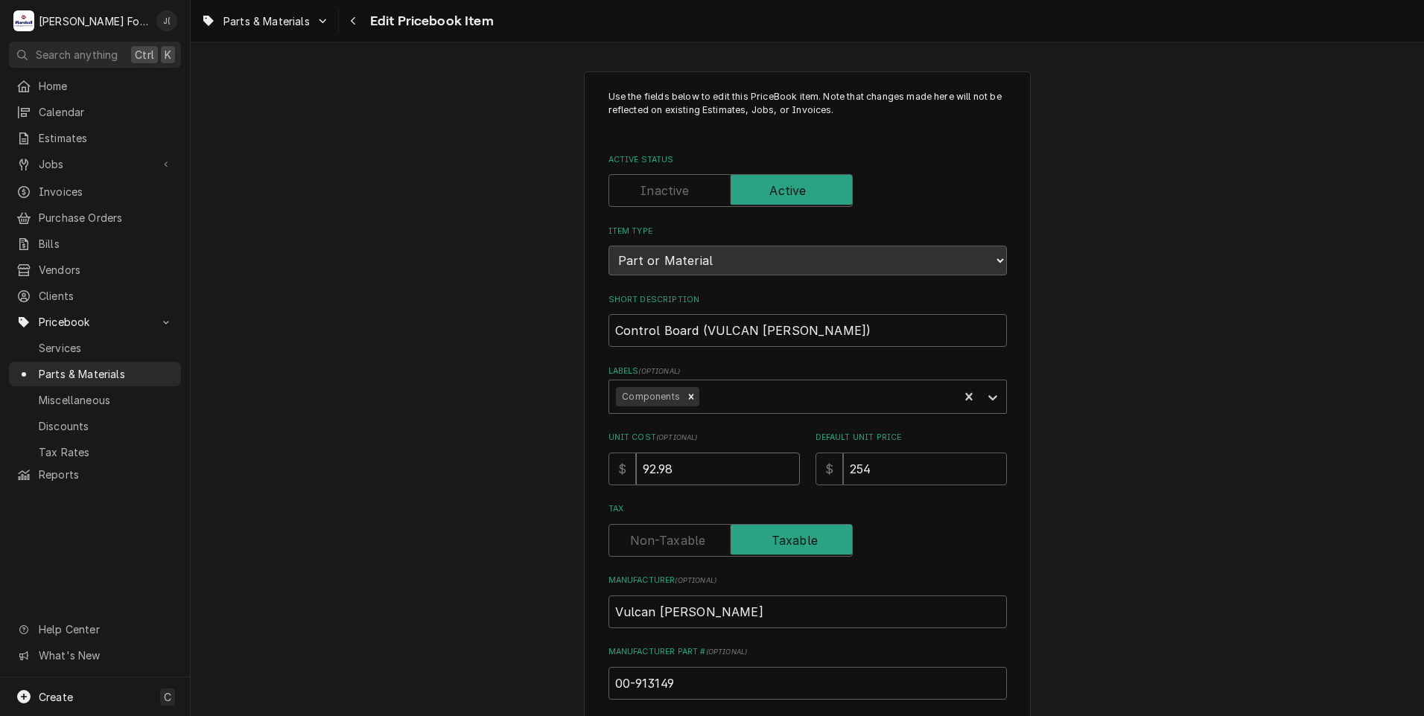
click at [479, 440] on div "Use the fields below to edit this PriceBook item. Note that changes made here w…" at bounding box center [807, 582] width 1233 height 1049
type textarea "x"
type input "7"
type textarea "x"
type input "75"
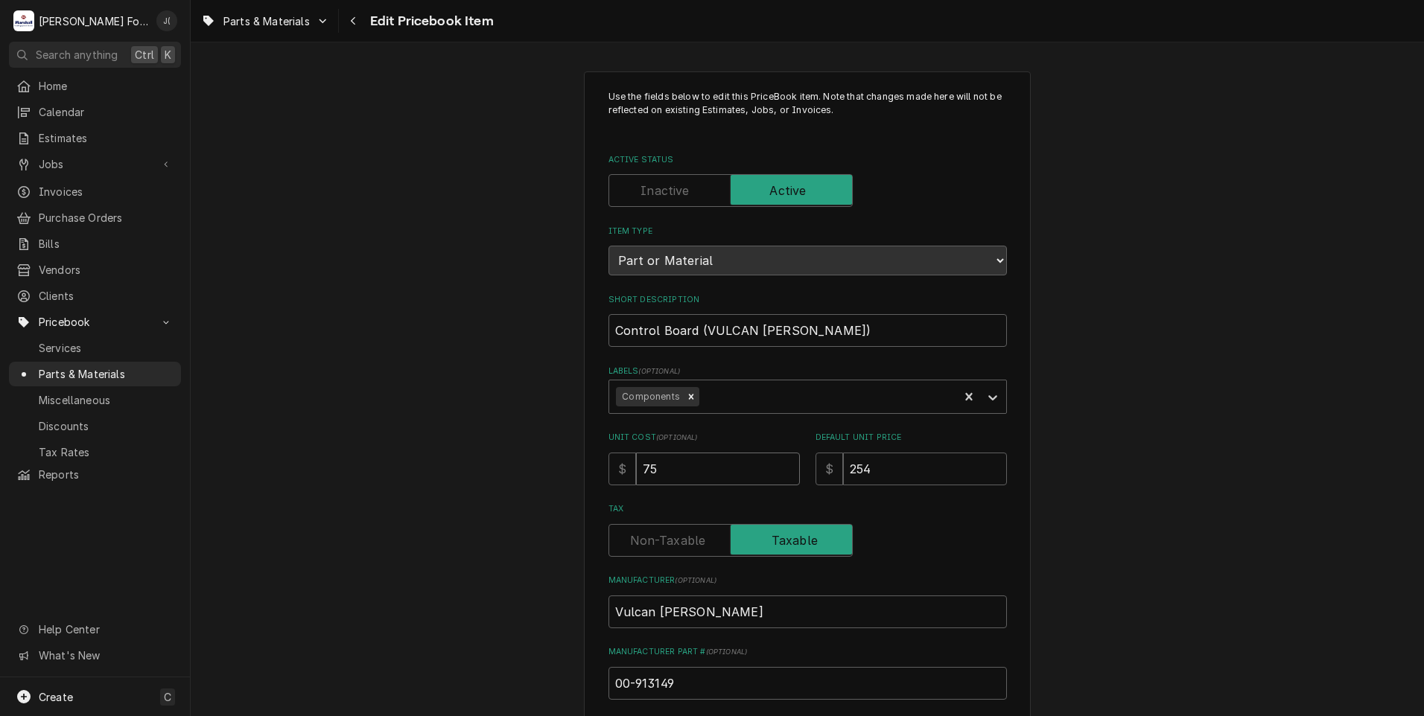
type textarea "x"
type input "75.3"
type textarea "x"
type input "75.38"
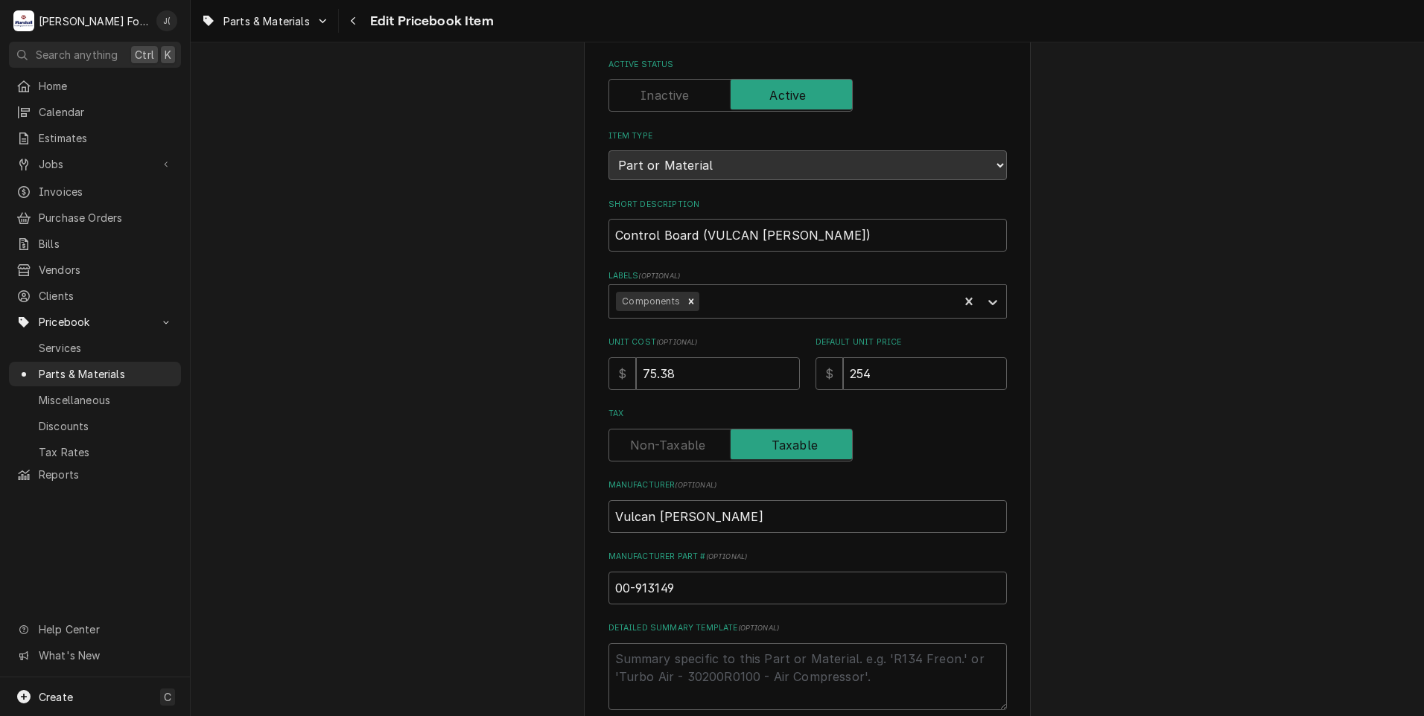
scroll to position [372, 0]
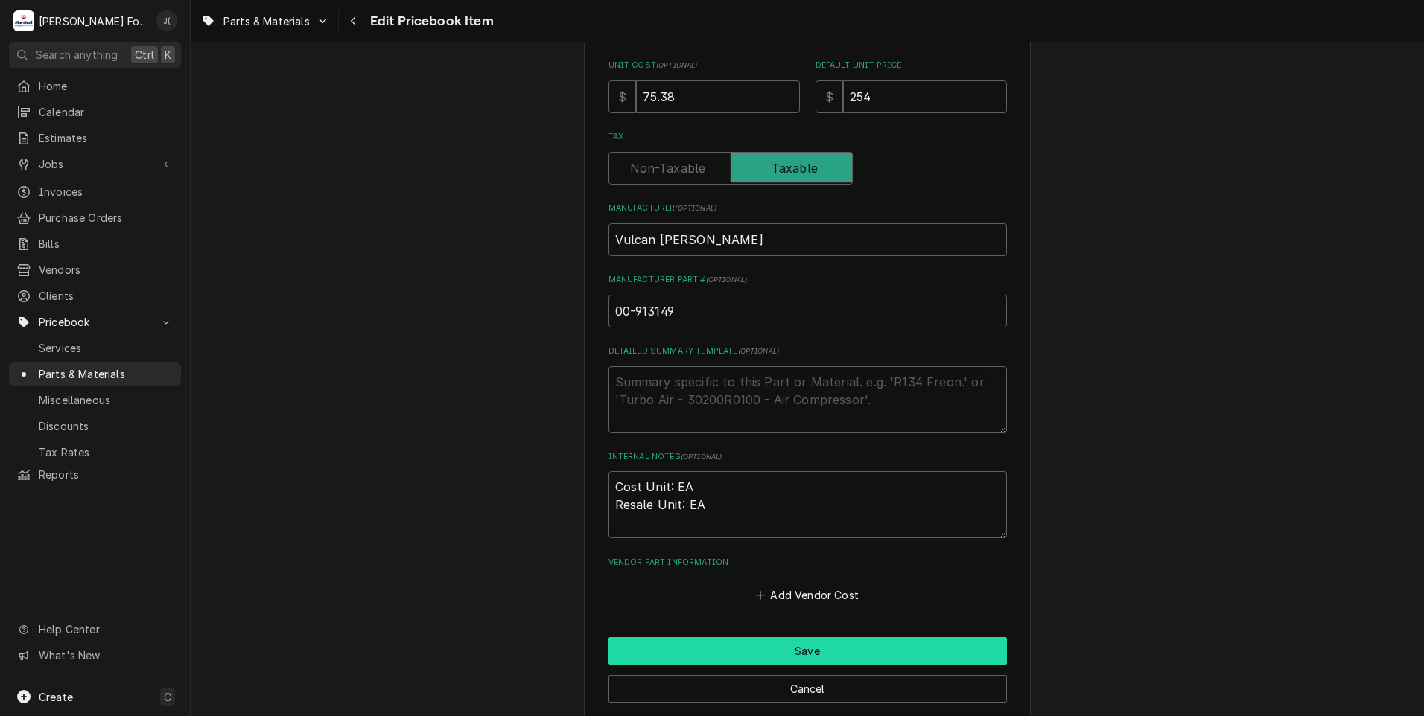
click at [734, 654] on button "Save" at bounding box center [807, 651] width 398 height 28
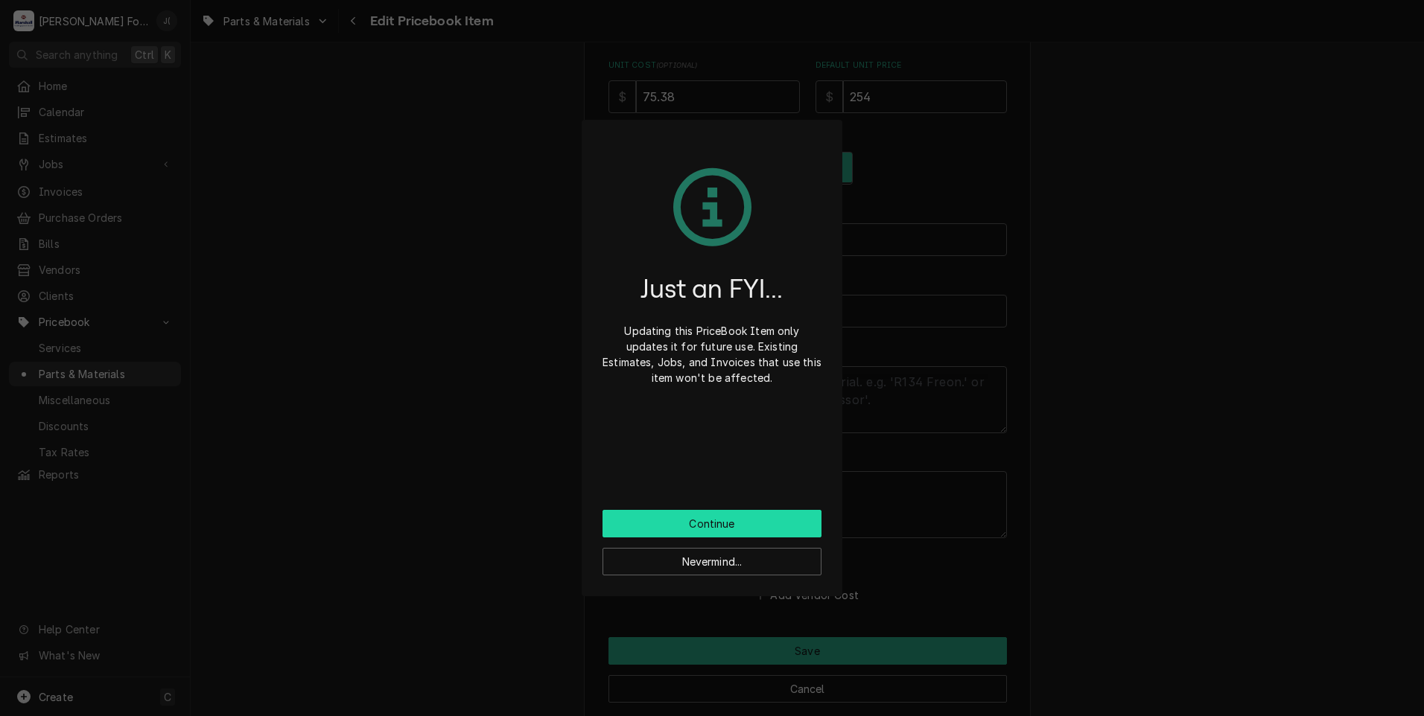
click at [645, 516] on button "Continue" at bounding box center [711, 524] width 219 height 28
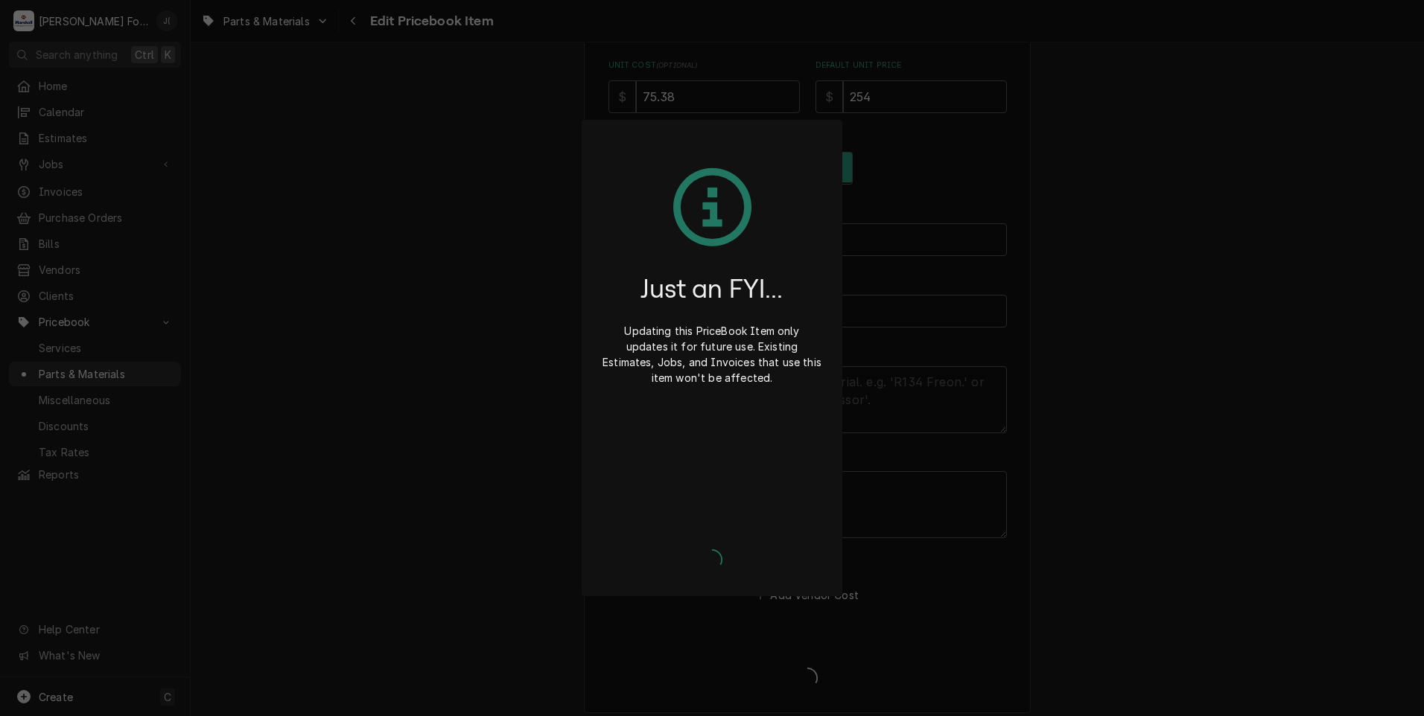
type textarea "x"
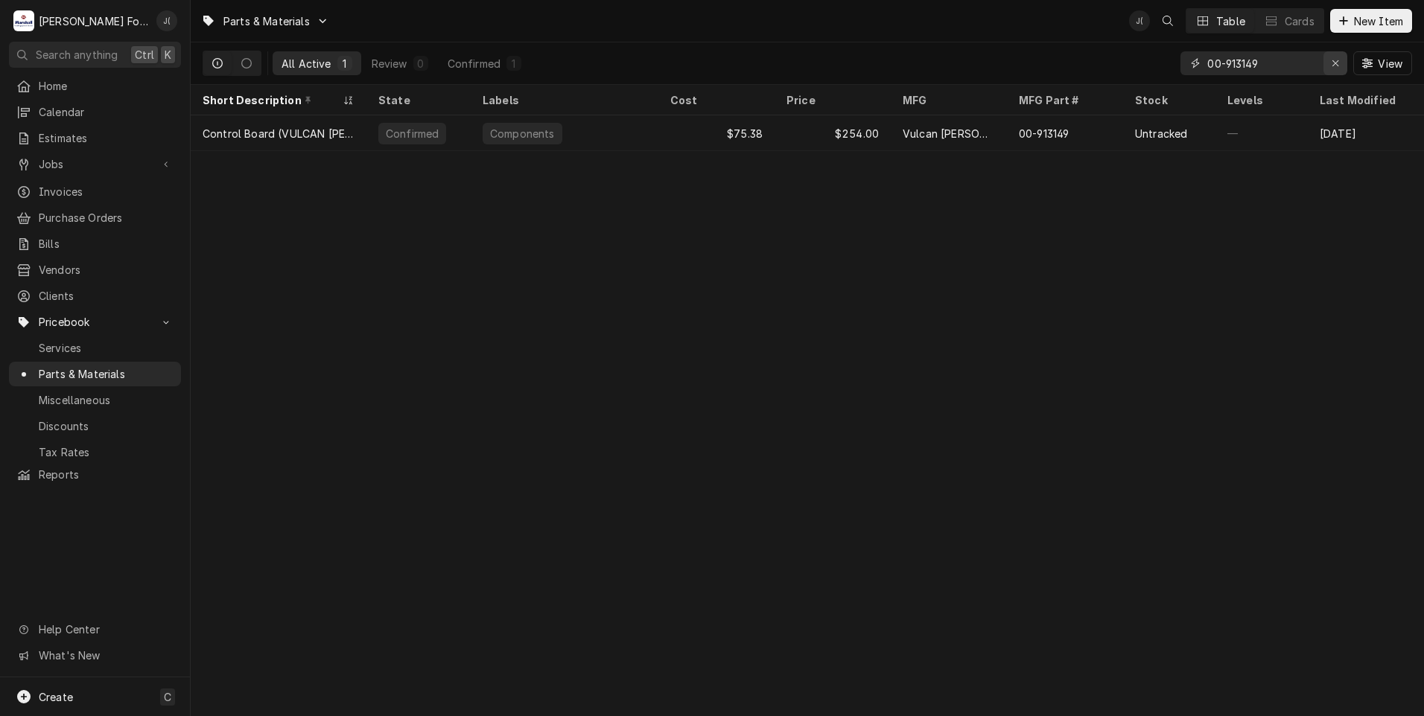
click at [1334, 66] on icon "Erase input" at bounding box center [1335, 63] width 6 height 6
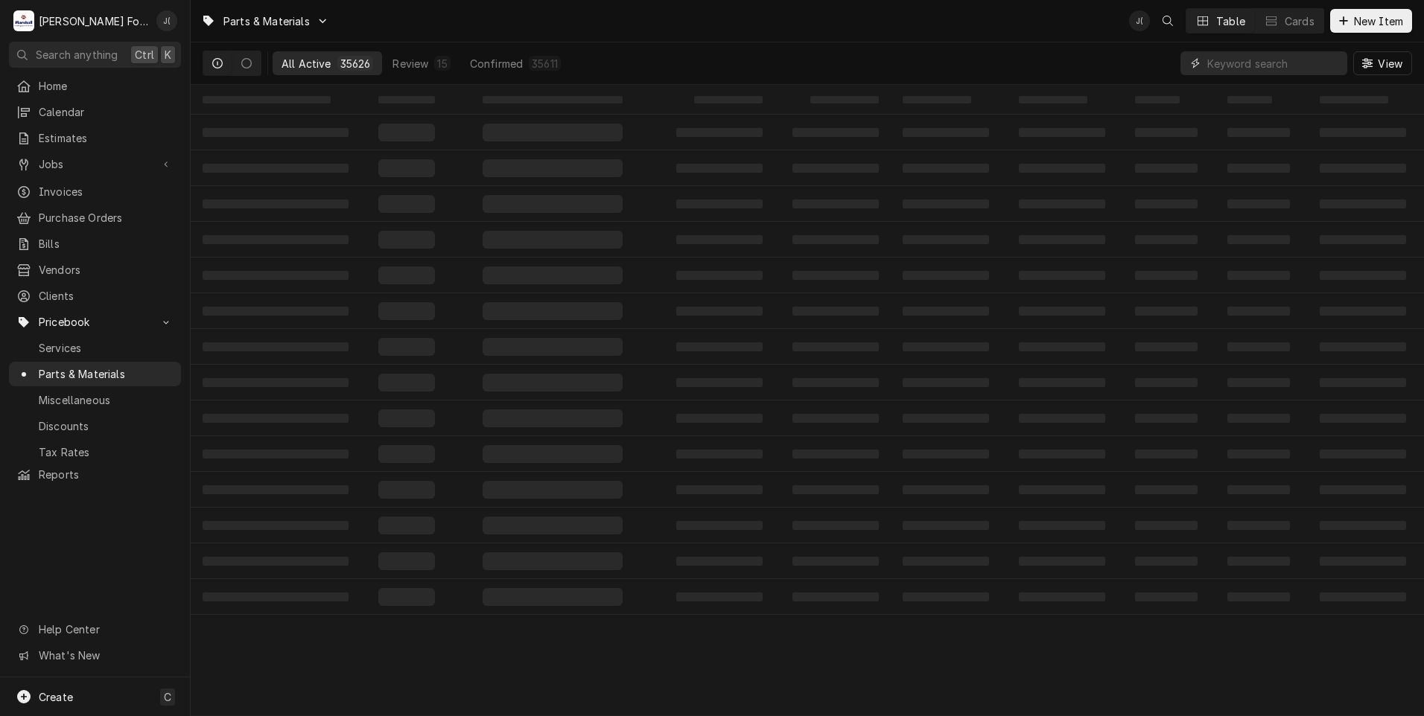
paste input "[PHONE_NUMBER]"
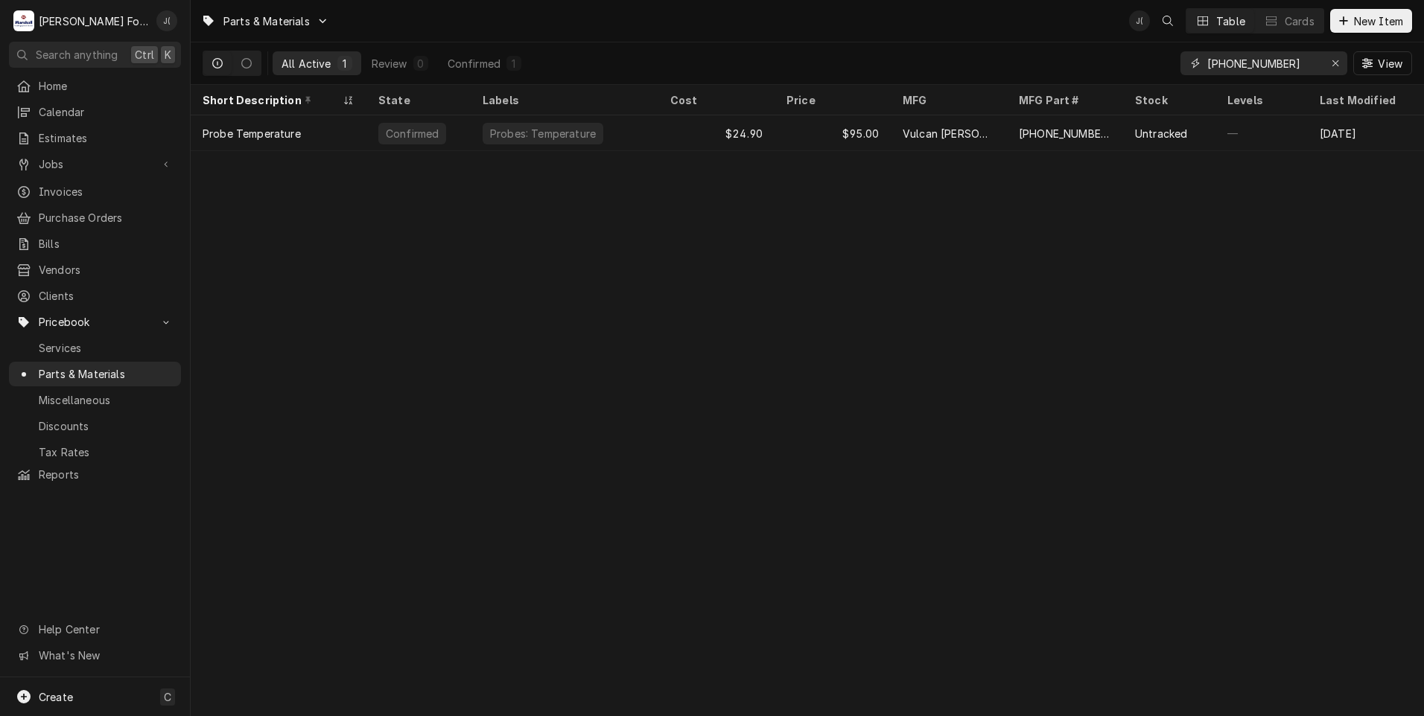
type input "[PHONE_NUMBER]"
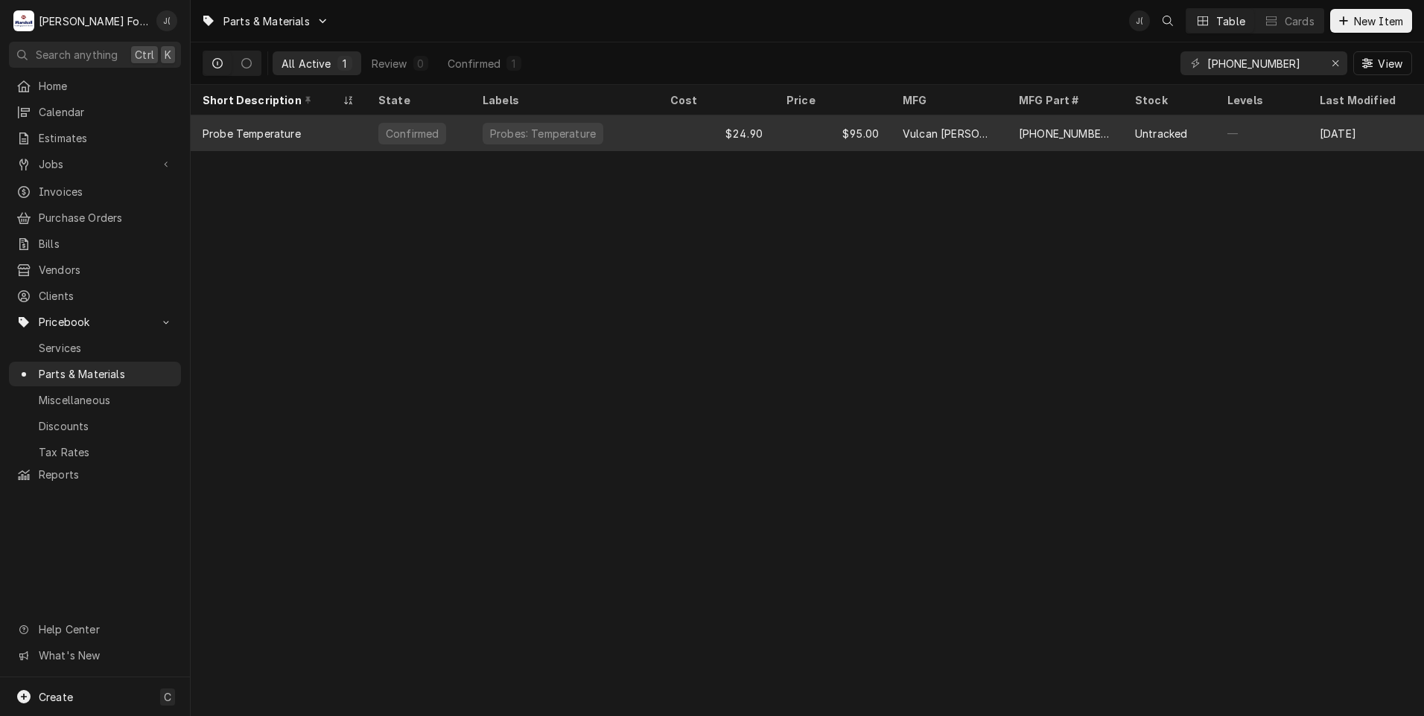
click at [812, 130] on div "$95.00" at bounding box center [832, 133] width 116 height 36
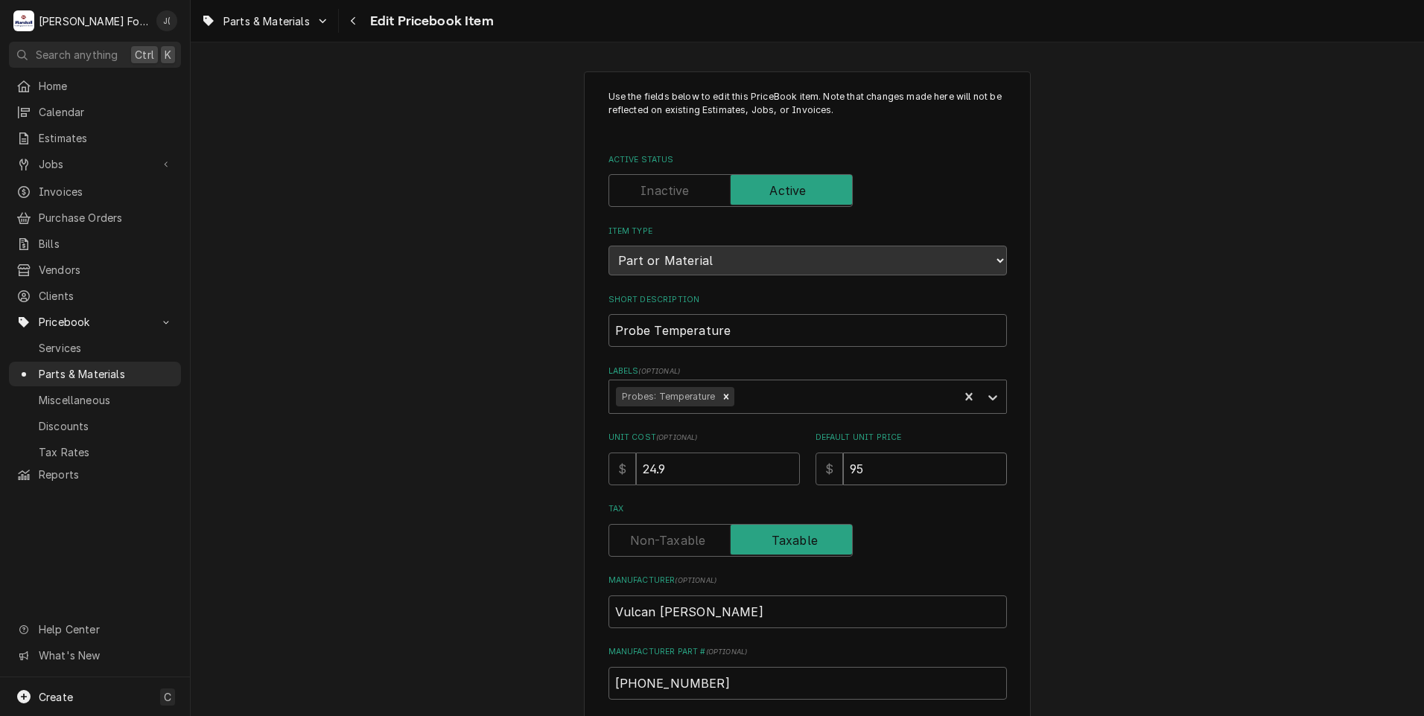
drag, startPoint x: 884, startPoint y: 459, endPoint x: 628, endPoint y: 454, distance: 256.2
click at [736, 466] on div "Unit Cost ( optional ) $ 24.9 Default Unit Price $ 95" at bounding box center [807, 458] width 398 height 53
type textarea "x"
type input "1"
type textarea "x"
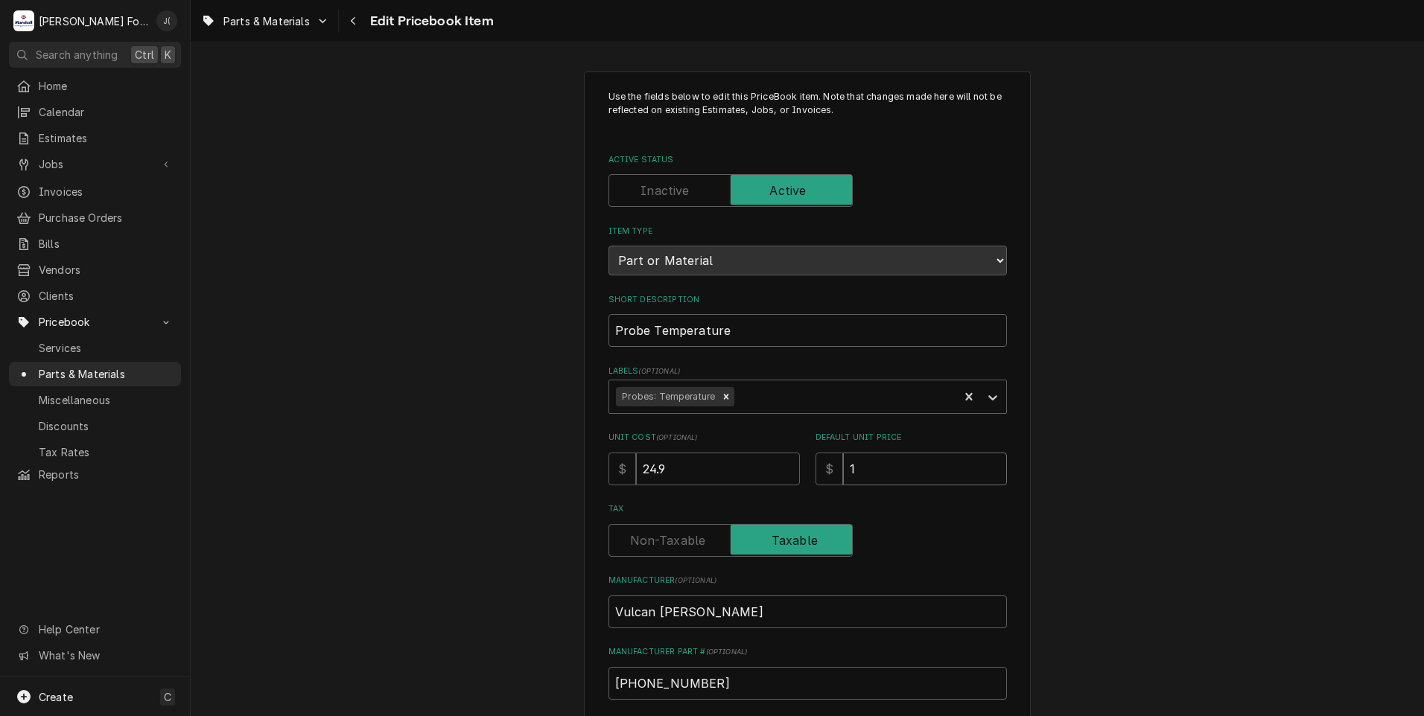
type input "10"
type textarea "x"
type input "103"
type textarea "x"
type input "103.0"
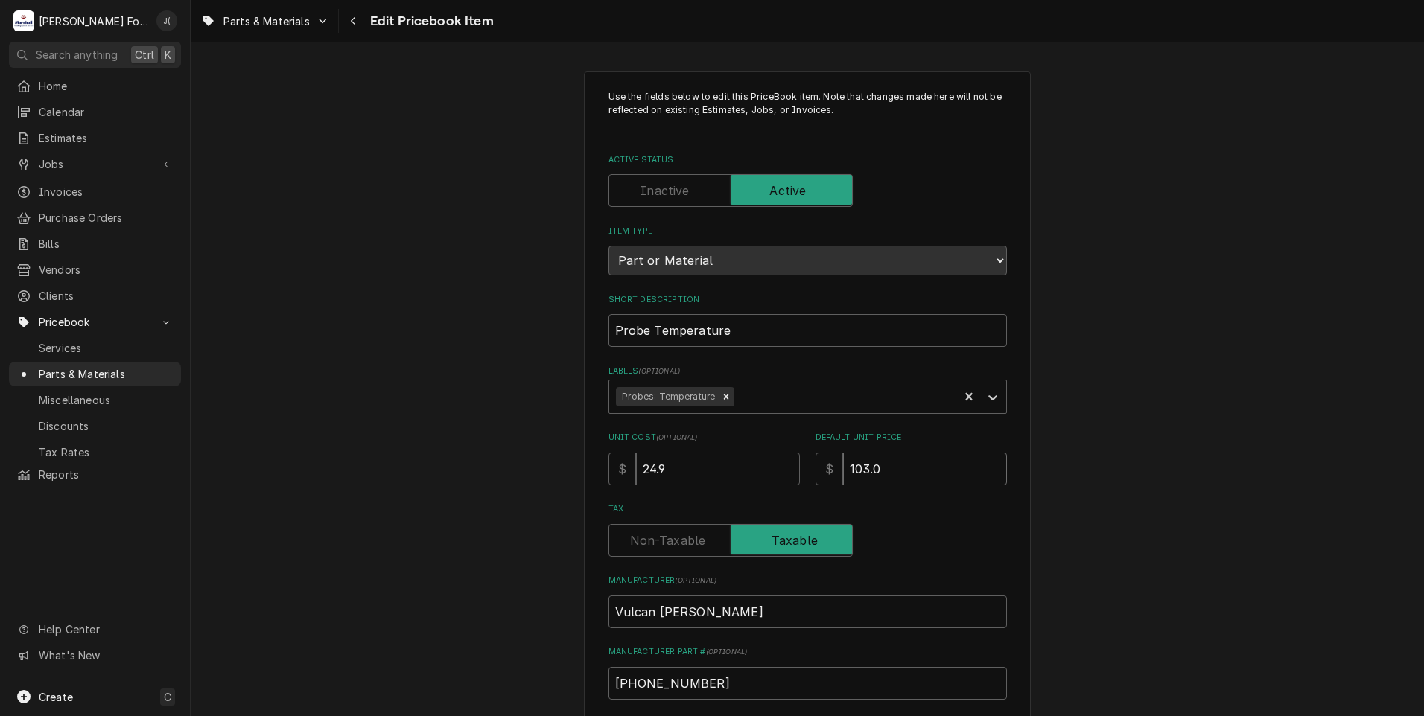
type textarea "x"
type input "103.00"
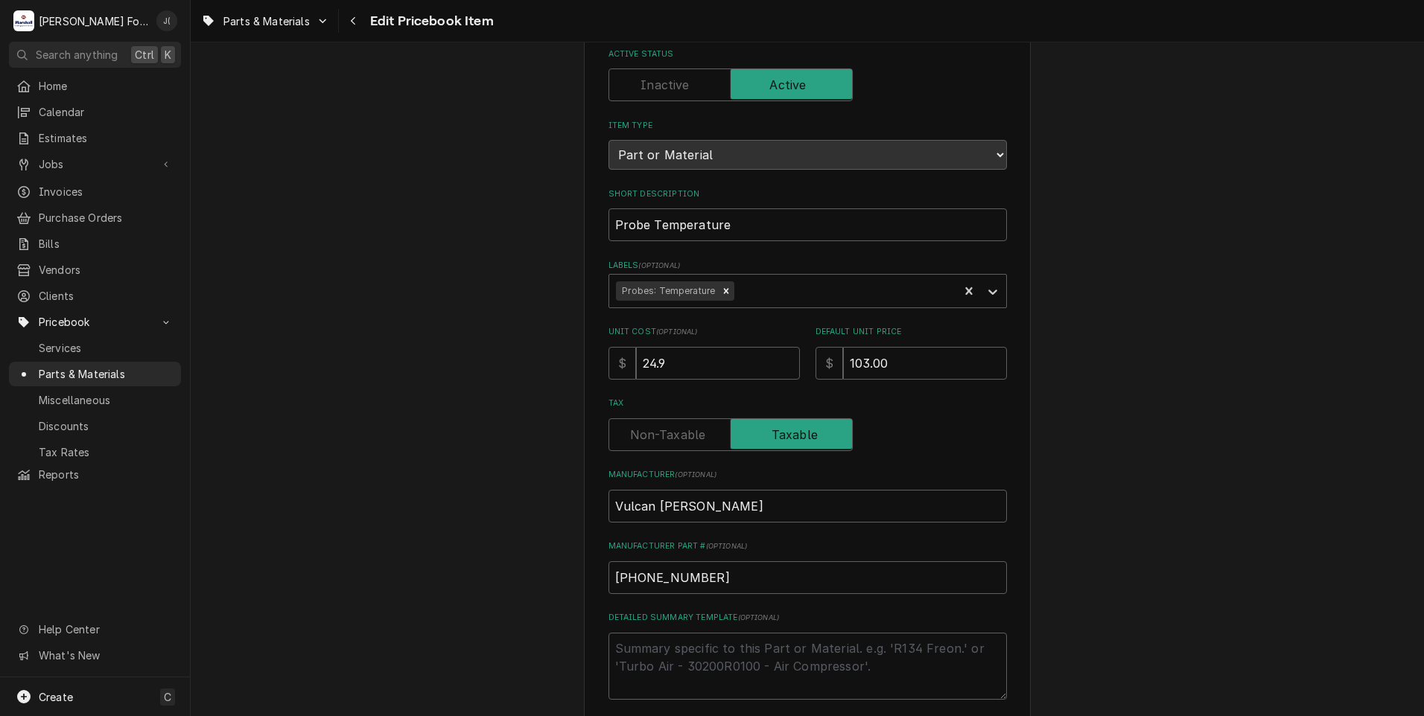
scroll to position [459, 0]
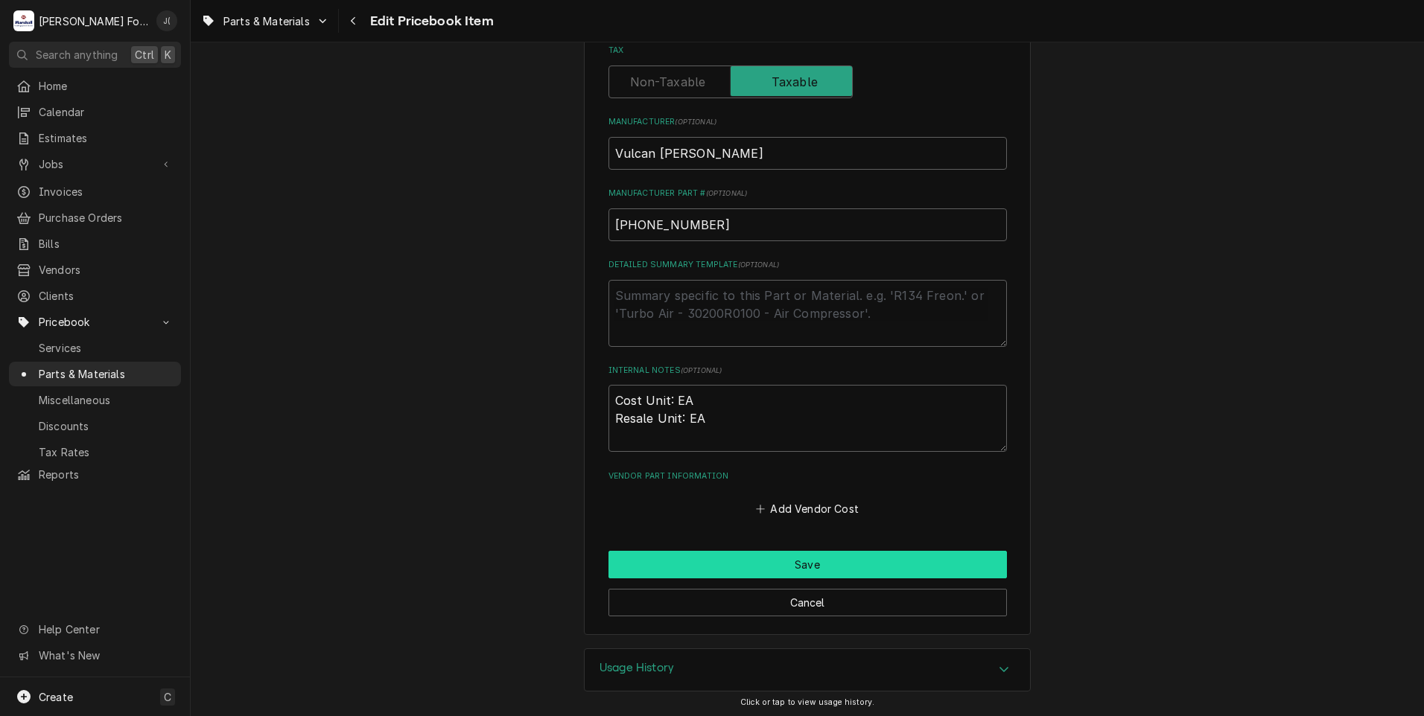
click at [716, 556] on button "Save" at bounding box center [807, 565] width 398 height 28
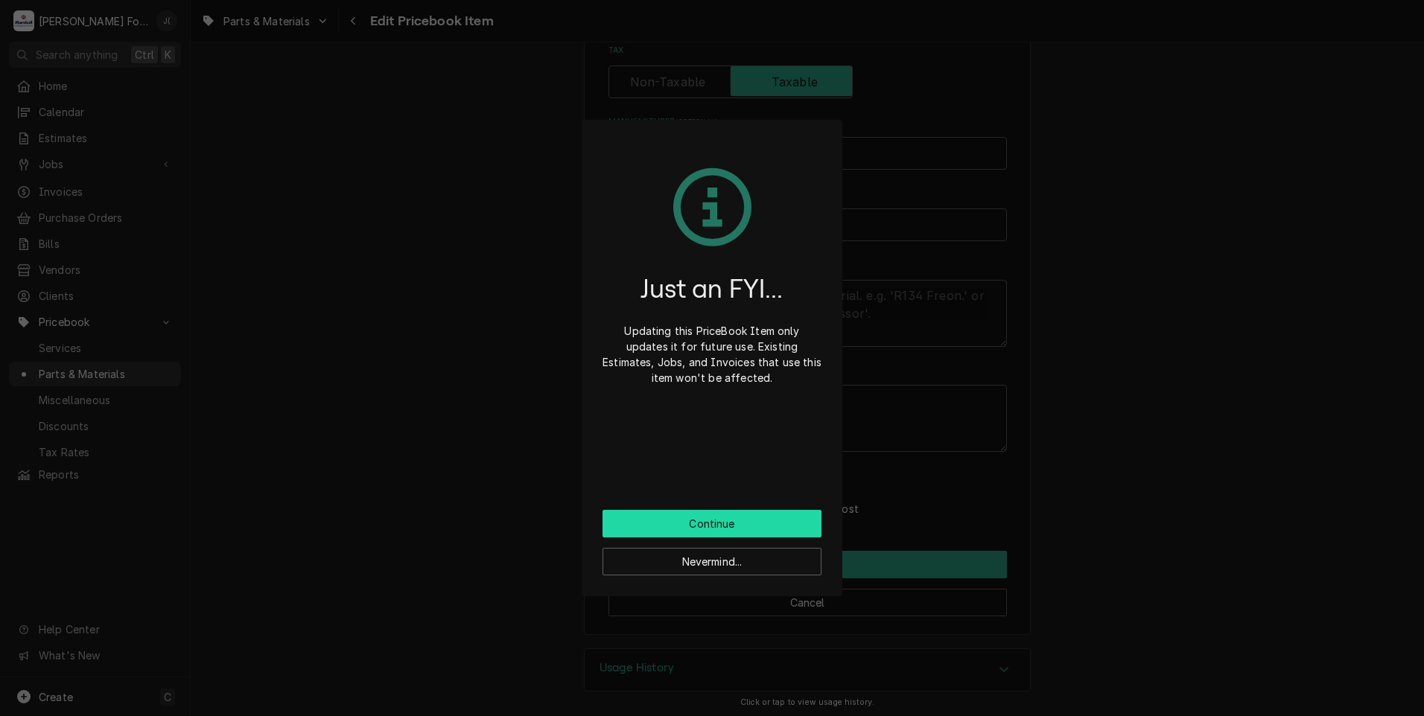
click at [698, 532] on button "Continue" at bounding box center [711, 524] width 219 height 28
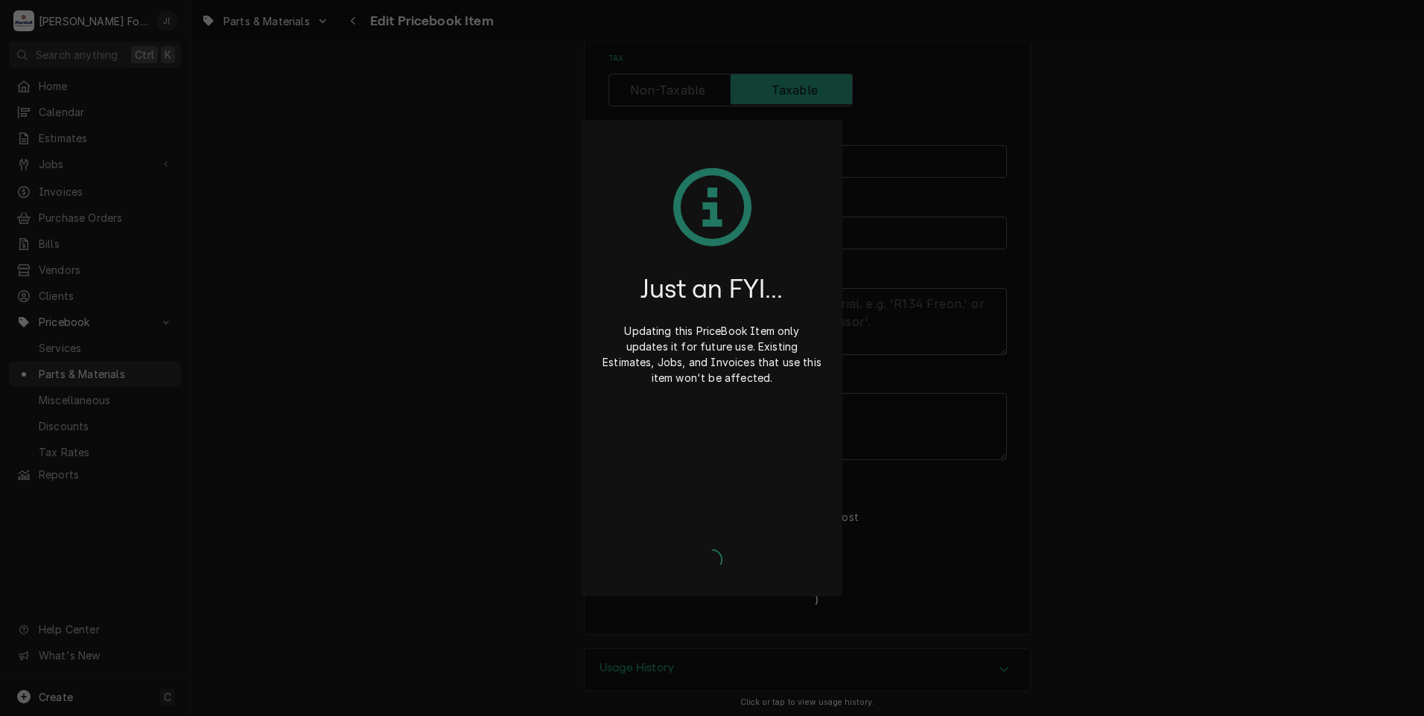
type textarea "x"
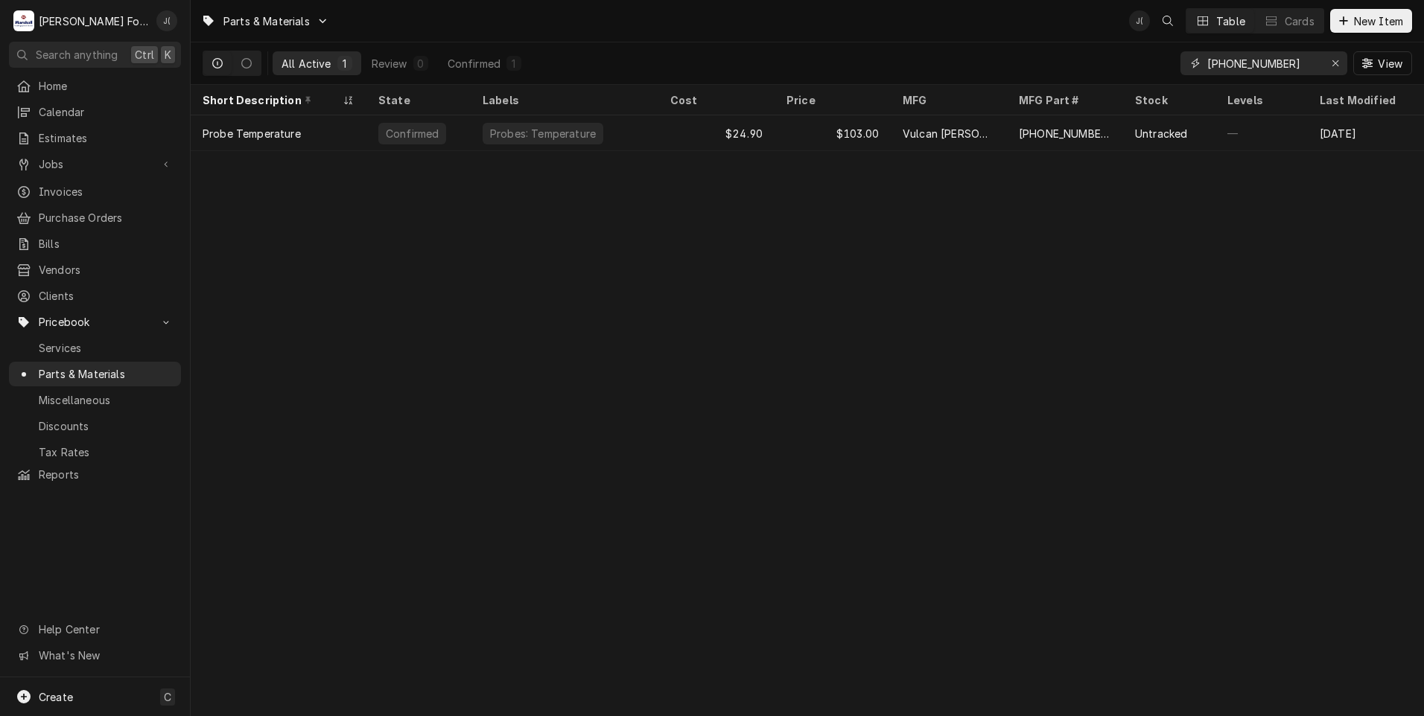
drag, startPoint x: 1340, startPoint y: 60, endPoint x: 1284, endPoint y: 67, distance: 56.2
click at [1339, 60] on icon "Erase input" at bounding box center [1335, 63] width 8 height 10
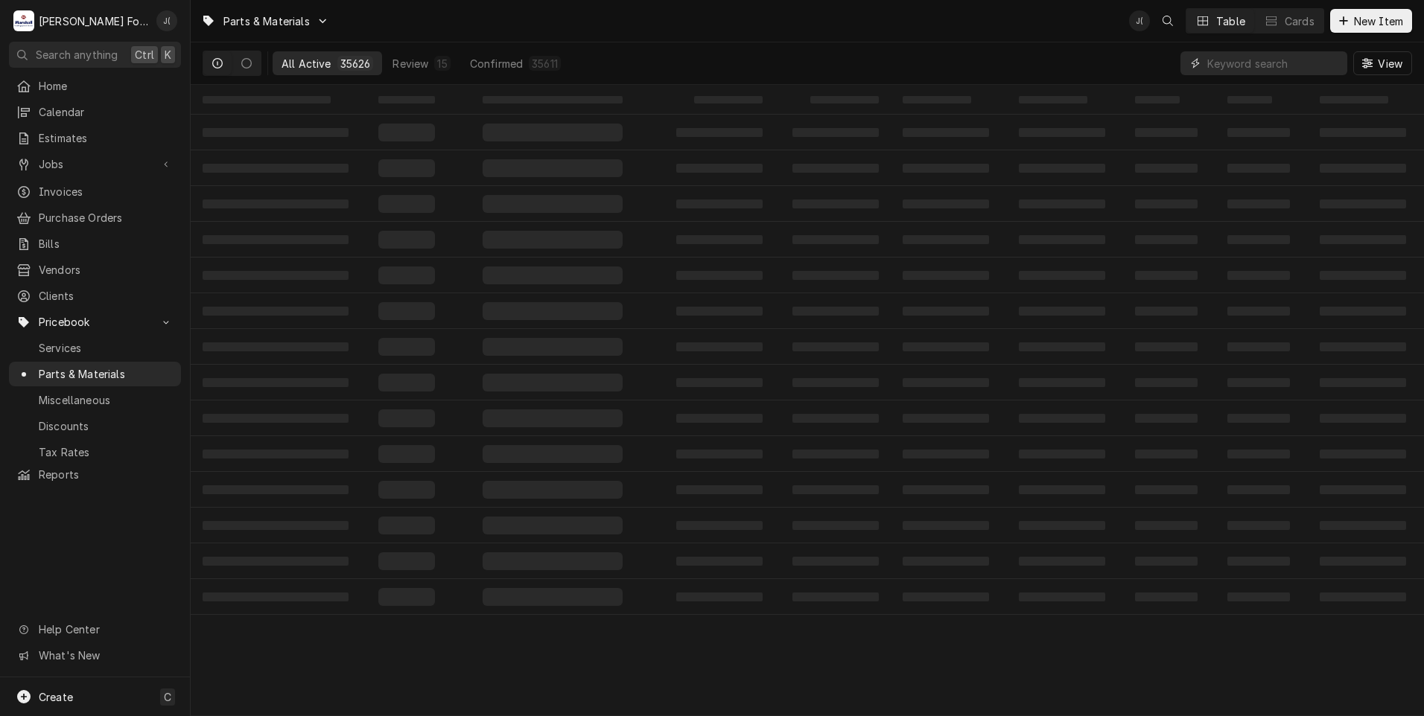
click at [1230, 60] on input "Dynamic Content Wrapper" at bounding box center [1273, 63] width 133 height 24
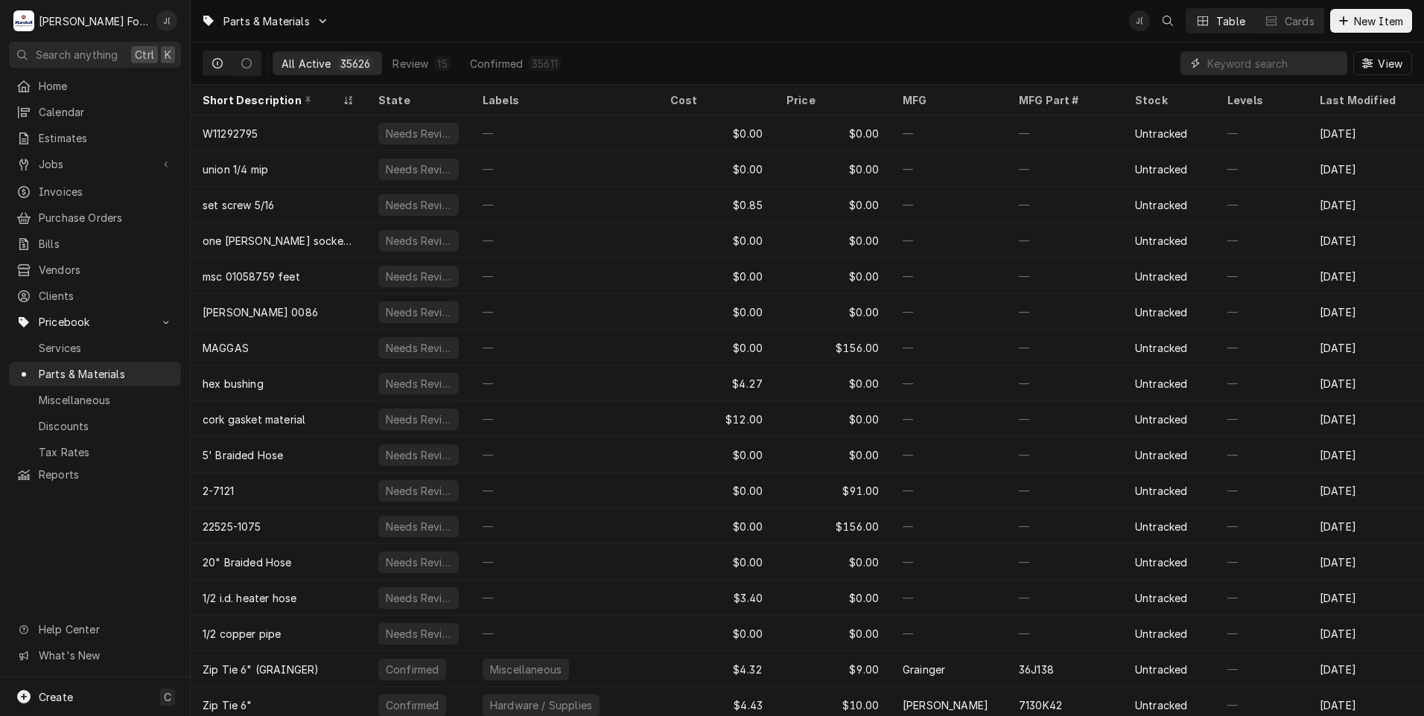
paste input "[PHONE_NUMBER]"
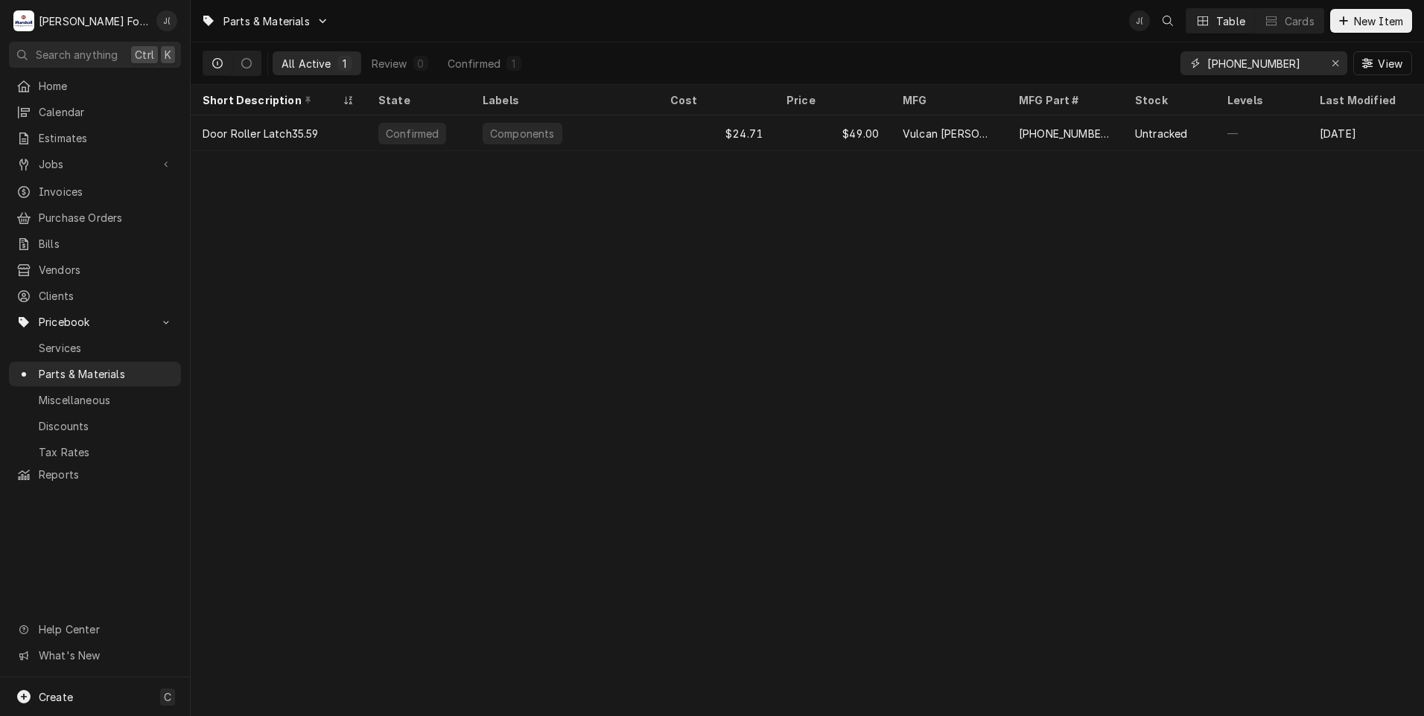
type input "[PHONE_NUMBER]"
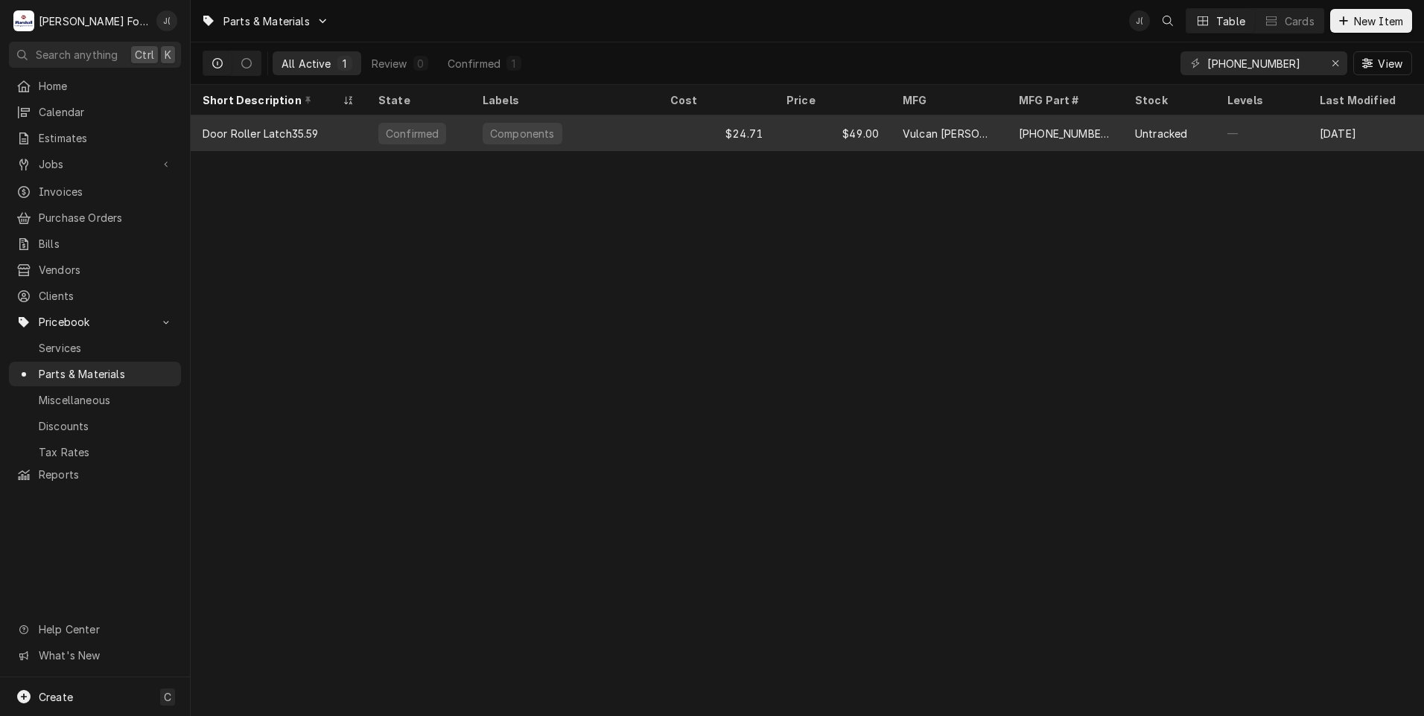
click at [575, 135] on div "Components" at bounding box center [565, 133] width 188 height 36
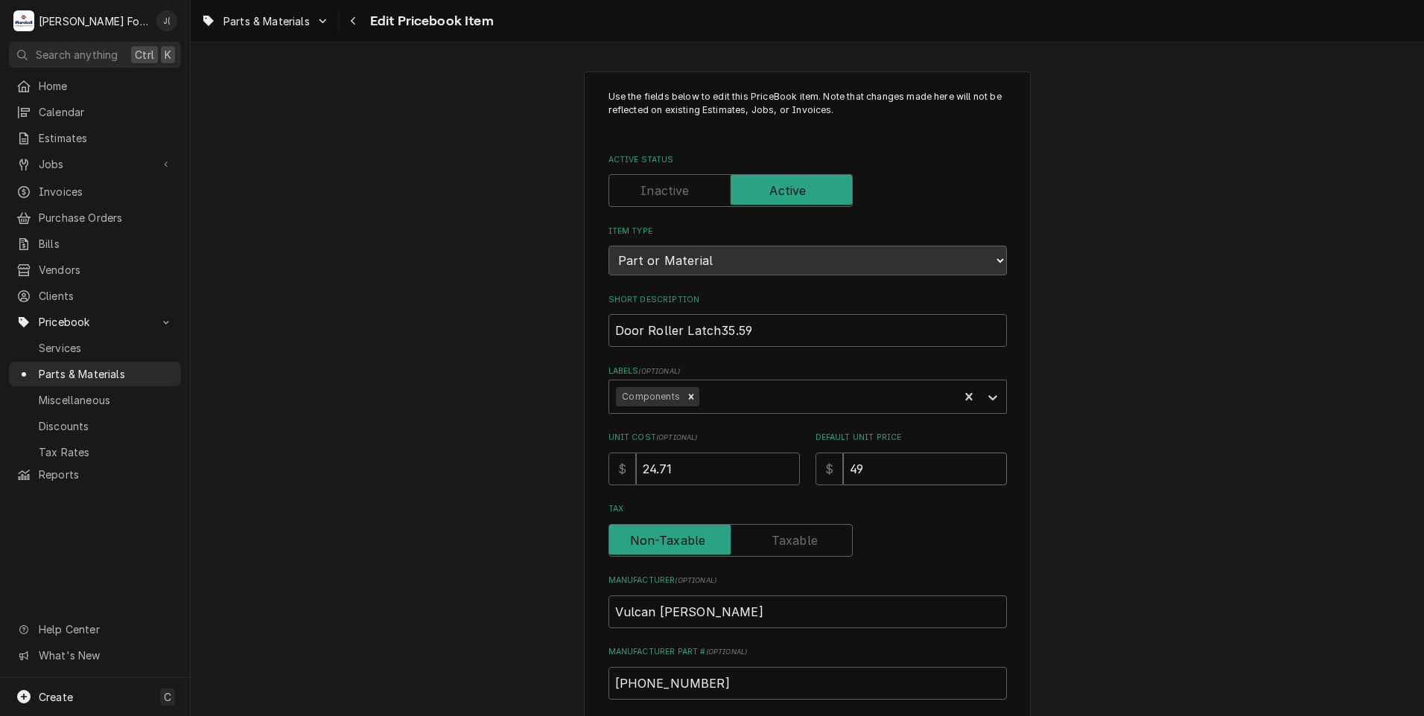
drag, startPoint x: 896, startPoint y: 461, endPoint x: 469, endPoint y: 407, distance: 430.7
click at [545, 430] on div "Use the fields below to edit this PriceBook item. Note that changes made here w…" at bounding box center [807, 582] width 1233 height 1049
type textarea "x"
type input "5"
type textarea "x"
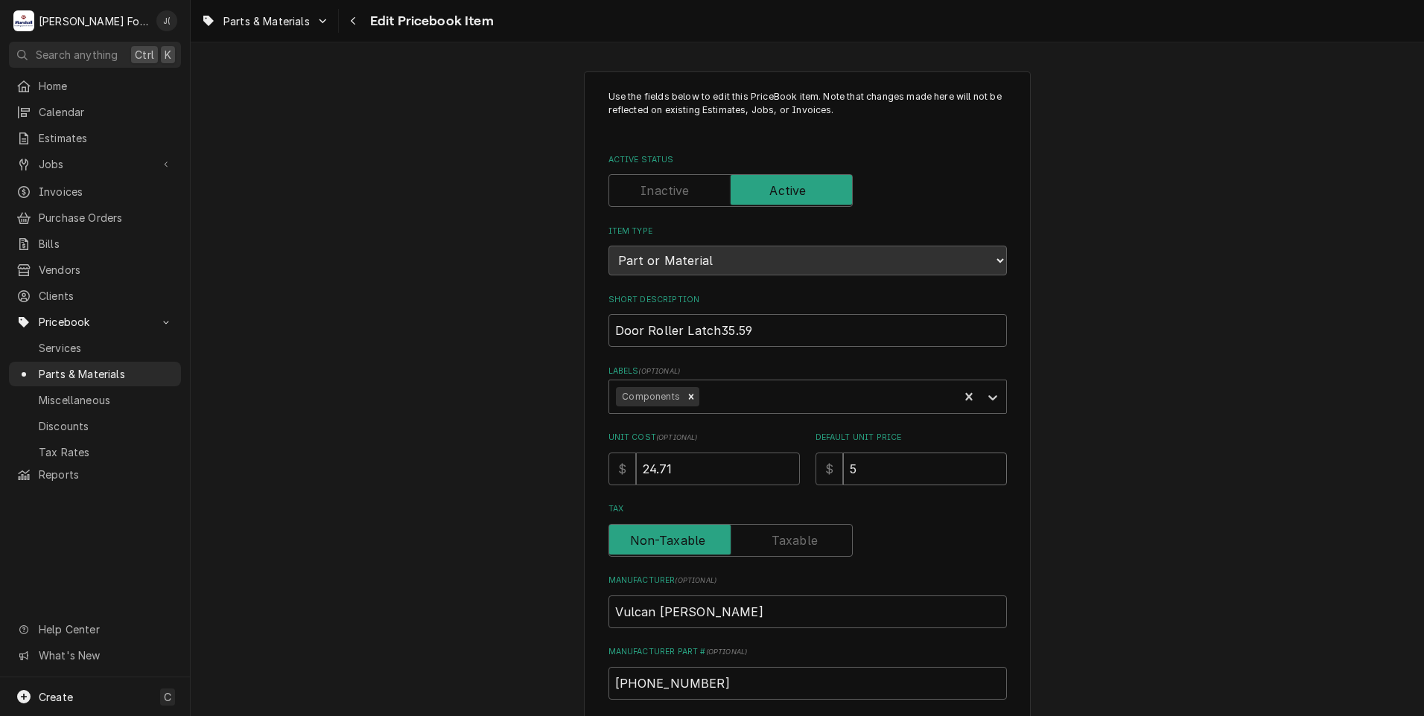
type input "55"
type textarea "x"
type input "55.0"
type textarea "x"
type input "55.00"
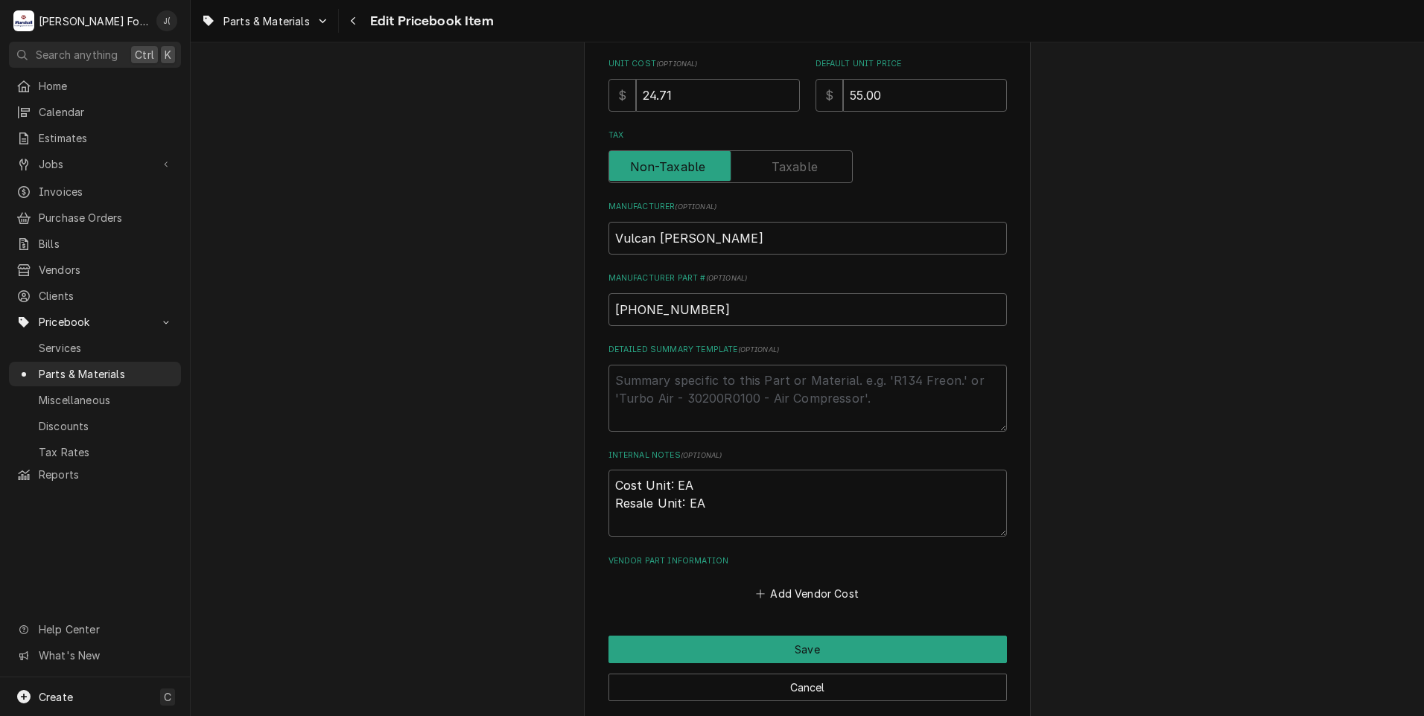
scroll to position [459, 0]
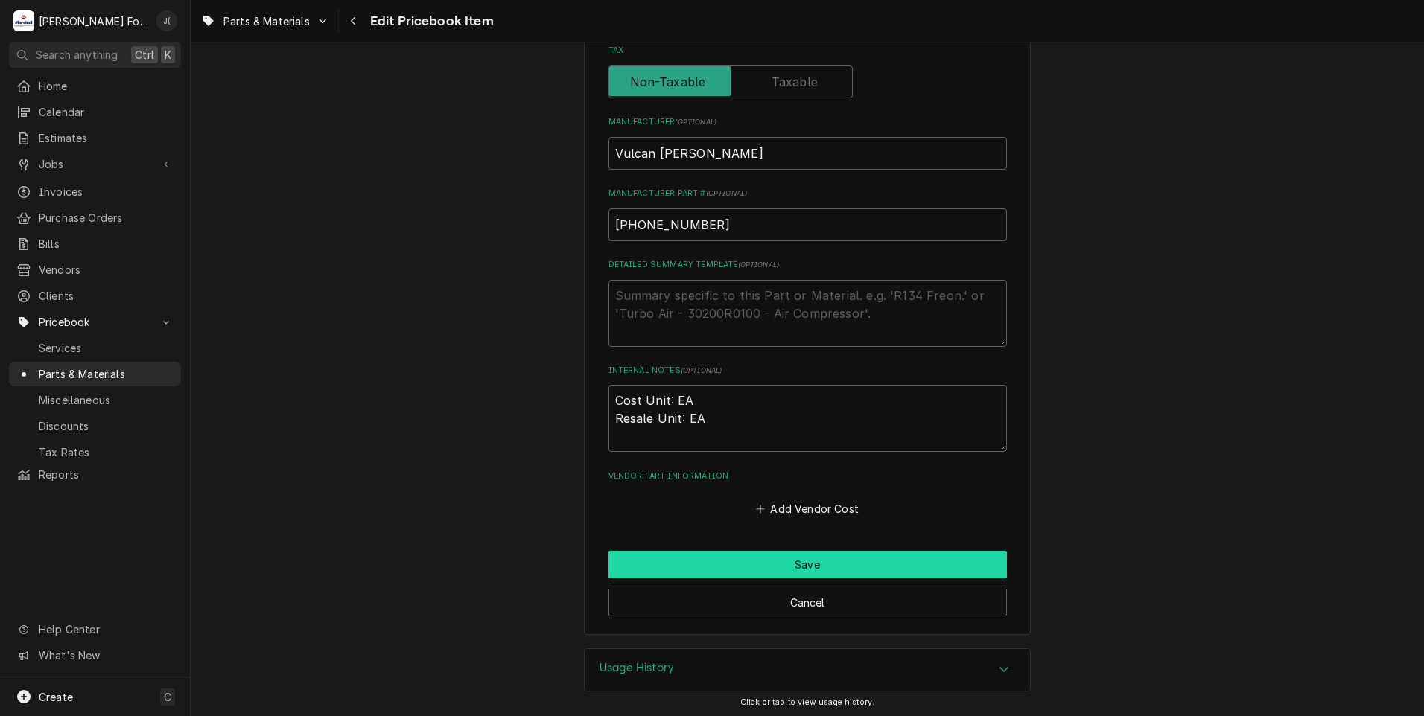
click at [721, 559] on button "Save" at bounding box center [807, 565] width 398 height 28
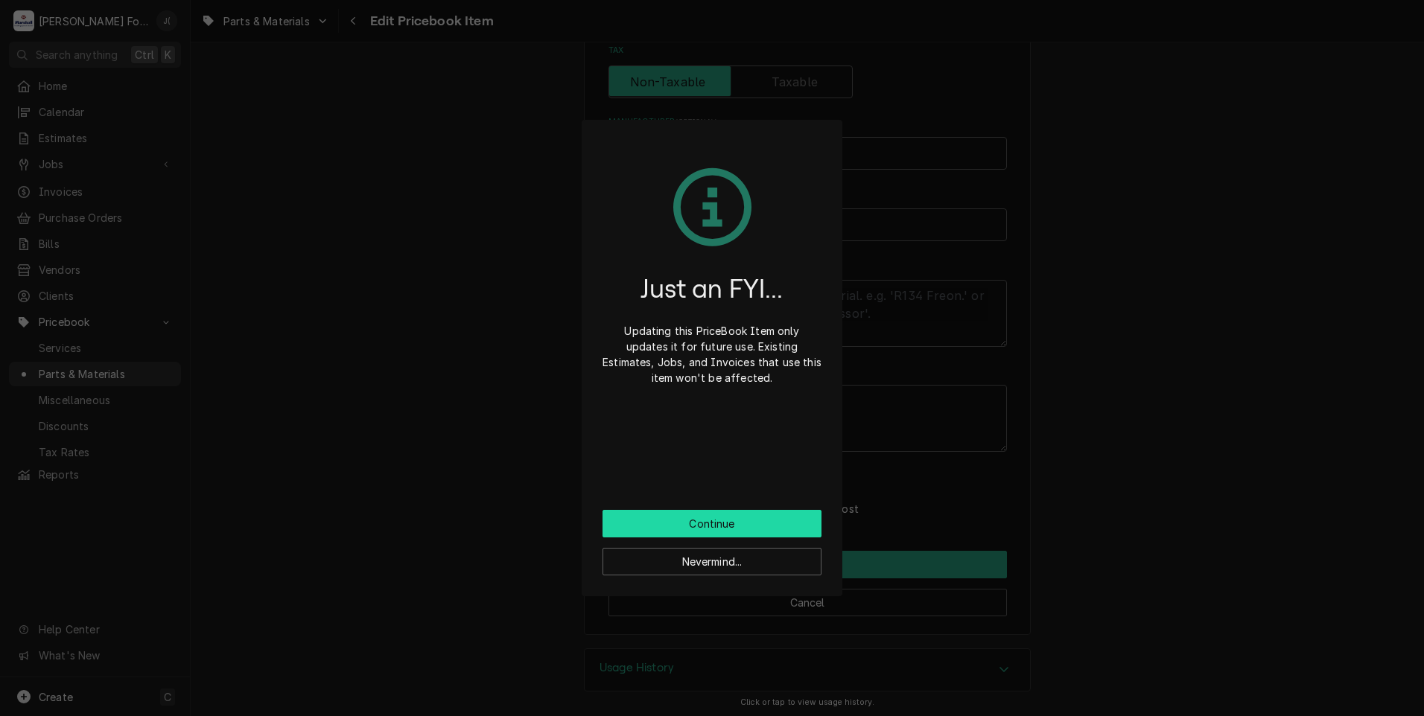
click at [703, 527] on button "Continue" at bounding box center [711, 524] width 219 height 28
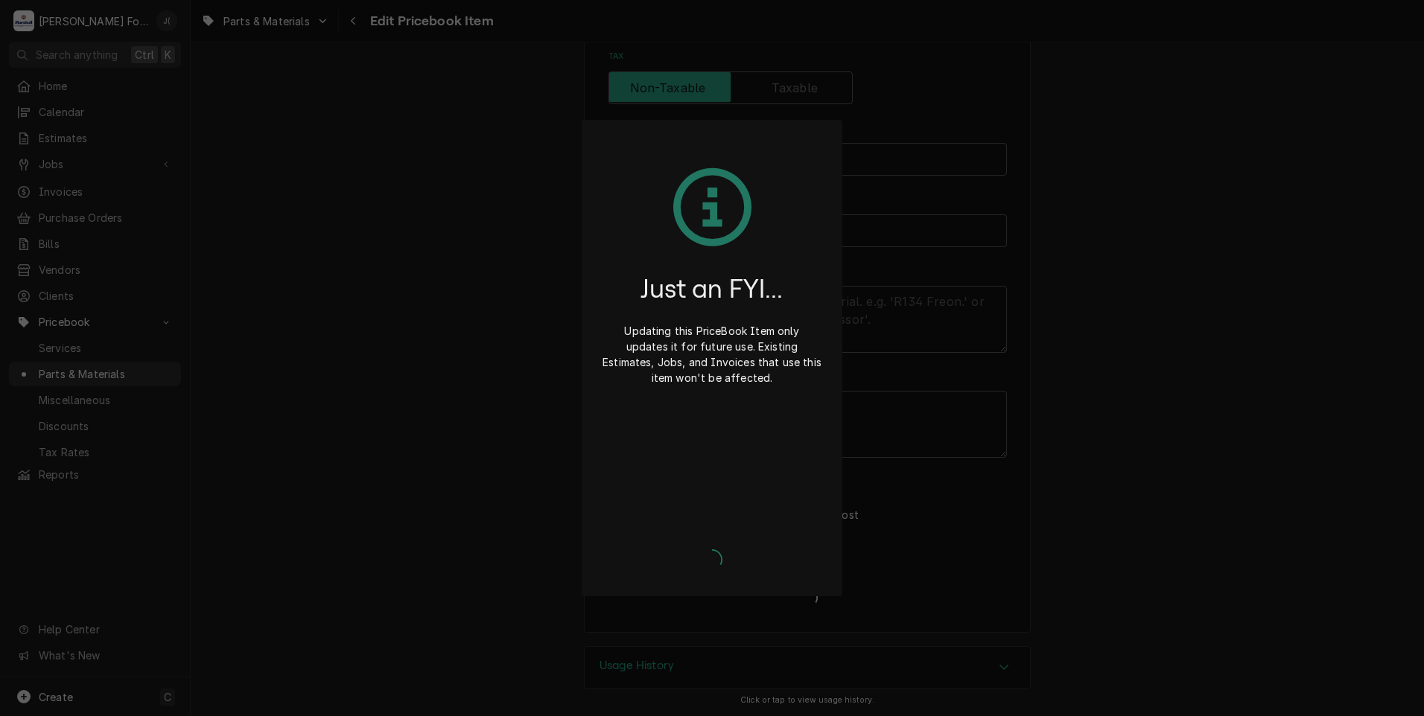
scroll to position [450, 0]
type textarea "x"
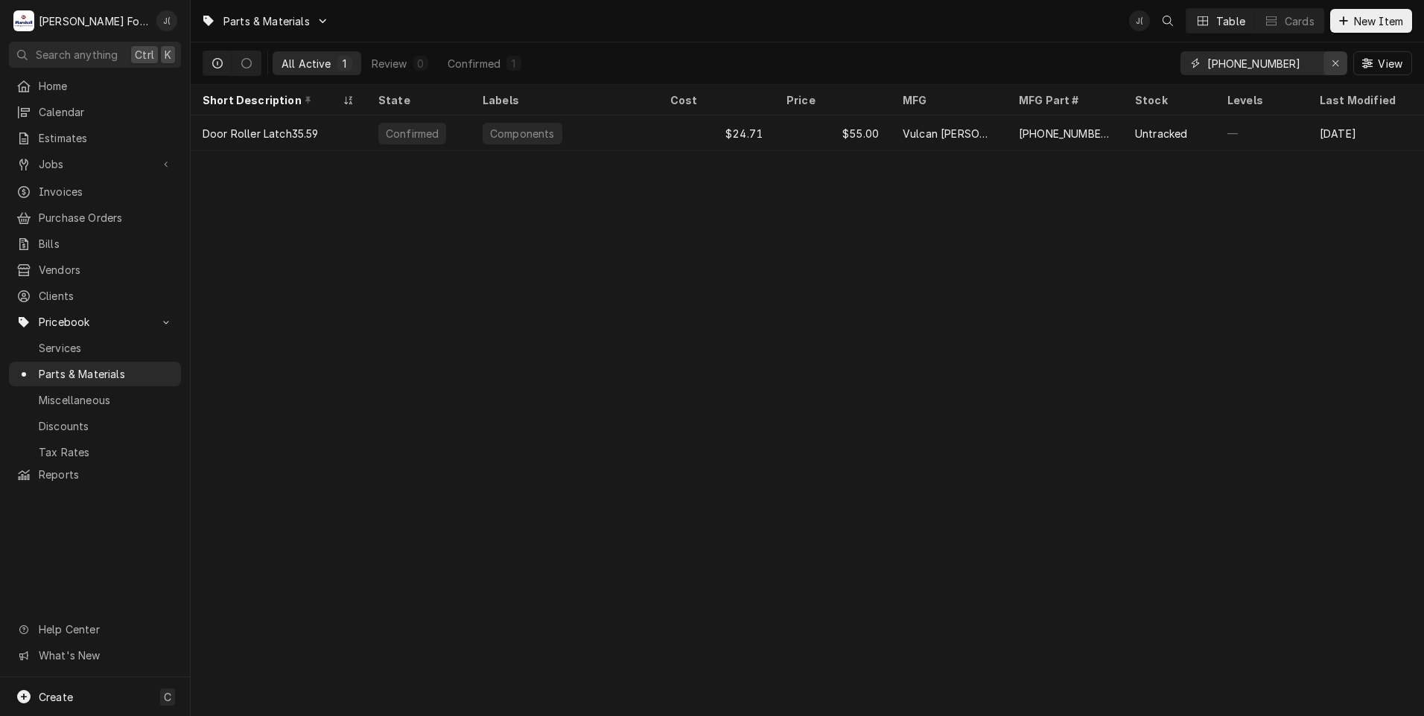
click at [1341, 63] on div "Erase input" at bounding box center [1334, 63] width 15 height 15
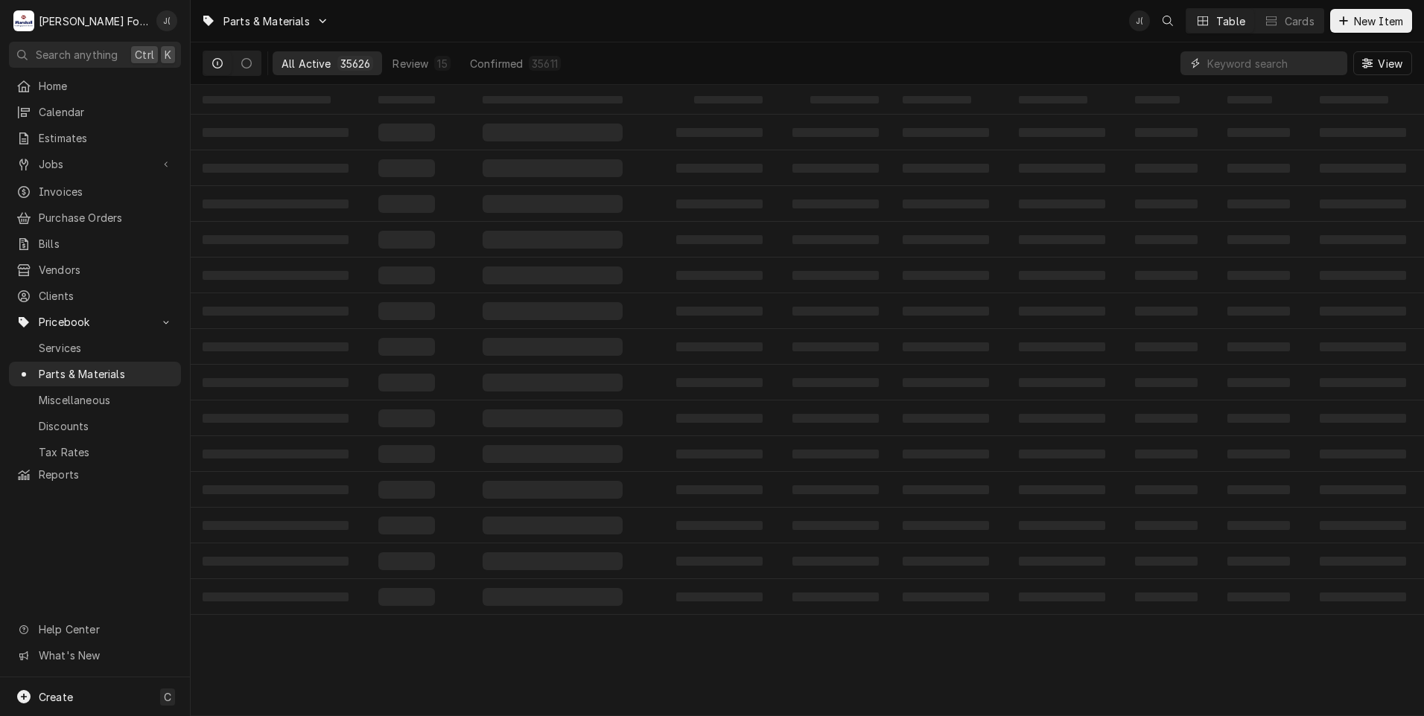
paste input "00-497585-00001"
type input "00-497585-00001"
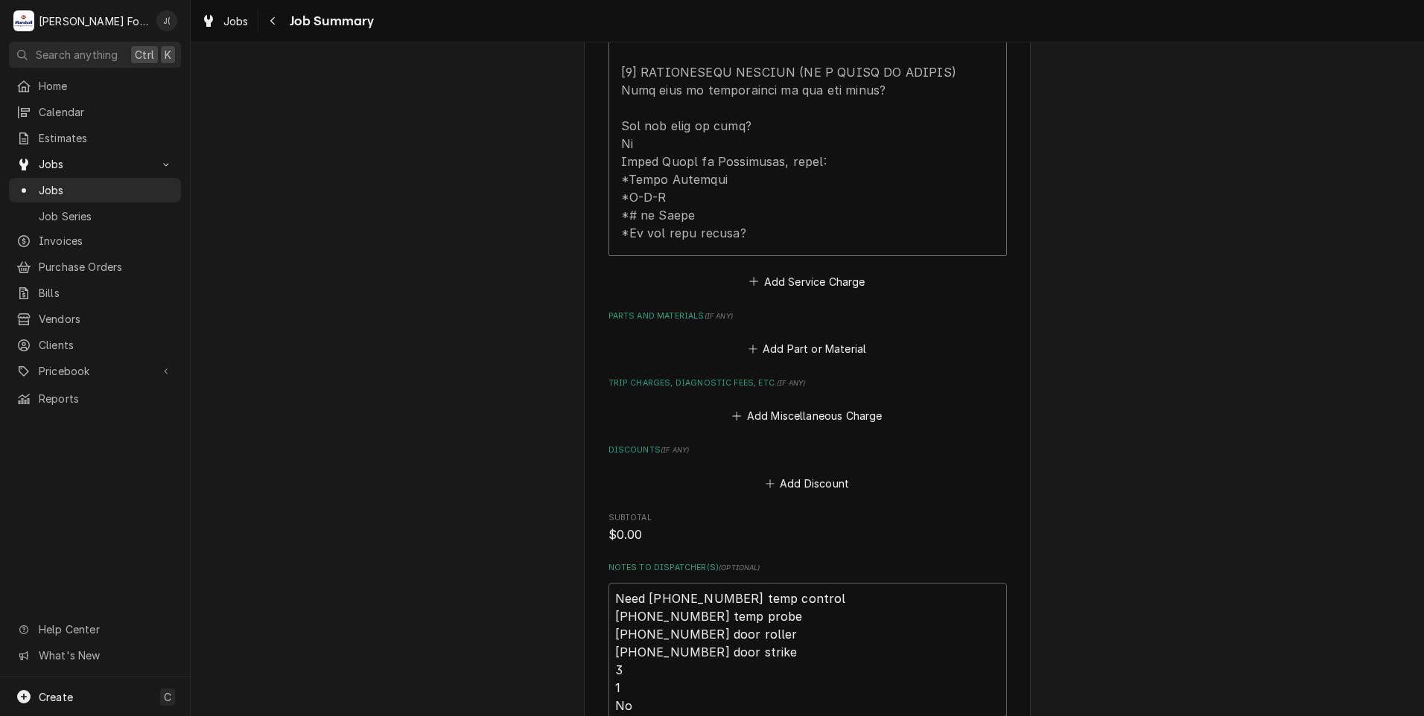
scroll to position [819, 0]
click at [806, 345] on button "Add Part or Material" at bounding box center [806, 348] width 123 height 21
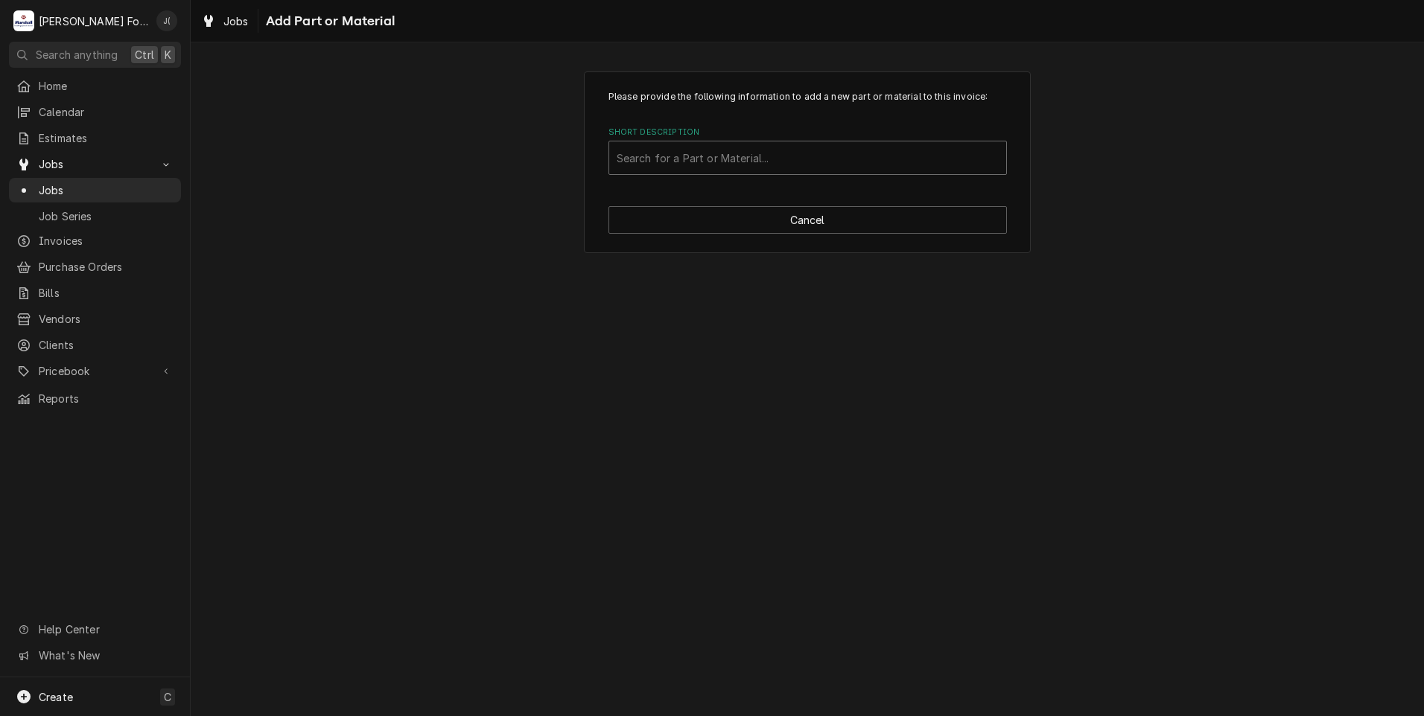
click at [768, 168] on div "Short Description" at bounding box center [807, 157] width 382 height 27
type input "00-913149"
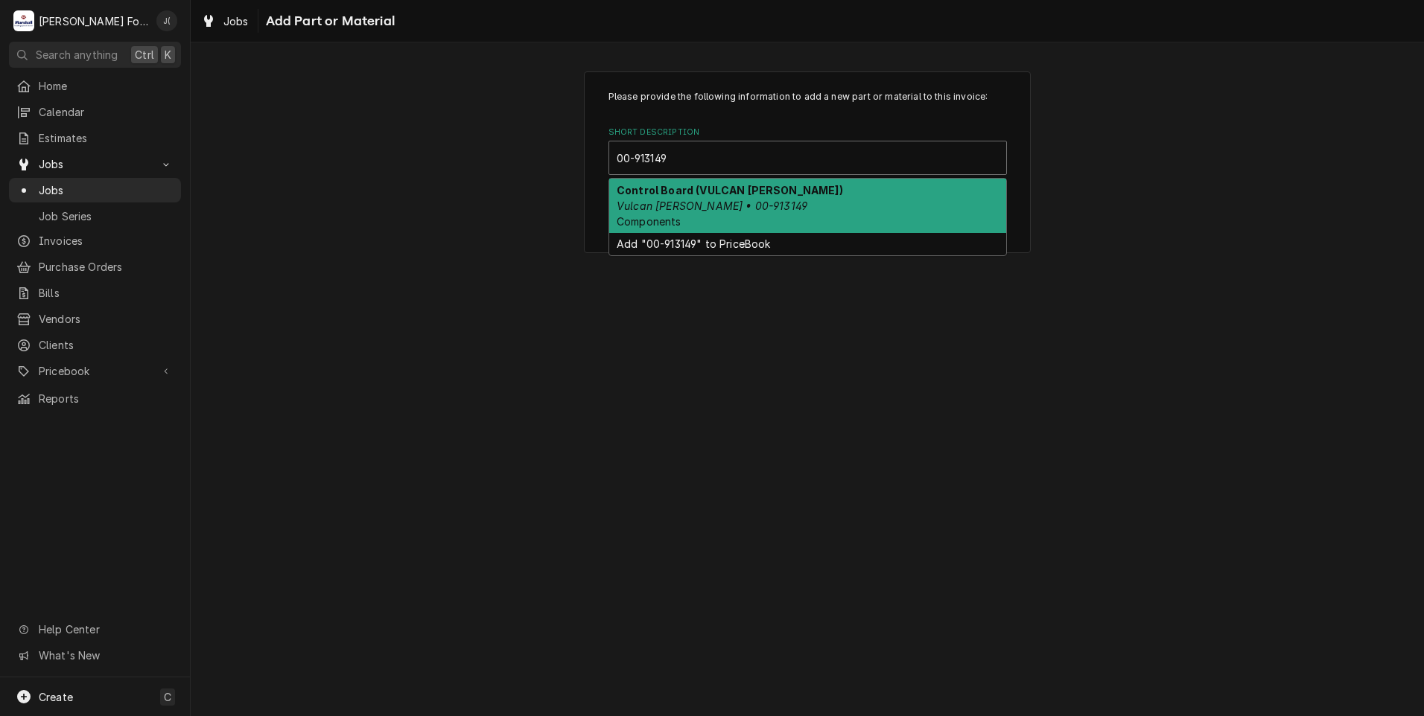
click at [792, 205] on div "Control Board (VULCAN HART) Vulcan Hart • 00-913149 Components" at bounding box center [807, 206] width 397 height 54
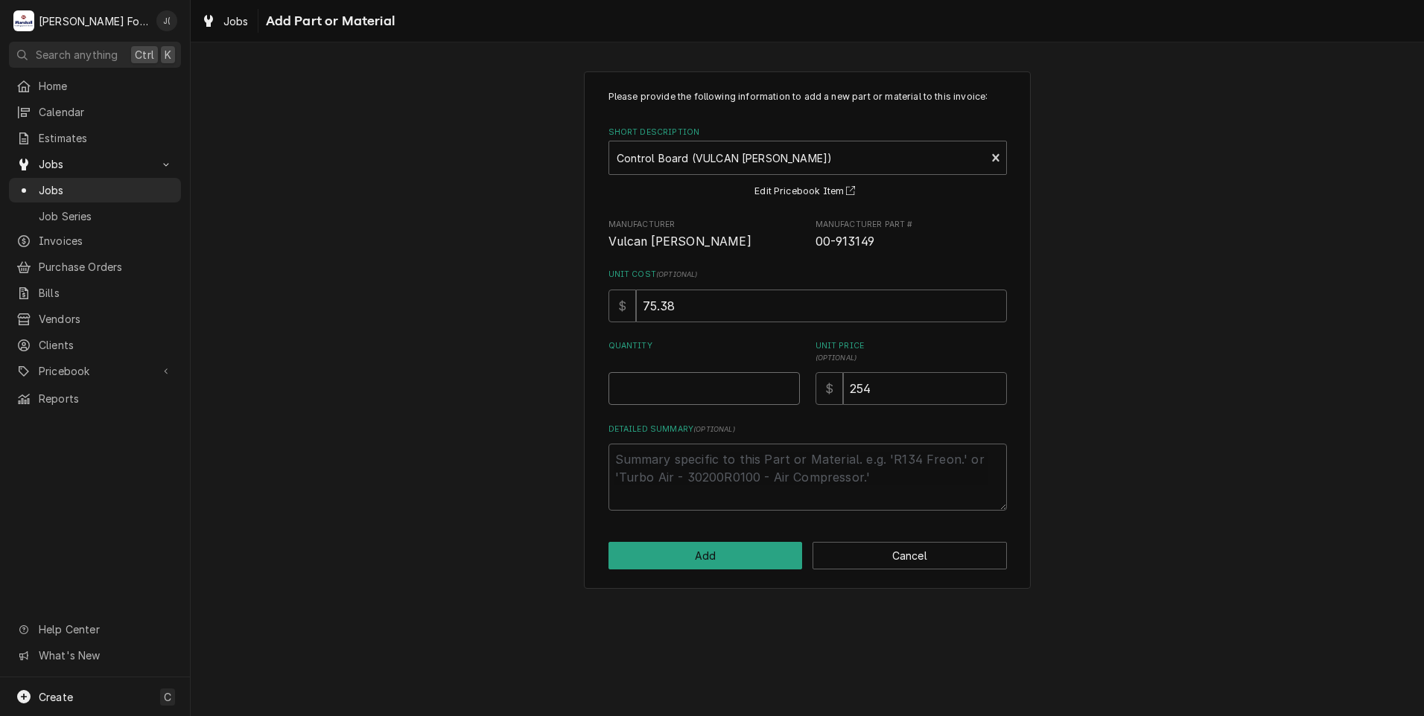
click at [728, 386] on input "Quantity" at bounding box center [703, 388] width 191 height 33
type textarea "x"
type input "1"
click at [698, 559] on button "Add" at bounding box center [705, 556] width 194 height 28
type textarea "x"
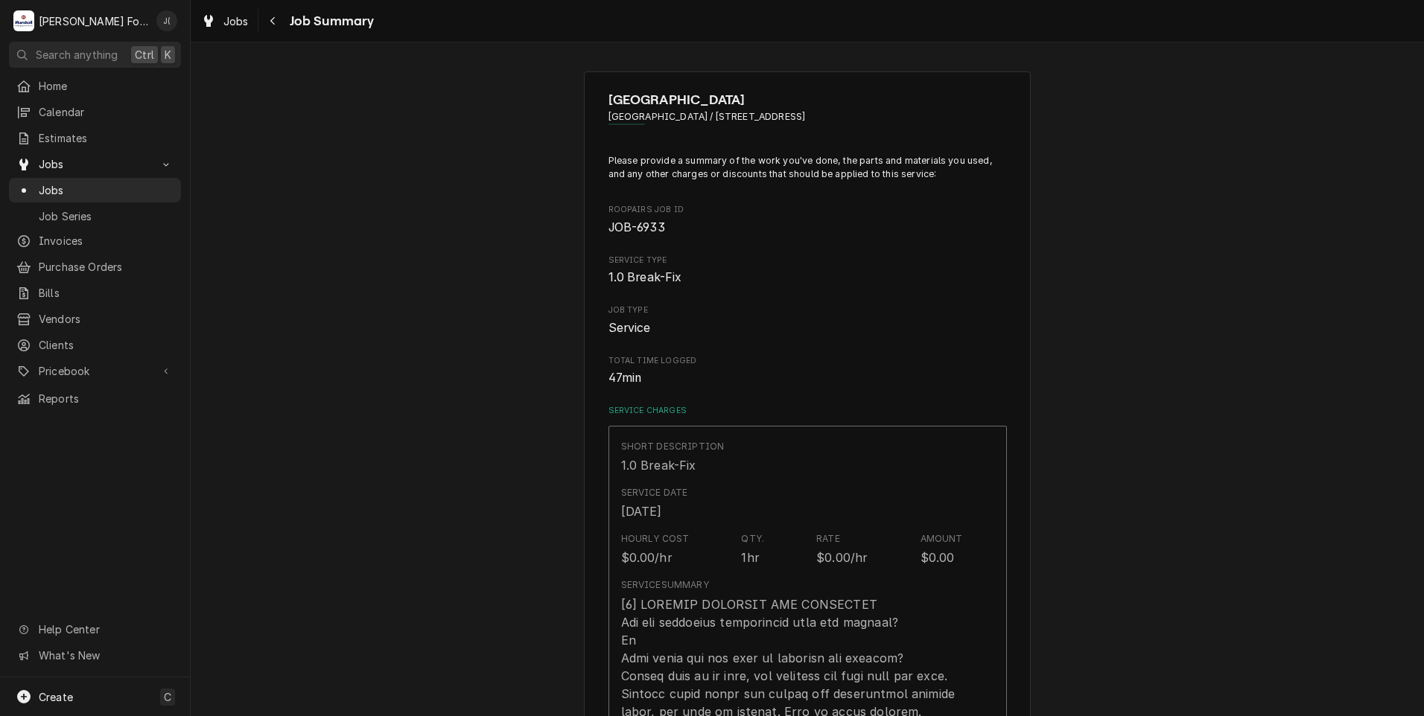
scroll to position [819, 0]
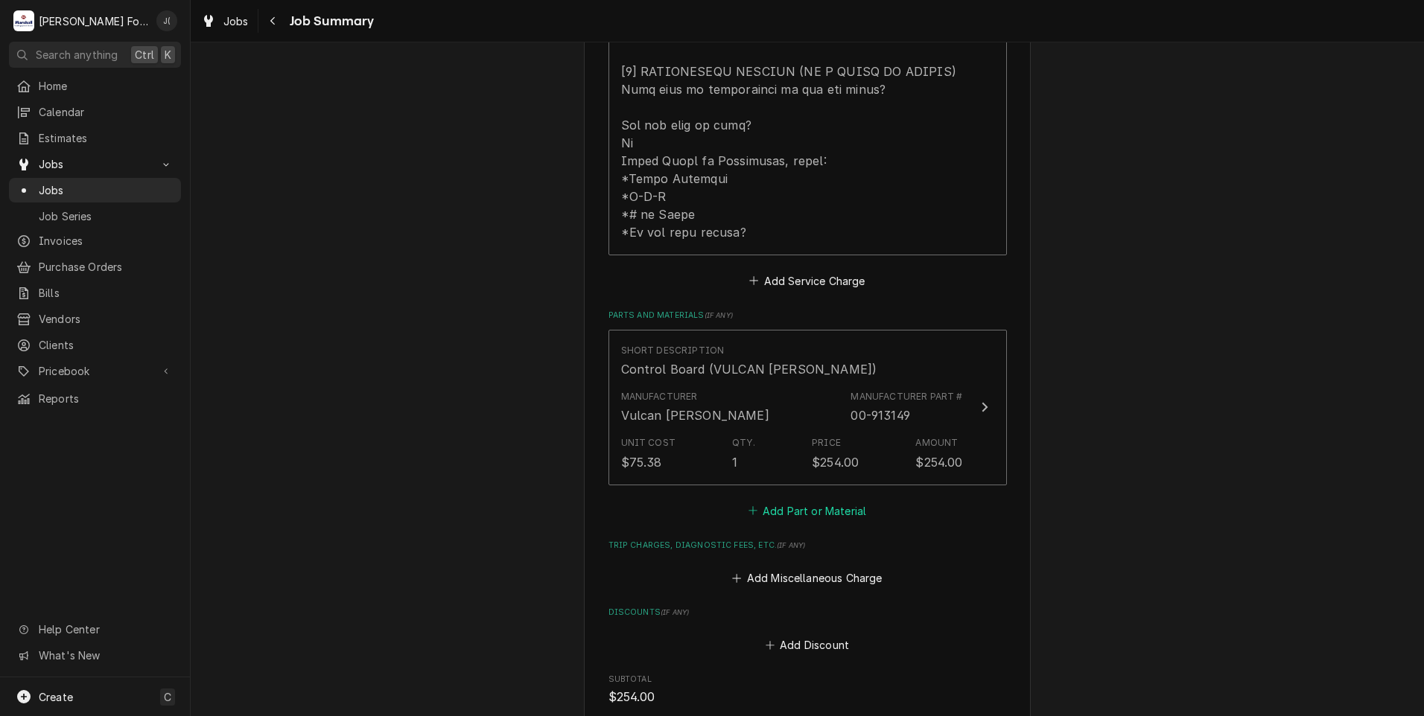
click at [770, 511] on button "Add Part or Material" at bounding box center [806, 510] width 123 height 21
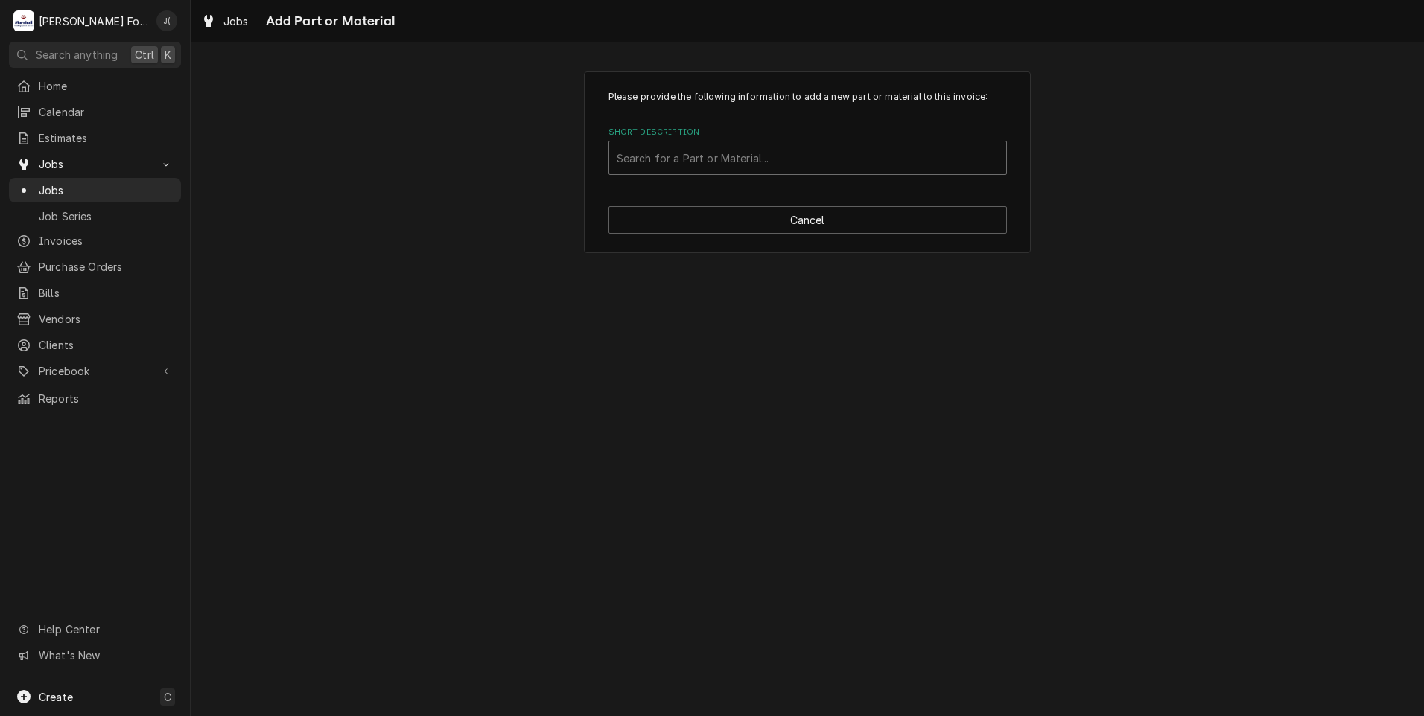
click at [708, 159] on div "Short Description" at bounding box center [807, 157] width 382 height 27
type input "00-353589-00001"
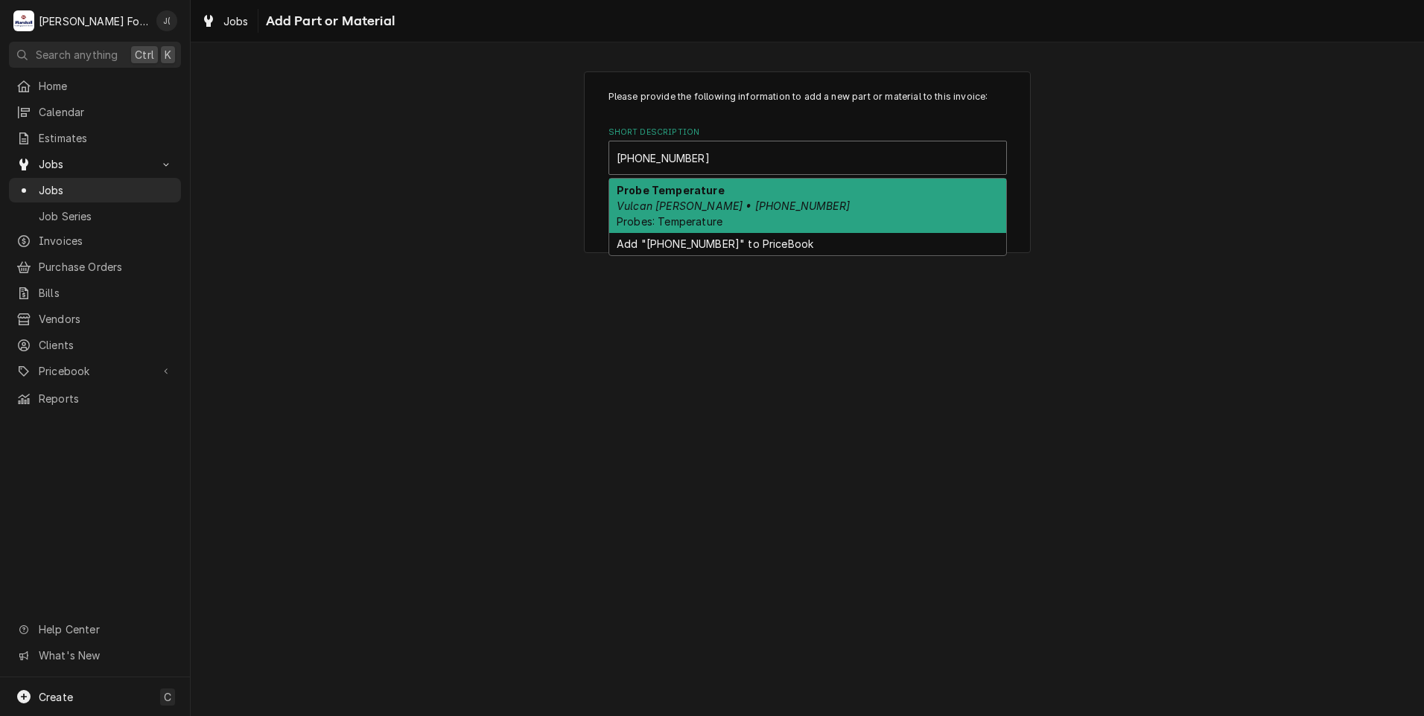
click at [700, 200] on em "Vulcan Hart • 00-353589-00001" at bounding box center [732, 206] width 233 height 13
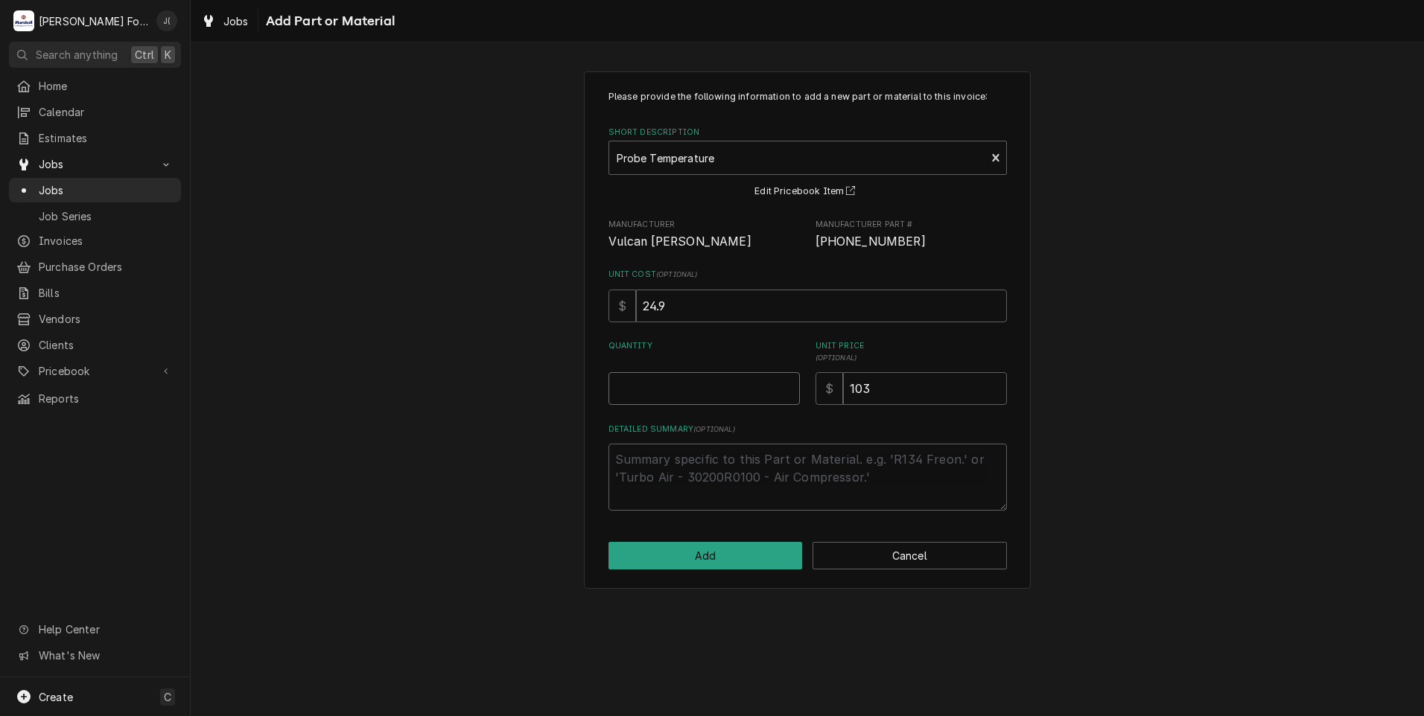
click at [719, 392] on input "Quantity" at bounding box center [703, 388] width 191 height 33
type textarea "x"
type input "2"
click at [732, 555] on button "Add" at bounding box center [705, 556] width 194 height 28
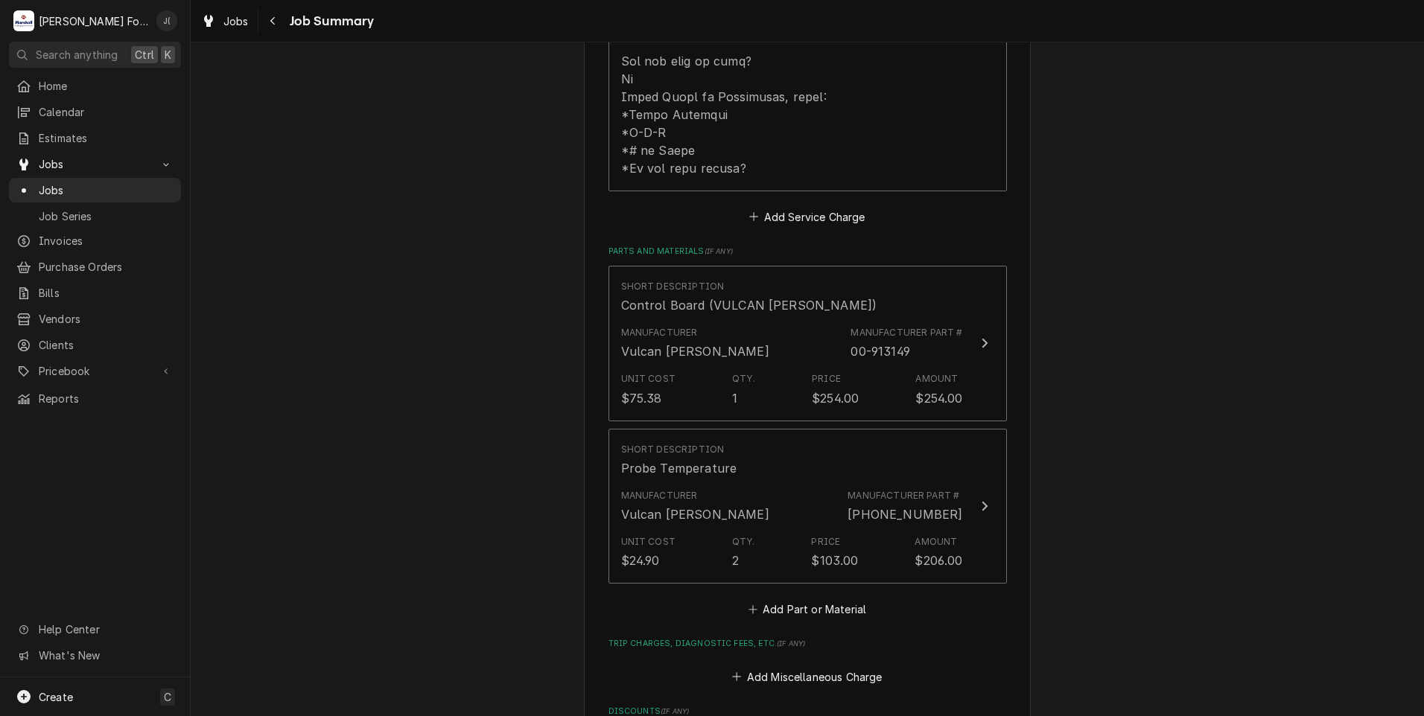
scroll to position [968, 0]
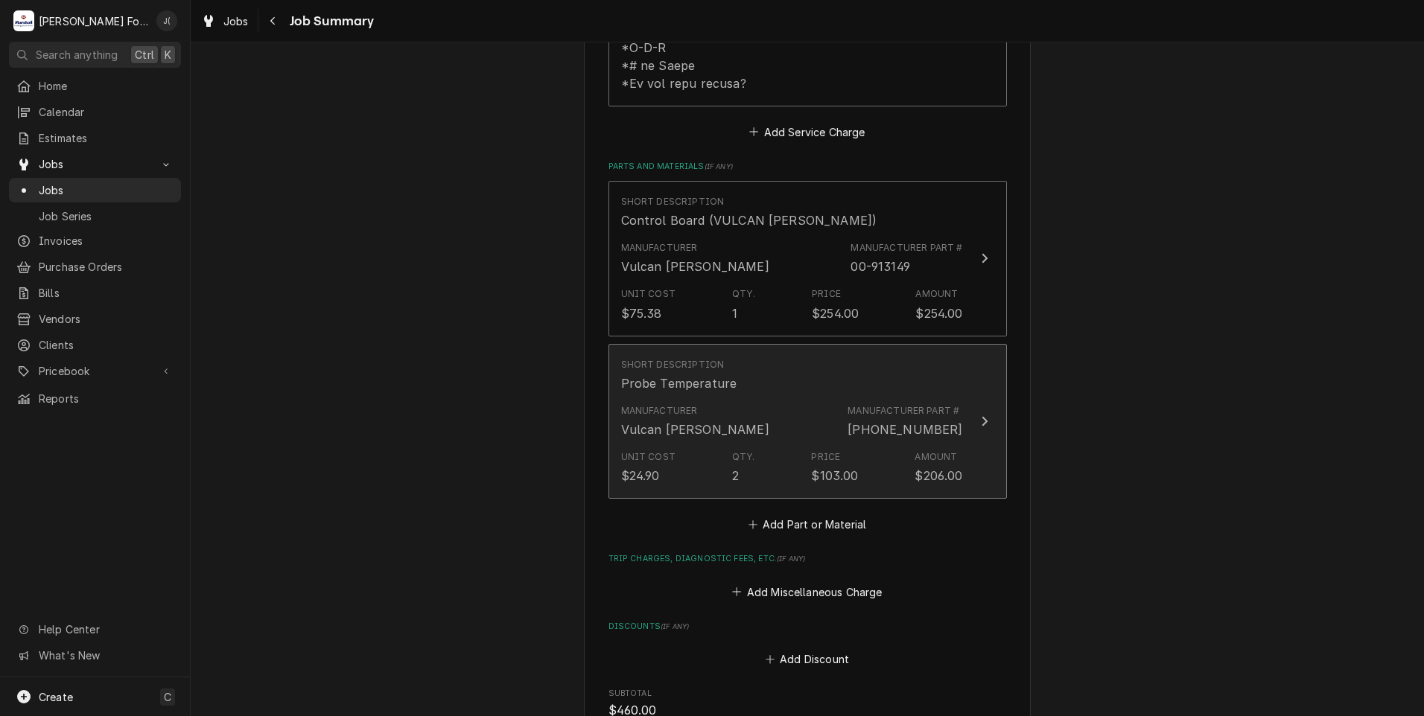
click at [797, 454] on div "Unit Cost $24.90 Qty. 2 Price $103.00 Amount $206.00" at bounding box center [792, 467] width 342 height 46
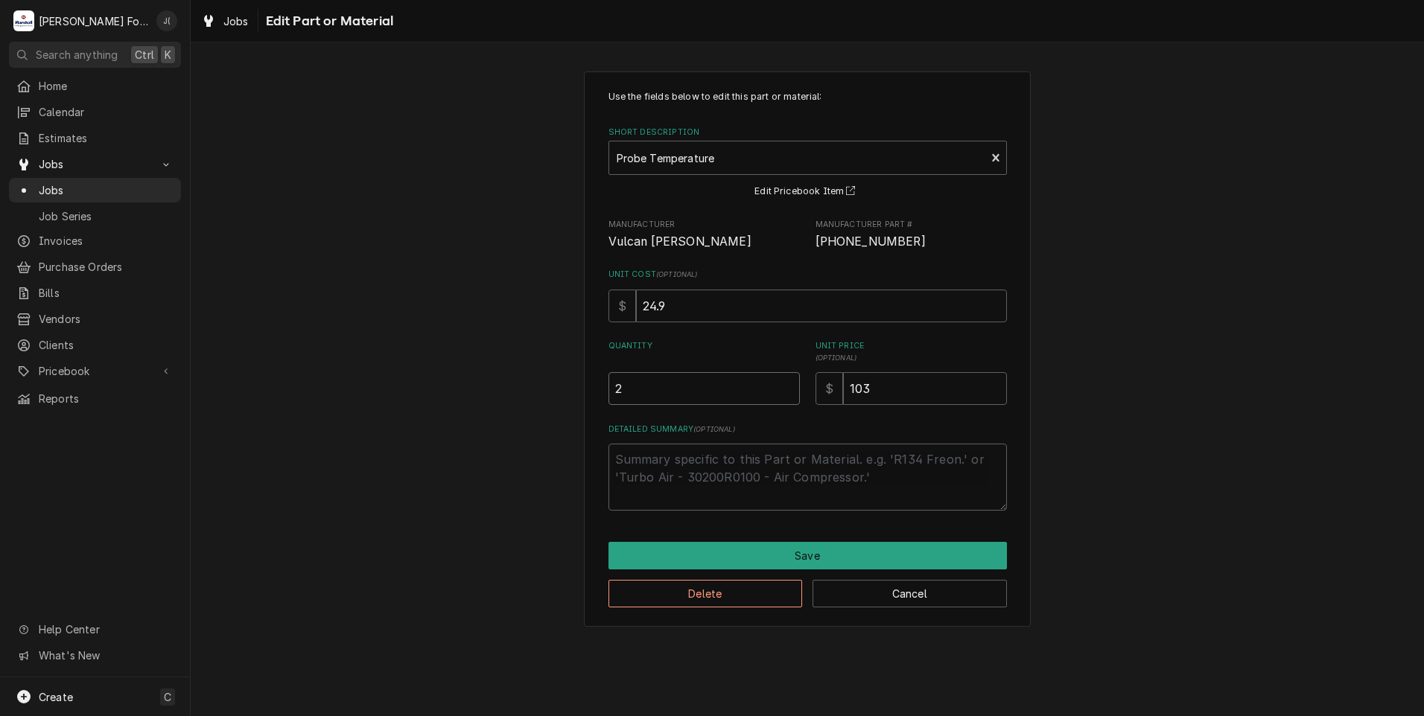
drag, startPoint x: 726, startPoint y: 392, endPoint x: 348, endPoint y: 407, distance: 378.5
click at [403, 406] on div "Use the fields below to edit this part or material: Short Description Probe Tem…" at bounding box center [807, 348] width 1233 height 581
type textarea "x"
type input "1"
type textarea "x"
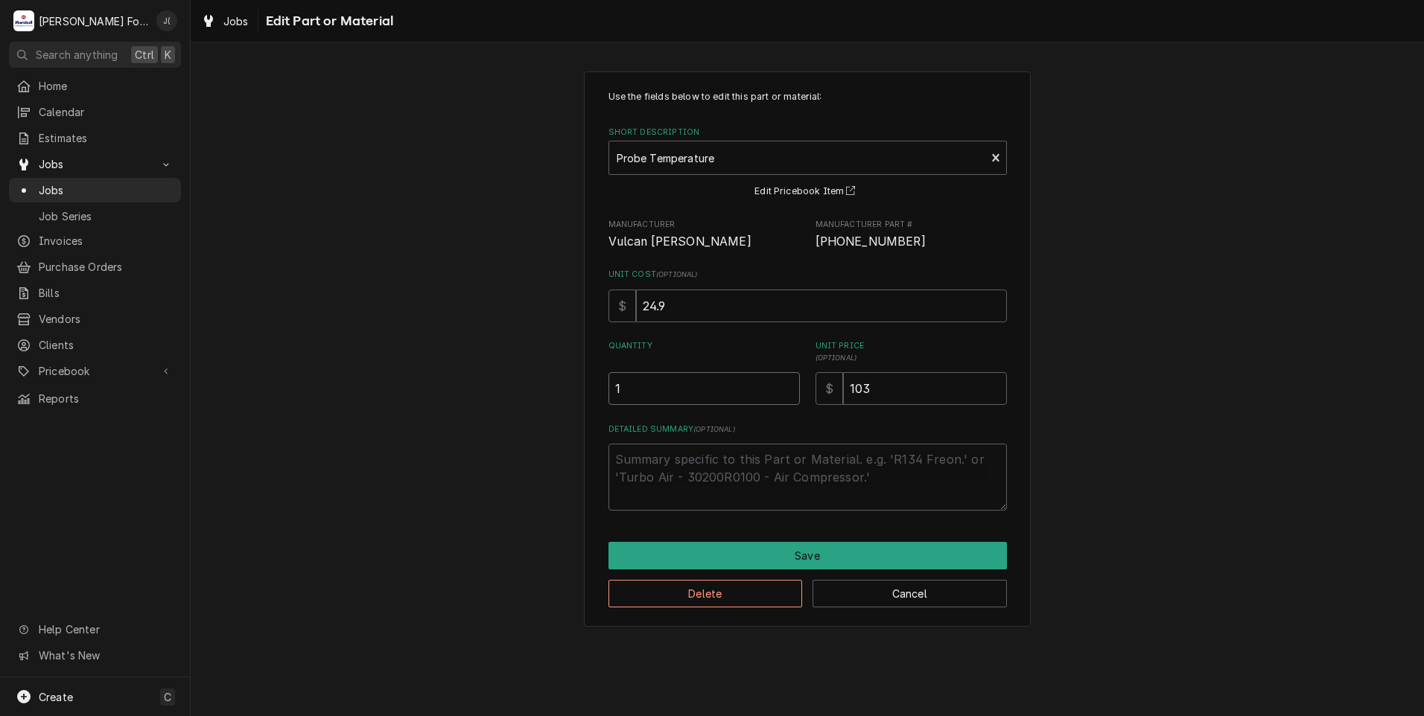
type input "14"
type textarea "x"
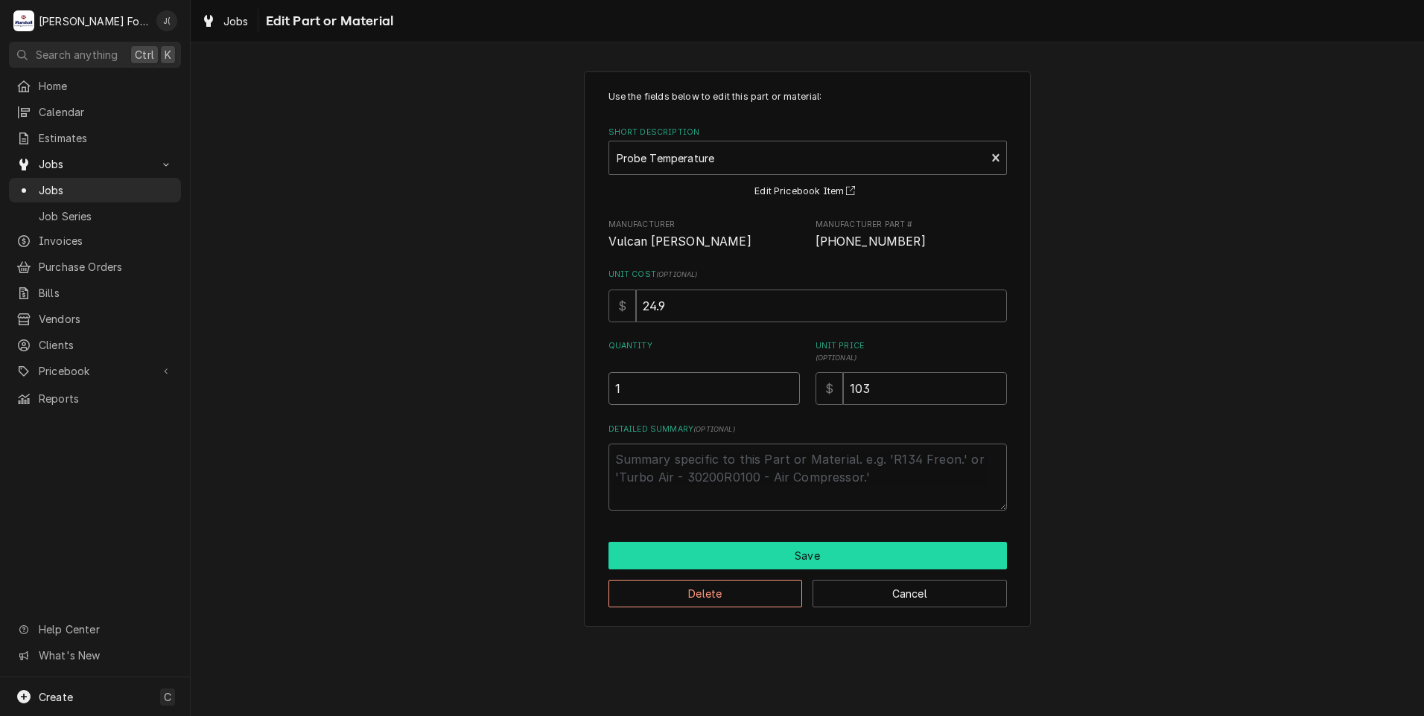
type input "1"
click at [652, 560] on button "Save" at bounding box center [807, 556] width 398 height 28
type textarea "x"
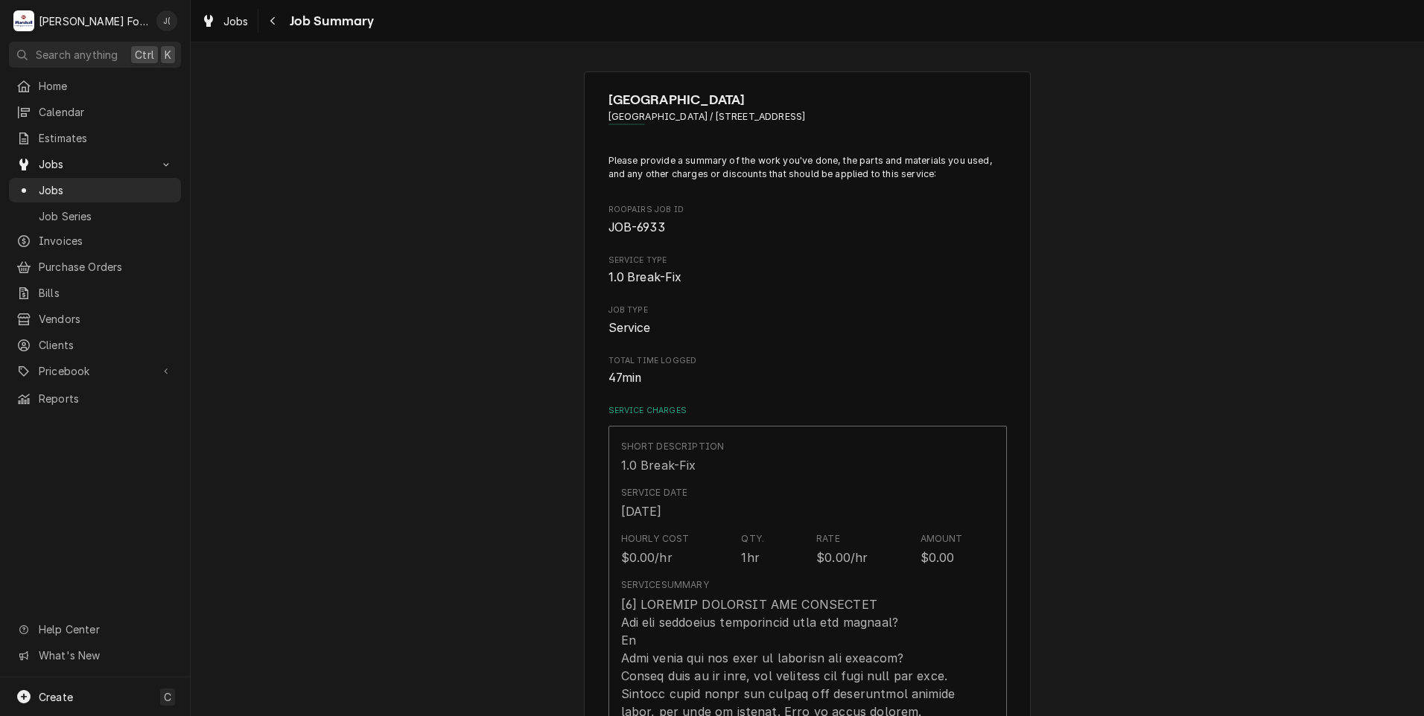
scroll to position [968, 0]
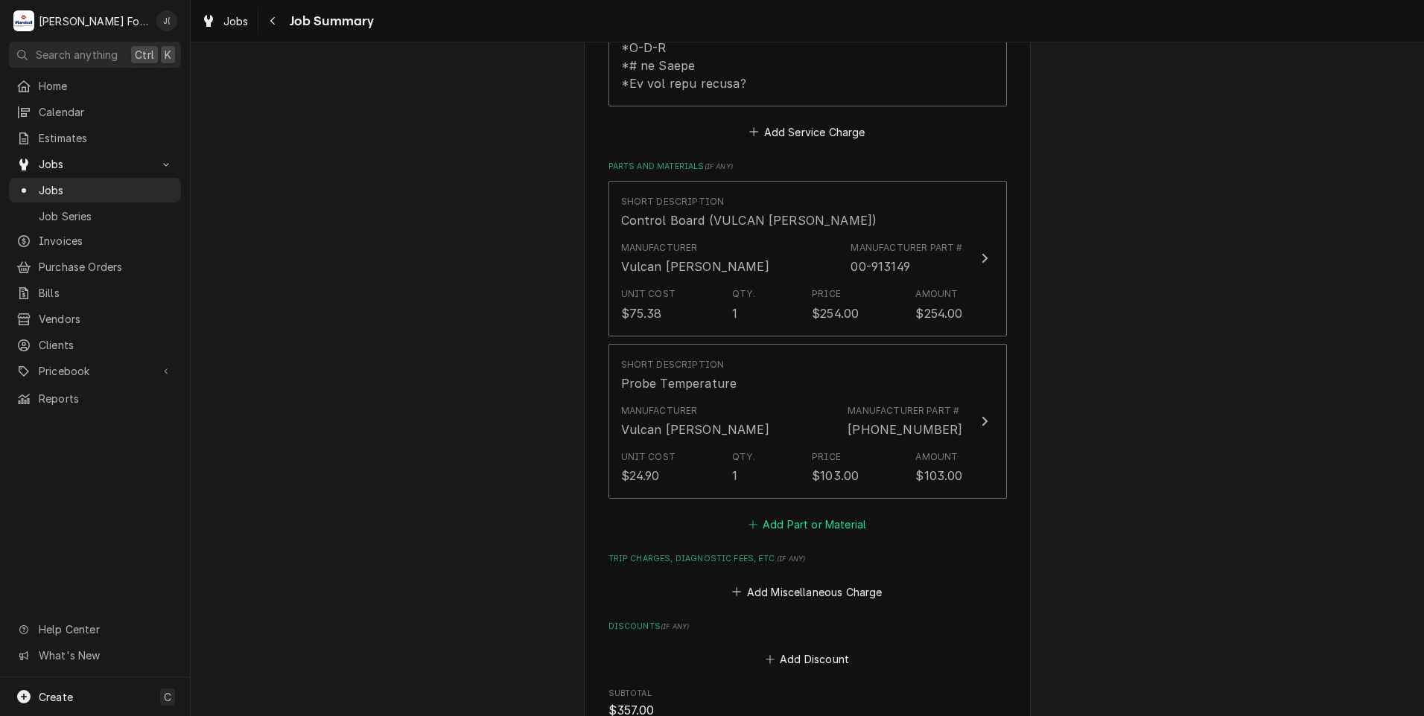
click at [757, 521] on button "Add Part or Material" at bounding box center [806, 524] width 123 height 21
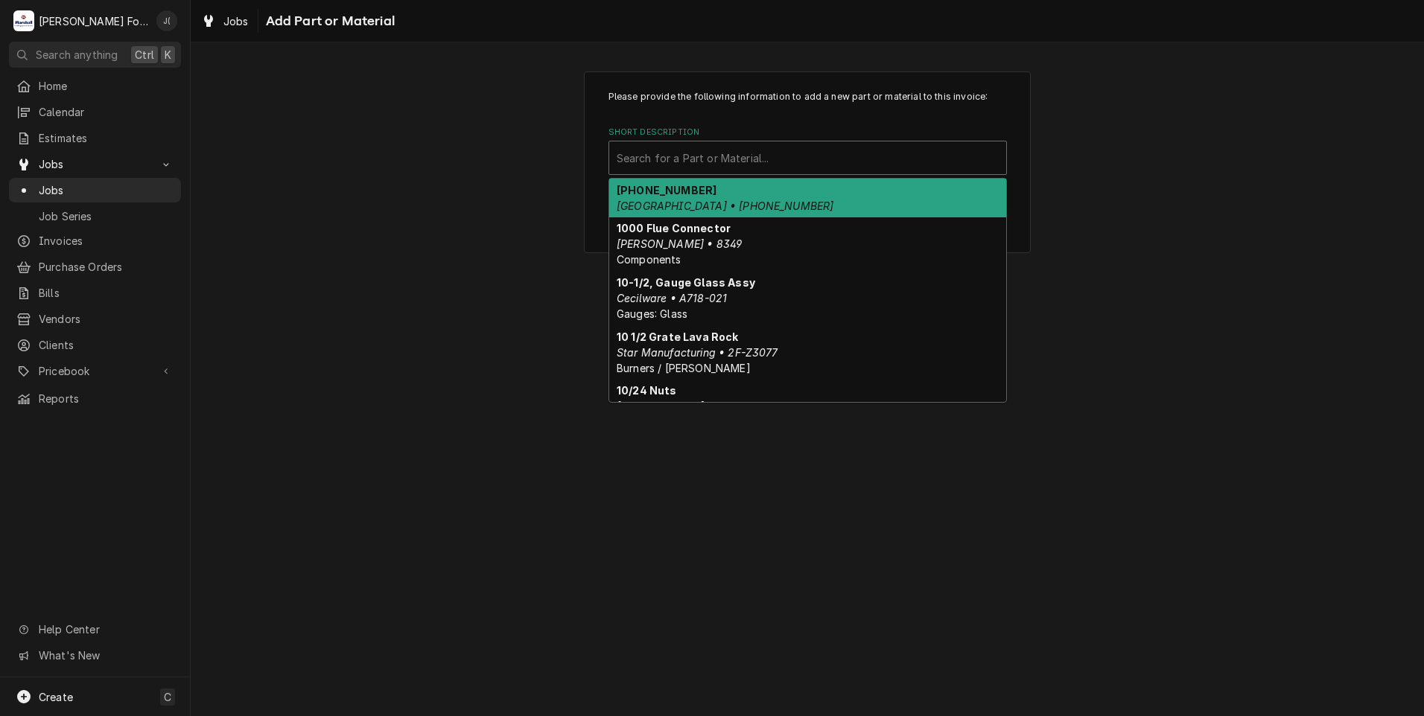
click at [641, 159] on div "Short Description" at bounding box center [807, 157] width 382 height 27
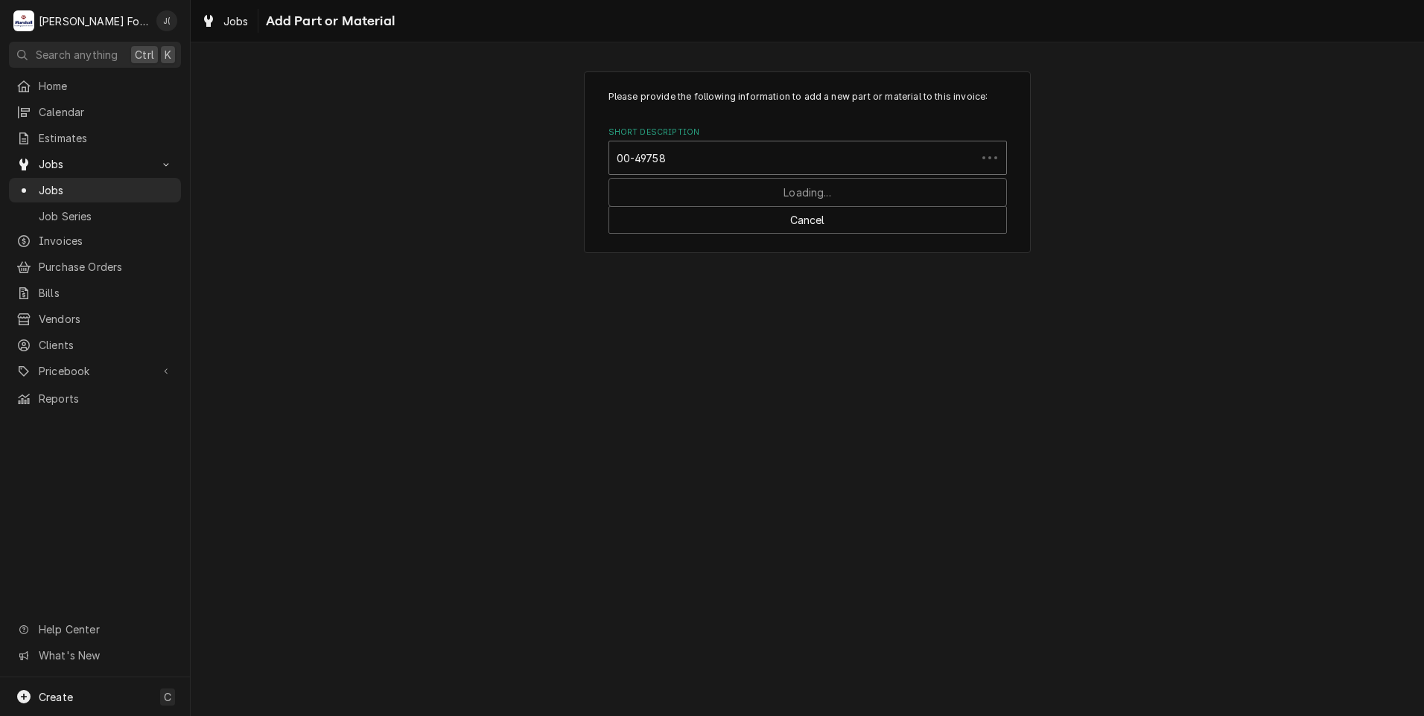
type input "00-497586"
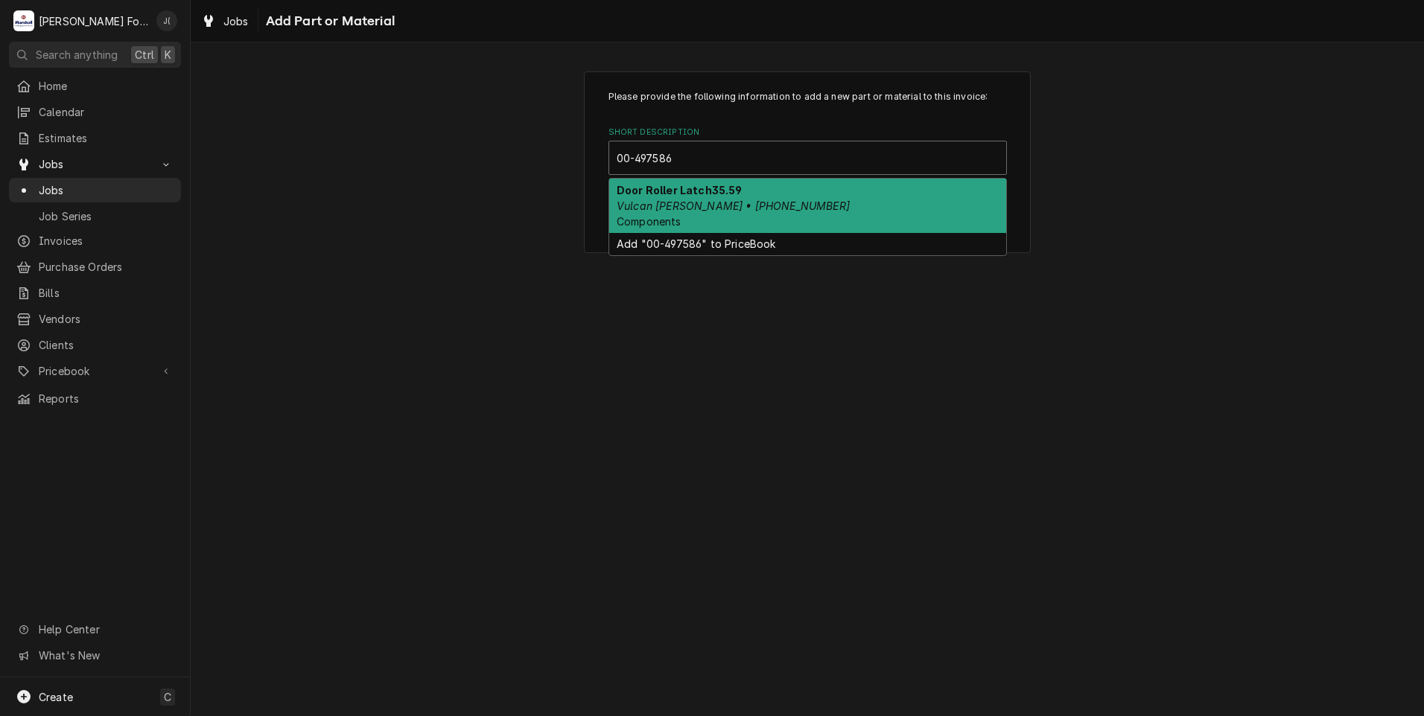
click at [704, 212] on div "Door Roller Latch35.59 Vulcan Hart • 00-497586-00001 Components" at bounding box center [807, 206] width 397 height 54
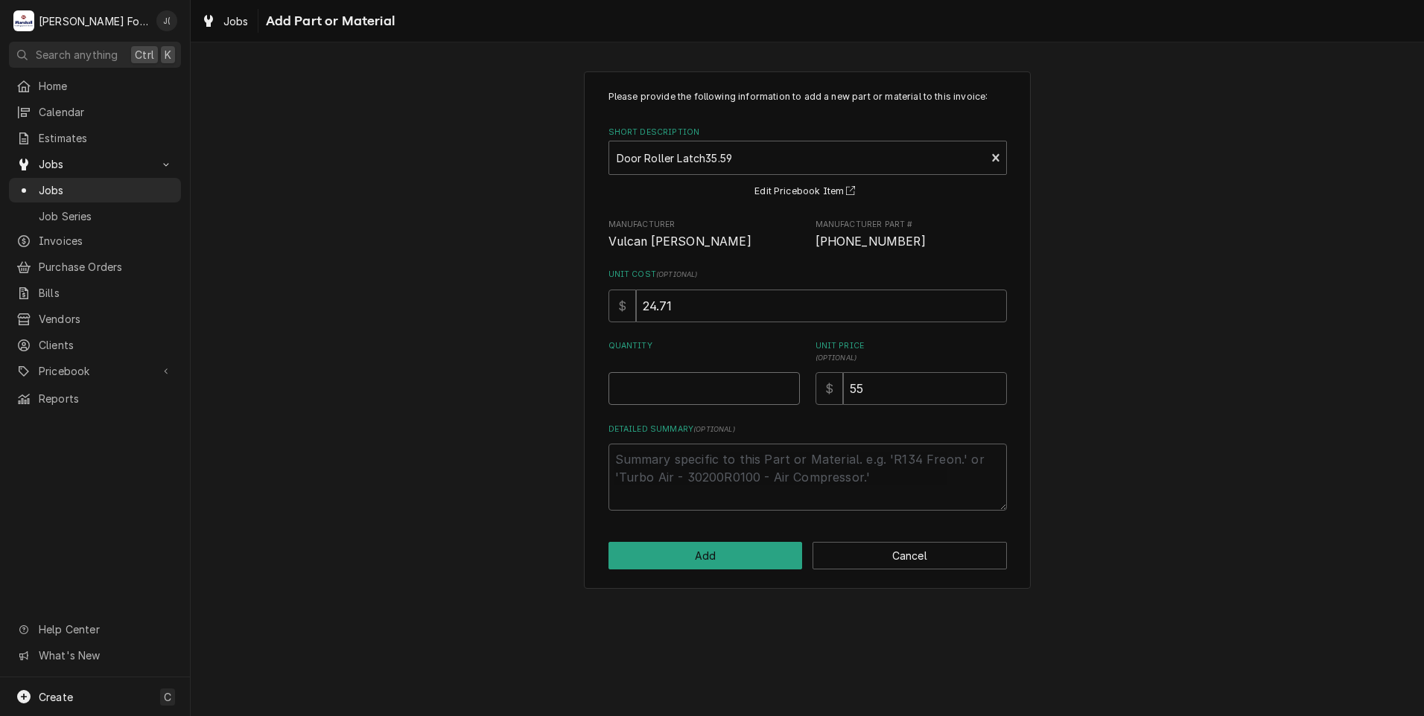
click at [730, 392] on input "Quantity" at bounding box center [703, 388] width 191 height 33
type textarea "x"
type input "2"
click at [759, 558] on button "Add" at bounding box center [705, 556] width 194 height 28
type textarea "x"
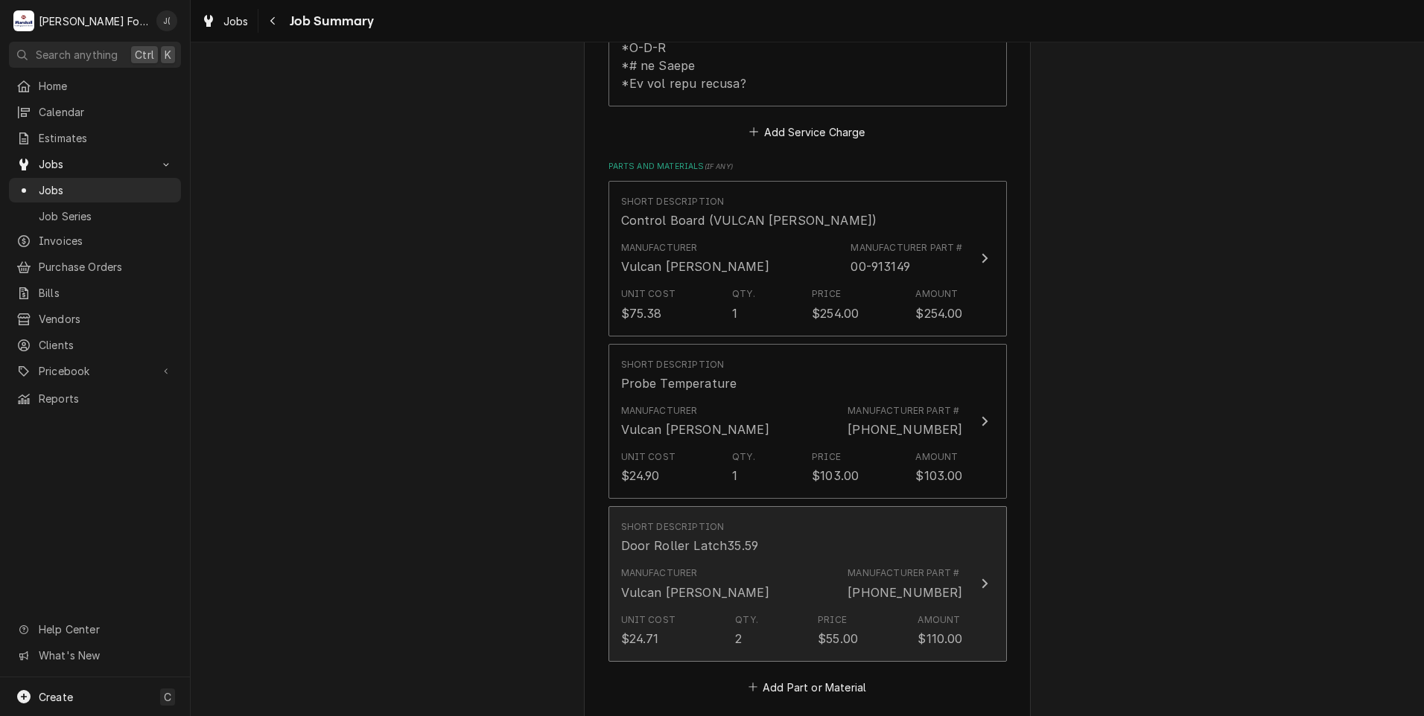
scroll to position [1117, 0]
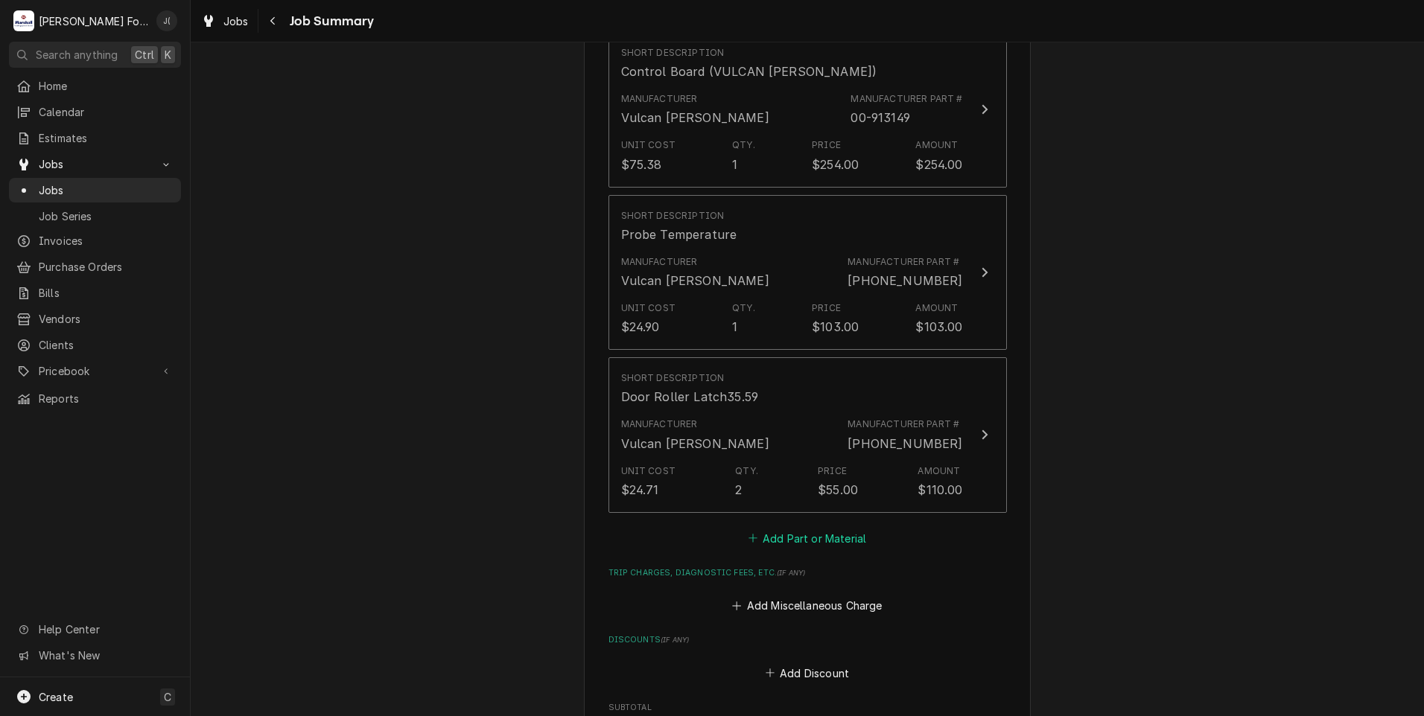
click at [792, 538] on button "Add Part or Material" at bounding box center [806, 538] width 123 height 21
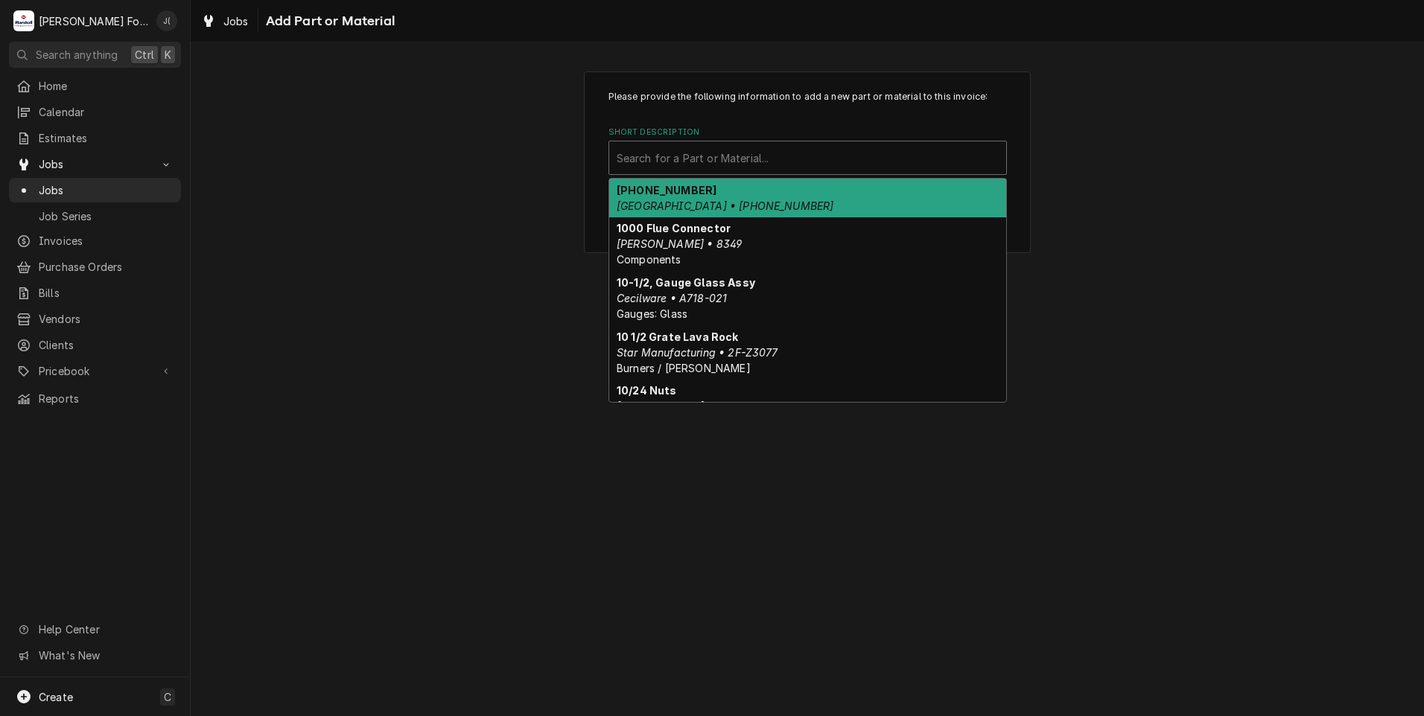
click at [701, 155] on div "Short Description" at bounding box center [807, 157] width 382 height 27
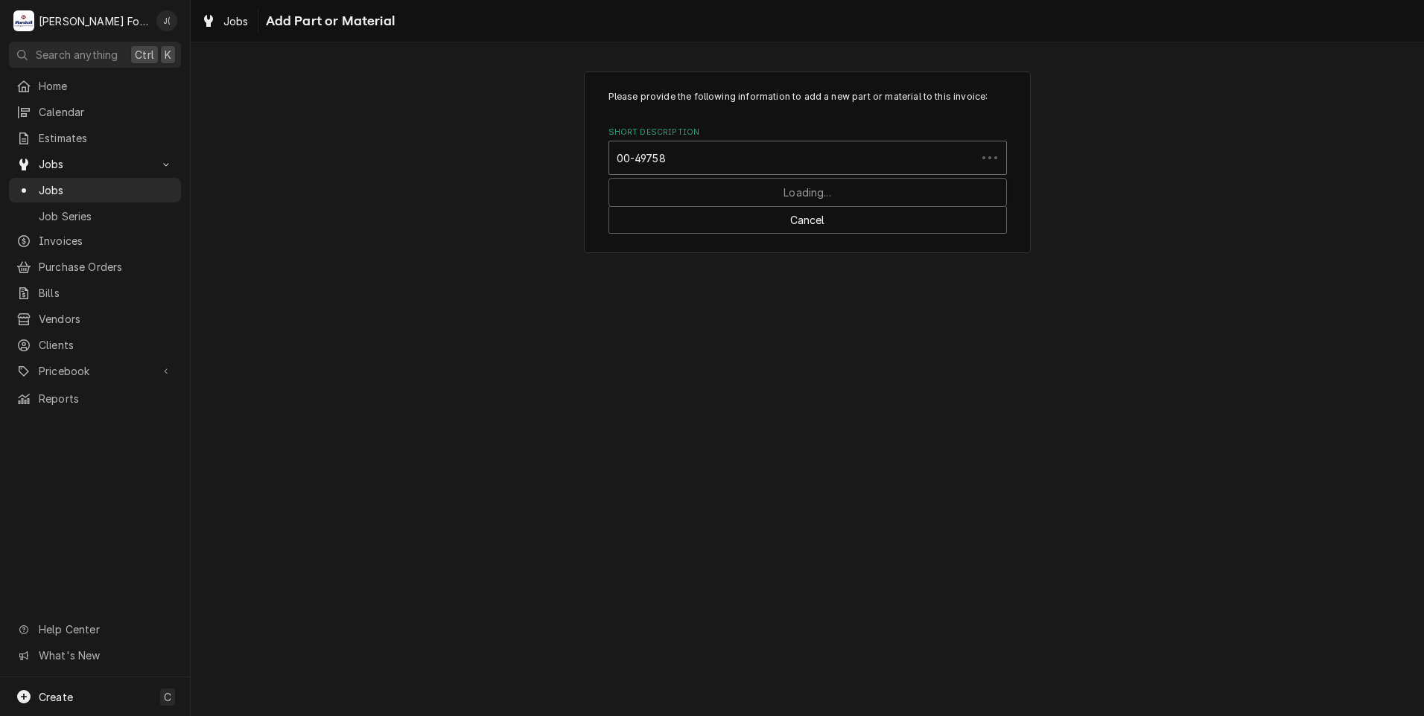
type input "00-497585"
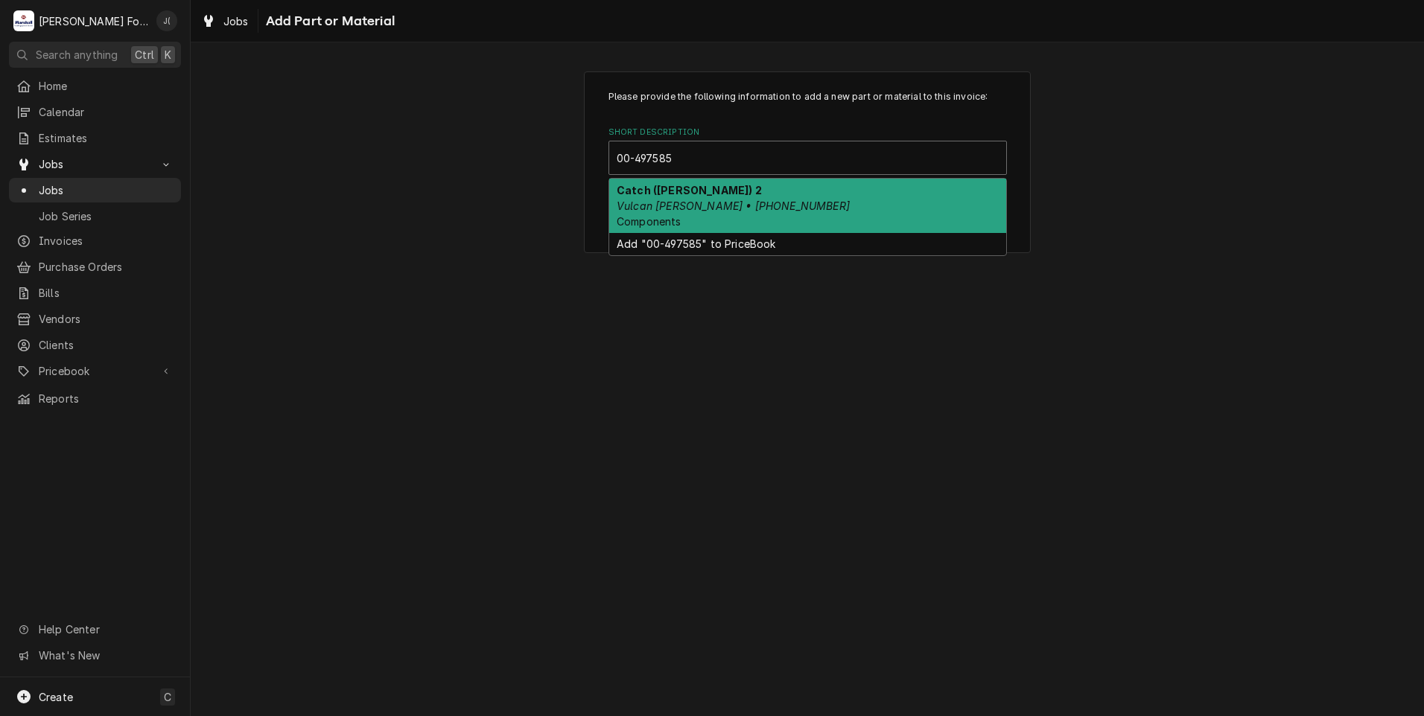
click at [716, 209] on em "Vulcan Hart • 00-497585-00001" at bounding box center [732, 206] width 233 height 13
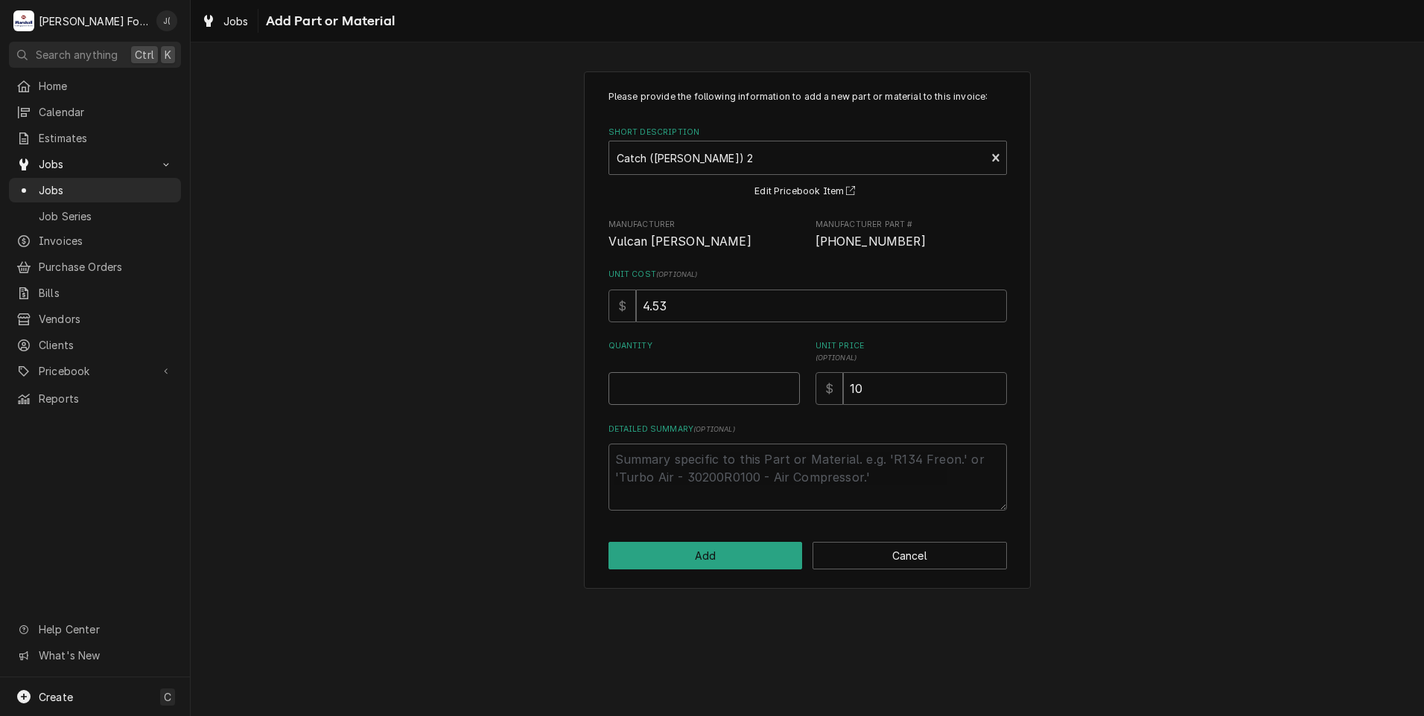
click at [747, 398] on input "Quantity" at bounding box center [703, 388] width 191 height 33
type textarea "x"
type input "1"
type textarea "x"
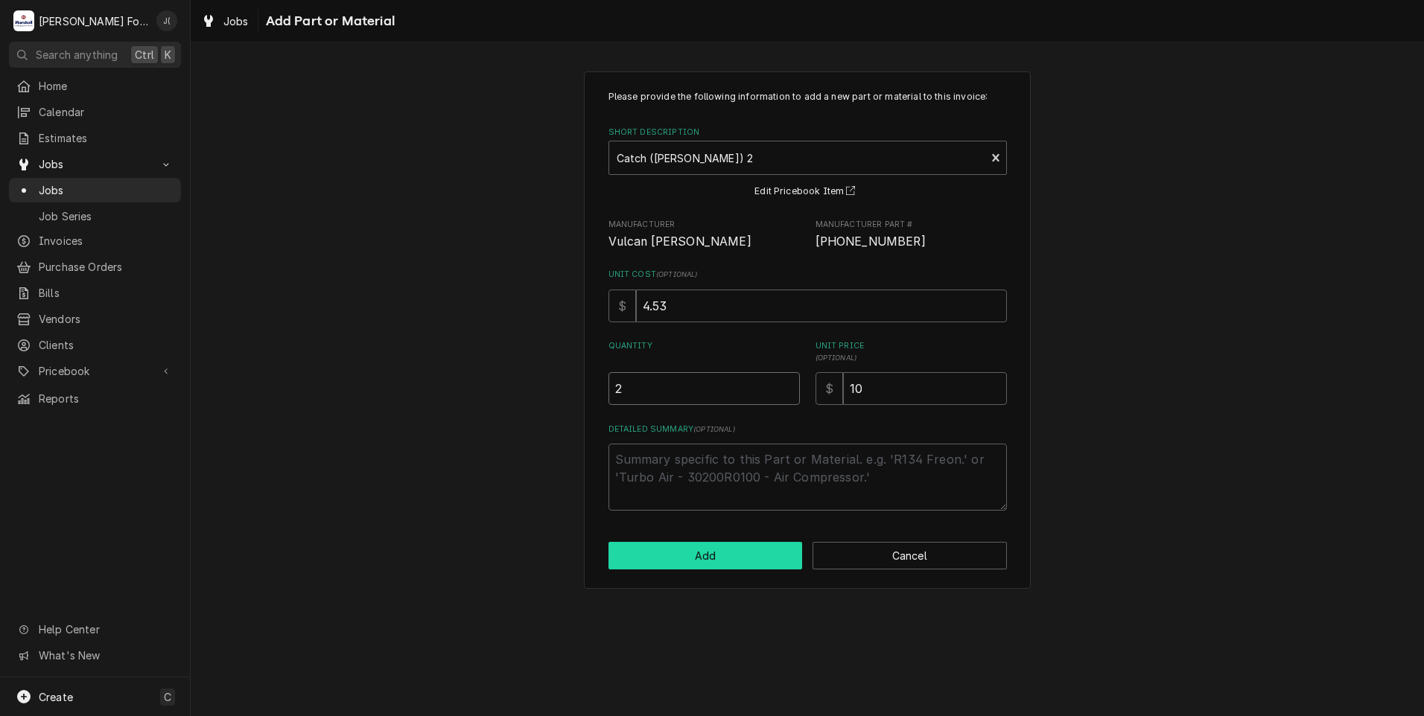
type input "2"
click at [742, 558] on button "Add" at bounding box center [705, 556] width 194 height 28
type textarea "x"
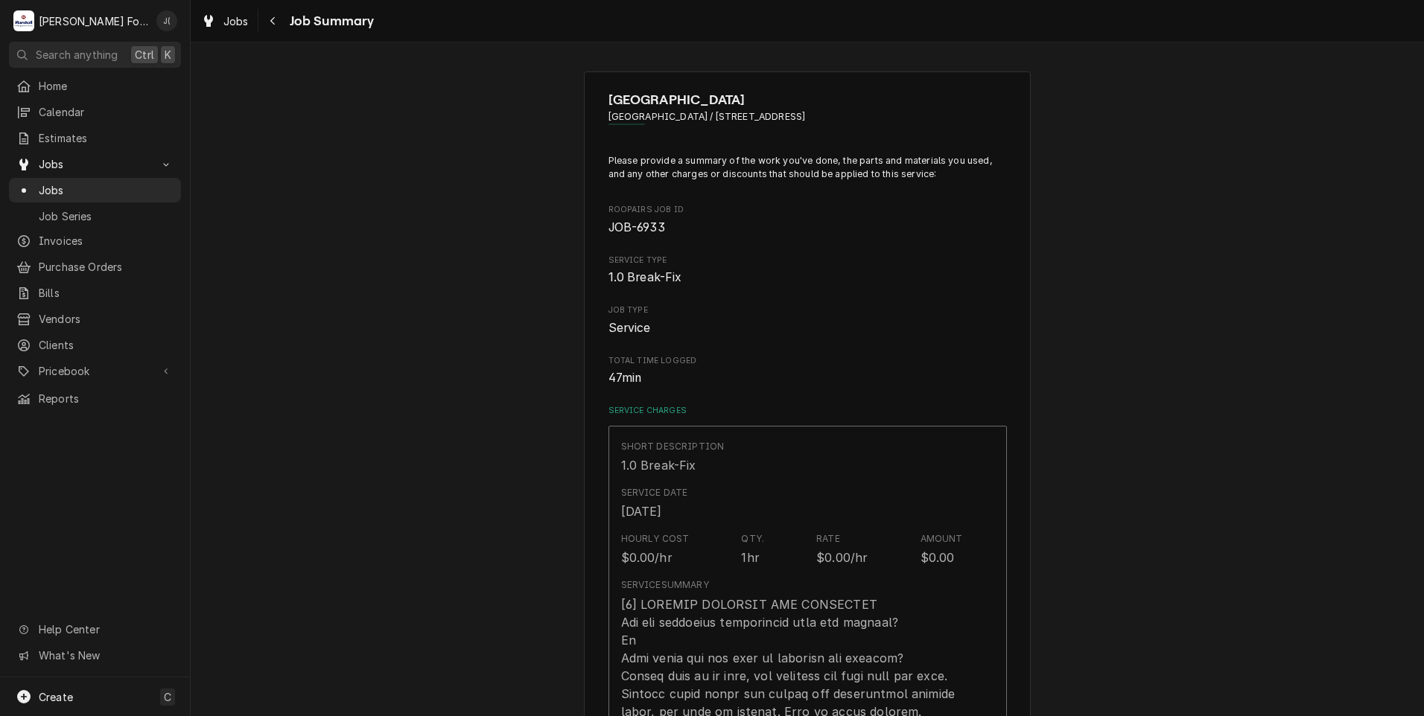
scroll to position [1117, 0]
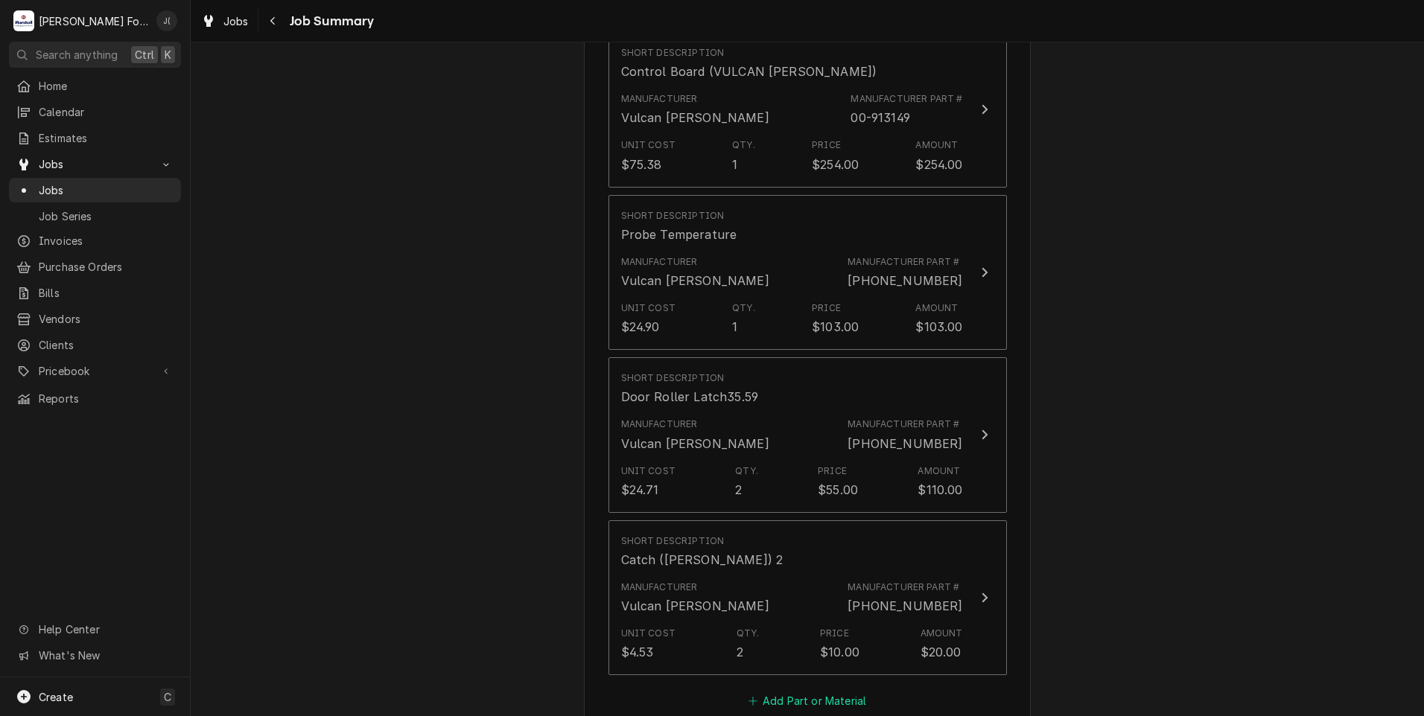
click at [818, 694] on button "Add Part or Material" at bounding box center [806, 701] width 123 height 21
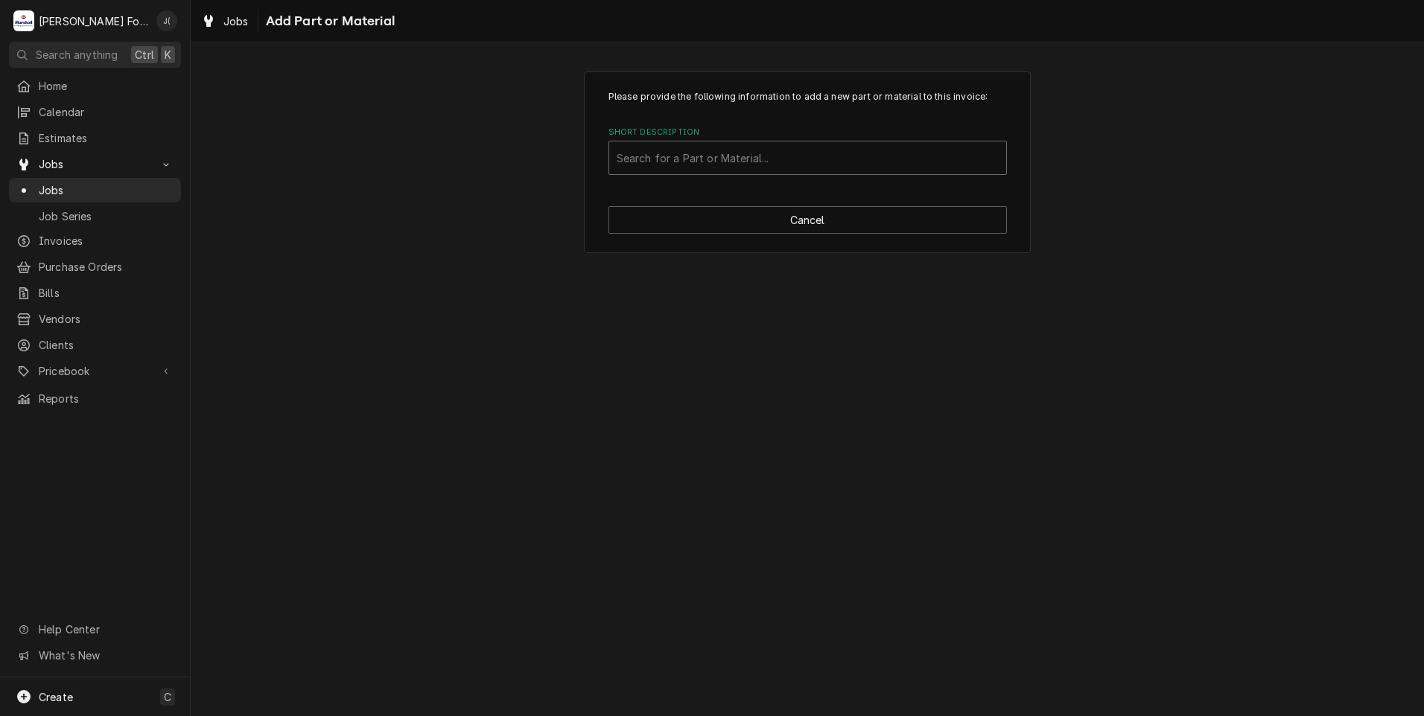
click at [761, 160] on div "Short Description" at bounding box center [807, 157] width 382 height 27
type input "SSDT"
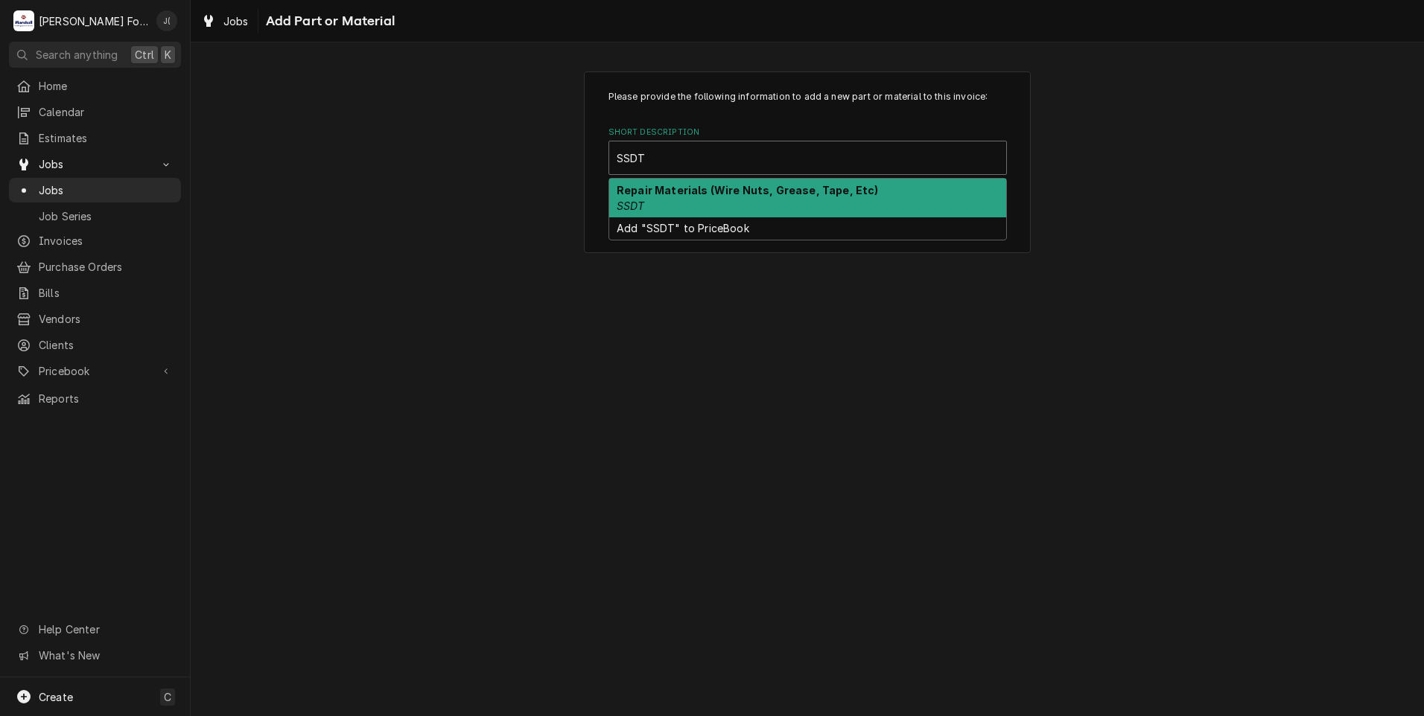
click at [698, 208] on div "Repair Materials (Wire Nuts, Grease, Tape, Etc) SSDT" at bounding box center [807, 198] width 397 height 39
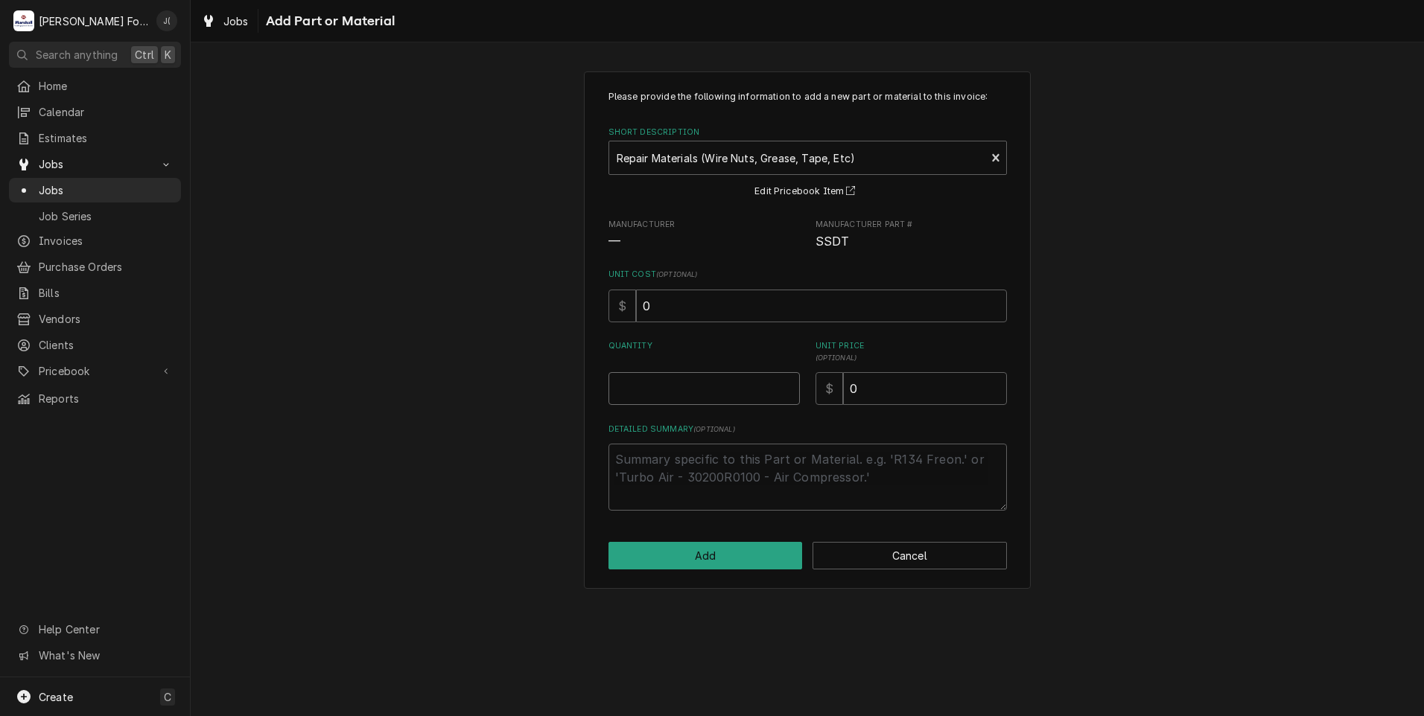
click at [671, 382] on input "Quantity" at bounding box center [703, 388] width 191 height 33
type textarea "x"
type input "1"
click at [849, 386] on input "0" at bounding box center [925, 388] width 164 height 33
type textarea "x"
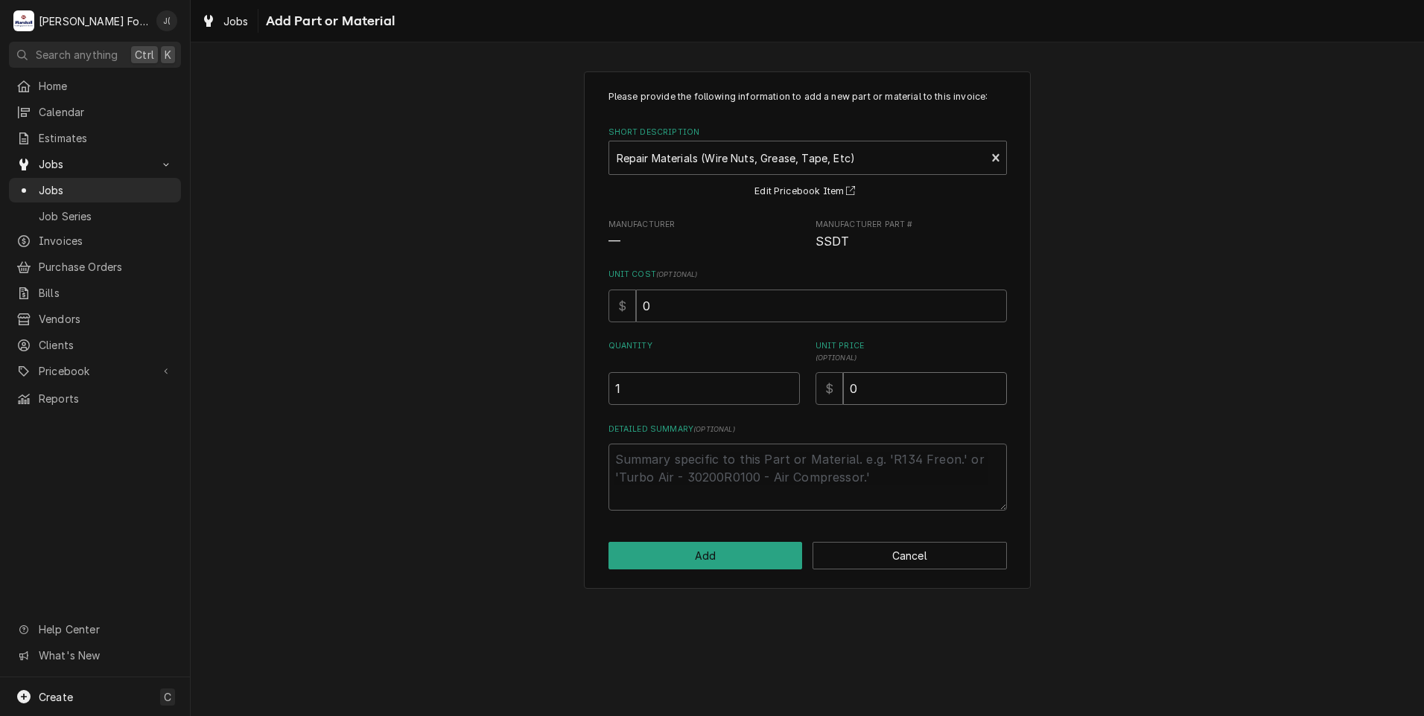
type input "10"
type textarea "x"
type input "100"
type textarea "x"
type input "10.0"
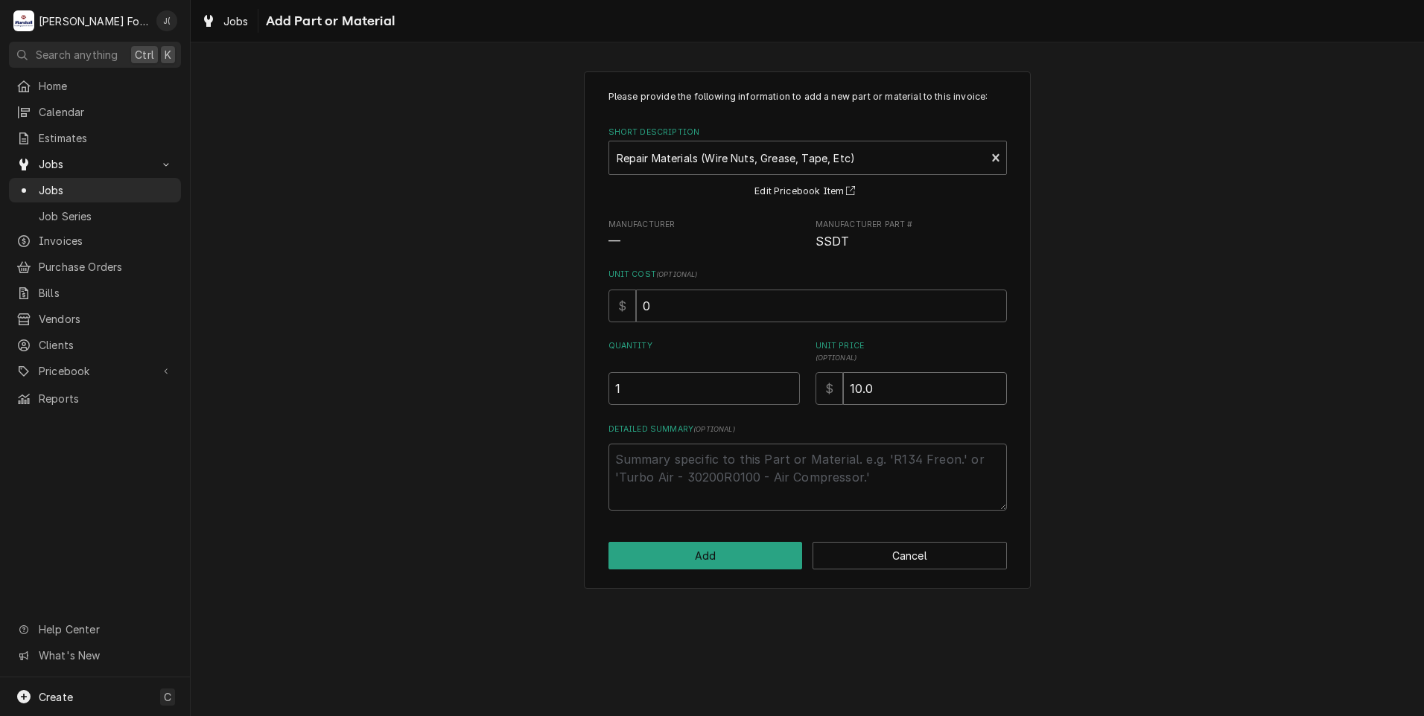
type textarea "x"
type input "10.00"
click at [724, 557] on button "Add" at bounding box center [705, 556] width 194 height 28
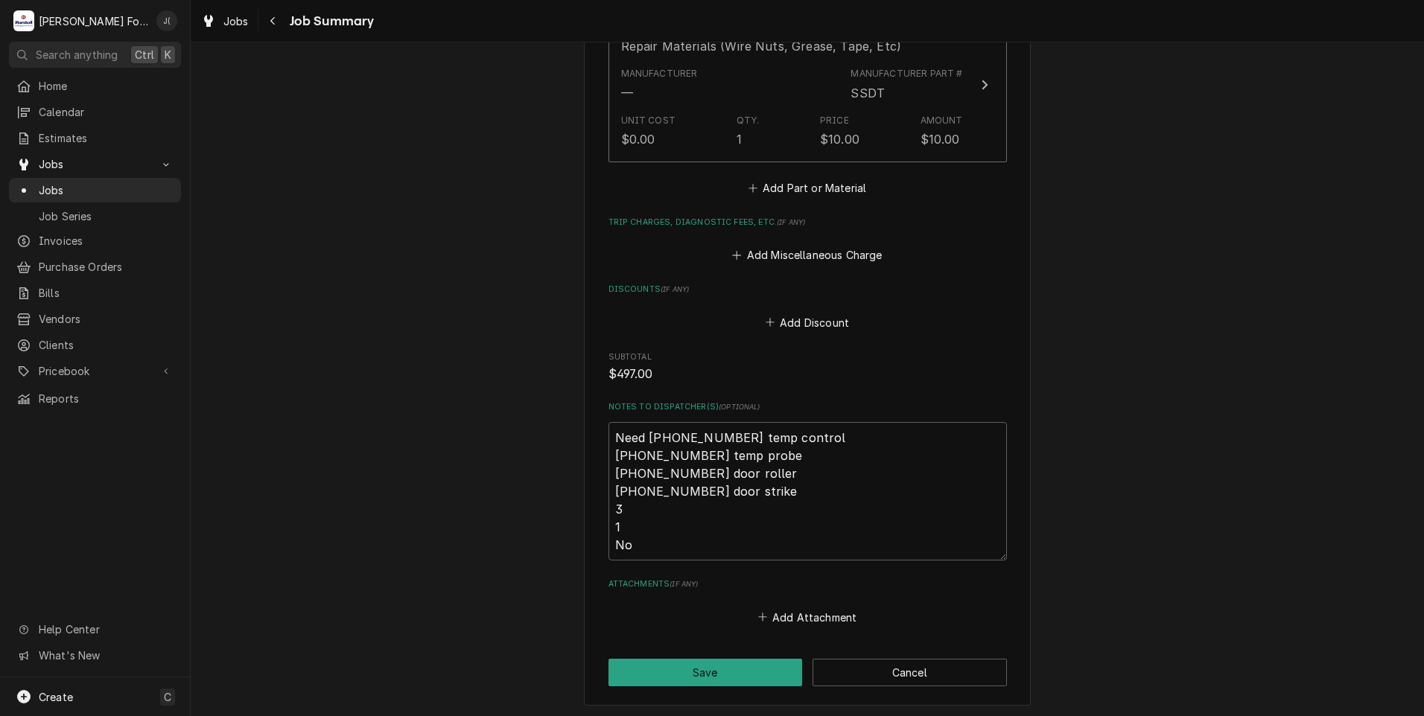
scroll to position [1931, 0]
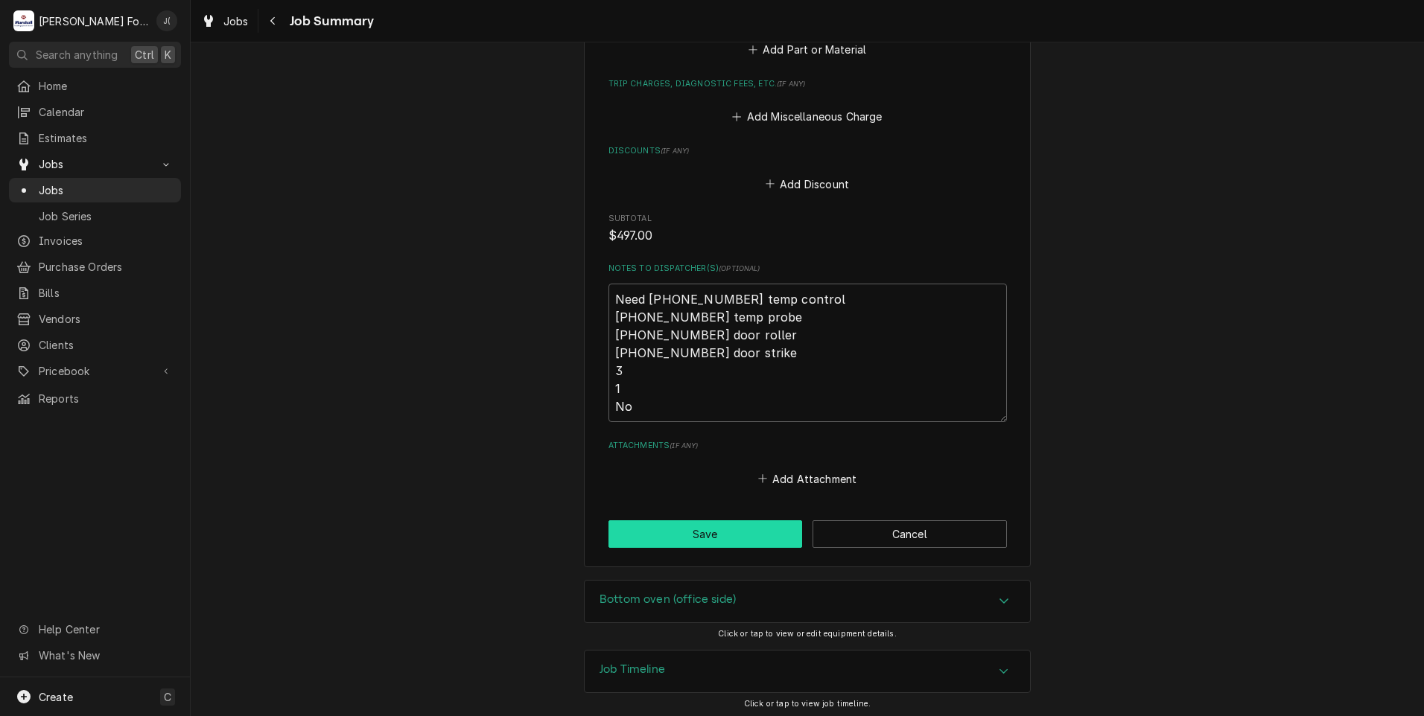
click at [722, 537] on button "Save" at bounding box center [705, 534] width 194 height 28
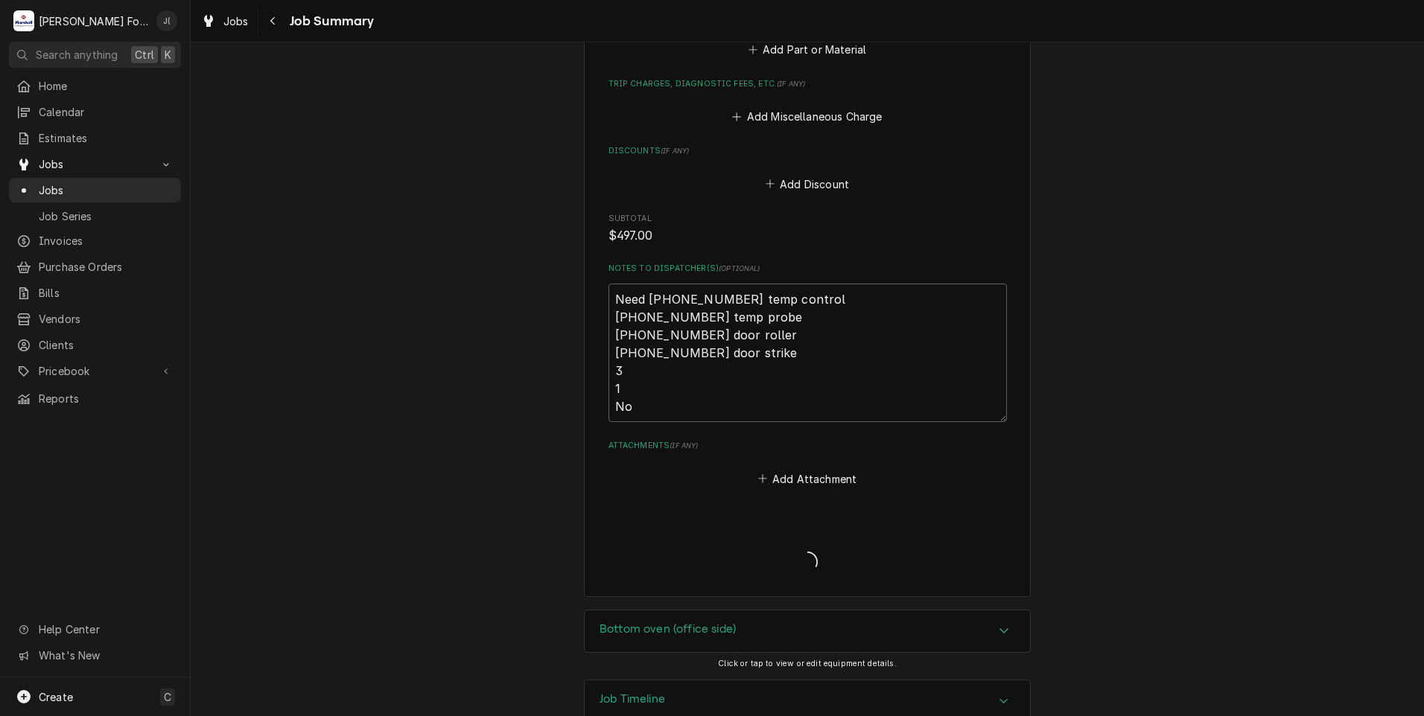
type textarea "x"
